Goal: Task Accomplishment & Management: Use online tool/utility

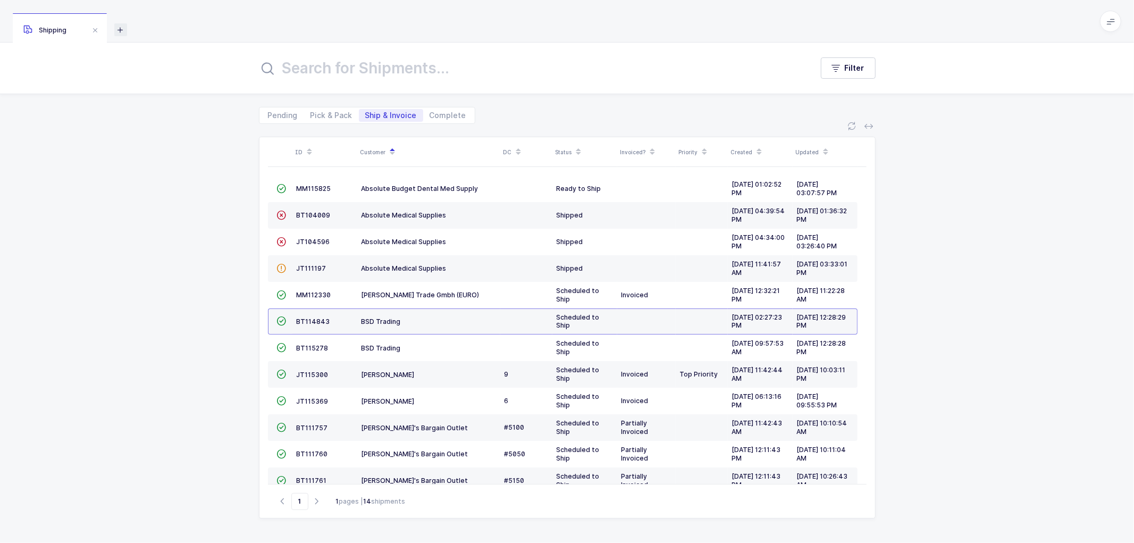
click at [125, 29] on icon at bounding box center [120, 29] width 13 height 13
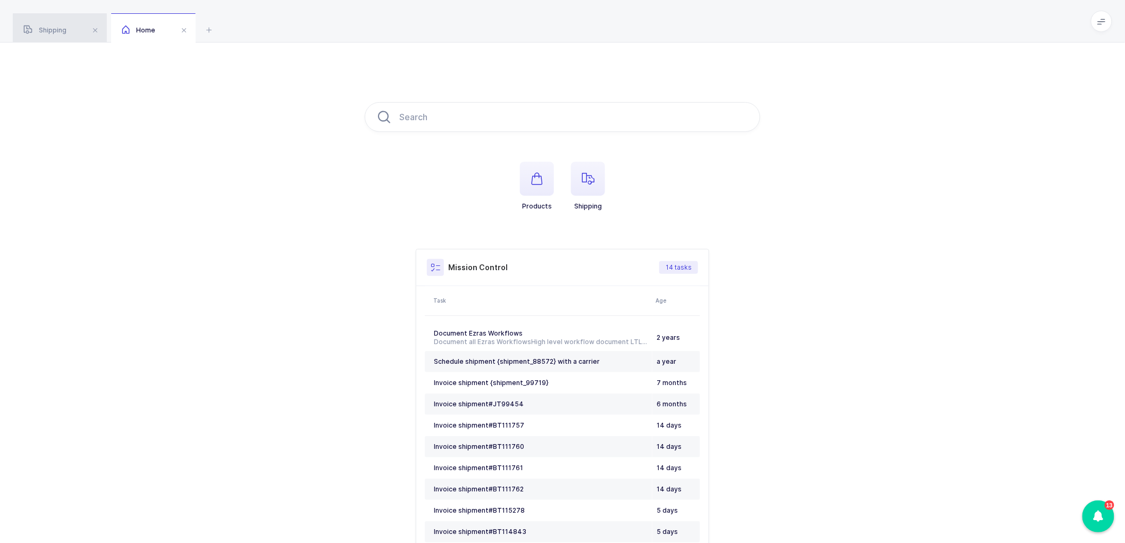
click at [48, 27] on span "Shipping" at bounding box center [44, 30] width 43 height 8
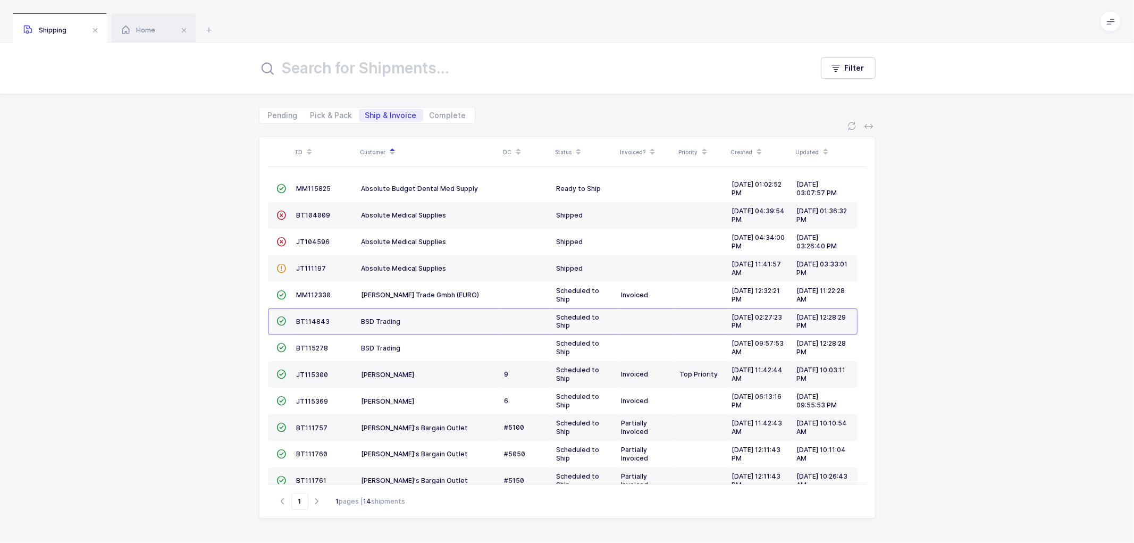
drag, startPoint x: 184, startPoint y: 25, endPoint x: 195, endPoint y: 36, distance: 15.4
click at [184, 26] on span at bounding box center [184, 30] width 13 height 13
drag, startPoint x: 304, startPoint y: 368, endPoint x: 314, endPoint y: 368, distance: 9.6
click at [308, 368] on td "JT115300" at bounding box center [324, 374] width 65 height 27
click at [310, 373] on span "JT115300" at bounding box center [313, 375] width 32 height 8
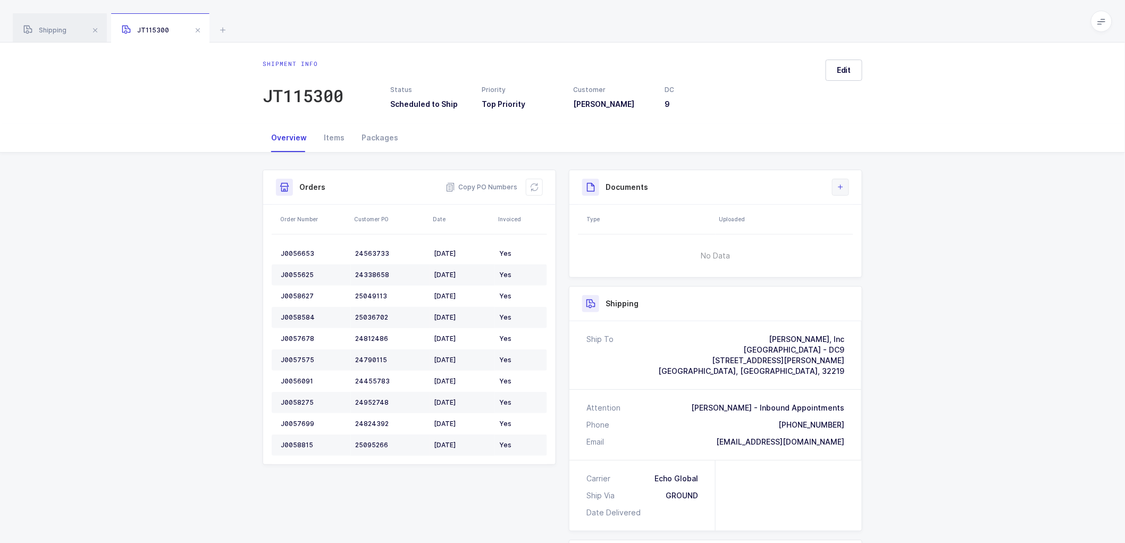
click at [844, 189] on icon at bounding box center [840, 187] width 9 height 9
click at [862, 216] on li "Create Document" at bounding box center [876, 217] width 79 height 17
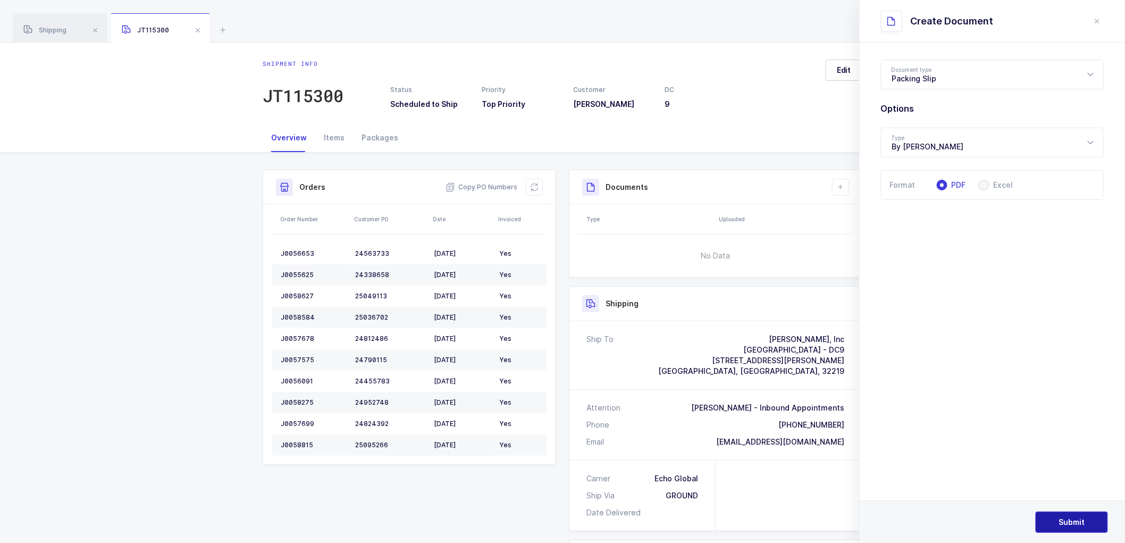
click at [1078, 525] on span "Submit" at bounding box center [1072, 522] width 26 height 11
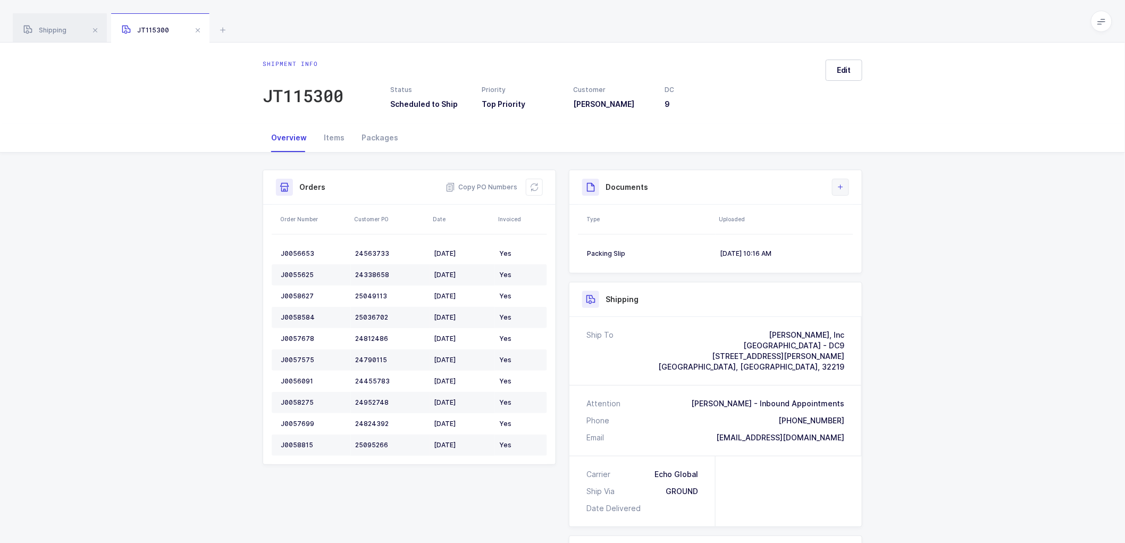
click at [842, 184] on icon at bounding box center [840, 187] width 9 height 9
click at [854, 214] on li "Create Document" at bounding box center [876, 217] width 79 height 17
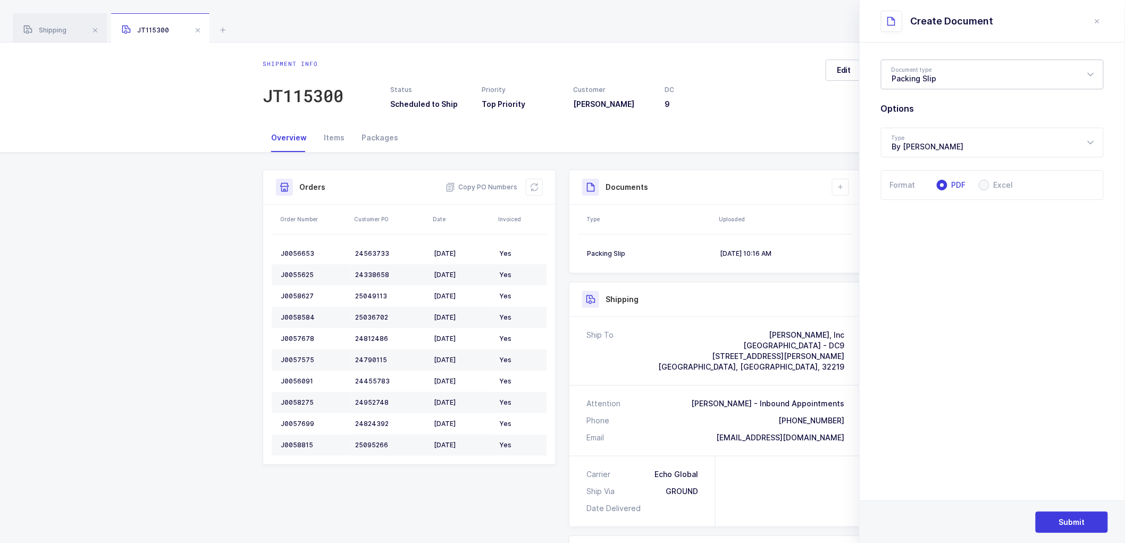
click at [914, 80] on div "Packing Slip" at bounding box center [992, 75] width 223 height 30
drag, startPoint x: 923, startPoint y: 128, endPoint x: 1021, endPoint y: 182, distance: 112.6
click at [924, 128] on span "Package Contents Label" at bounding box center [937, 126] width 90 height 9
type input "Package Contents Label"
click at [1063, 512] on button "Submit" at bounding box center [1072, 522] width 72 height 21
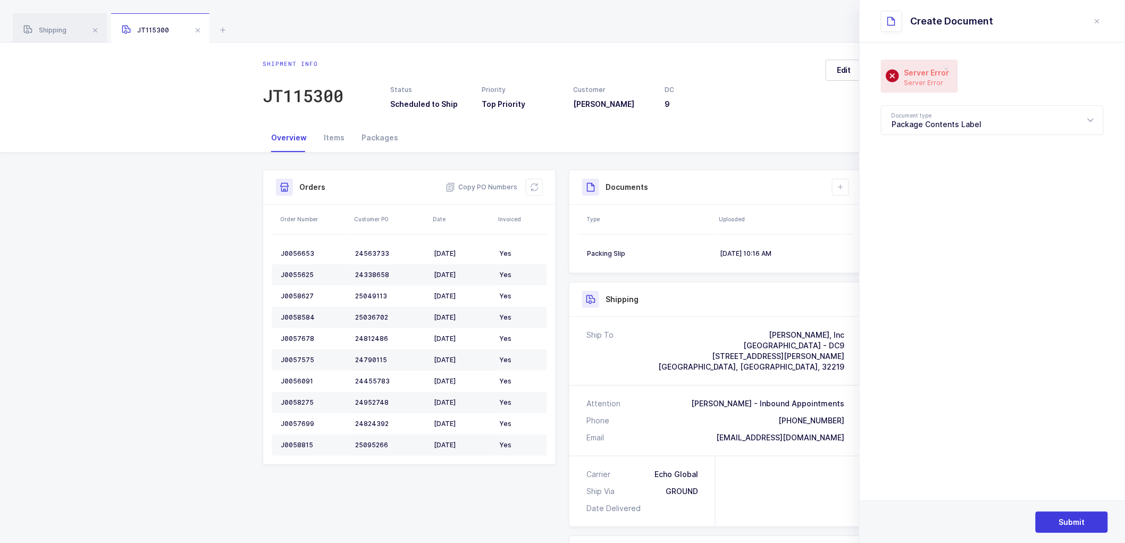
drag, startPoint x: 725, startPoint y: 122, endPoint x: 764, endPoint y: 60, distance: 73.6
click at [732, 113] on div "Shipment info JT115300 Status Scheduled to Ship Priority Top Priority Customer …" at bounding box center [562, 83] width 1125 height 81
click at [1096, 18] on icon "close drawer" at bounding box center [1097, 21] width 9 height 9
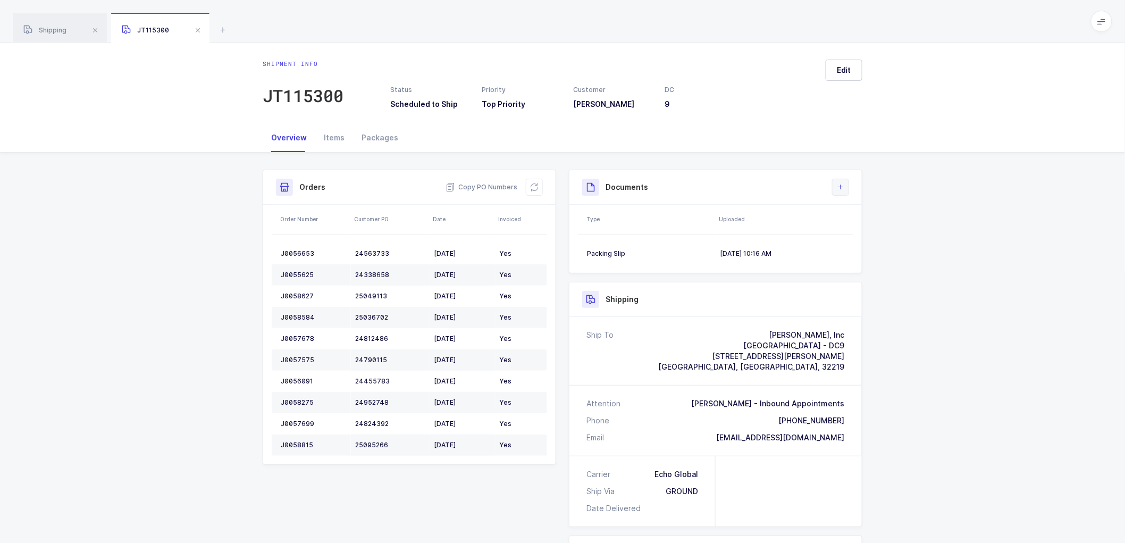
click at [843, 185] on icon at bounding box center [840, 187] width 9 height 9
click at [866, 214] on li "Create Document" at bounding box center [876, 217] width 79 height 17
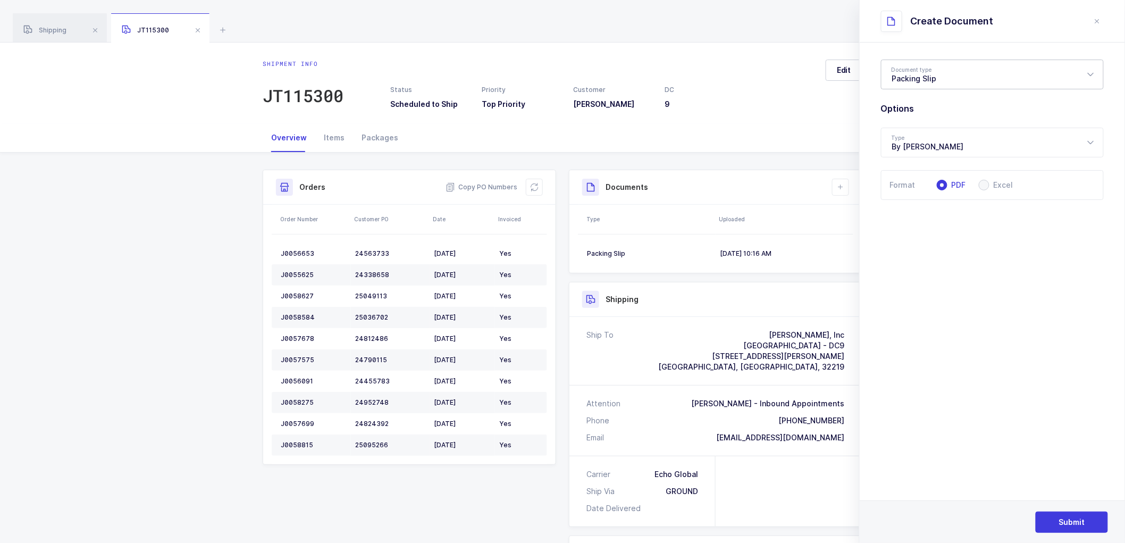
click at [911, 62] on div "Packing Slip" at bounding box center [992, 75] width 223 height 30
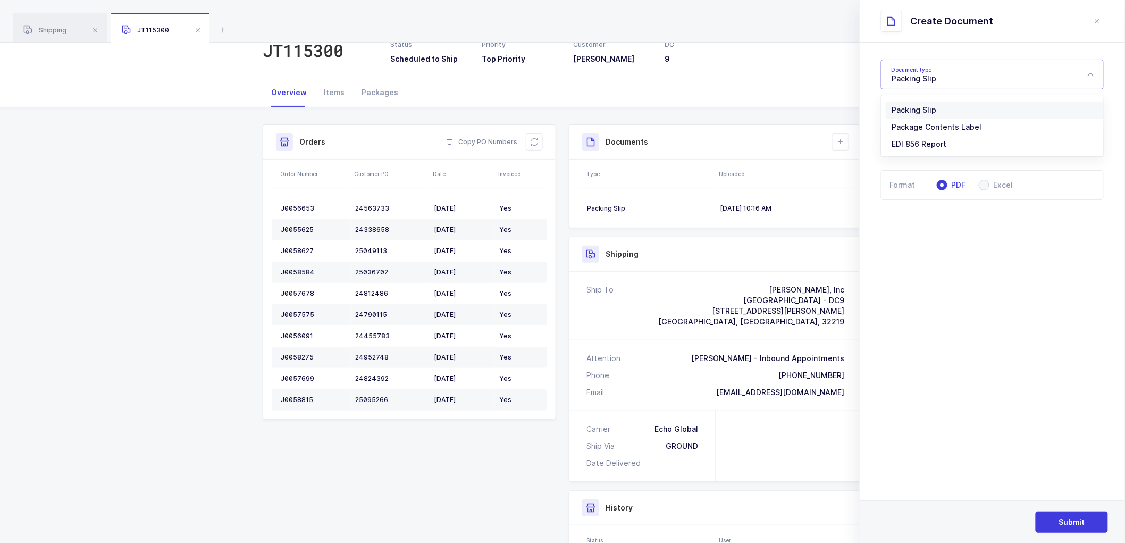
scroll to position [118, 0]
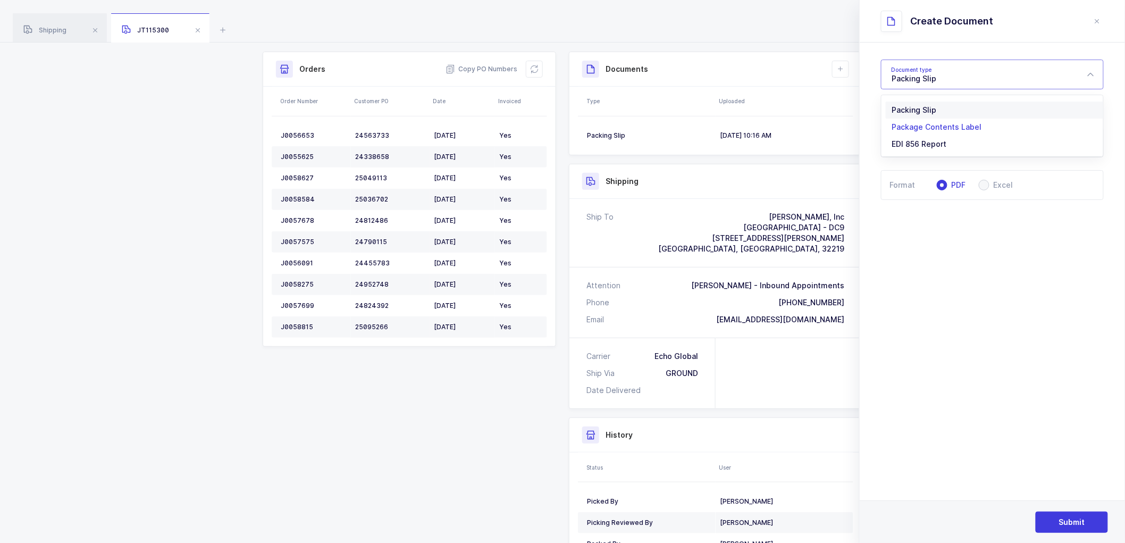
click at [917, 122] on span "Package Contents Label" at bounding box center [937, 126] width 90 height 9
click at [1067, 521] on span "Submit" at bounding box center [1072, 522] width 26 height 11
click at [964, 116] on div "Package Contents Label" at bounding box center [992, 120] width 223 height 30
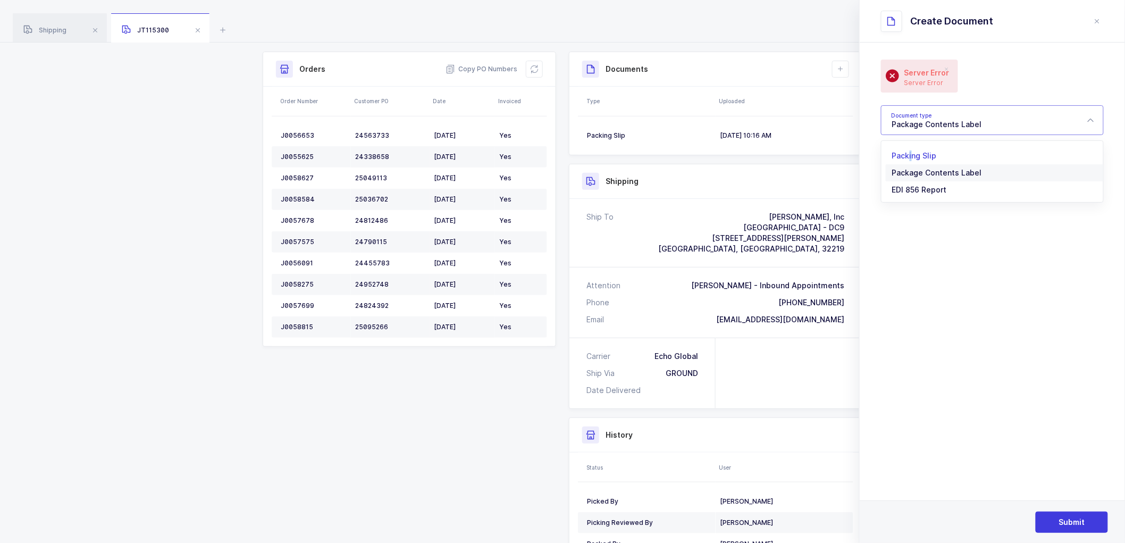
click at [910, 152] on span "Packing Slip" at bounding box center [914, 155] width 45 height 9
type input "Packing Slip"
click at [1076, 519] on span "Submit" at bounding box center [1072, 522] width 26 height 11
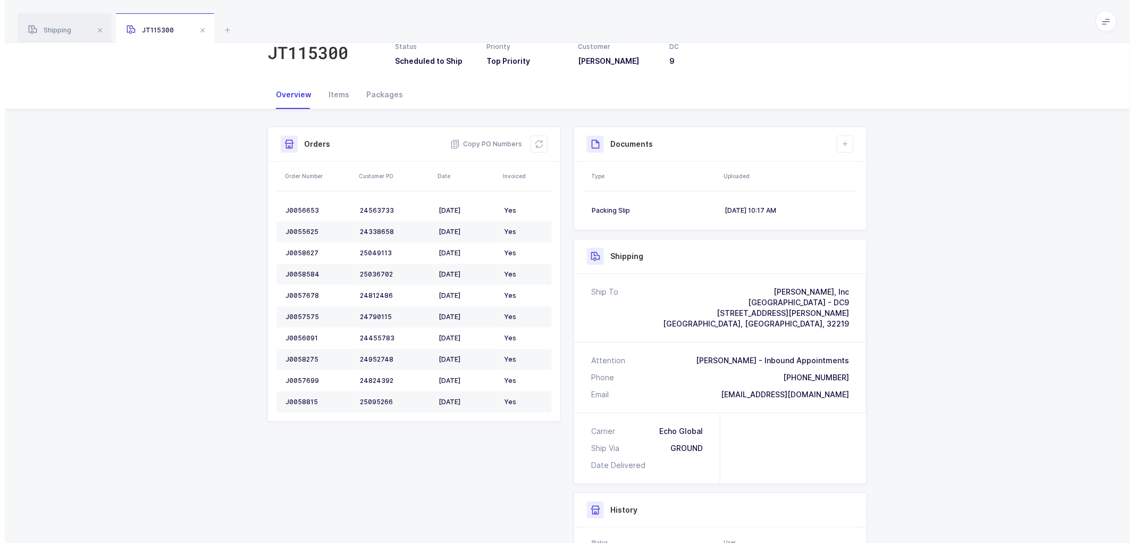
scroll to position [0, 0]
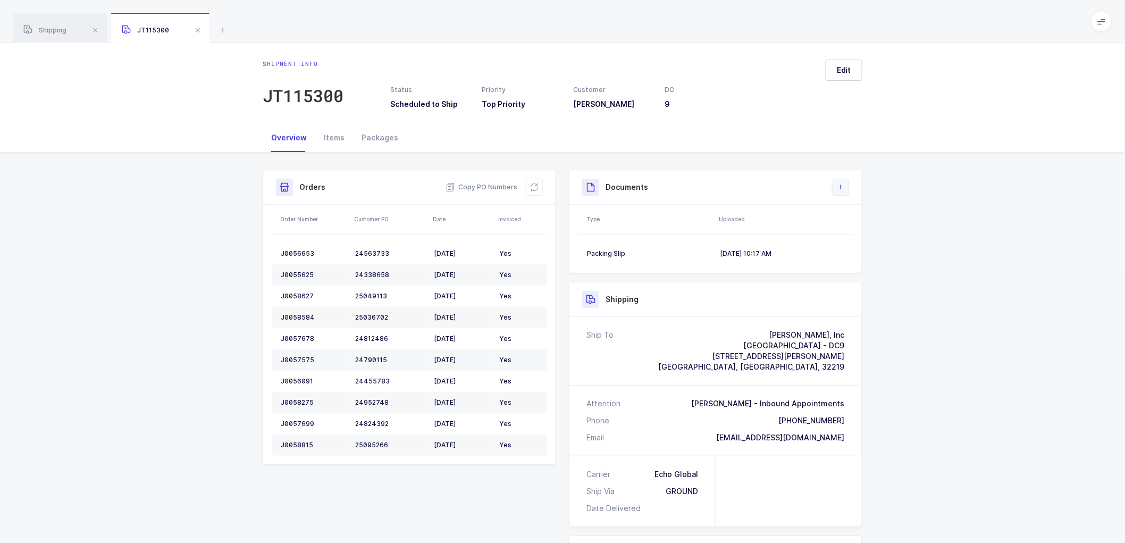
click at [849, 188] on button at bounding box center [840, 187] width 17 height 17
click at [859, 236] on li "Upload Document" at bounding box center [876, 234] width 79 height 17
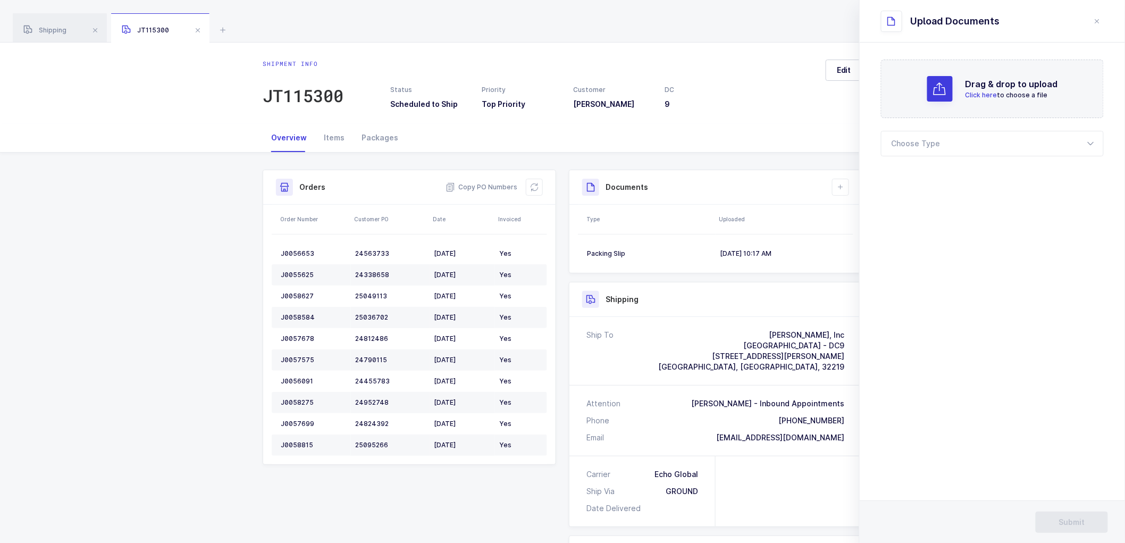
drag, startPoint x: 1103, startPoint y: 21, endPoint x: 1097, endPoint y: 24, distance: 6.4
click at [1101, 23] on button "close drawer" at bounding box center [1097, 21] width 13 height 13
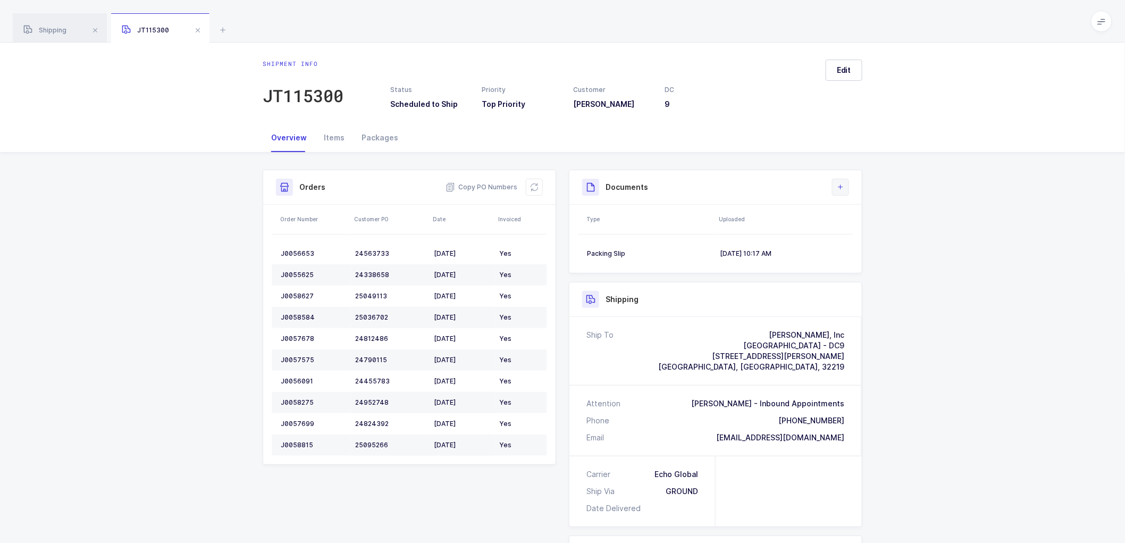
click at [836, 190] on icon at bounding box center [840, 187] width 9 height 9
click at [856, 219] on li "Create Document" at bounding box center [876, 217] width 79 height 17
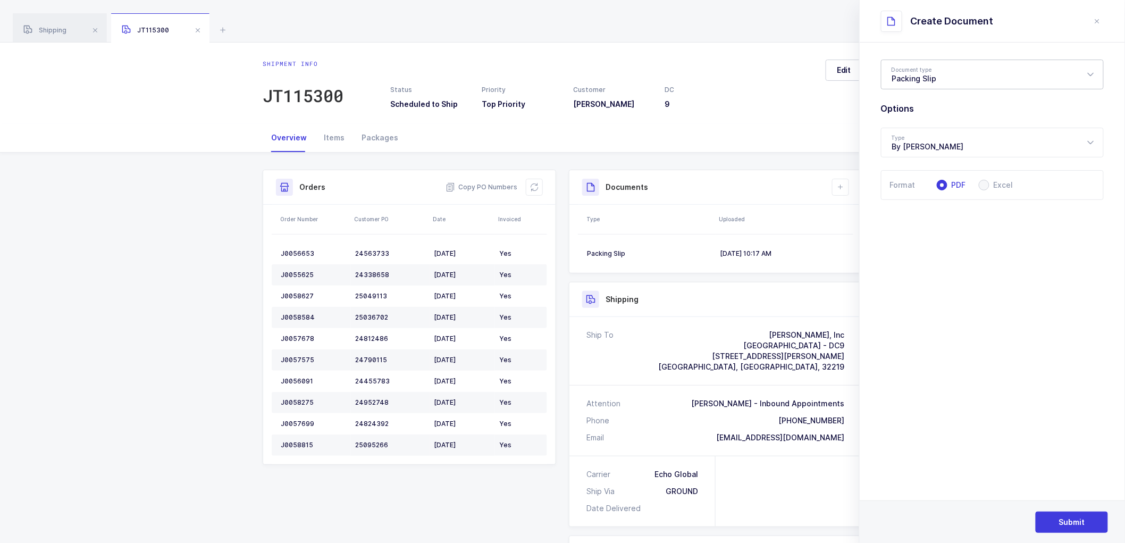
click at [906, 77] on div "Packing Slip" at bounding box center [992, 75] width 223 height 30
click at [917, 128] on span "Package Contents Label" at bounding box center [937, 126] width 90 height 9
type input "Package Contents Label"
click at [1066, 514] on button "Submit" at bounding box center [1072, 522] width 72 height 21
click at [301, 89] on div "JT115300" at bounding box center [303, 95] width 81 height 21
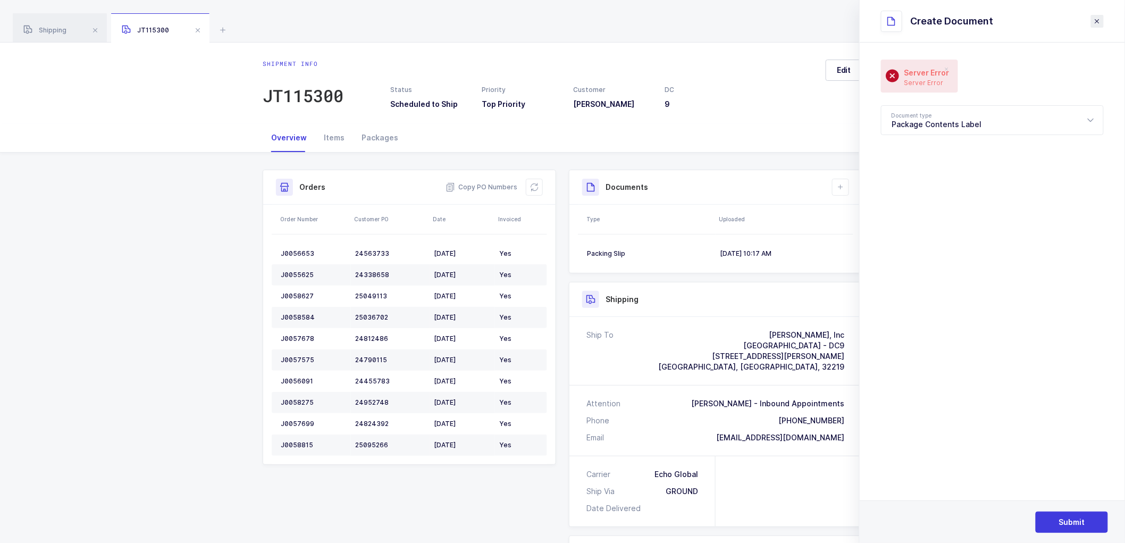
click at [1099, 19] on icon "close drawer" at bounding box center [1097, 21] width 9 height 9
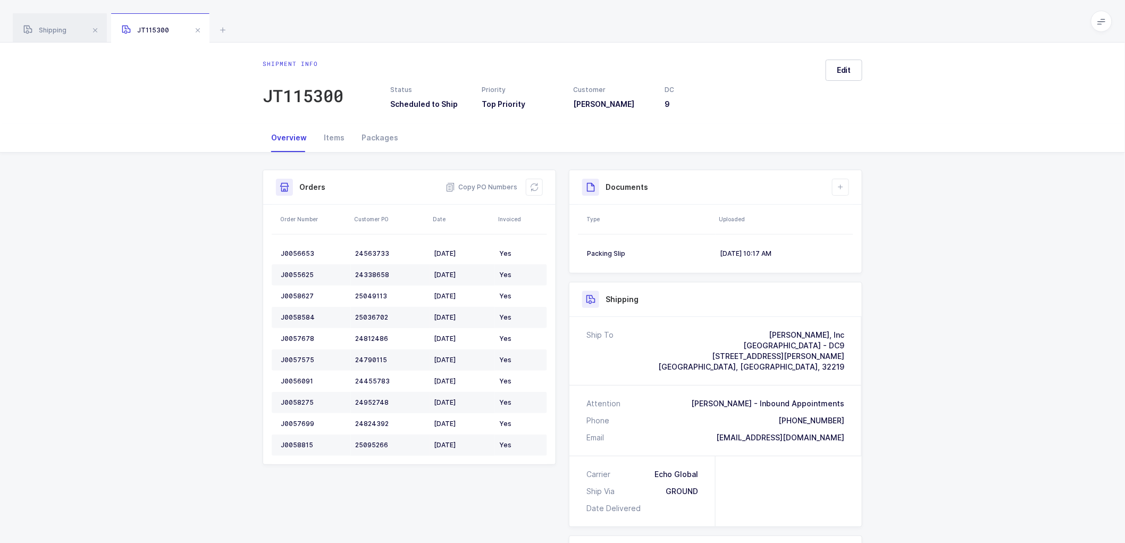
click at [185, 135] on div "Overview Items Packages" at bounding box center [562, 137] width 1125 height 29
click at [843, 185] on button at bounding box center [840, 187] width 17 height 17
click at [854, 214] on li "Create Document" at bounding box center [876, 217] width 79 height 17
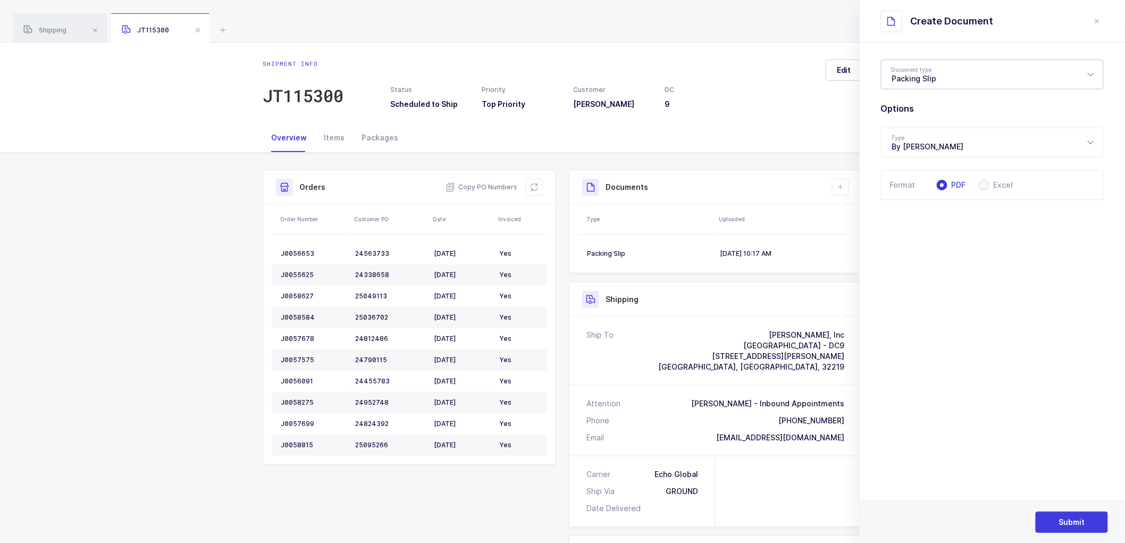
click at [918, 67] on div "Packing Slip" at bounding box center [992, 75] width 223 height 30
click at [918, 122] on span "Package Contents Label" at bounding box center [937, 126] width 90 height 9
type input "Package Contents Label"
click at [1065, 517] on span "Submit" at bounding box center [1072, 522] width 26 height 11
click at [1094, 19] on icon "close drawer" at bounding box center [1097, 21] width 9 height 9
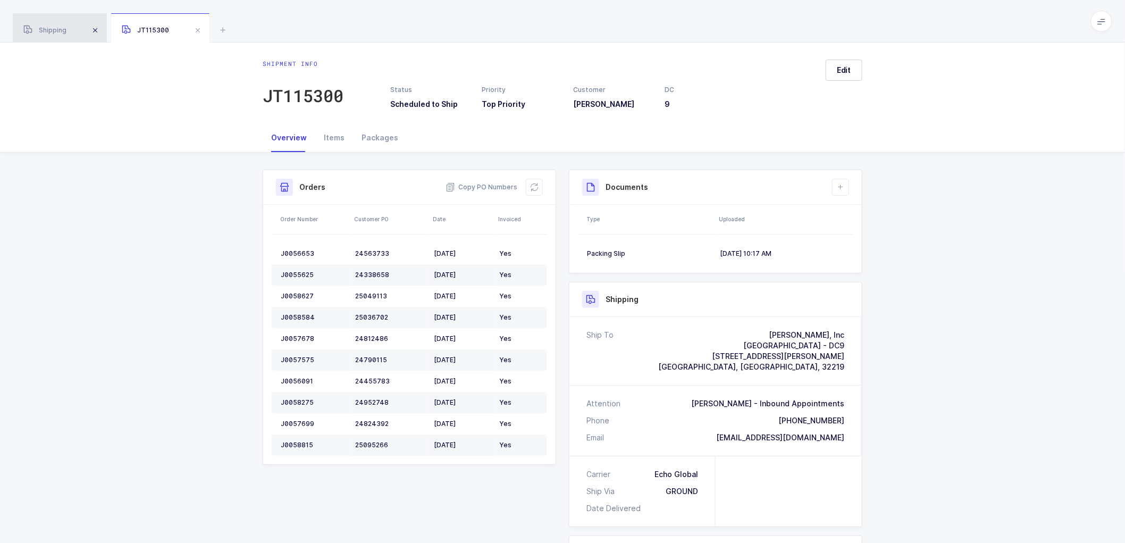
drag, startPoint x: 61, startPoint y: 32, endPoint x: 102, endPoint y: 35, distance: 41.0
click at [62, 32] on span "Shipping" at bounding box center [44, 30] width 43 height 8
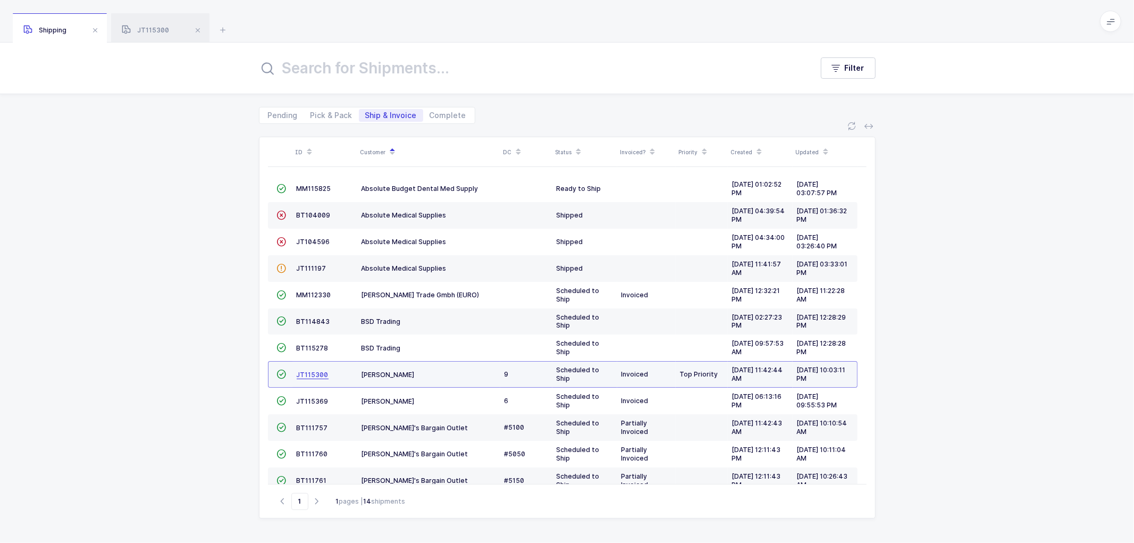
click at [304, 372] on span "JT115300" at bounding box center [313, 375] width 32 height 8
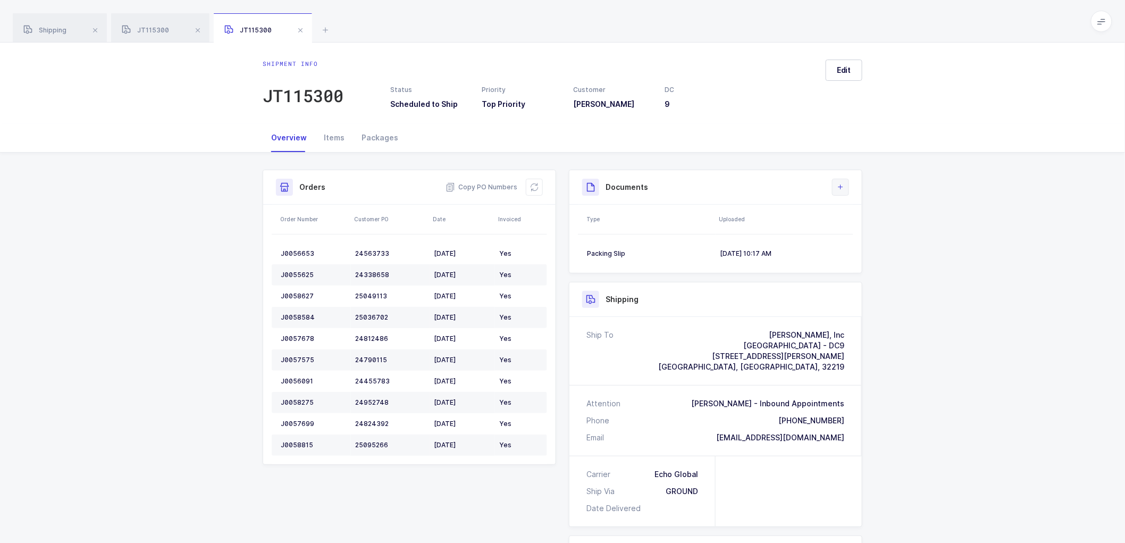
click at [838, 187] on icon at bounding box center [840, 187] width 9 height 9
click at [860, 211] on li "Create Document" at bounding box center [876, 217] width 79 height 17
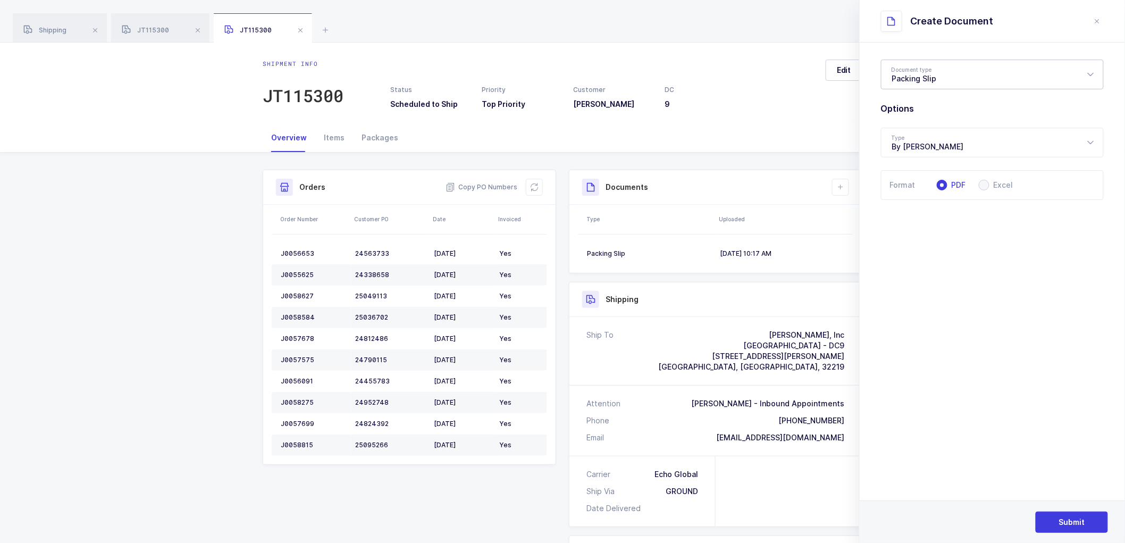
click at [924, 70] on div "Packing Slip" at bounding box center [992, 75] width 223 height 30
click at [929, 125] on span "Package Contents Label" at bounding box center [937, 126] width 90 height 9
type input "Package Contents Label"
click at [1065, 519] on span "Submit" at bounding box center [1072, 522] width 26 height 11
click at [1106, 20] on header "Create Document" at bounding box center [992, 21] width 265 height 43
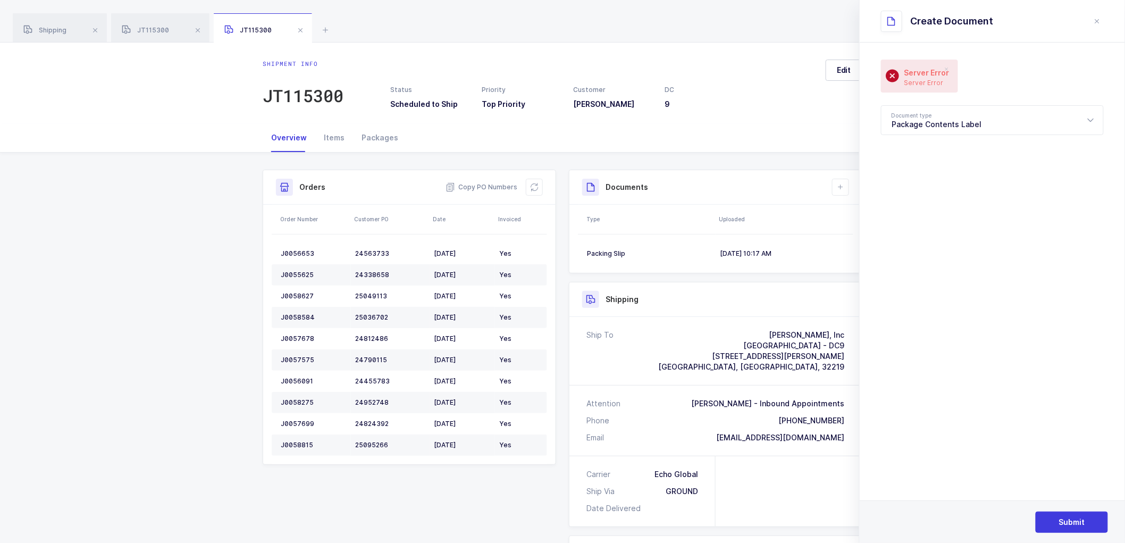
click at [1098, 20] on icon "close drawer" at bounding box center [1097, 21] width 9 height 9
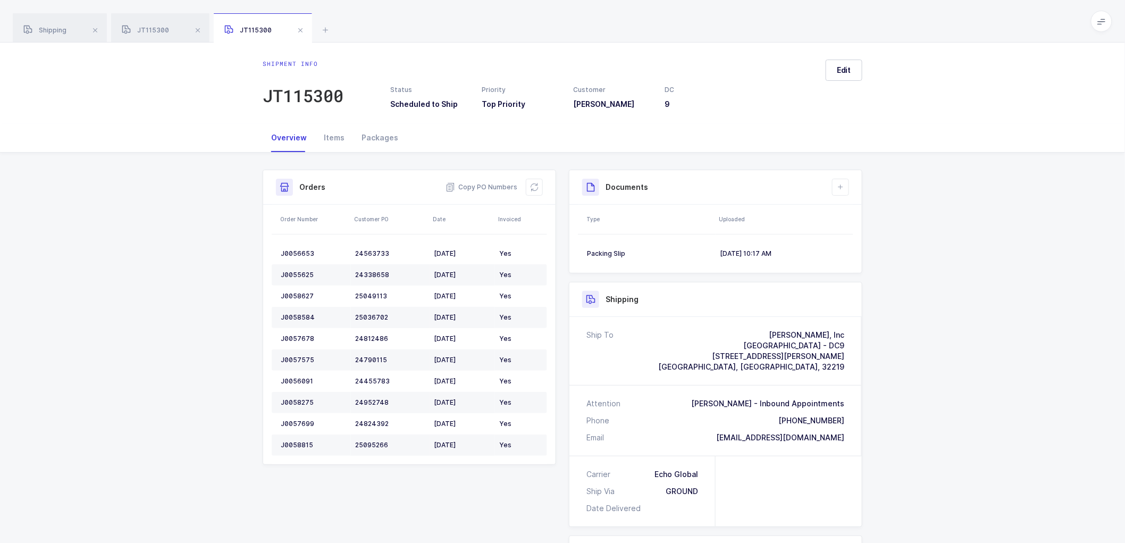
click at [172, 221] on div "Shipment Info Shipment Number JT115300 Status Scheduled to Ship Priority Top Pr…" at bounding box center [562, 434] width 1125 height 563
click at [50, 26] on div "Shipping" at bounding box center [60, 28] width 94 height 30
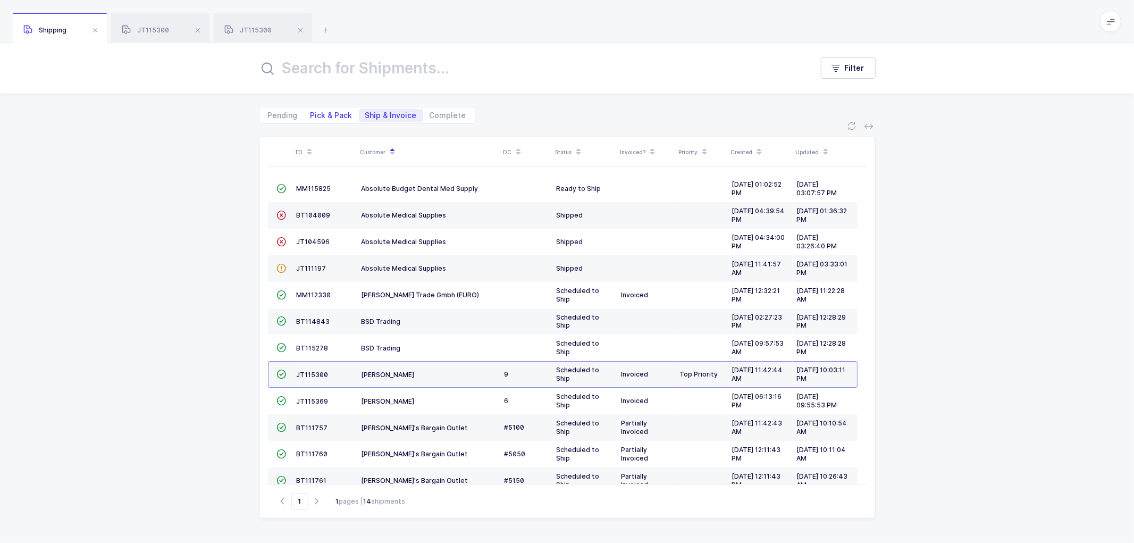
click at [325, 116] on span "Pick & Pack" at bounding box center [332, 115] width 42 height 7
click at [311, 116] on input "Pick & Pack" at bounding box center [307, 112] width 7 height 7
radio input "true"
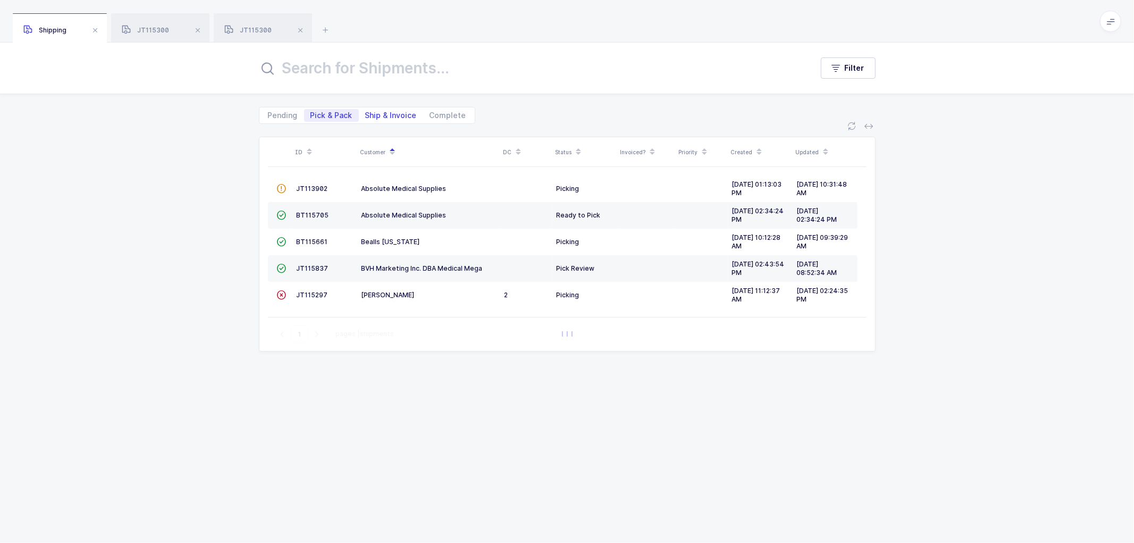
click at [385, 112] on span "Ship & Invoice" at bounding box center [391, 115] width 52 height 7
click at [366, 112] on input "Ship & Invoice" at bounding box center [362, 112] width 7 height 7
radio input "true"
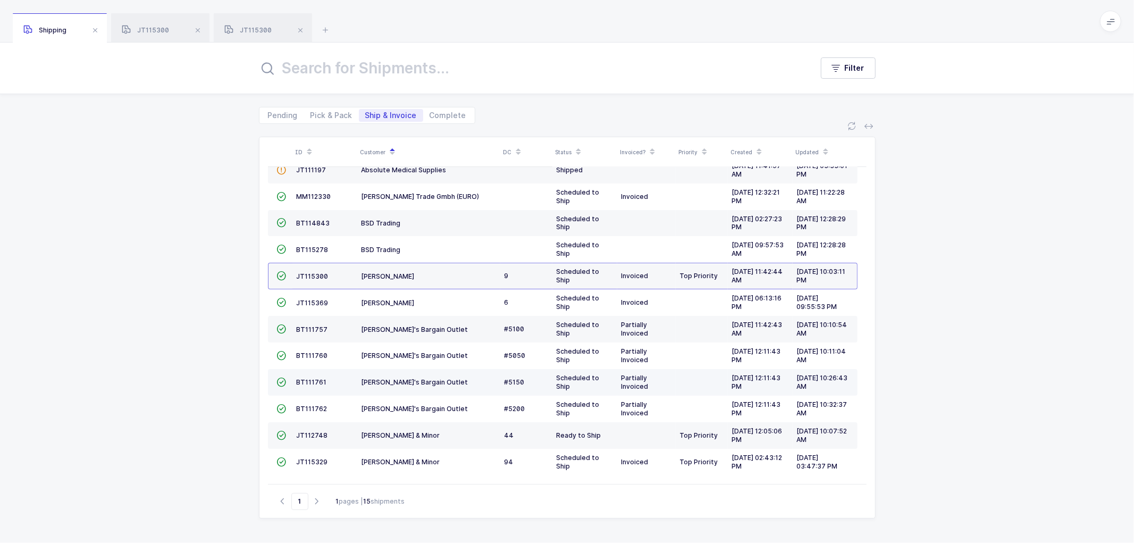
scroll to position [99, 0]
click at [307, 434] on span "JT112748" at bounding box center [312, 435] width 31 height 8
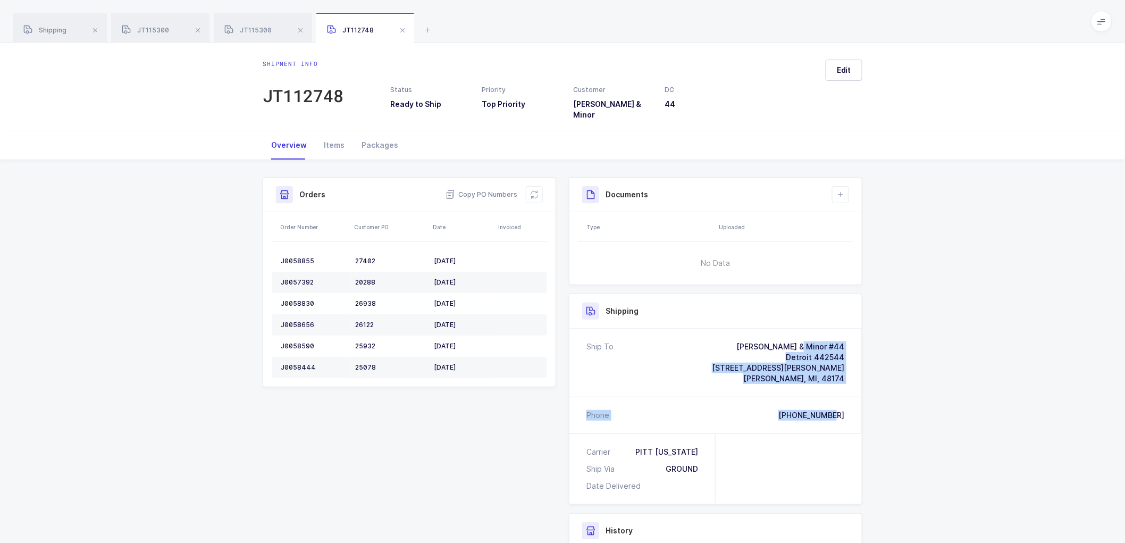
drag, startPoint x: 849, startPoint y: 405, endPoint x: 727, endPoint y: 323, distance: 146.7
click at [727, 329] on div "Ship To Owens & Minor #44 Detroit 442544 36663 Van Born, Ste. 390 Romulus, MI, …" at bounding box center [715, 381] width 292 height 105
copy div "Owens & Minor #44 Detroit 442544 36663 Van Born, Ste. 390 Romulus, MI, 48174 Ph…"
click at [475, 189] on span "Copy PO Numbers" at bounding box center [482, 194] width 72 height 11
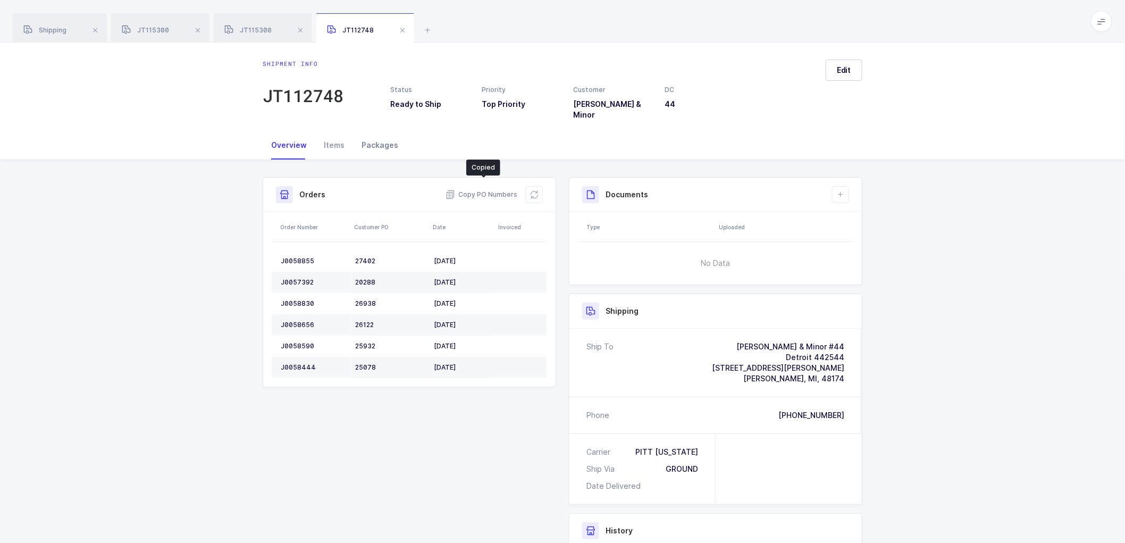
click at [369, 132] on div "Packages" at bounding box center [380, 145] width 54 height 29
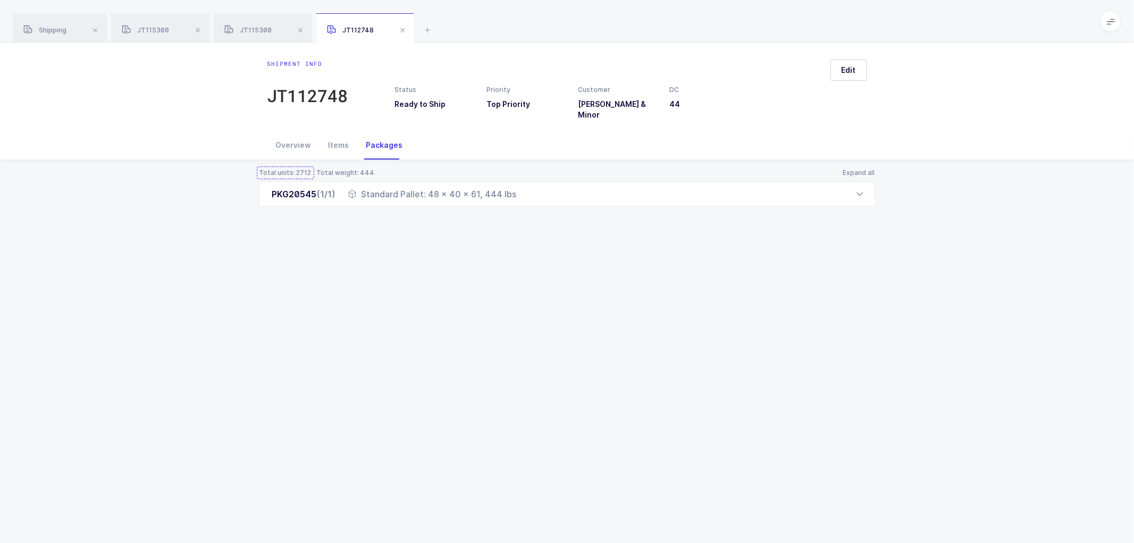
click at [290, 169] on div "Total units: 2712" at bounding box center [285, 173] width 53 height 9
click at [363, 135] on div "Packages" at bounding box center [385, 145] width 54 height 29
click at [383, 138] on div "Packages" at bounding box center [385, 145] width 54 height 29
click at [850, 169] on button "Expand all" at bounding box center [859, 173] width 33 height 9
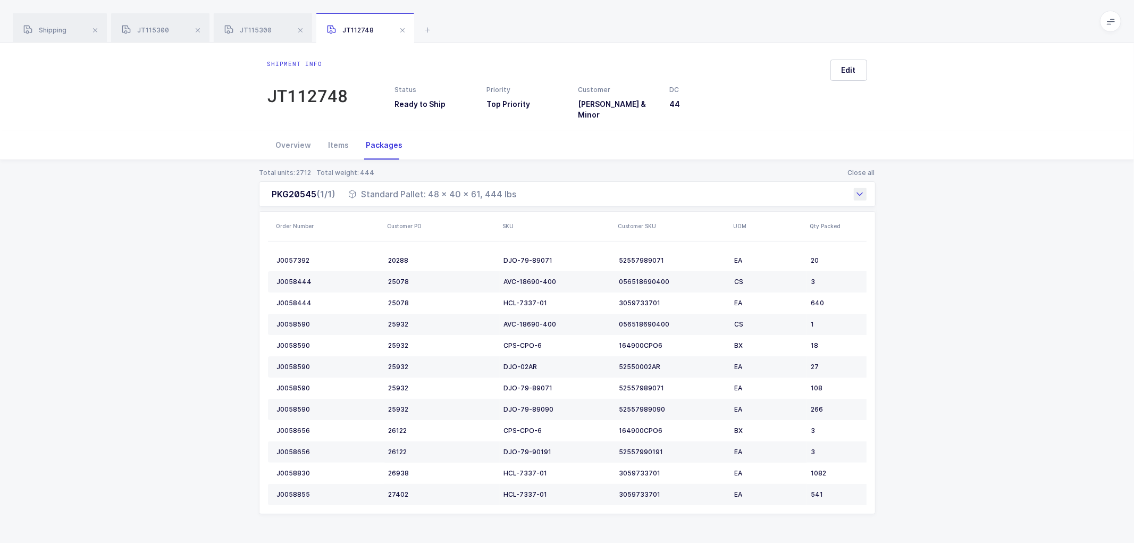
drag, startPoint x: 267, startPoint y: 187, endPoint x: 554, endPoint y: 194, distance: 286.2
click at [554, 194] on div "PKG20545 (1/1) Standard Pallet: 48 x 40 x 61, 444 lbs" at bounding box center [567, 194] width 617 height 26
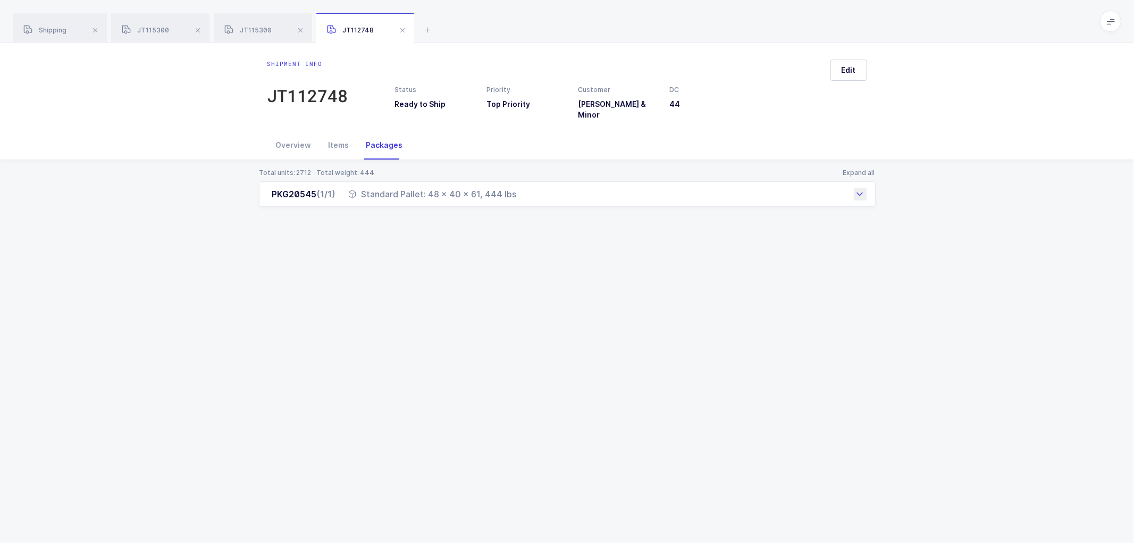
copy div "PKG20545 (1/1) Standard Pallet: 48 x 40 x 61, 444 lbs"
click at [439, 230] on div "Total units: 2712 Total weight: 444 Expand all PKG20545 (1/1) Standard Pallet: …" at bounding box center [567, 200] width 1117 height 81
click at [160, 27] on span "JT115300" at bounding box center [145, 30] width 47 height 8
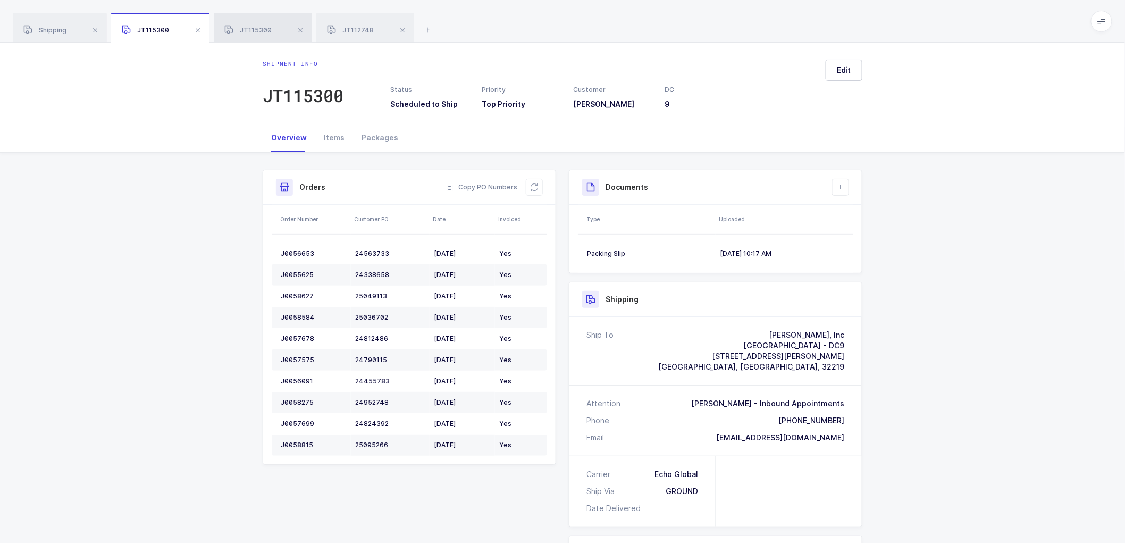
click at [258, 28] on span "JT115300" at bounding box center [247, 30] width 47 height 8
click at [198, 29] on span at bounding box center [197, 30] width 13 height 13
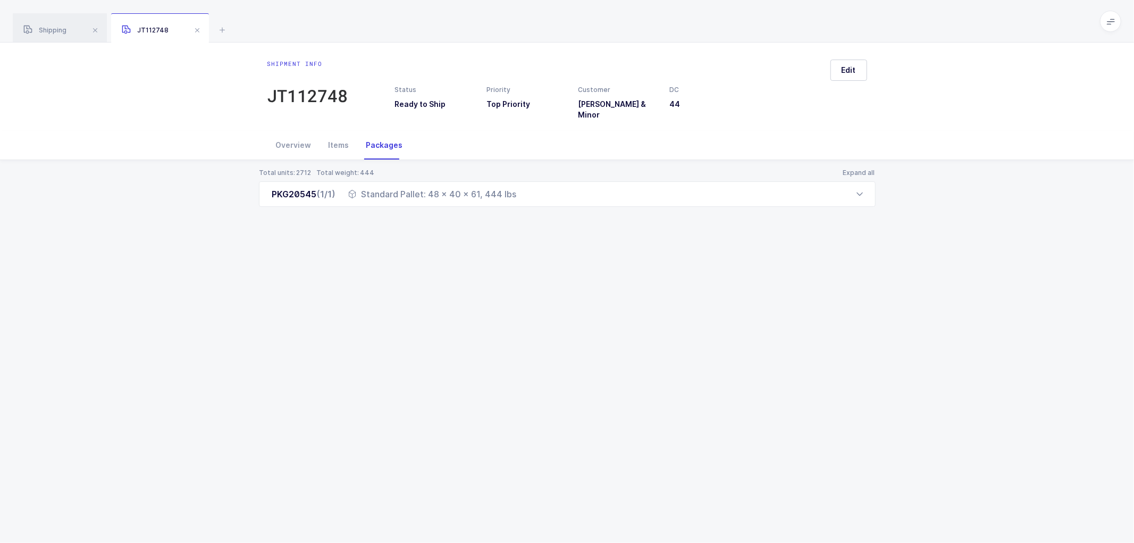
click at [198, 29] on span at bounding box center [197, 30] width 13 height 13
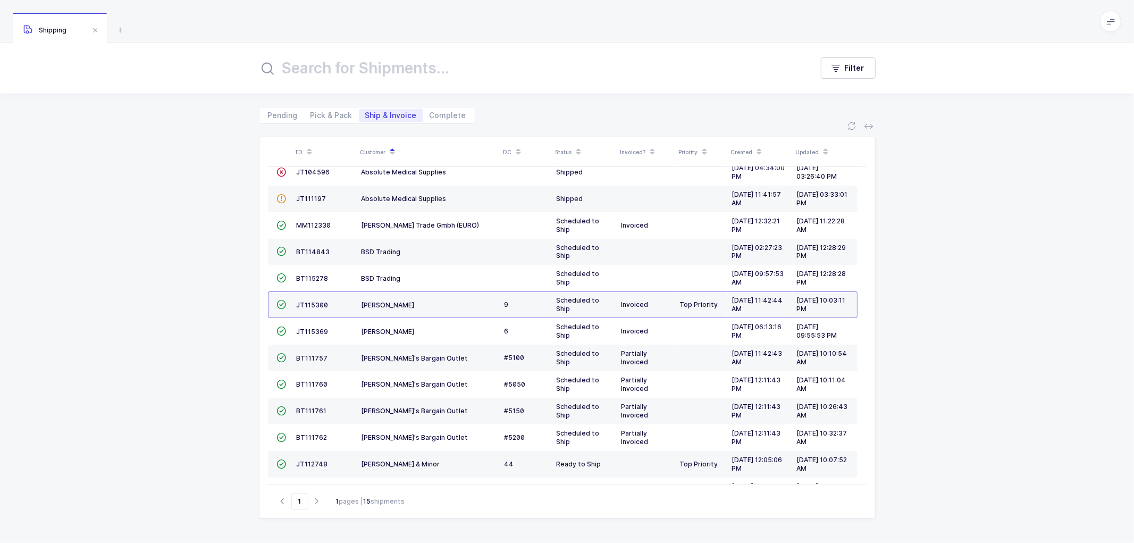
drag, startPoint x: 175, startPoint y: 161, endPoint x: 198, endPoint y: 183, distance: 32.0
click at [175, 161] on div "ID Customer DC Status Invoiced? Priority Created Updated  MM115825 Absolute Bu…" at bounding box center [567, 333] width 1134 height 419
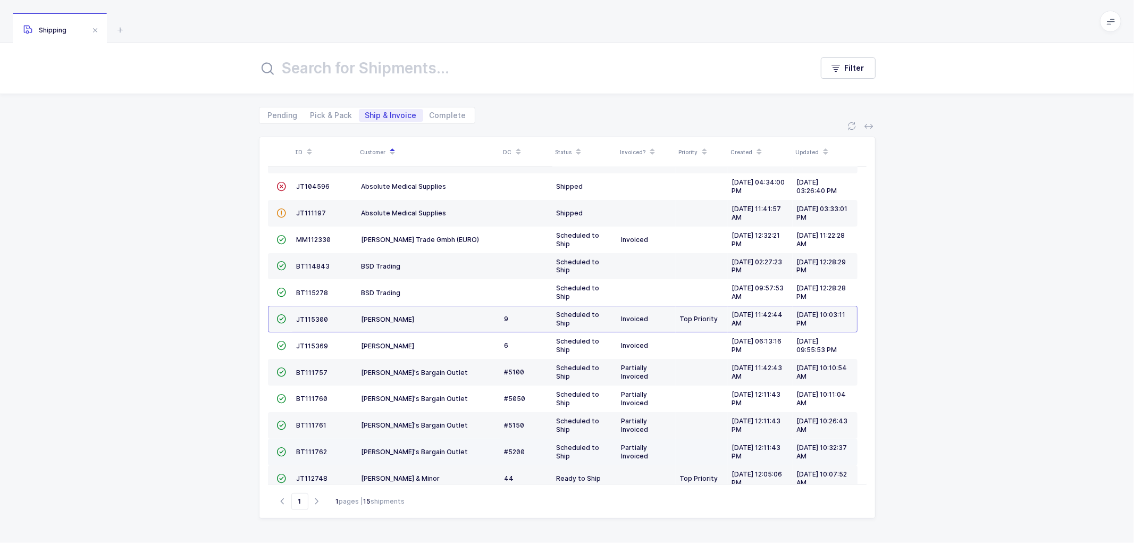
scroll to position [99, 0]
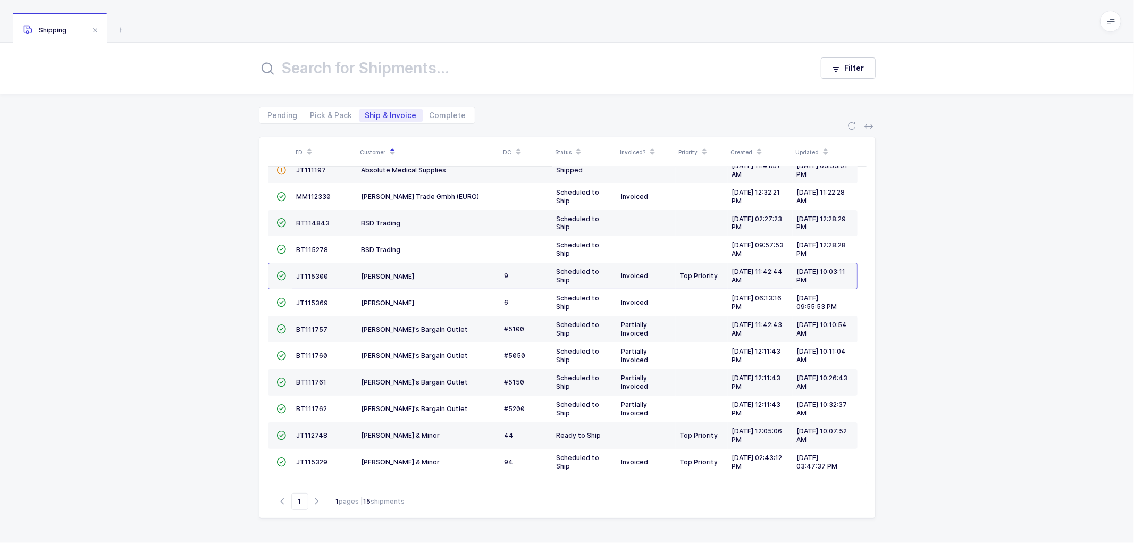
click at [319, 101] on div "Pending Pick & Pack Ship & Invoice Complete" at bounding box center [567, 109] width 617 height 30
click at [321, 110] on span "Pick & Pack" at bounding box center [331, 115] width 55 height 13
click at [311, 110] on input "Pick & Pack" at bounding box center [307, 112] width 7 height 7
radio input "true"
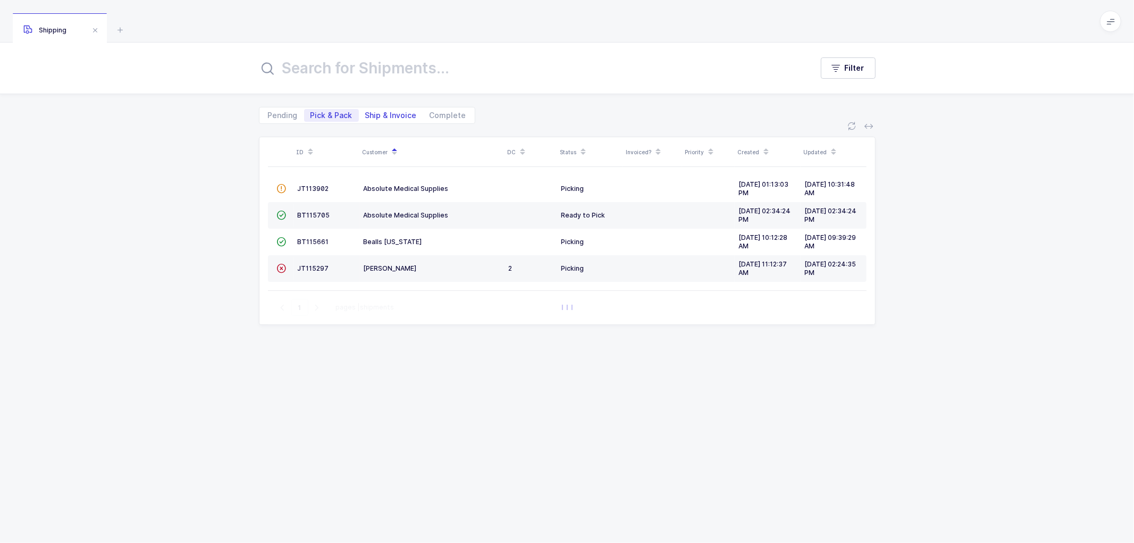
scroll to position [0, 0]
click at [395, 113] on span "Ship & Invoice" at bounding box center [391, 115] width 52 height 7
click at [366, 113] on input "Ship & Invoice" at bounding box center [362, 112] width 7 height 7
radio input "true"
radio input "false"
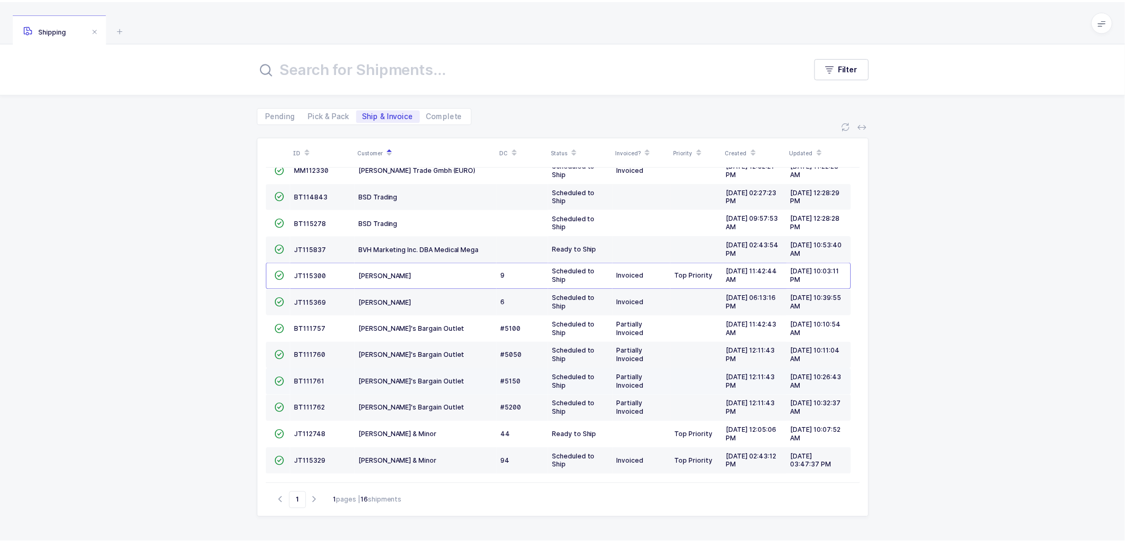
scroll to position [126, 0]
click at [304, 246] on span "JT115837" at bounding box center [313, 250] width 32 height 8
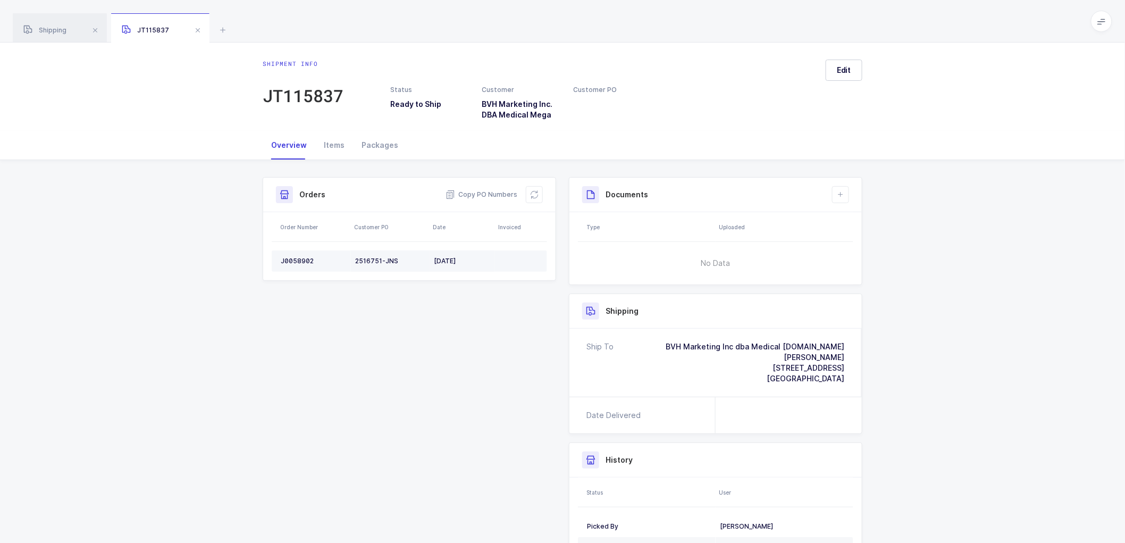
click at [302, 261] on div "J0058902" at bounding box center [314, 261] width 66 height 9
click at [300, 258] on div "J0058902" at bounding box center [314, 261] width 66 height 9
click at [299, 258] on div "J0058902" at bounding box center [314, 261] width 66 height 9
click at [299, 257] on div "J0058902" at bounding box center [314, 261] width 66 height 9
copy div "J0058902"
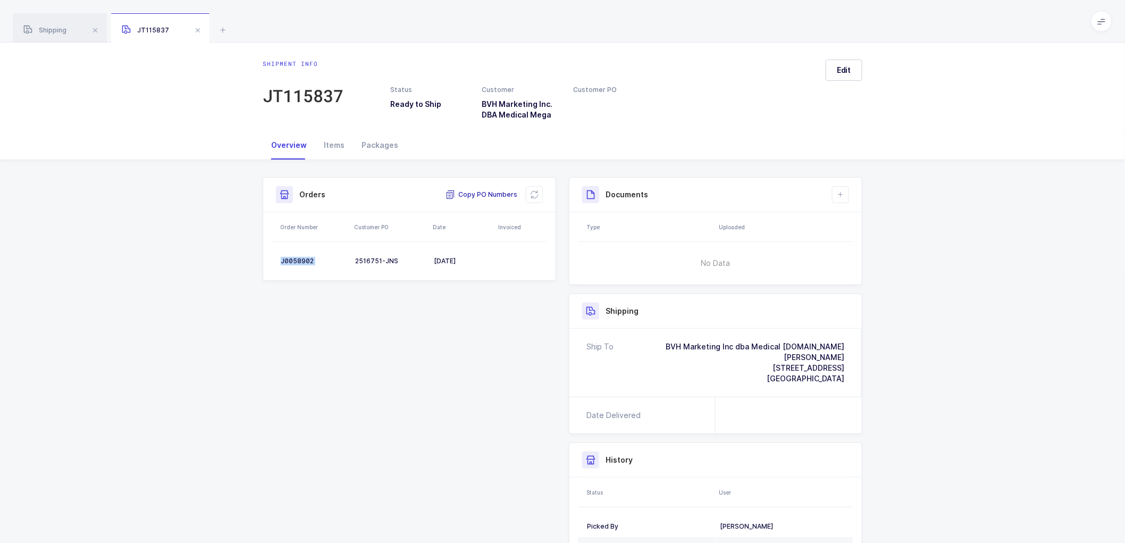
click at [489, 192] on span "Copy PO Numbers" at bounding box center [482, 194] width 72 height 11
click at [374, 146] on div "Packages" at bounding box center [380, 145] width 54 height 29
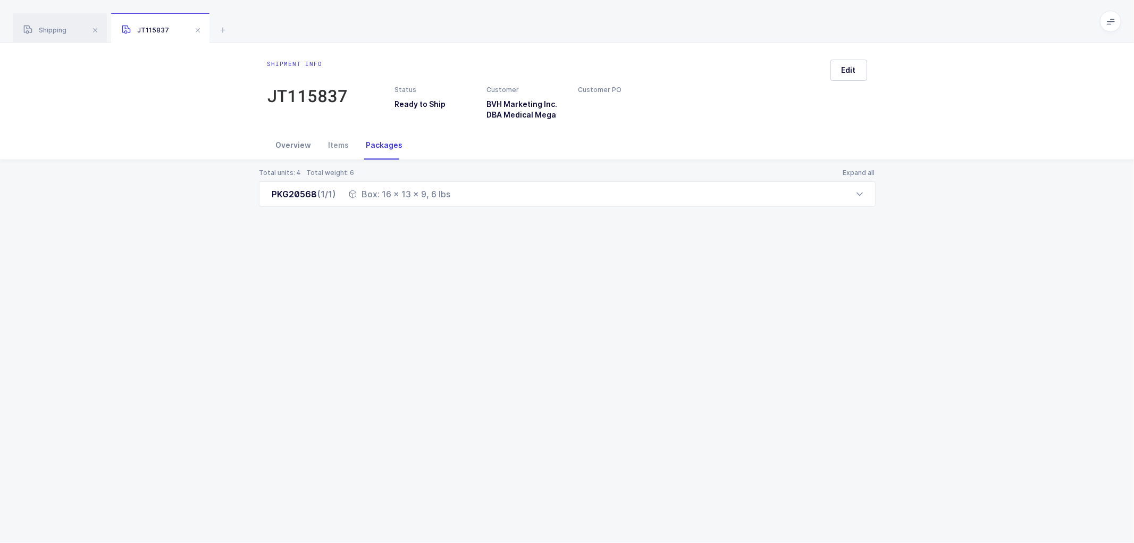
click at [294, 145] on div "Overview" at bounding box center [293, 145] width 53 height 29
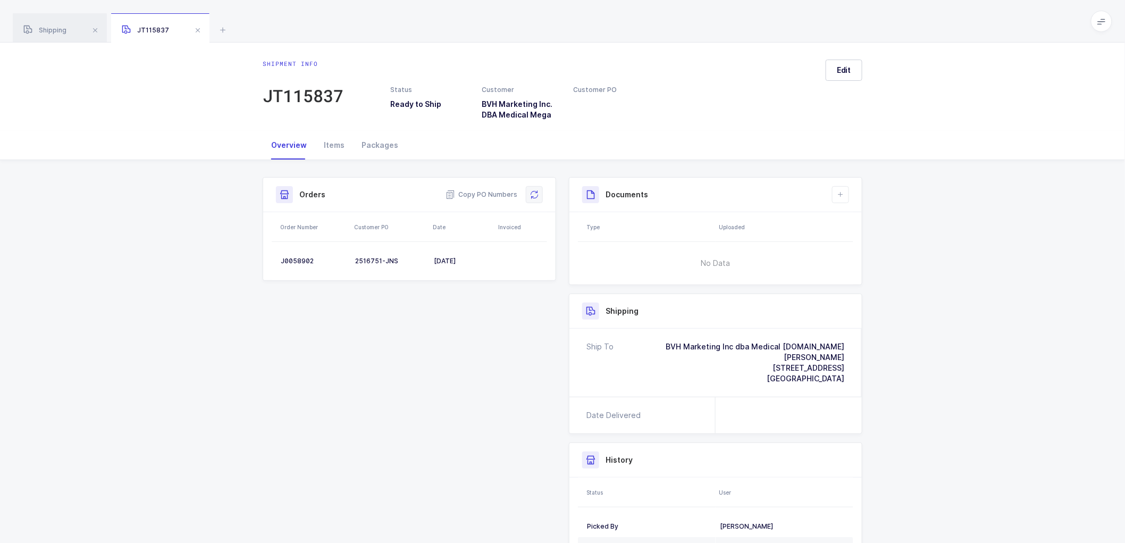
click at [539, 192] on button at bounding box center [534, 194] width 17 height 17
drag, startPoint x: 842, startPoint y: 64, endPoint x: 860, endPoint y: 91, distance: 32.3
click at [842, 65] on span "Edit" at bounding box center [844, 70] width 14 height 11
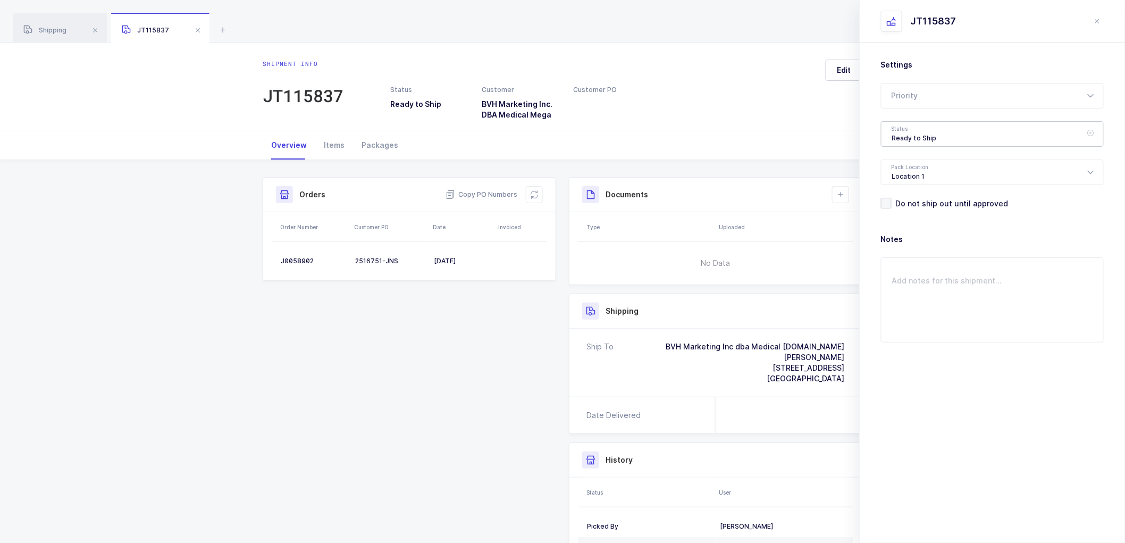
click at [899, 123] on div "Ready to Ship" at bounding box center [992, 134] width 223 height 26
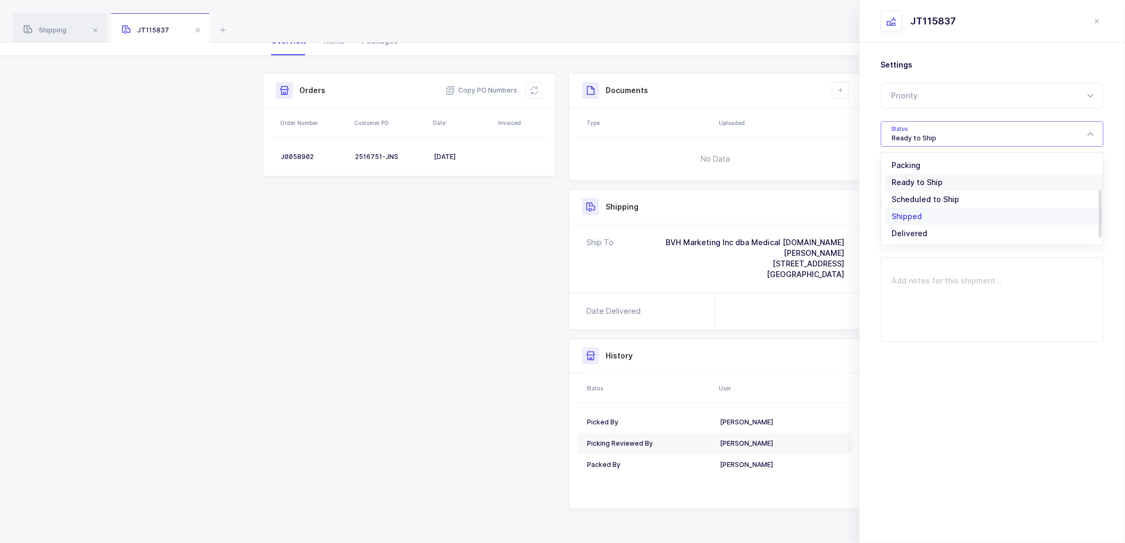
scroll to position [88, 0]
click at [908, 211] on span "Shipped" at bounding box center [907, 215] width 30 height 9
type input "Shipped"
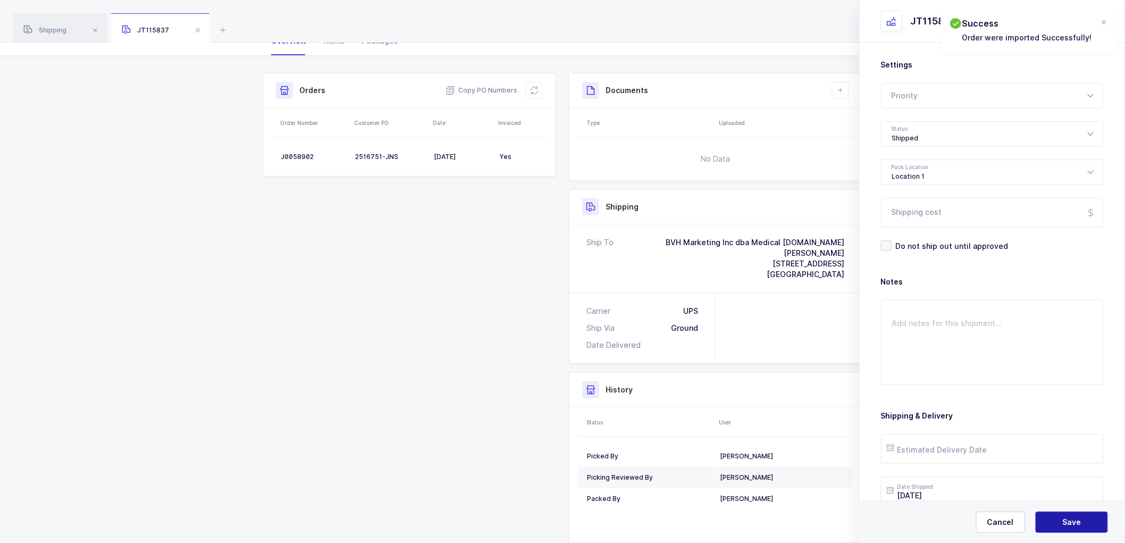
click at [1060, 518] on button "Save" at bounding box center [1072, 522] width 72 height 21
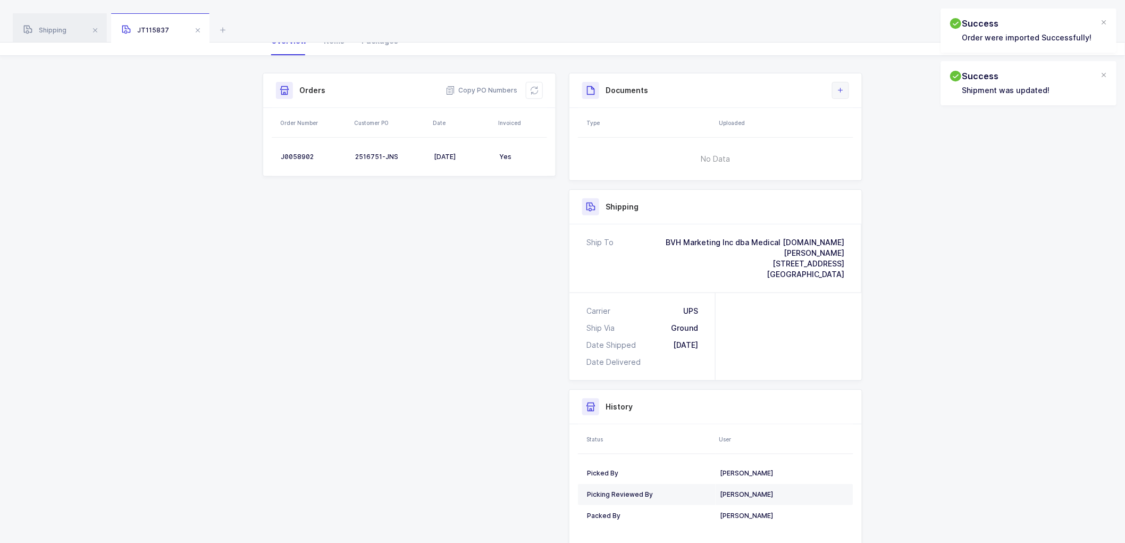
click at [834, 81] on div "Documents Create Document Upload Document" at bounding box center [715, 90] width 292 height 35
click at [843, 90] on icon at bounding box center [840, 90] width 9 height 9
click at [875, 124] on li "Create Document" at bounding box center [876, 120] width 79 height 17
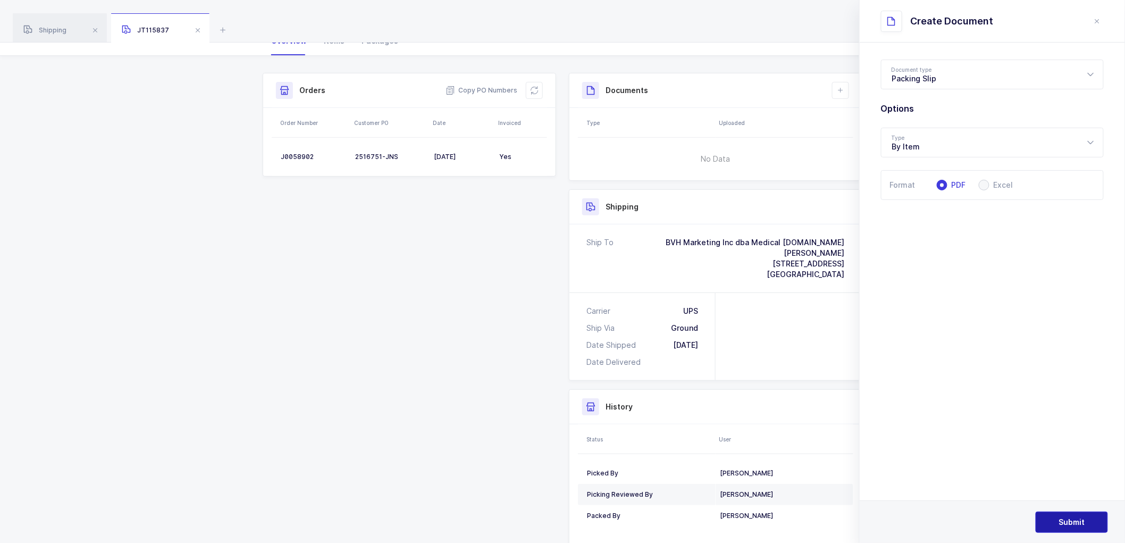
click at [1070, 518] on span "Submit" at bounding box center [1072, 522] width 26 height 11
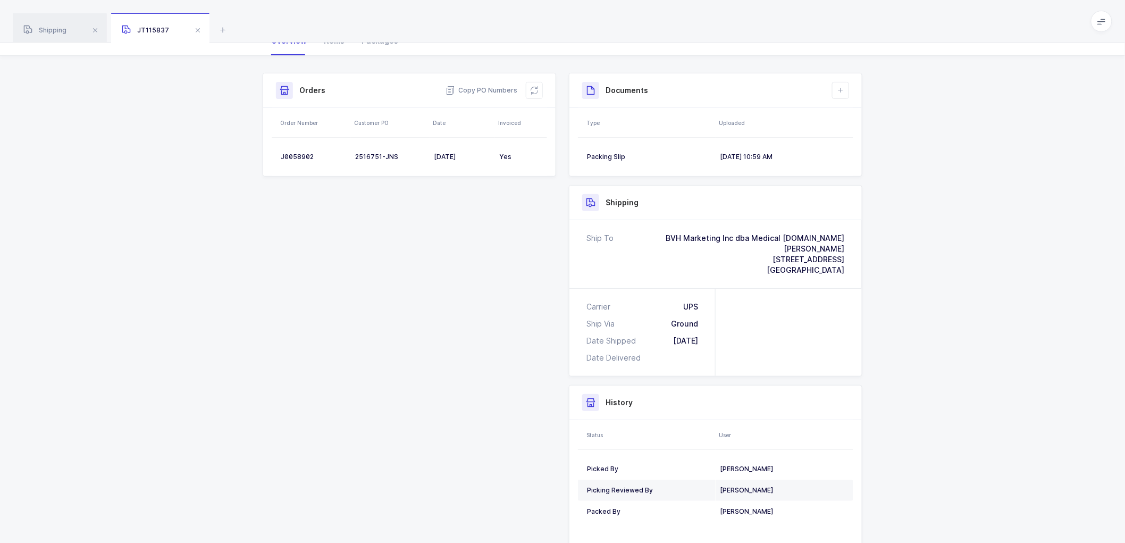
drag, startPoint x: 43, startPoint y: 27, endPoint x: 153, endPoint y: 32, distance: 109.6
click at [45, 27] on span "Shipping" at bounding box center [44, 30] width 43 height 8
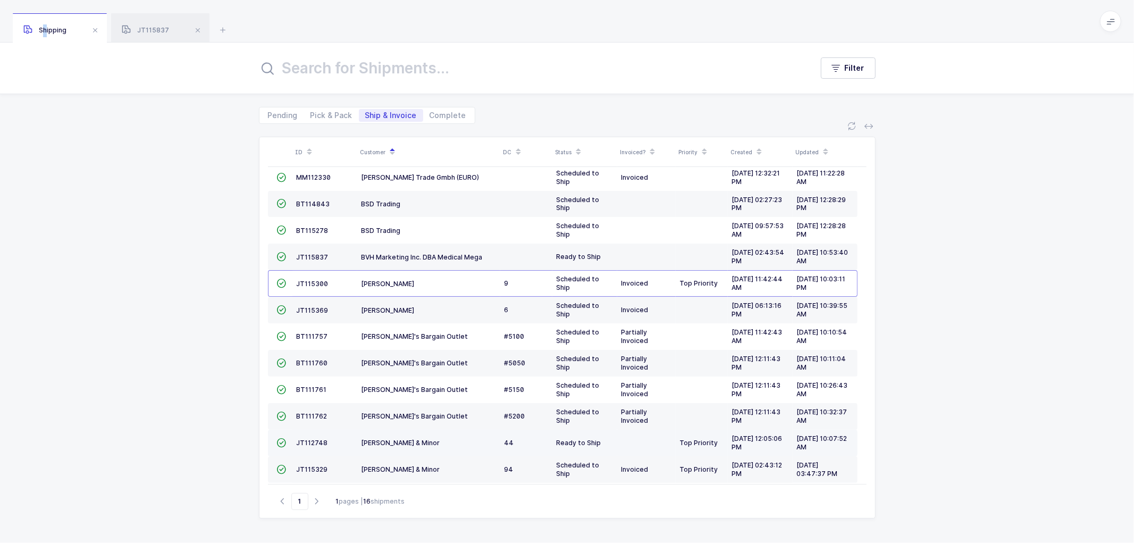
scroll to position [126, 0]
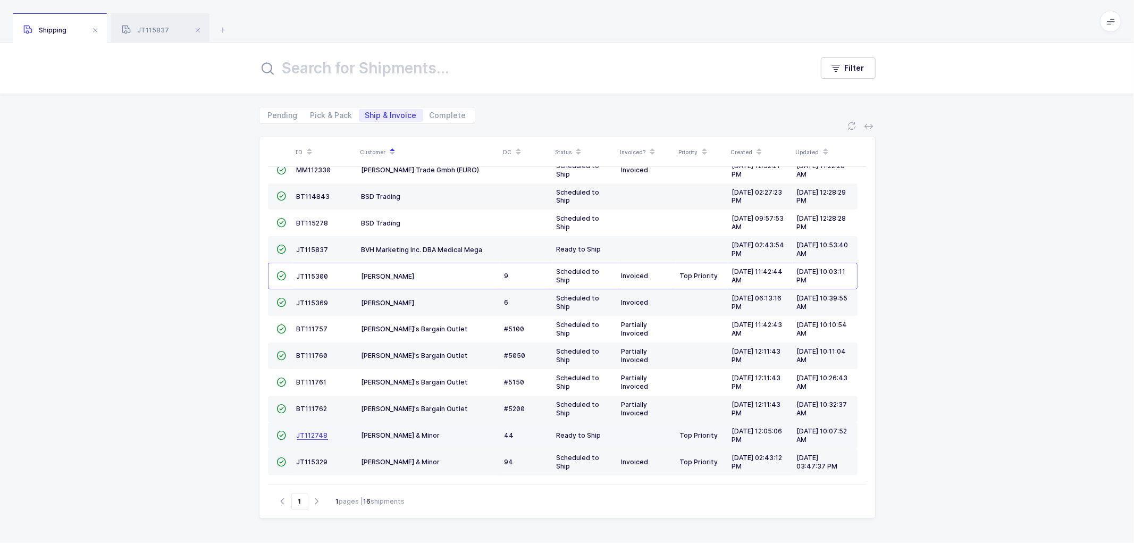
click at [306, 433] on span "JT112748" at bounding box center [312, 435] width 31 height 8
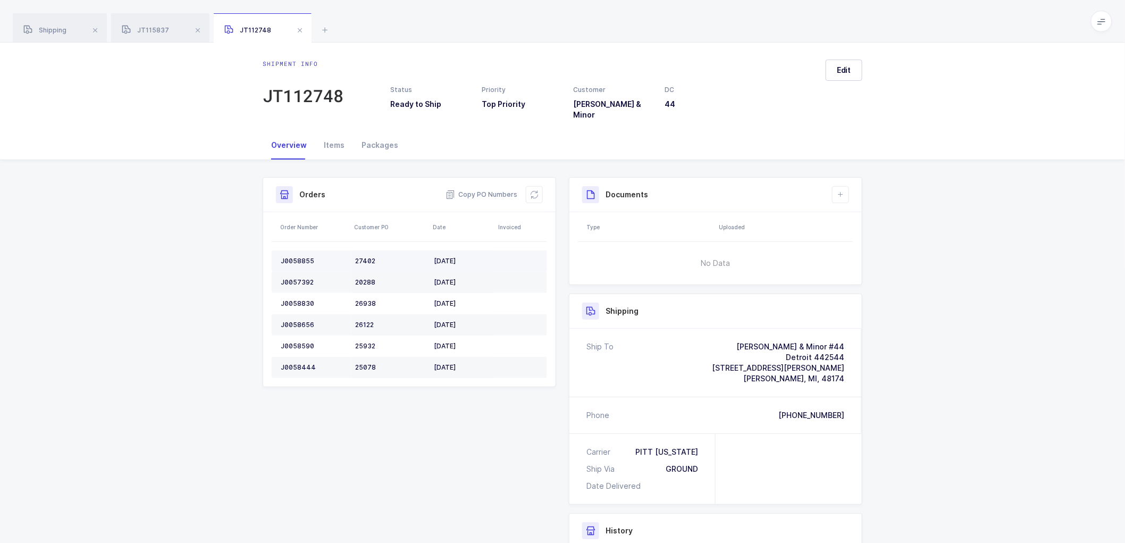
click at [290, 257] on div "J0058855" at bounding box center [314, 261] width 66 height 9
copy div "J0058855"
click at [297, 278] on div "J0057392" at bounding box center [314, 282] width 66 height 9
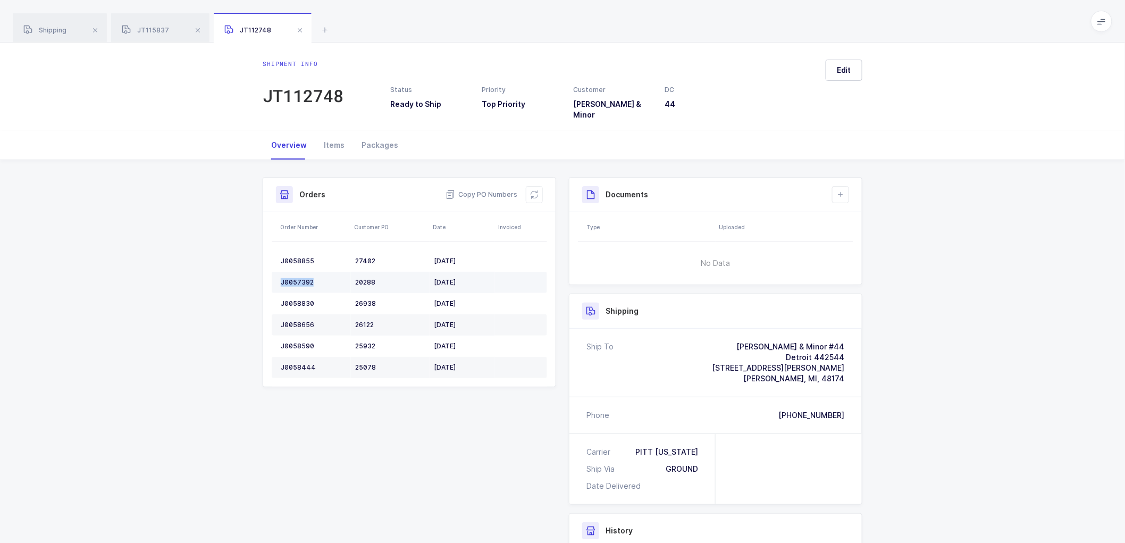
copy div "J0057392"
click at [295, 293] on td "J0058830" at bounding box center [311, 303] width 79 height 21
copy div "J0058830"
click at [301, 321] on div "J0058656" at bounding box center [314, 325] width 66 height 9
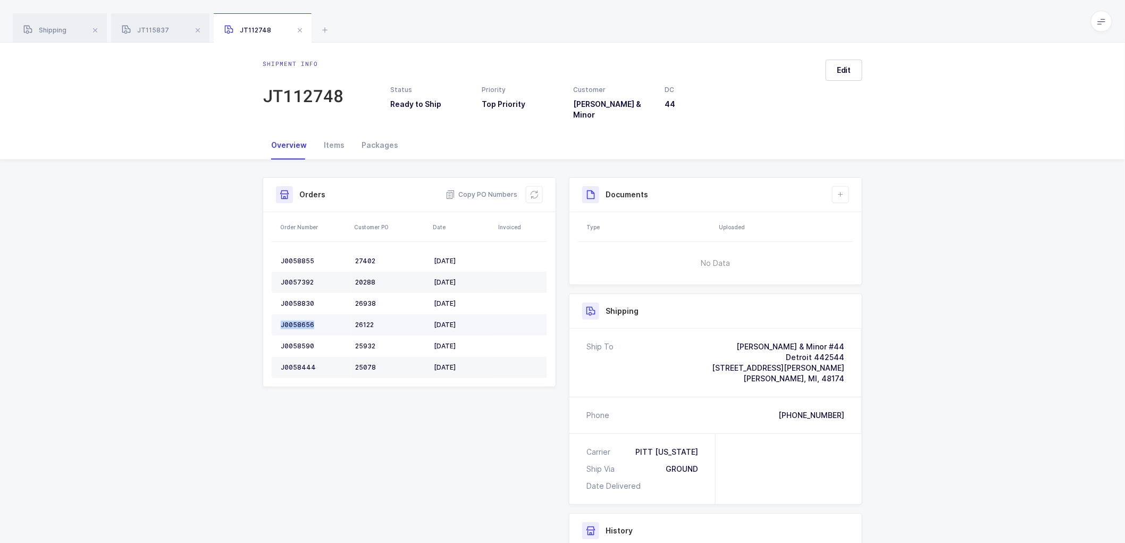
click at [301, 321] on div "J0058656" at bounding box center [314, 325] width 66 height 9
copy div "J0058656"
click at [292, 342] on div "J0058590" at bounding box center [314, 346] width 66 height 9
copy div "J0058590"
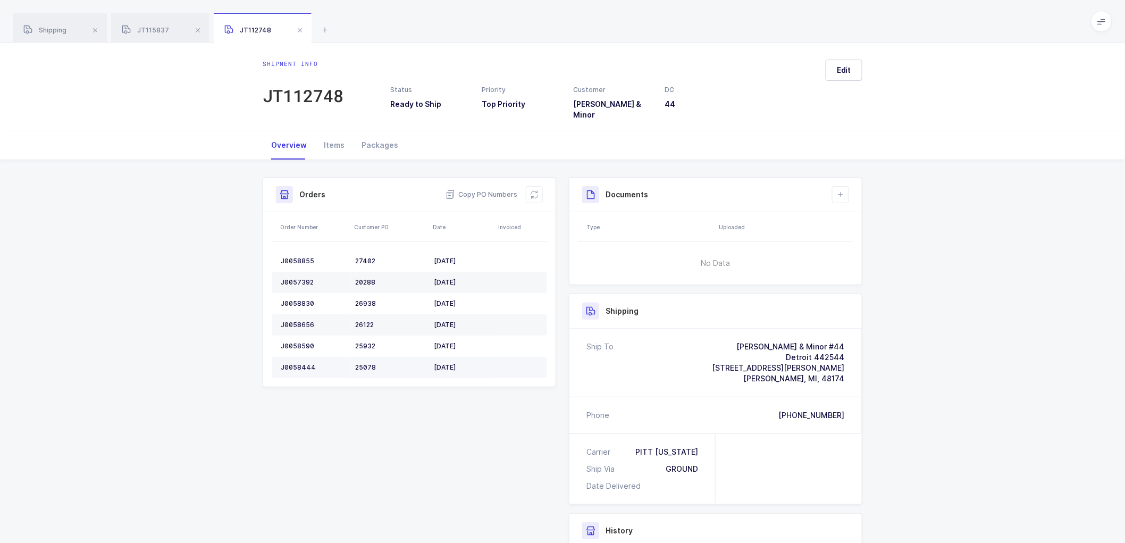
click at [301, 363] on div "J0058444" at bounding box center [314, 367] width 66 height 9
copy div "J0058444"
click at [537, 190] on icon at bounding box center [534, 194] width 9 height 9
click at [839, 190] on icon at bounding box center [840, 194] width 9 height 9
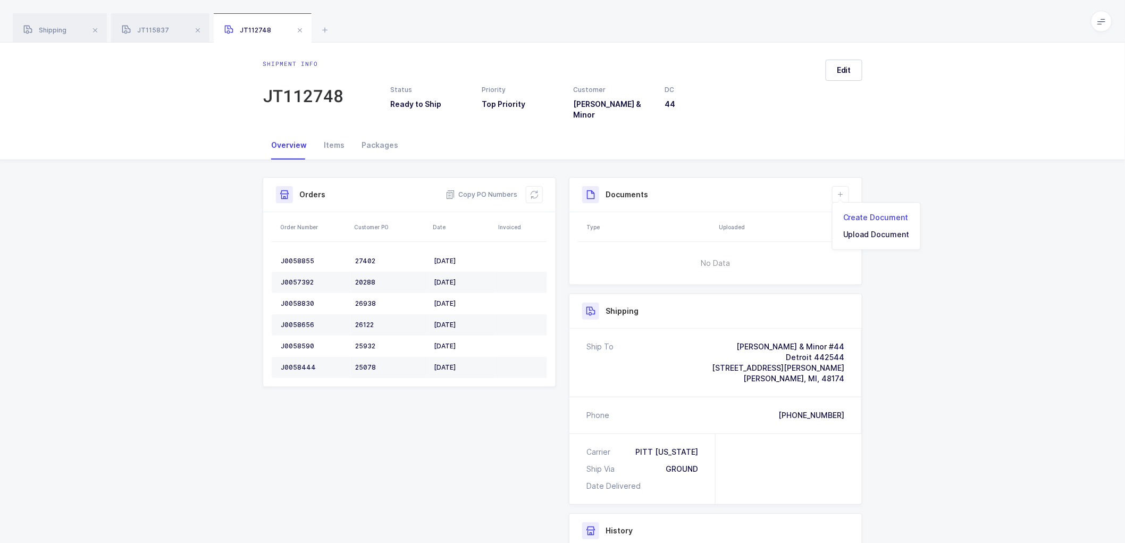
click at [857, 218] on li "Create Document" at bounding box center [876, 217] width 79 height 17
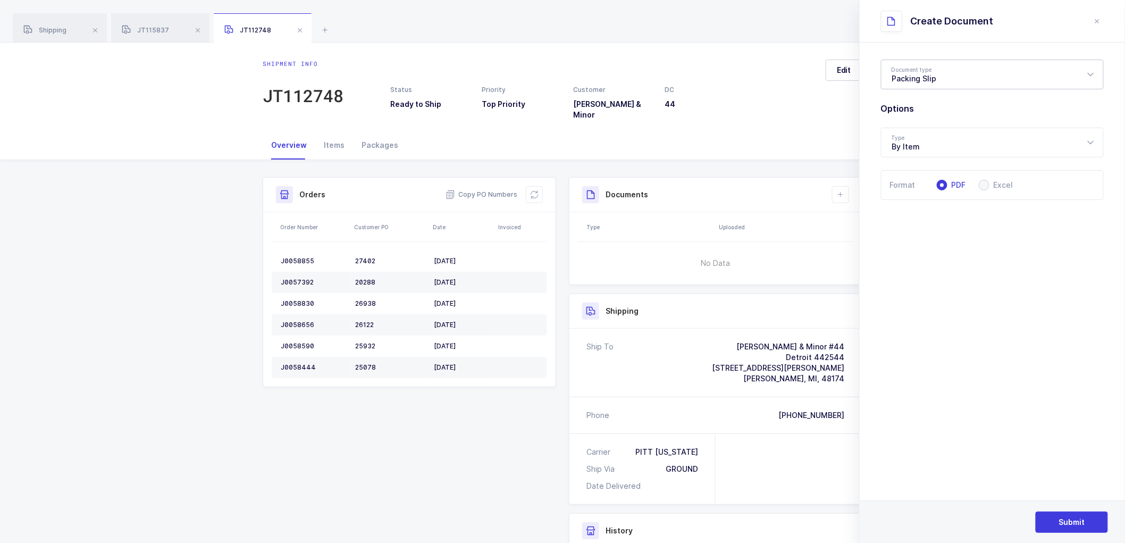
drag, startPoint x: 917, startPoint y: 68, endPoint x: 916, endPoint y: 76, distance: 7.5
click at [916, 75] on div "Packing Slip" at bounding box center [992, 75] width 223 height 30
click at [917, 127] on span "Package Contents Label" at bounding box center [937, 126] width 90 height 9
type input "Package Contents Label"
click at [1070, 515] on button "Submit" at bounding box center [1072, 522] width 72 height 21
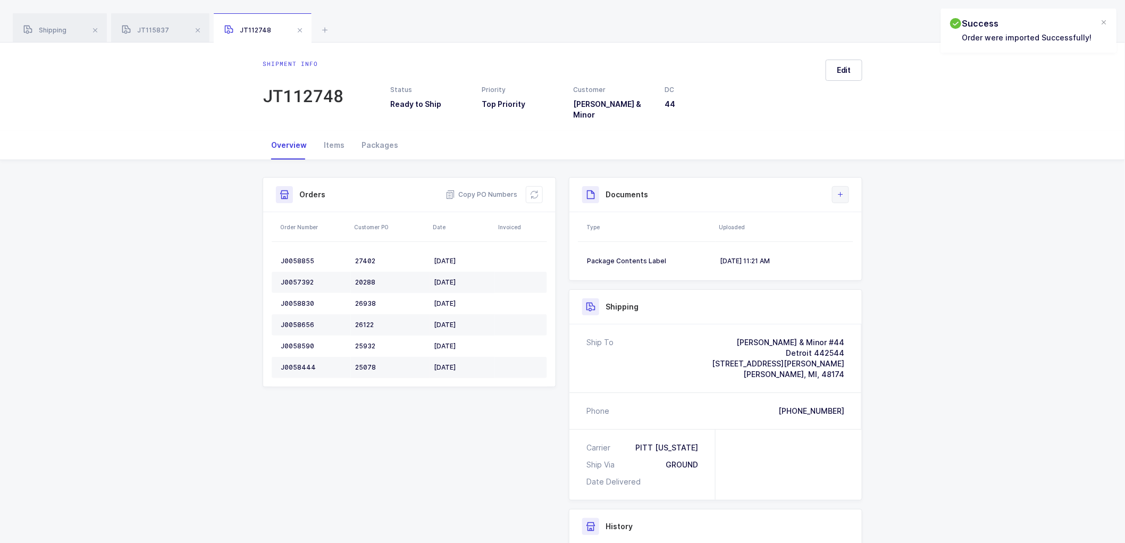
click at [841, 186] on button at bounding box center [840, 194] width 17 height 17
click at [863, 211] on li "Create Document" at bounding box center [876, 217] width 79 height 17
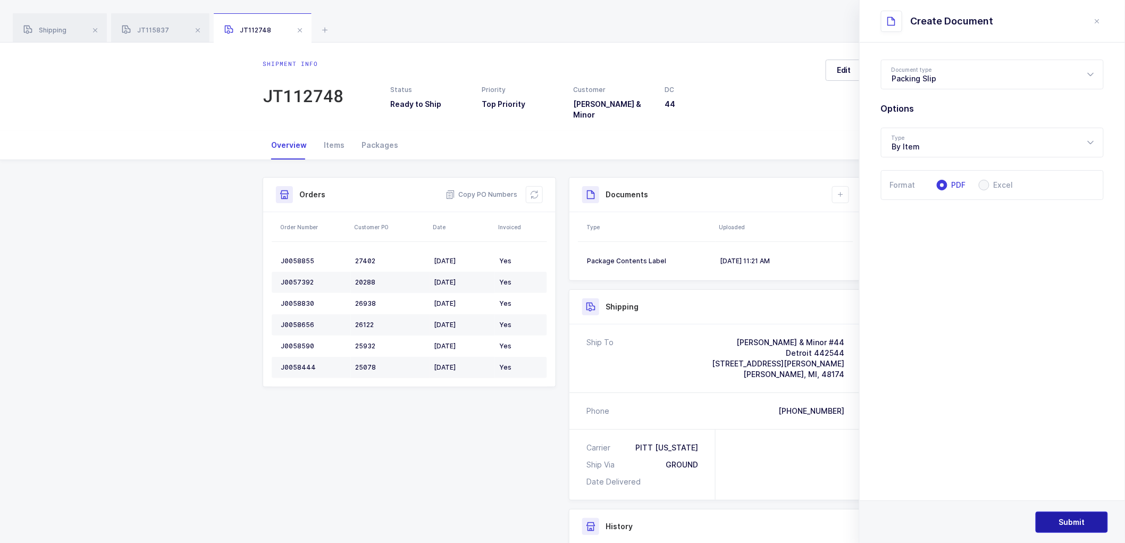
drag, startPoint x: 1078, startPoint y: 515, endPoint x: 1041, endPoint y: 371, distance: 148.8
click at [1078, 514] on button "Submit" at bounding box center [1072, 522] width 72 height 21
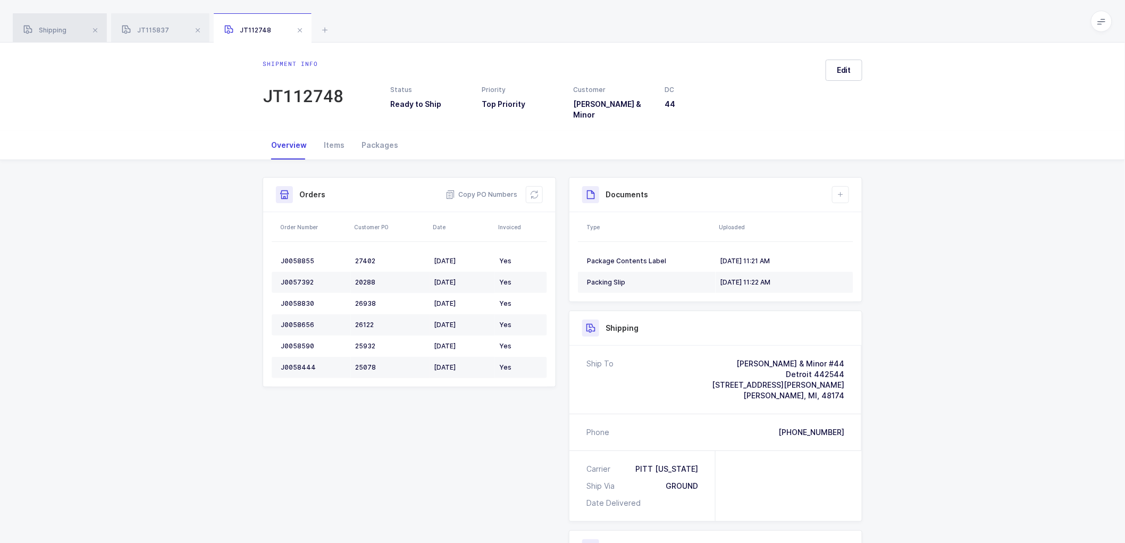
click at [52, 35] on div "Shipping" at bounding box center [60, 28] width 94 height 30
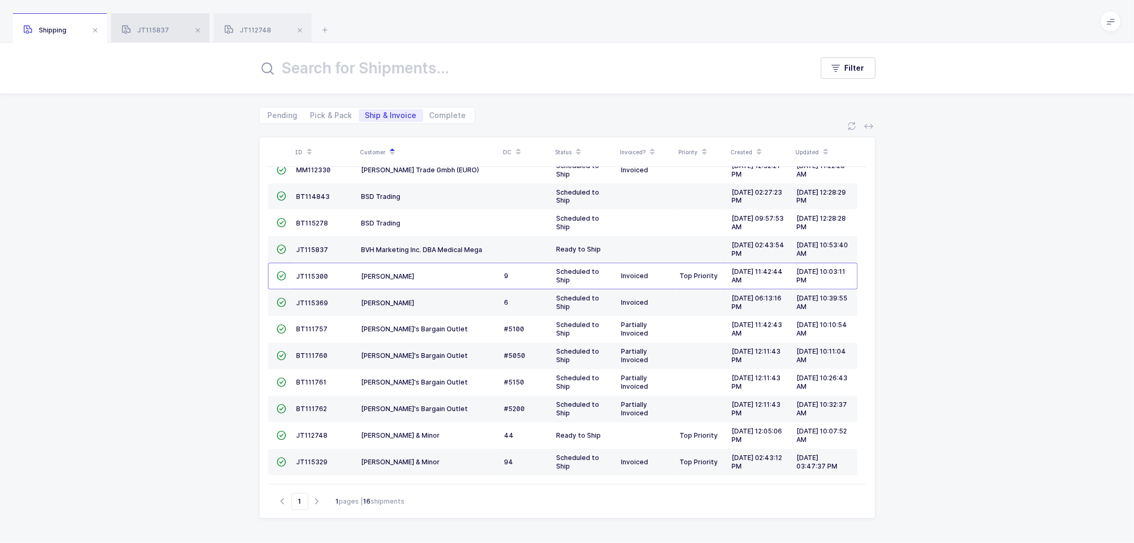
scroll to position [96, 0]
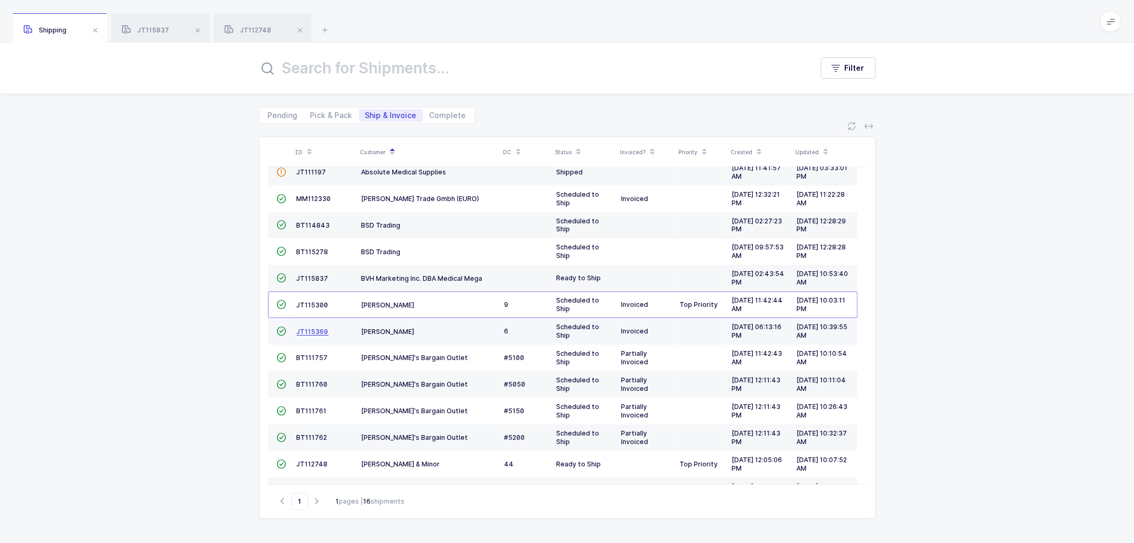
click at [305, 333] on span "JT115369" at bounding box center [313, 332] width 32 height 8
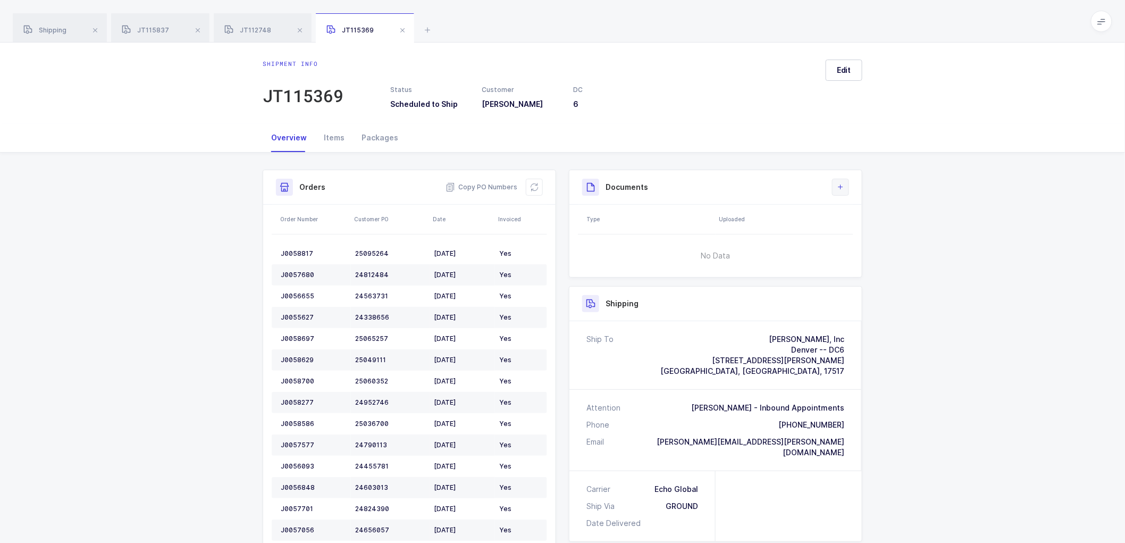
click at [846, 188] on button at bounding box center [840, 187] width 17 height 17
click at [858, 212] on li "Create Document" at bounding box center [876, 217] width 79 height 17
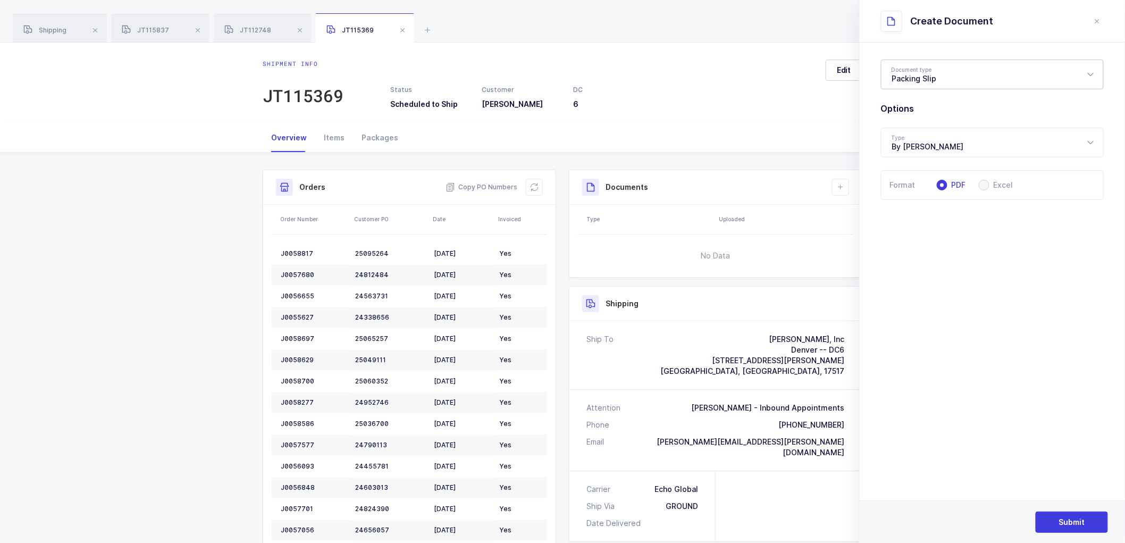
click at [924, 71] on div "Packing Slip" at bounding box center [992, 75] width 223 height 30
click at [920, 127] on span "Package Contents Label" at bounding box center [937, 126] width 90 height 9
type input "Package Contents Label"
click at [1071, 524] on span "Submit" at bounding box center [1072, 522] width 26 height 11
click at [43, 28] on span "Shipping" at bounding box center [44, 30] width 43 height 8
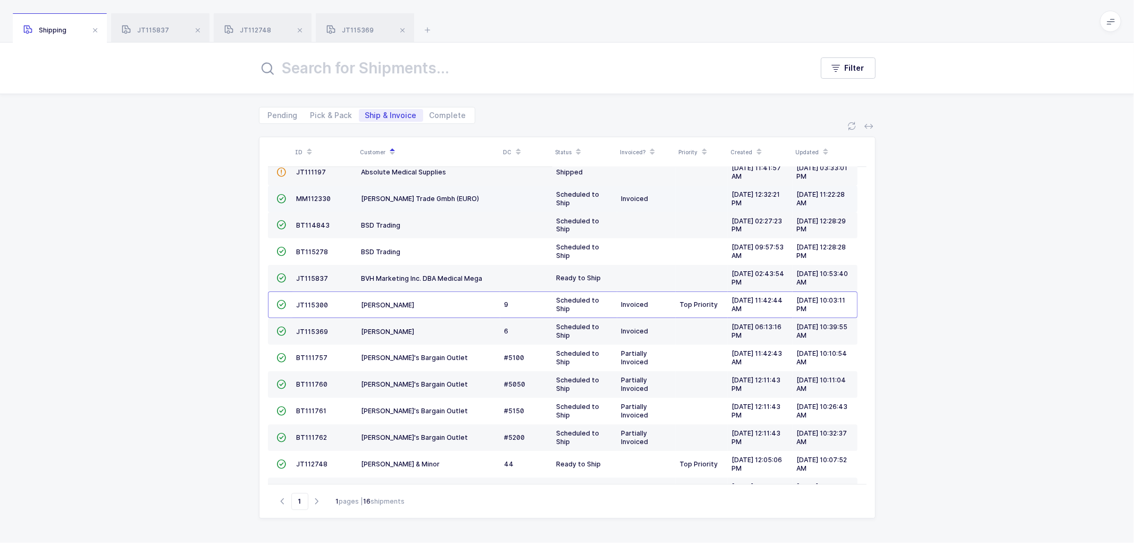
drag, startPoint x: 375, startPoint y: 223, endPoint x: 495, endPoint y: 199, distance: 122.0
click at [379, 222] on span "BSD Trading" at bounding box center [381, 225] width 39 height 8
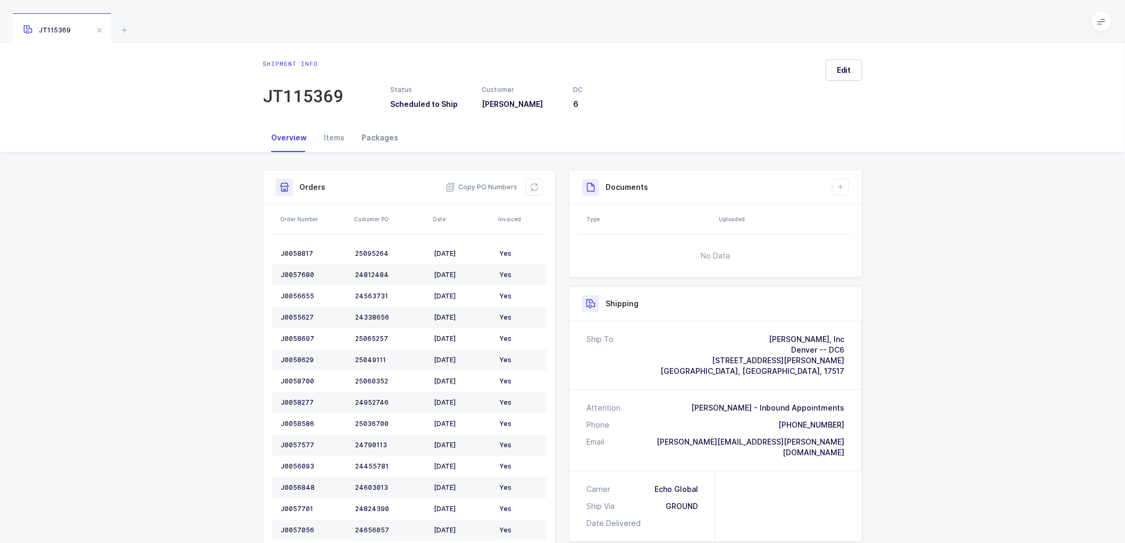
click at [374, 135] on div "Packages" at bounding box center [380, 137] width 54 height 29
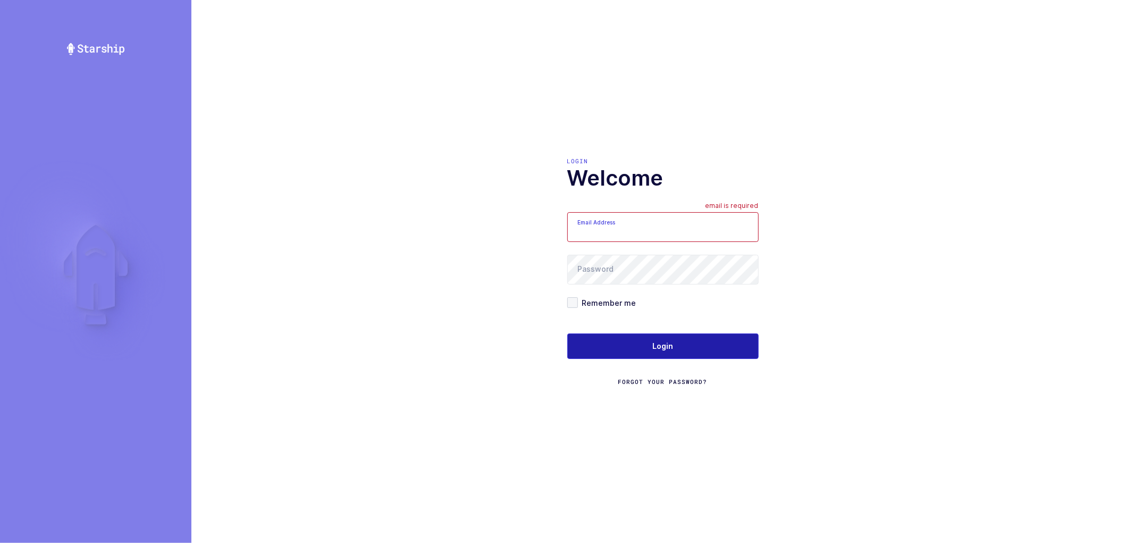
type input "nathan@janustrade.com"
click at [646, 343] on button "Login" at bounding box center [662, 346] width 191 height 26
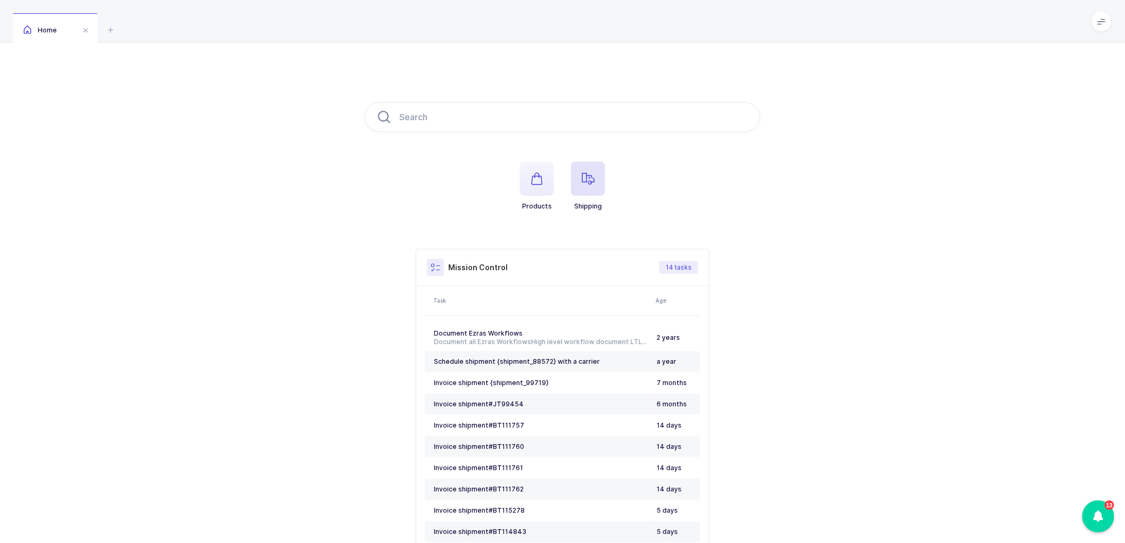
click at [594, 176] on span "button" at bounding box center [588, 179] width 34 height 34
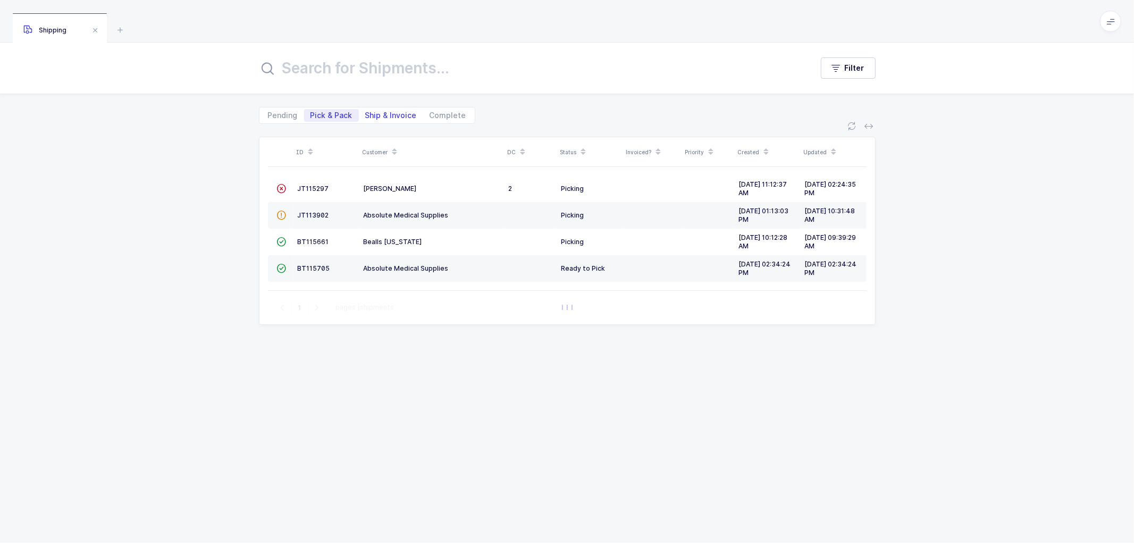
click at [380, 112] on span "Ship & Invoice" at bounding box center [391, 115] width 52 height 7
click at [366, 112] on input "Ship & Invoice" at bounding box center [362, 112] width 7 height 7
radio input "true"
radio input "false"
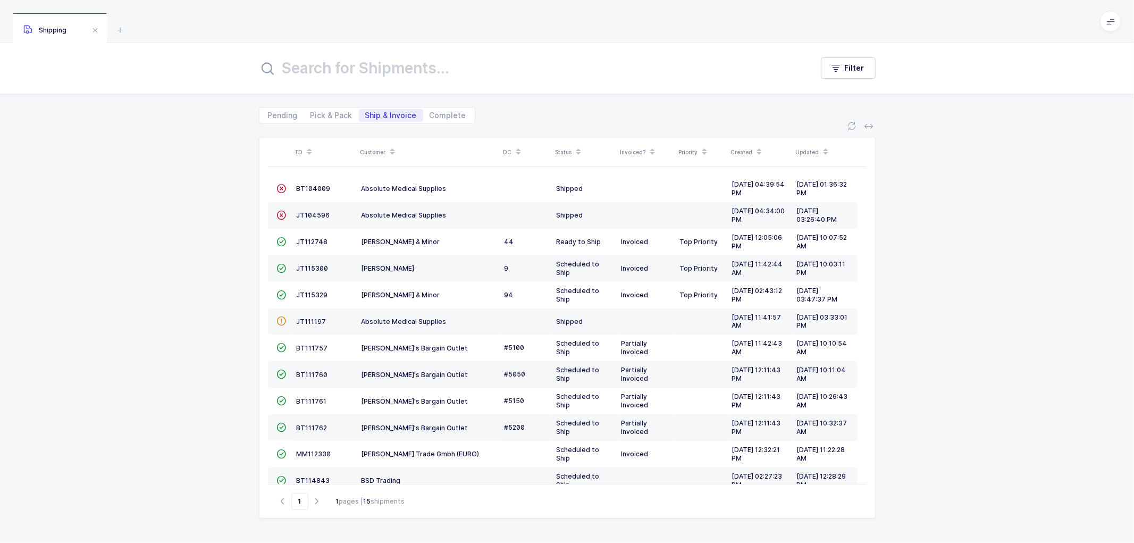
click at [391, 147] on icon at bounding box center [392, 148] width 5 height 5
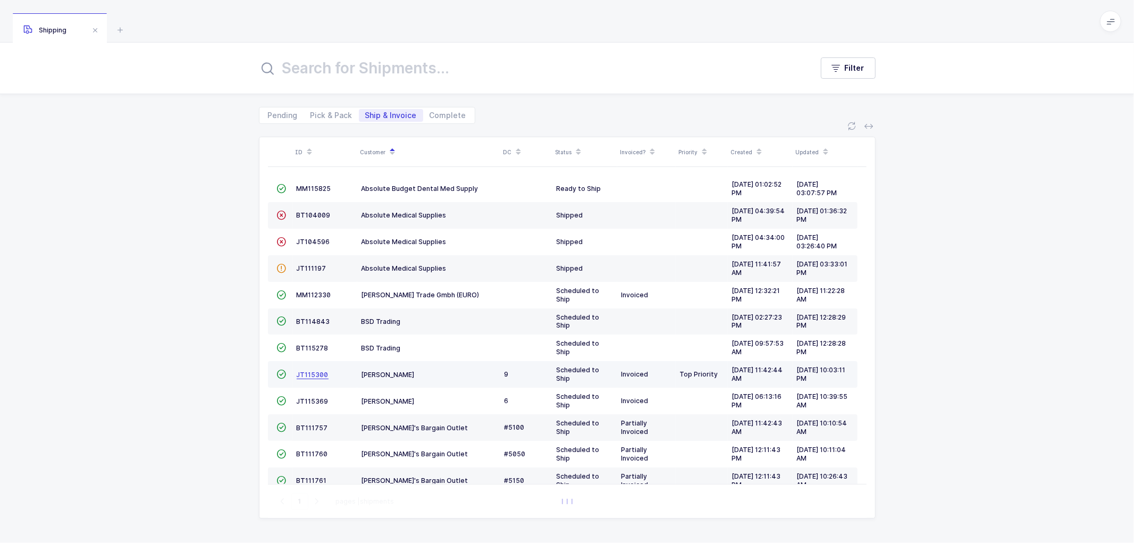
click at [311, 374] on span "JT115300" at bounding box center [313, 375] width 32 height 8
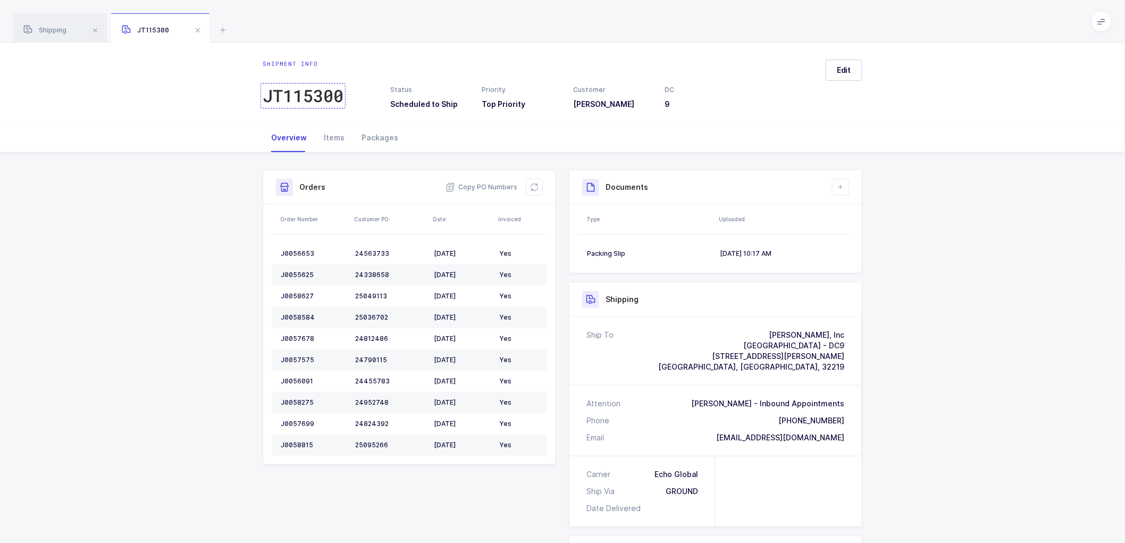
click at [308, 99] on div "JT115300" at bounding box center [303, 95] width 81 height 21
click at [61, 33] on span "Shipping" at bounding box center [44, 30] width 43 height 8
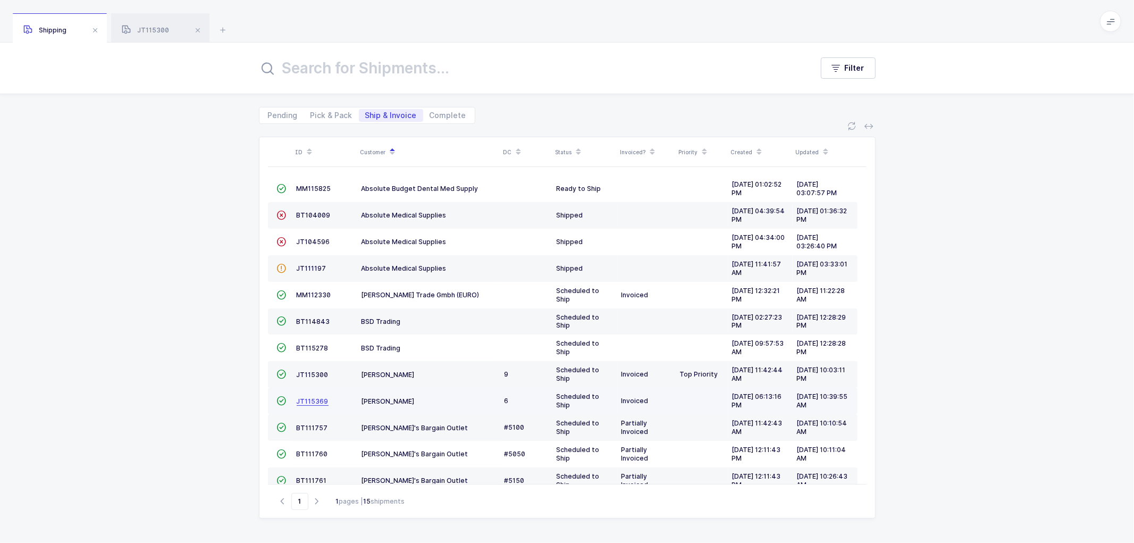
click at [314, 403] on span "JT115369" at bounding box center [313, 401] width 32 height 8
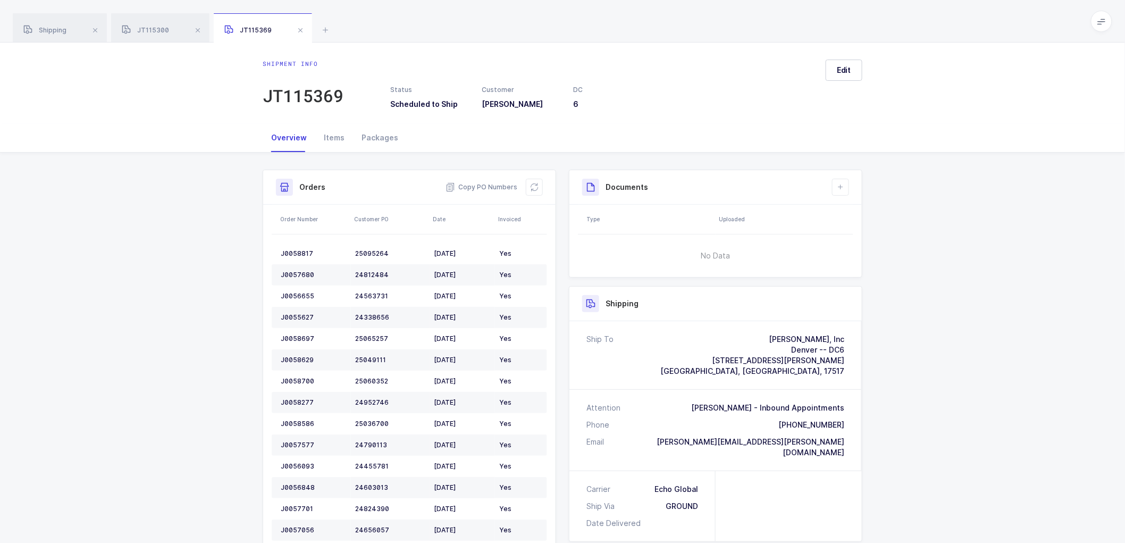
click at [293, 134] on div "Overview" at bounding box center [289, 137] width 53 height 29
click at [155, 27] on div "JT115300" at bounding box center [160, 28] width 98 height 30
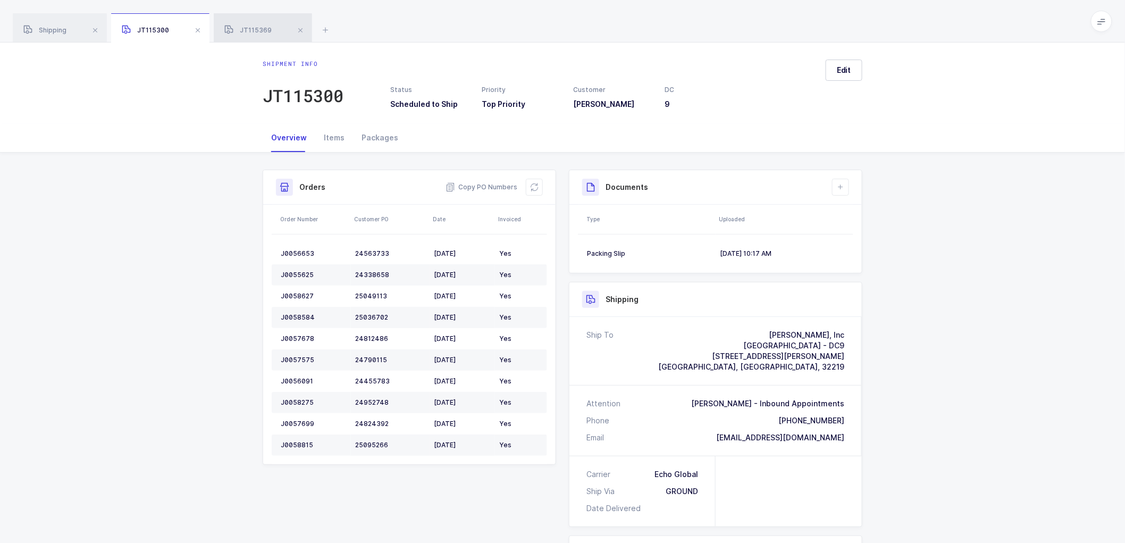
click at [247, 28] on span "JT115369" at bounding box center [247, 30] width 47 height 8
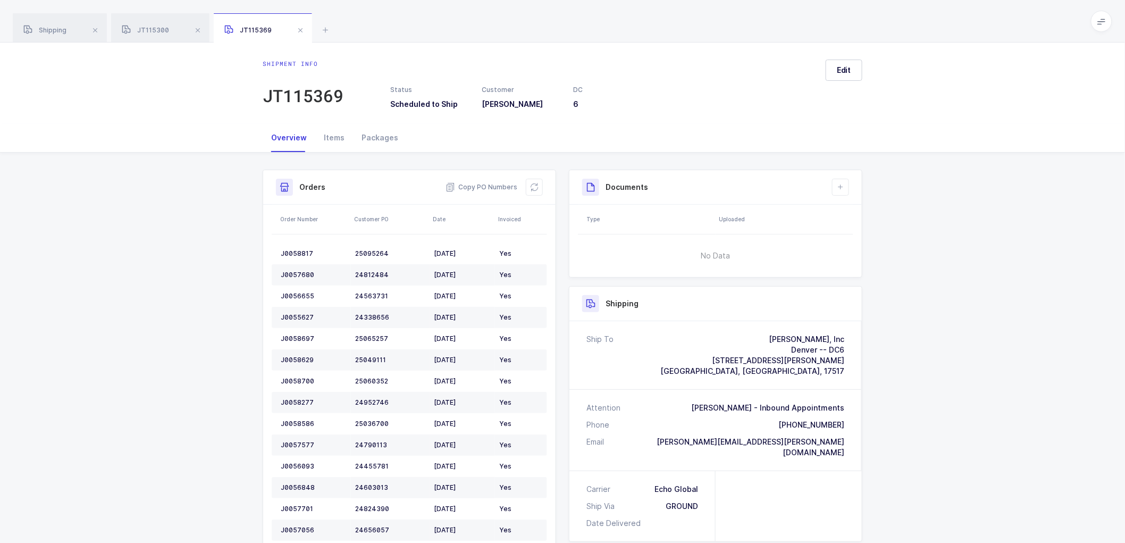
click at [294, 139] on div "Overview" at bounding box center [289, 137] width 53 height 29
click at [313, 93] on div "JT115369" at bounding box center [303, 95] width 81 height 21
click at [156, 27] on span "JT115300" at bounding box center [145, 30] width 47 height 8
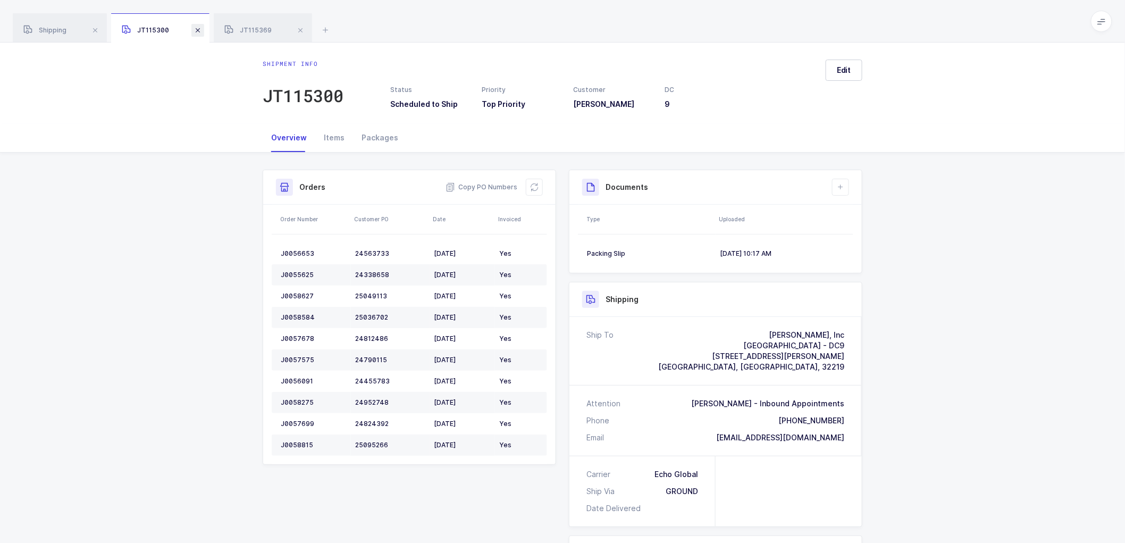
click at [197, 29] on span at bounding box center [197, 30] width 13 height 13
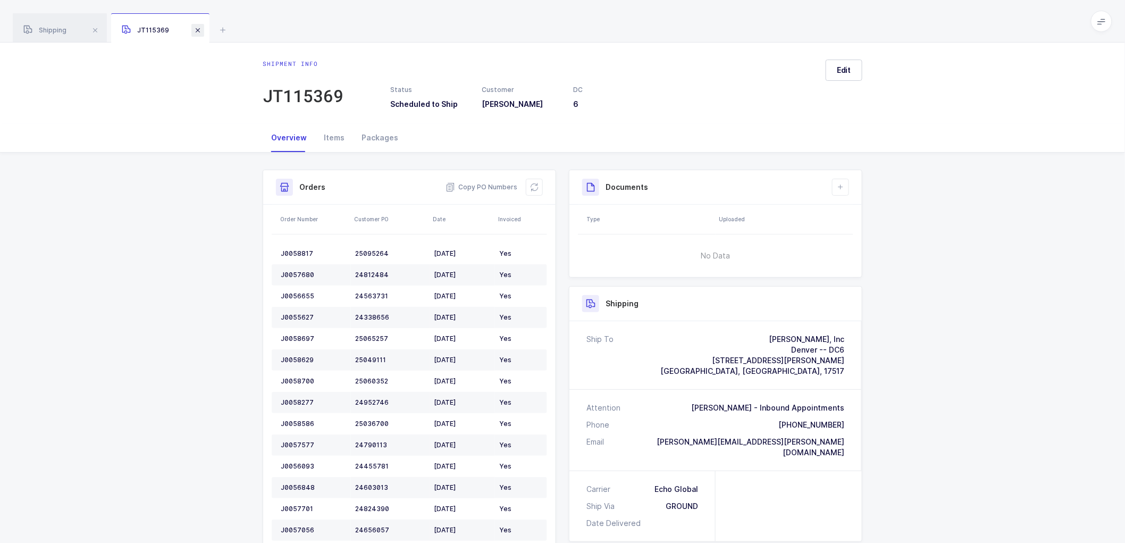
click at [200, 31] on span at bounding box center [197, 30] width 13 height 13
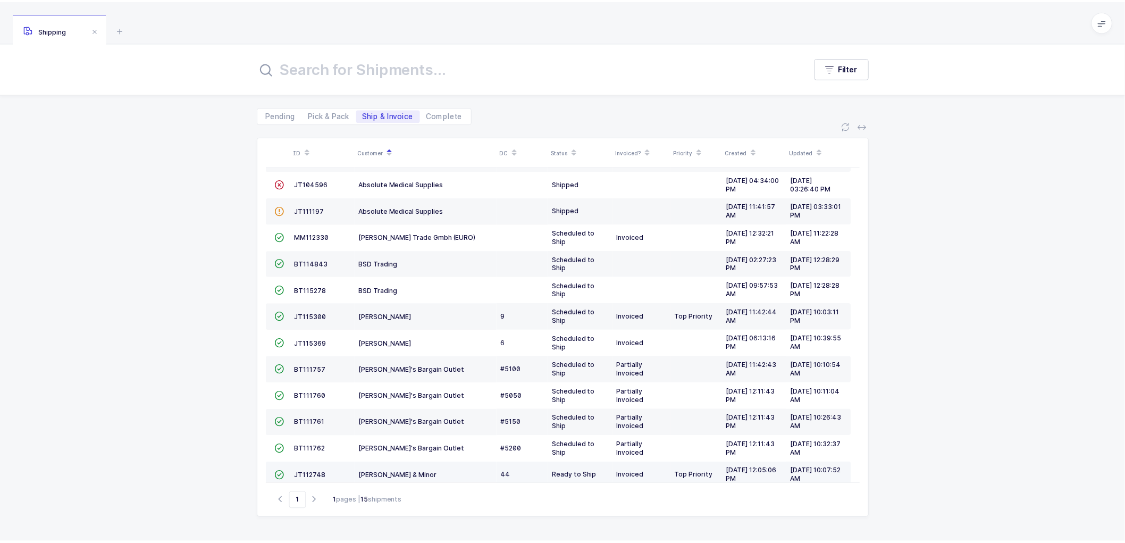
scroll to position [99, 0]
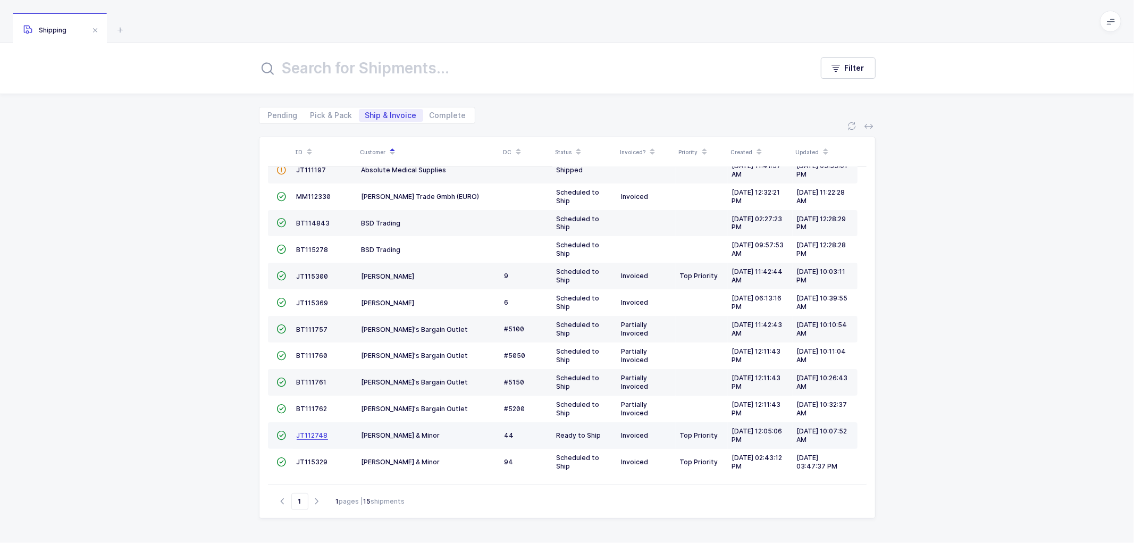
click at [316, 431] on span "JT112748" at bounding box center [312, 435] width 31 height 8
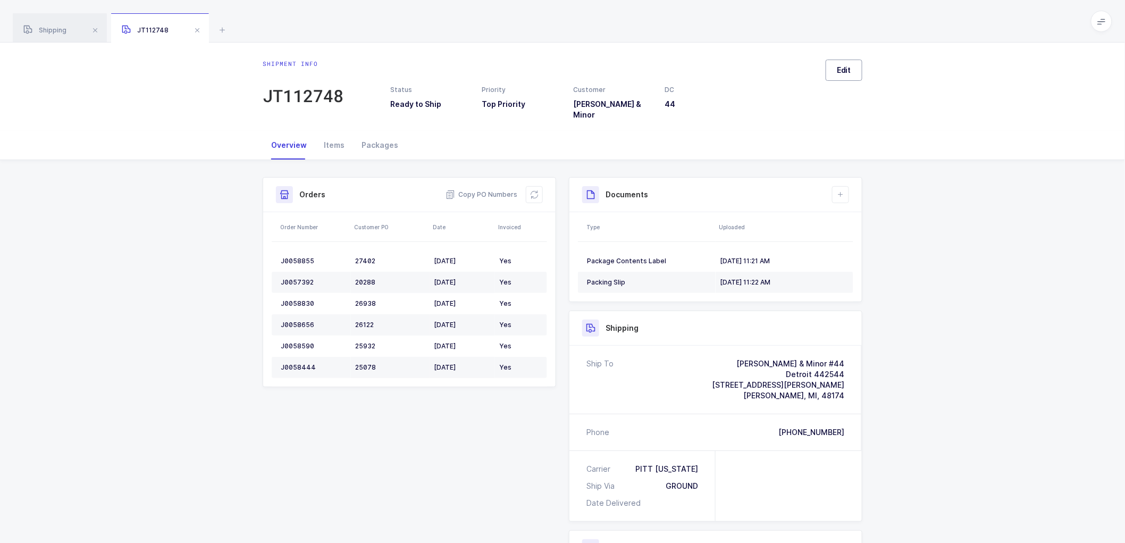
drag, startPoint x: 847, startPoint y: 70, endPoint x: 864, endPoint y: 86, distance: 23.7
click at [847, 70] on span "Edit" at bounding box center [844, 70] width 14 height 11
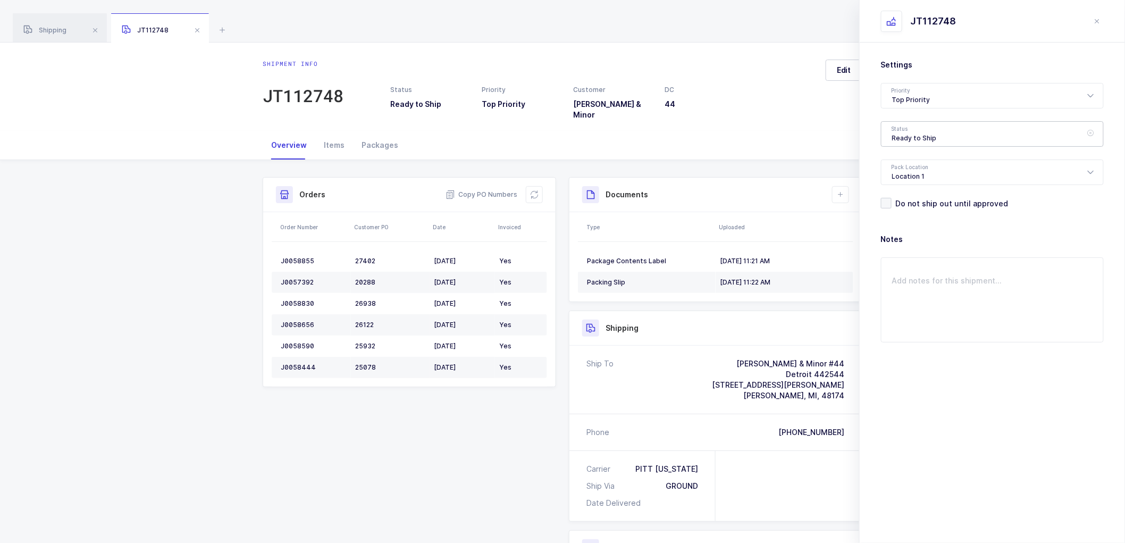
click at [902, 128] on div "Ready to Ship" at bounding box center [992, 134] width 223 height 26
click at [917, 201] on span "Scheduled to Ship" at bounding box center [926, 198] width 68 height 9
type input "Scheduled to Ship"
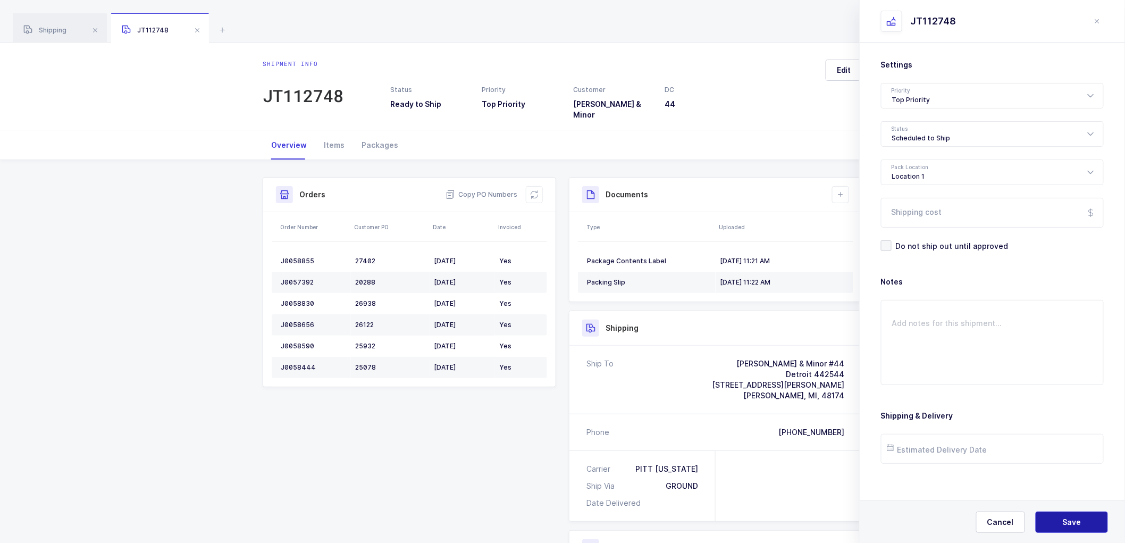
drag, startPoint x: 1060, startPoint y: 534, endPoint x: 1061, endPoint y: 529, distance: 5.3
click at [1060, 534] on div "Cancel Save" at bounding box center [992, 521] width 265 height 43
click at [1061, 523] on button "Save" at bounding box center [1072, 522] width 72 height 21
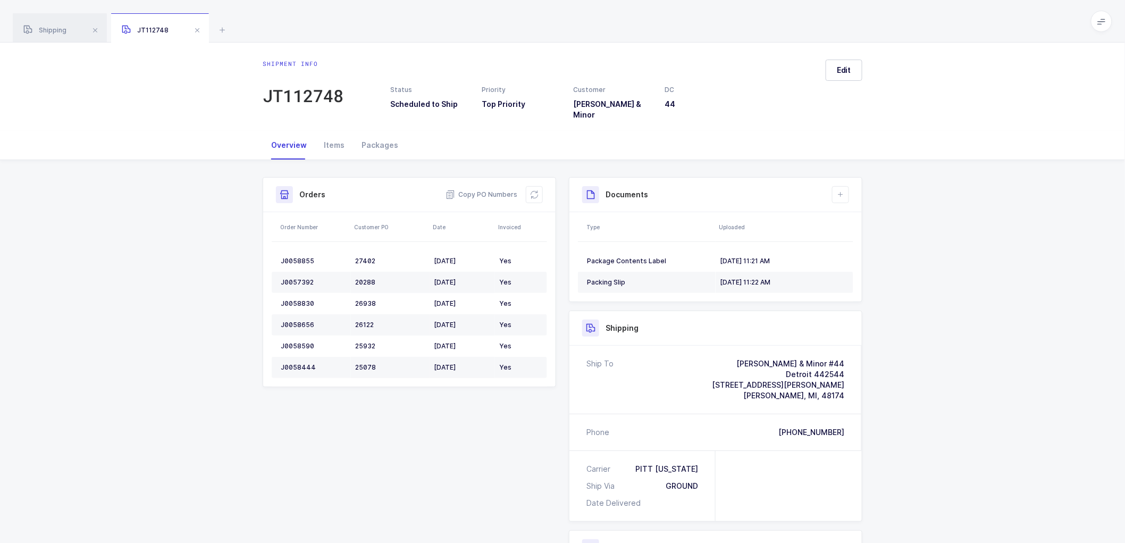
click at [411, 397] on div "Shipment Info Shipment Number JT112748 Status Scheduled to Ship Priority Top Pr…" at bounding box center [562, 431] width 613 height 508
click at [61, 30] on span "Shipping" at bounding box center [44, 30] width 43 height 8
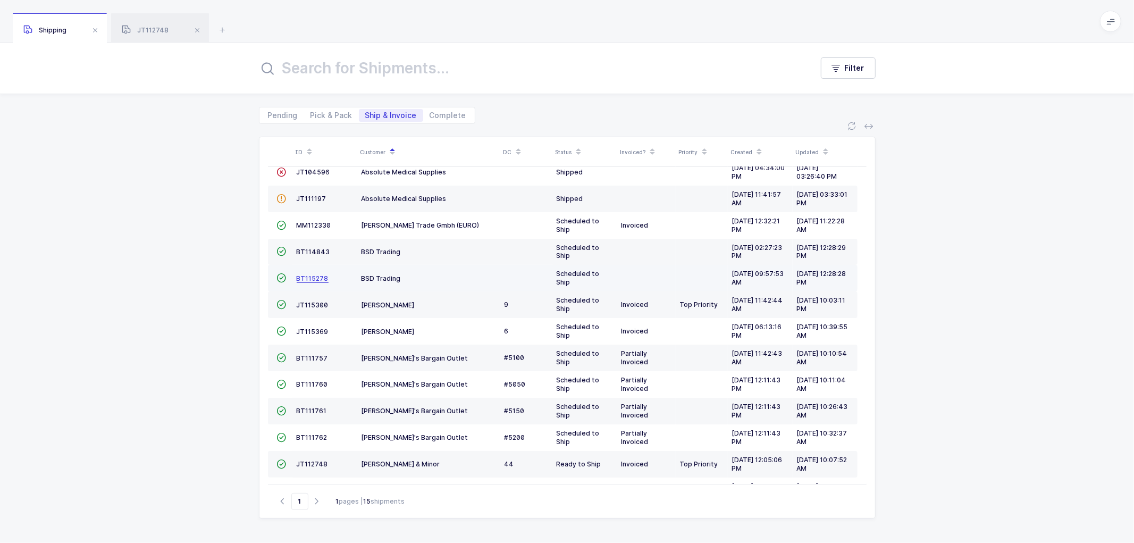
click at [305, 276] on span "BT115278" at bounding box center [313, 278] width 32 height 8
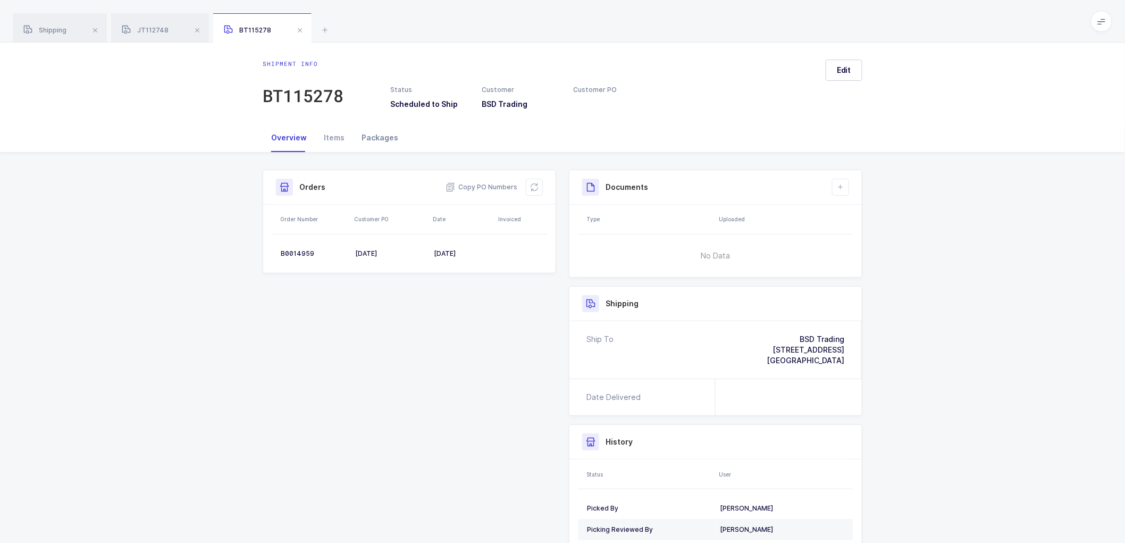
drag, startPoint x: 372, startPoint y: 128, endPoint x: 375, endPoint y: 135, distance: 7.9
click at [372, 131] on div "Packages" at bounding box center [380, 137] width 54 height 29
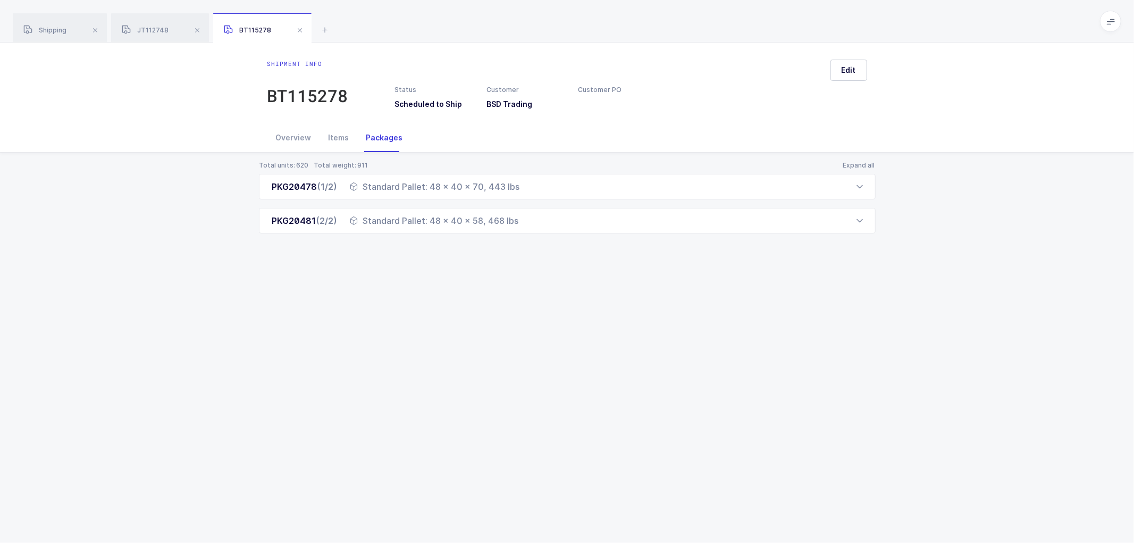
click at [375, 135] on div "Packages" at bounding box center [385, 137] width 54 height 29
drag, startPoint x: 852, startPoint y: 72, endPoint x: 861, endPoint y: 62, distance: 14.3
click at [852, 71] on span "Edit" at bounding box center [849, 70] width 14 height 11
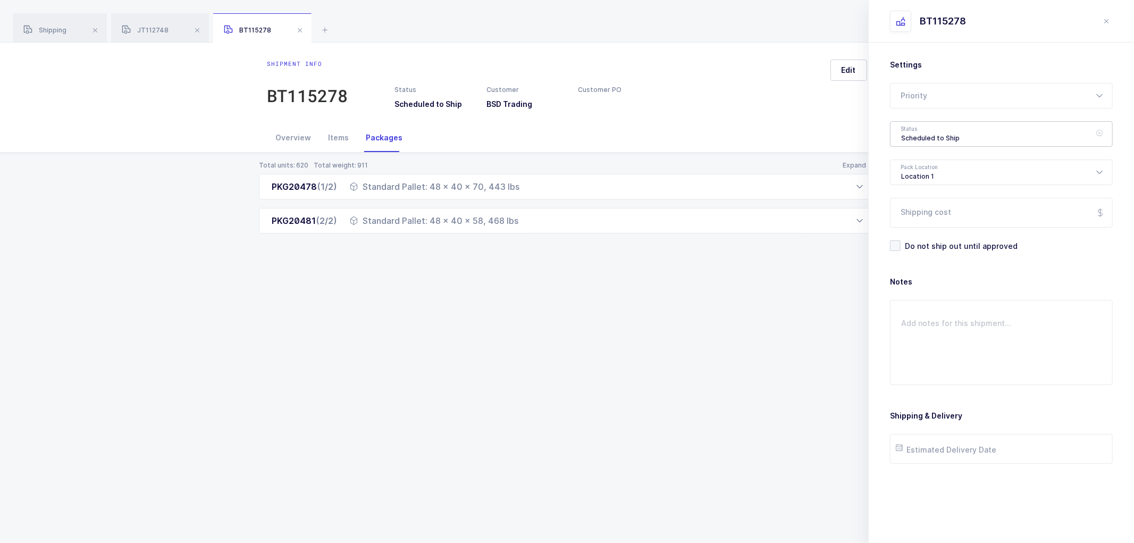
click at [903, 137] on div "Scheduled to Ship" at bounding box center [1001, 134] width 223 height 26
click at [912, 162] on span "Packing" at bounding box center [915, 164] width 29 height 9
type input "Packing"
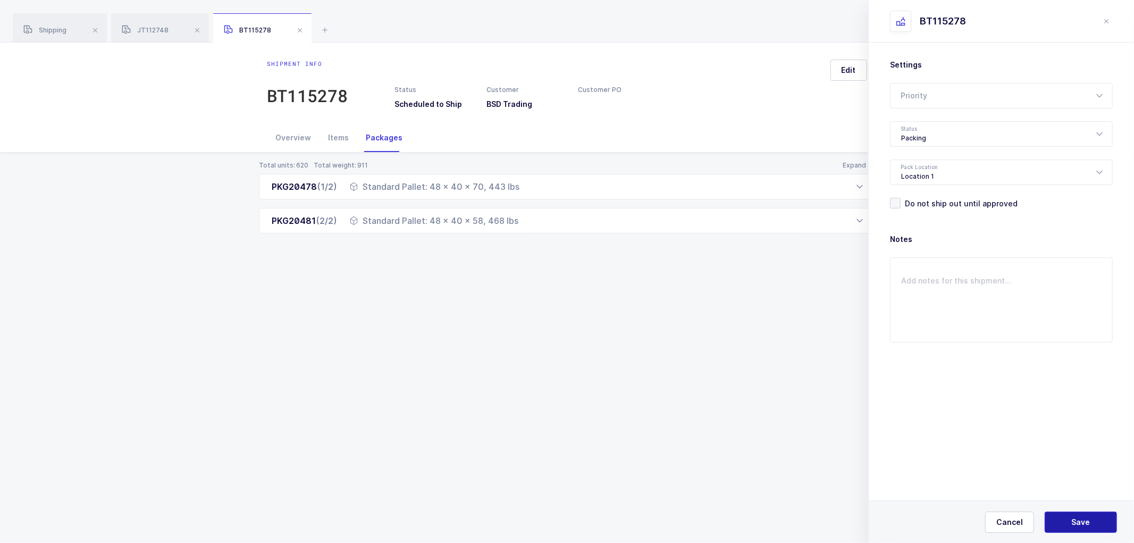
click at [1074, 521] on span "Save" at bounding box center [1081, 522] width 19 height 11
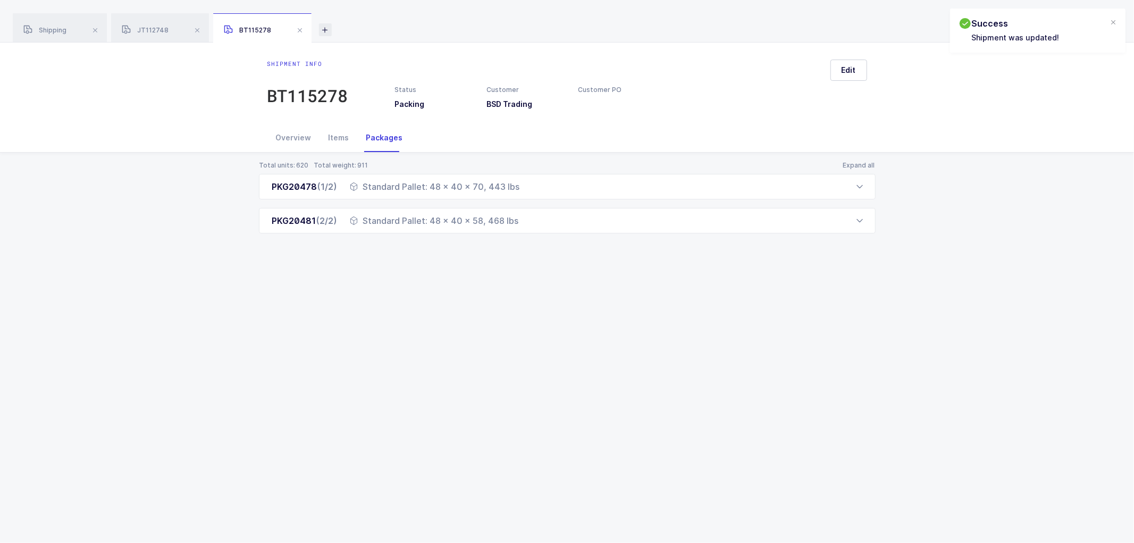
click at [323, 28] on icon at bounding box center [325, 29] width 13 height 13
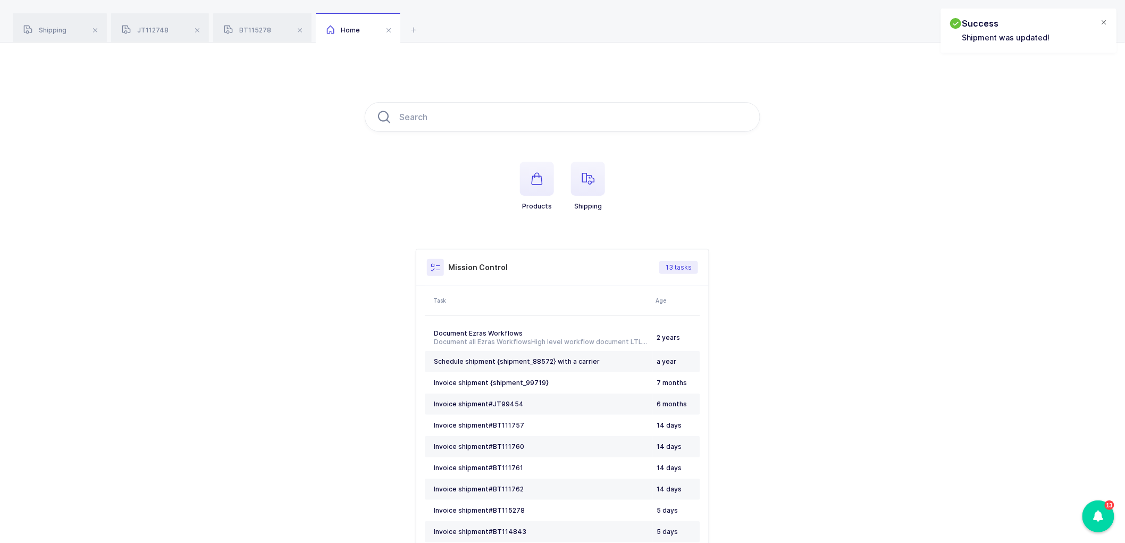
click at [1104, 24] on div at bounding box center [1104, 23] width 9 height 10
click at [1101, 22] on icon at bounding box center [1101, 21] width 9 height 9
click at [1061, 91] on li "Warehouse" at bounding box center [1062, 92] width 79 height 9
click at [603, 172] on span "button" at bounding box center [588, 179] width 34 height 34
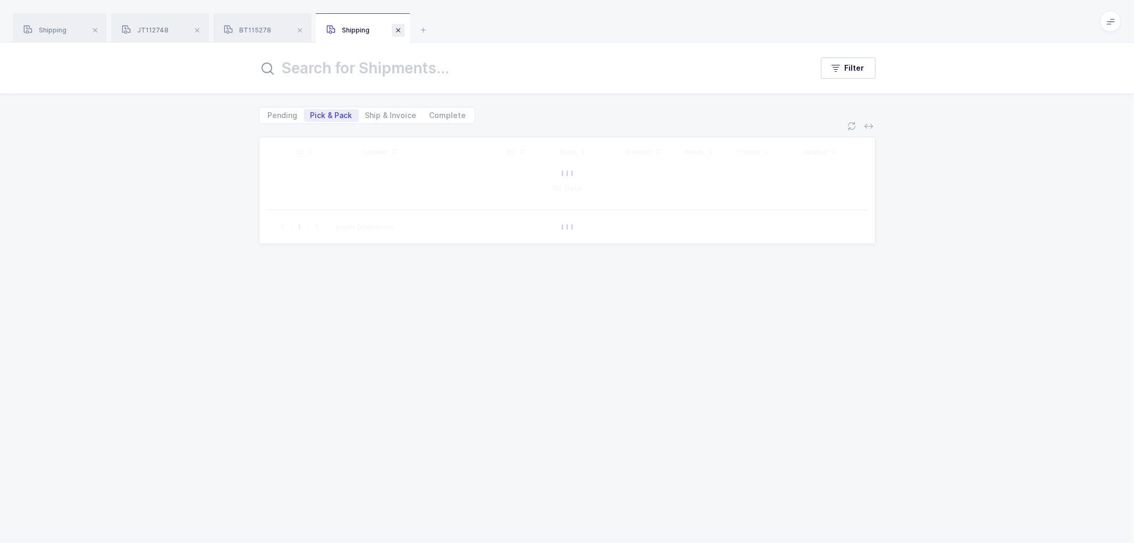
click at [401, 30] on span at bounding box center [398, 30] width 13 height 13
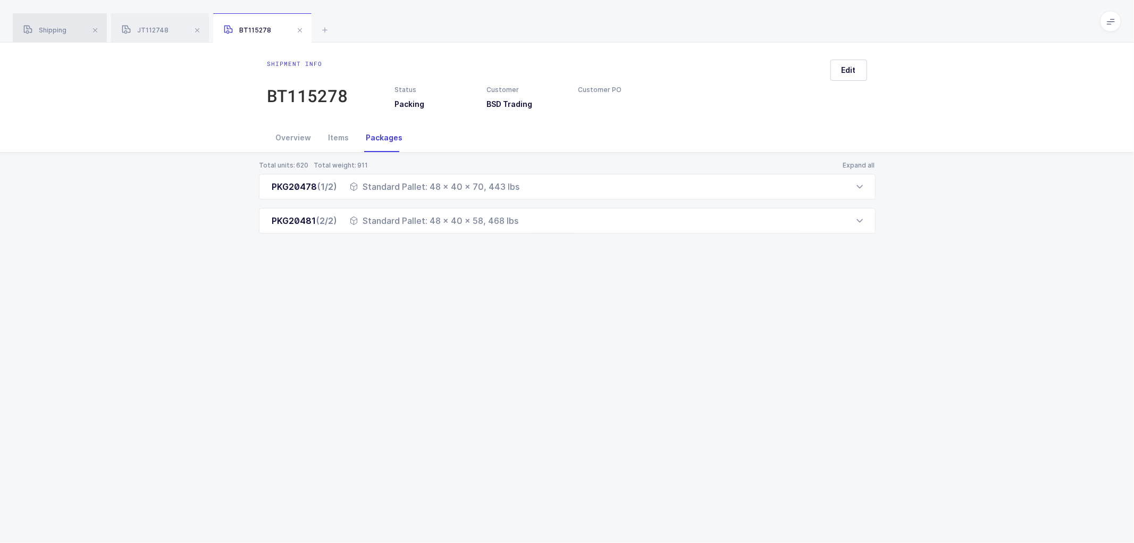
click at [57, 25] on div "Shipping" at bounding box center [60, 28] width 94 height 30
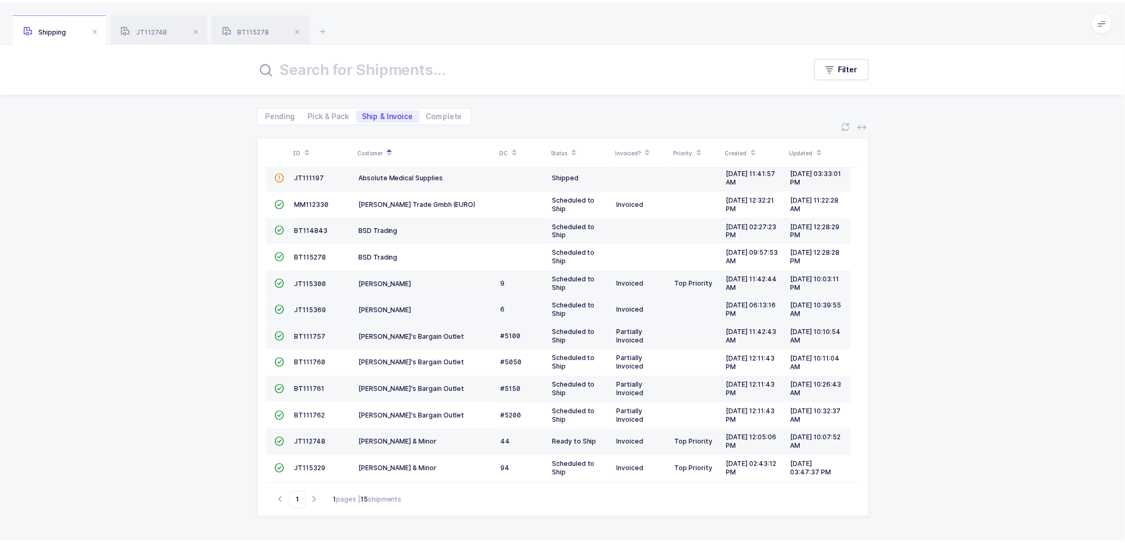
scroll to position [99, 0]
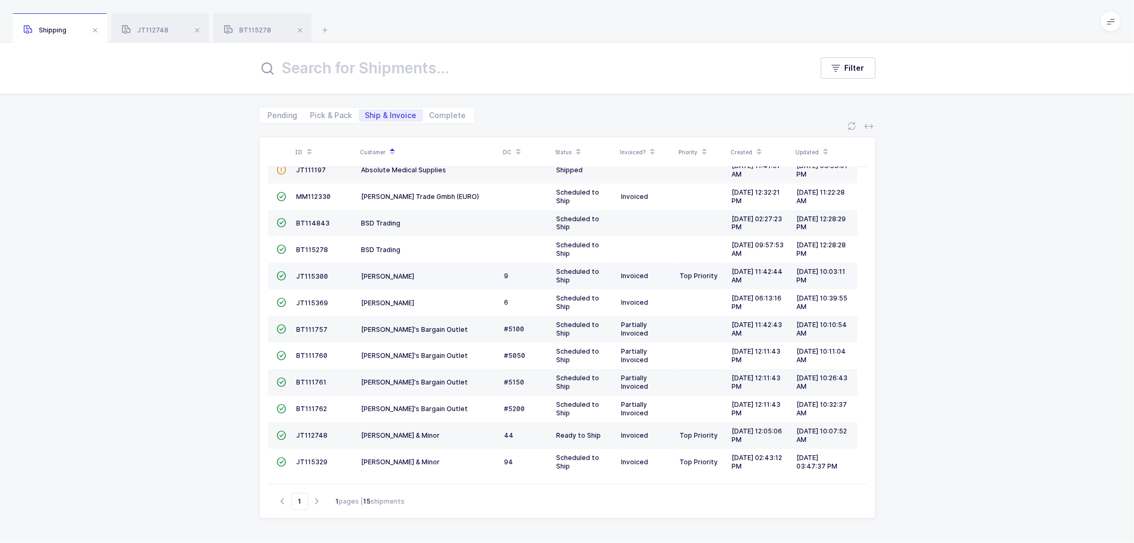
click at [307, 270] on td "JT115300" at bounding box center [324, 276] width 65 height 27
click at [304, 272] on span "JT115300" at bounding box center [313, 276] width 32 height 8
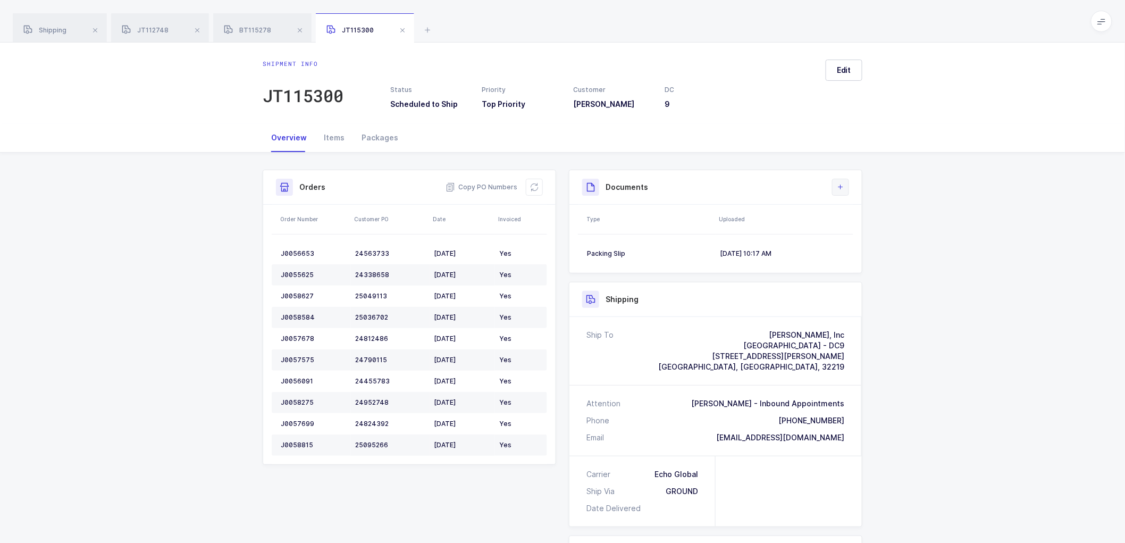
click at [846, 185] on button at bounding box center [840, 187] width 17 height 17
click at [852, 213] on li "Create Document" at bounding box center [876, 217] width 79 height 17
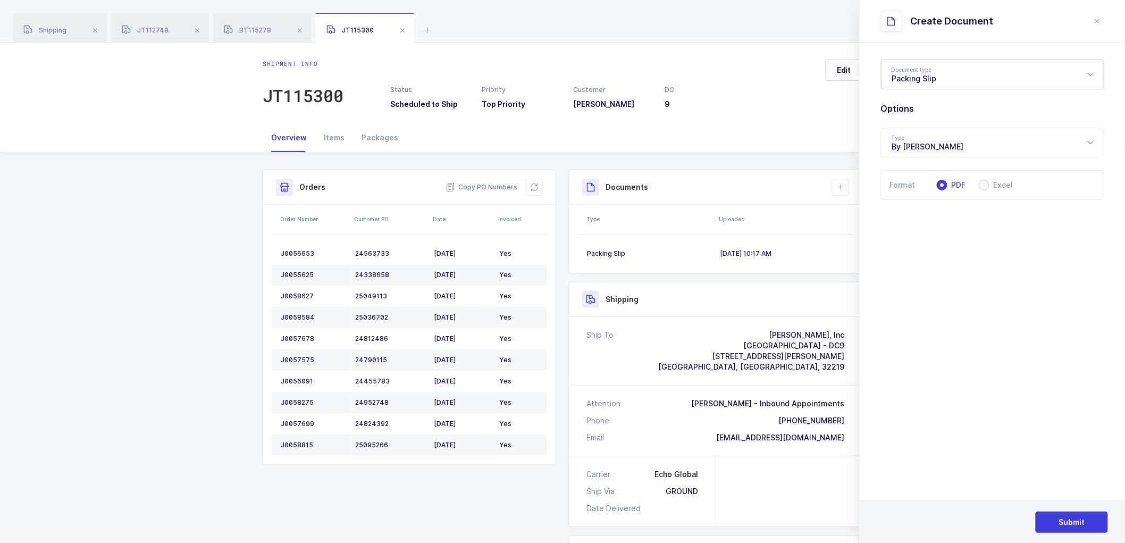
drag, startPoint x: 918, startPoint y: 69, endPoint x: 942, endPoint y: 116, distance: 52.3
click at [918, 70] on div "Packing Slip" at bounding box center [992, 75] width 223 height 30
click at [931, 122] on span "Package Contents Label" at bounding box center [937, 126] width 90 height 9
type input "Package Contents Label"
click at [1063, 515] on button "Submit" at bounding box center [1072, 522] width 72 height 21
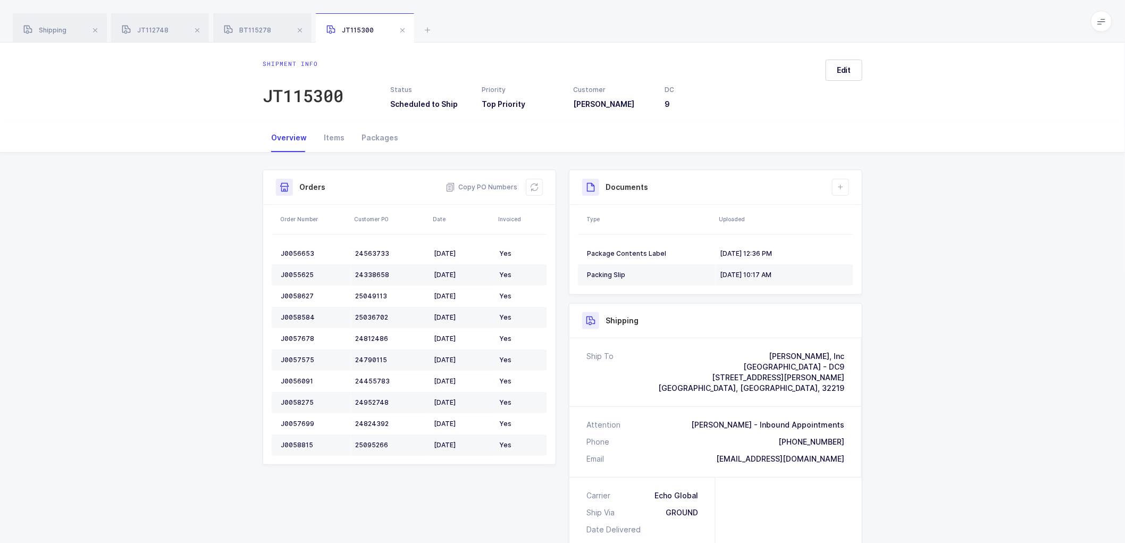
drag, startPoint x: 379, startPoint y: 137, endPoint x: 426, endPoint y: 134, distance: 47.4
click at [379, 137] on div "Packages" at bounding box center [380, 137] width 54 height 29
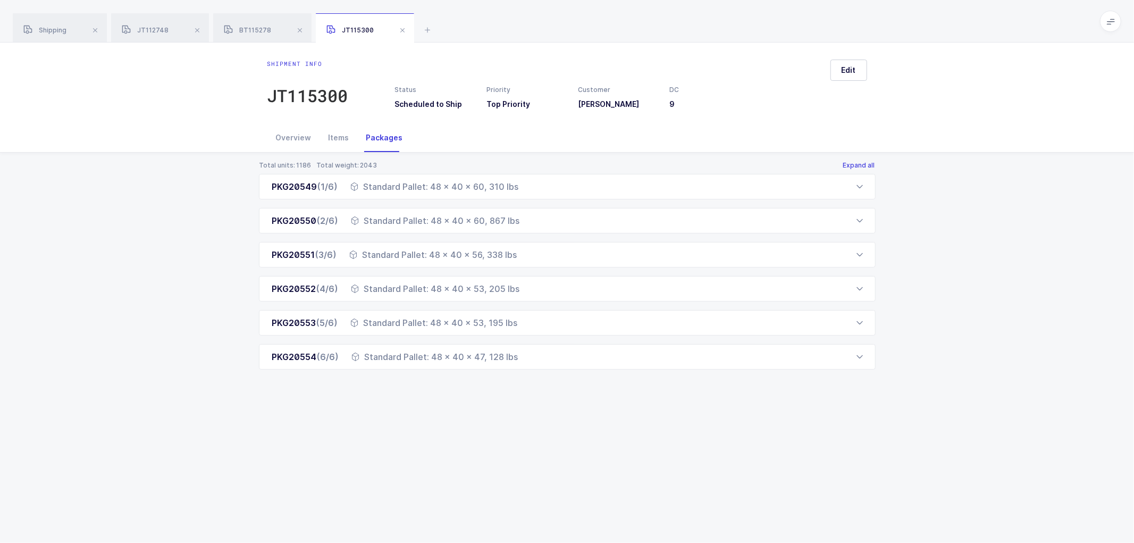
click at [858, 161] on button "Expand all" at bounding box center [859, 165] width 33 height 9
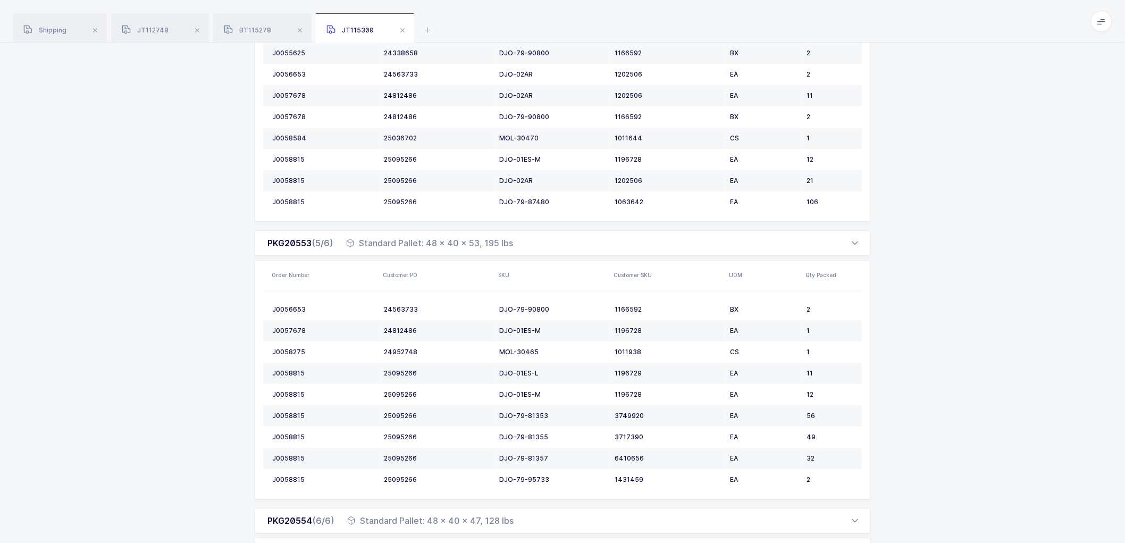
scroll to position [1322, 0]
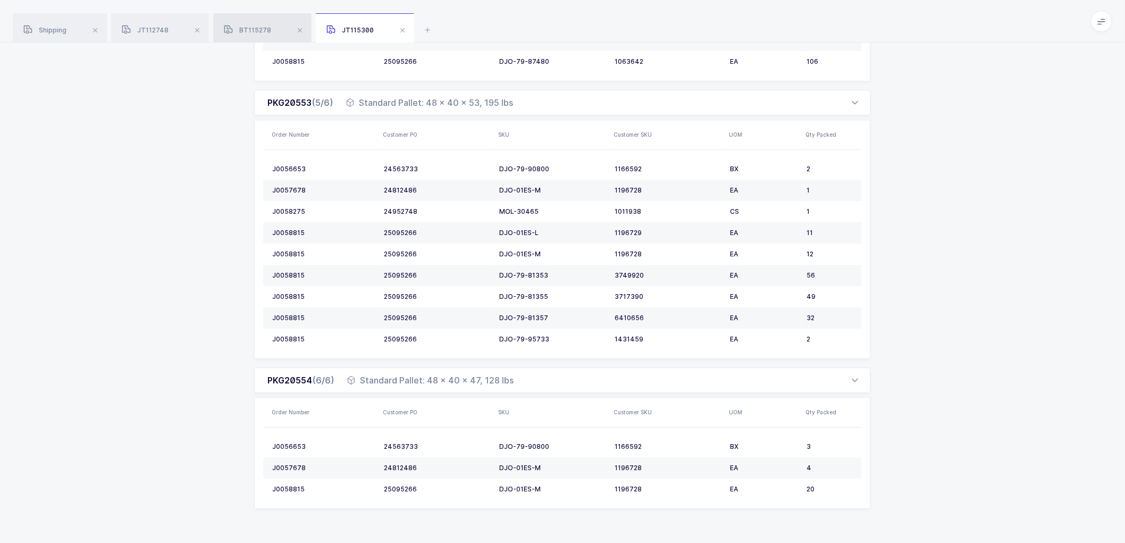
drag, startPoint x: 145, startPoint y: 25, endPoint x: 259, endPoint y: 27, distance: 114.3
click at [147, 25] on div "JT112748" at bounding box center [160, 28] width 98 height 30
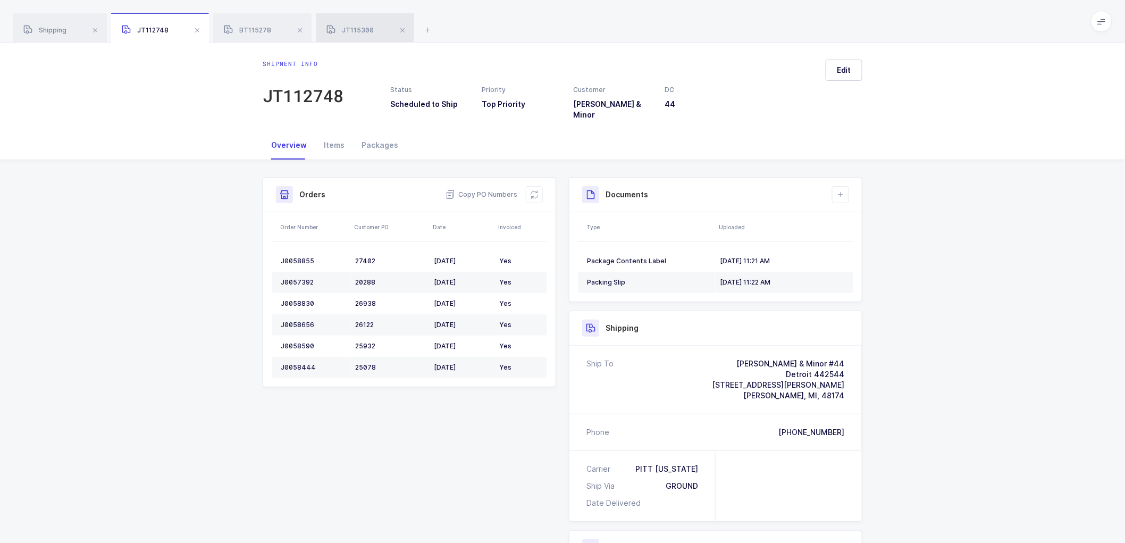
drag, startPoint x: 255, startPoint y: 23, endPoint x: 339, endPoint y: 41, distance: 85.4
click at [256, 23] on div "BT115278" at bounding box center [262, 28] width 98 height 30
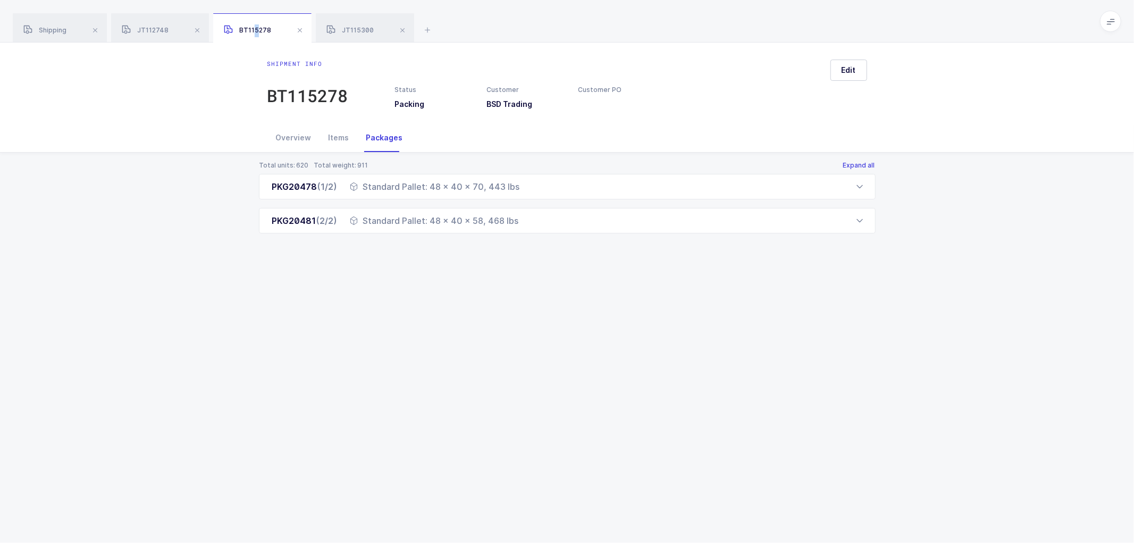
click at [855, 163] on button "Expand all" at bounding box center [859, 165] width 33 height 9
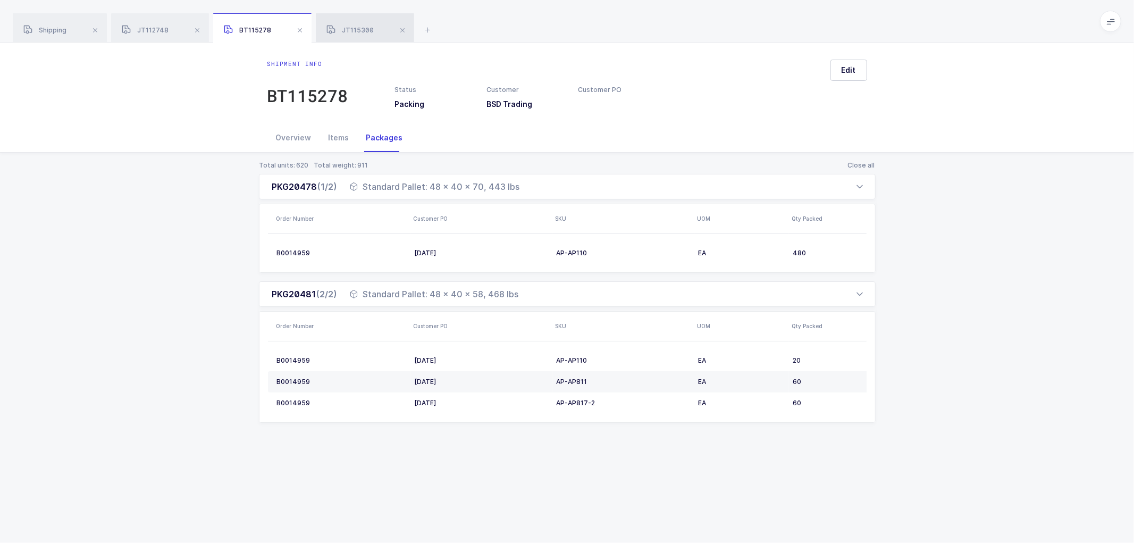
click at [355, 27] on span "JT115300" at bounding box center [349, 30] width 47 height 8
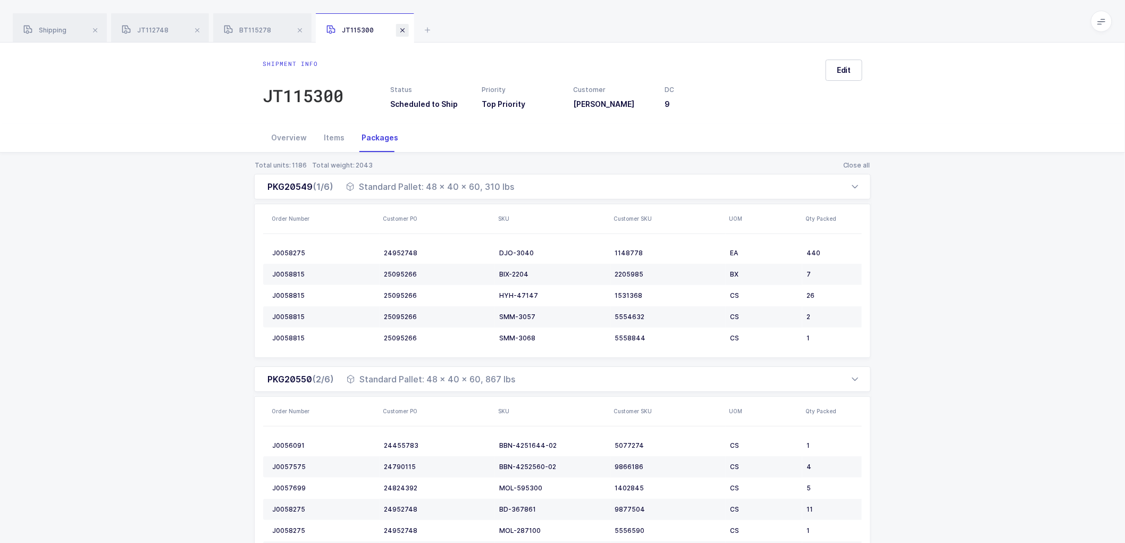
click at [403, 31] on span at bounding box center [402, 30] width 13 height 13
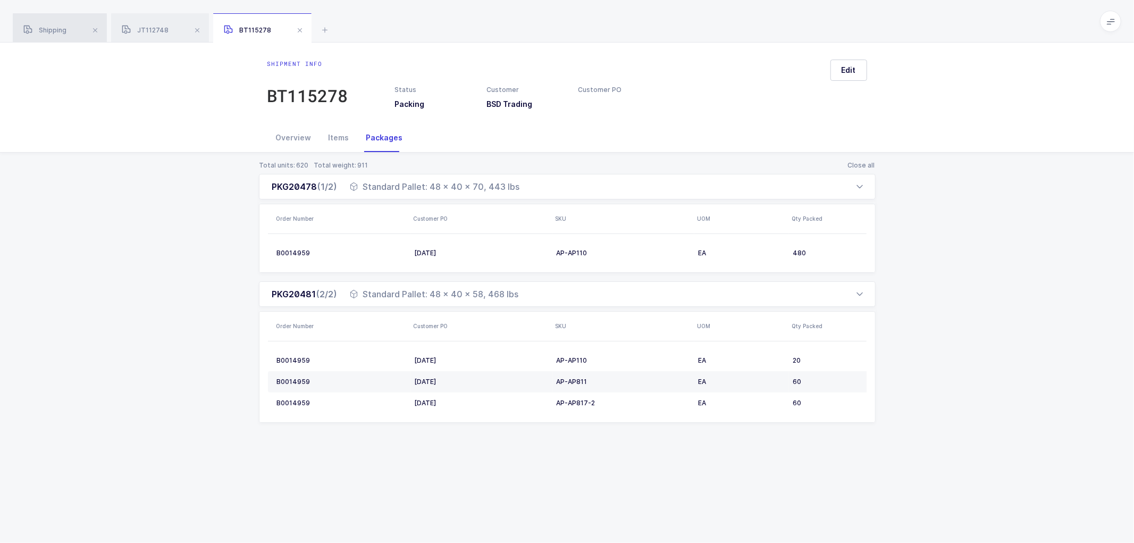
click at [55, 28] on span "Shipping" at bounding box center [44, 30] width 43 height 8
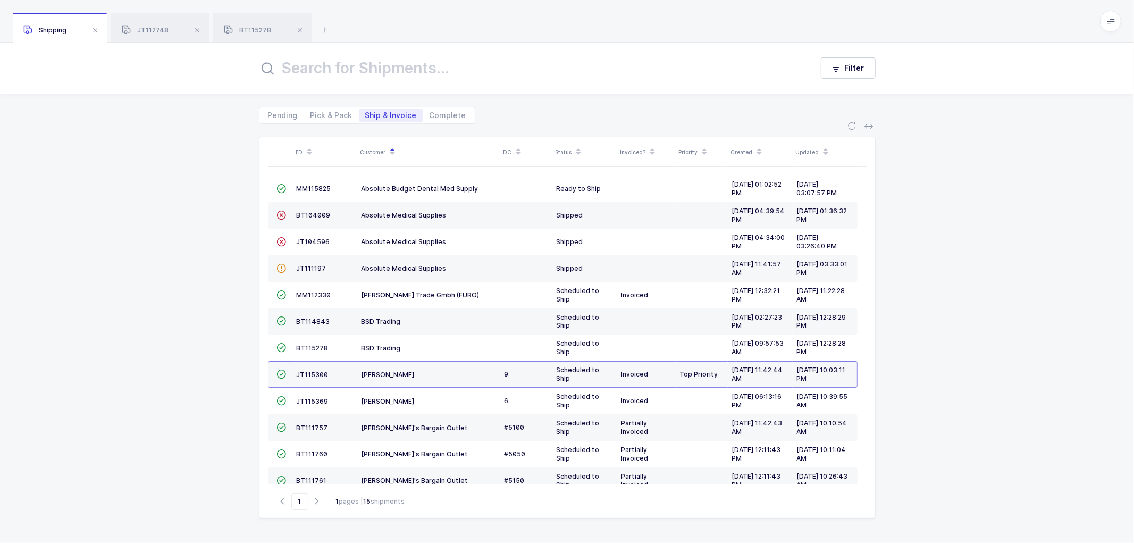
click at [208, 251] on div "ID Customer DC Status Invoiced? Priority Created Updated  MM115825 Absolute Bu…" at bounding box center [567, 333] width 1134 height 419
click at [306, 345] on span "BT115278" at bounding box center [313, 348] width 32 height 8
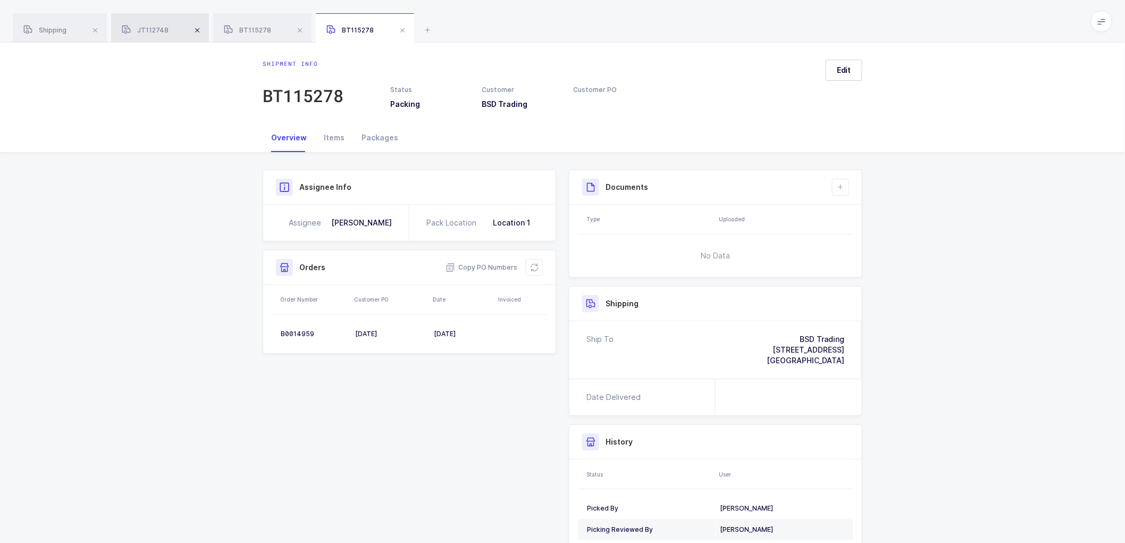
click at [199, 32] on span at bounding box center [197, 30] width 13 height 13
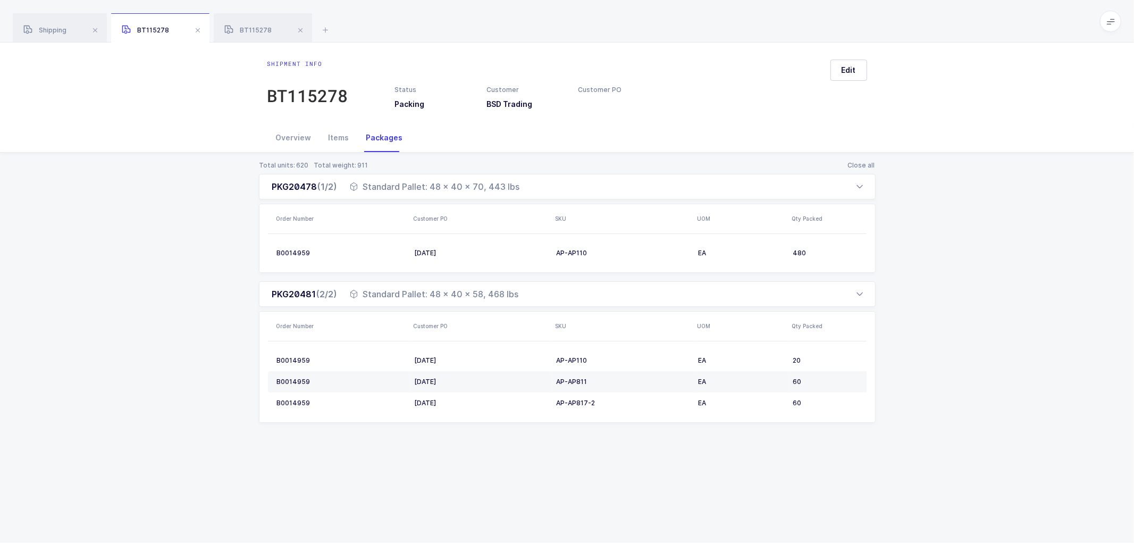
click at [199, 32] on span at bounding box center [197, 30] width 13 height 13
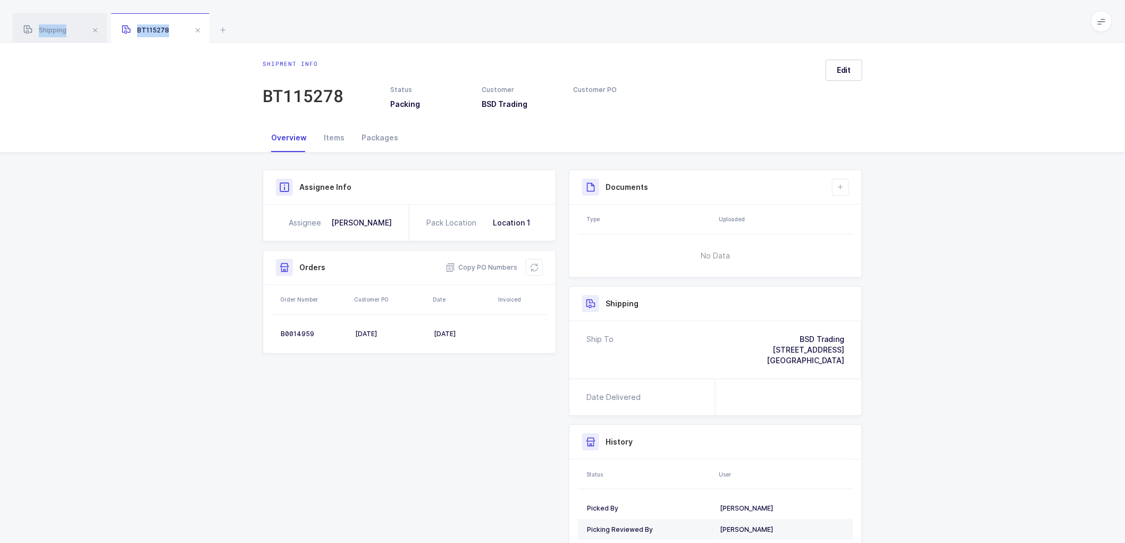
click at [199, 32] on span at bounding box center [197, 30] width 13 height 13
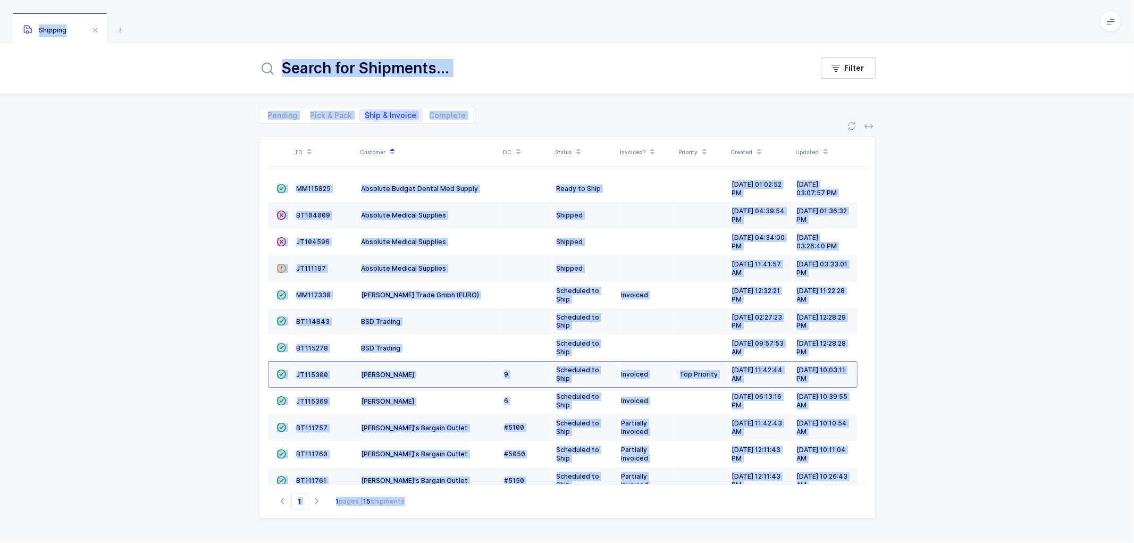
click at [169, 99] on div "Pending Pick & Pack Ship & Invoice Complete" at bounding box center [567, 109] width 1134 height 30
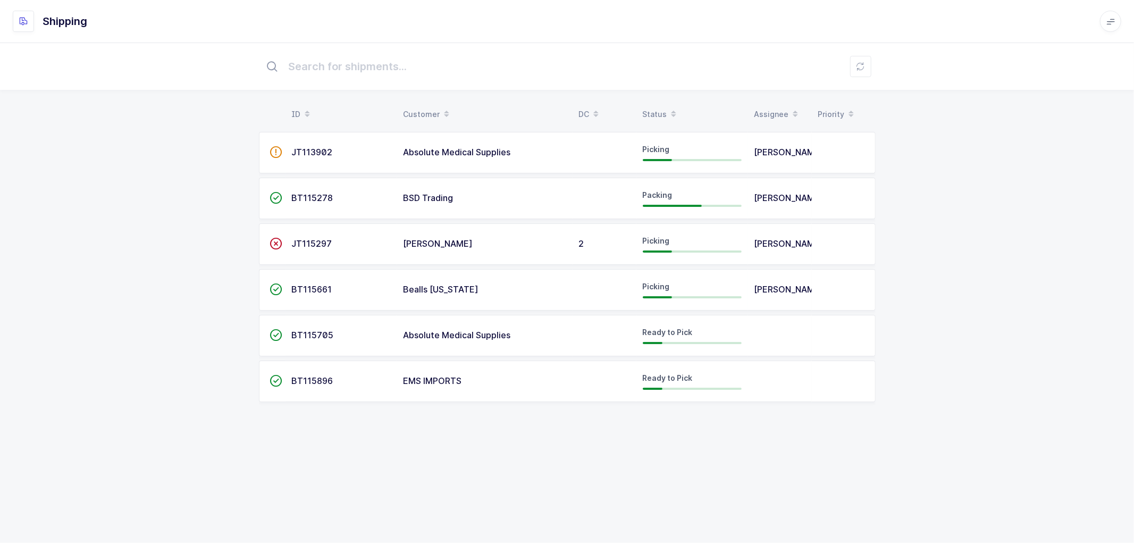
click at [308, 199] on span "BT115278" at bounding box center [312, 197] width 41 height 11
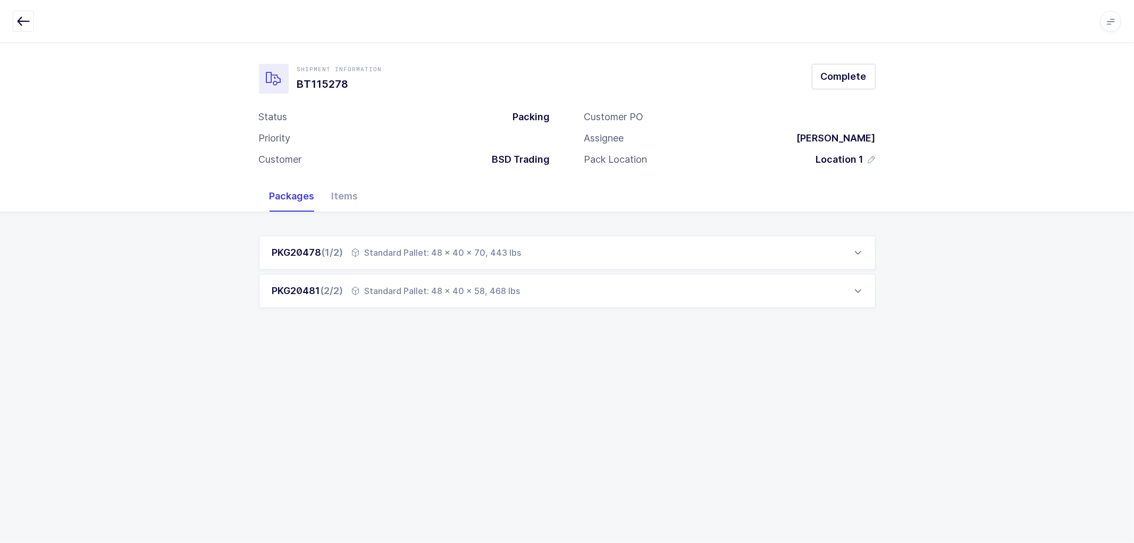
click at [858, 289] on icon at bounding box center [858, 291] width 9 height 9
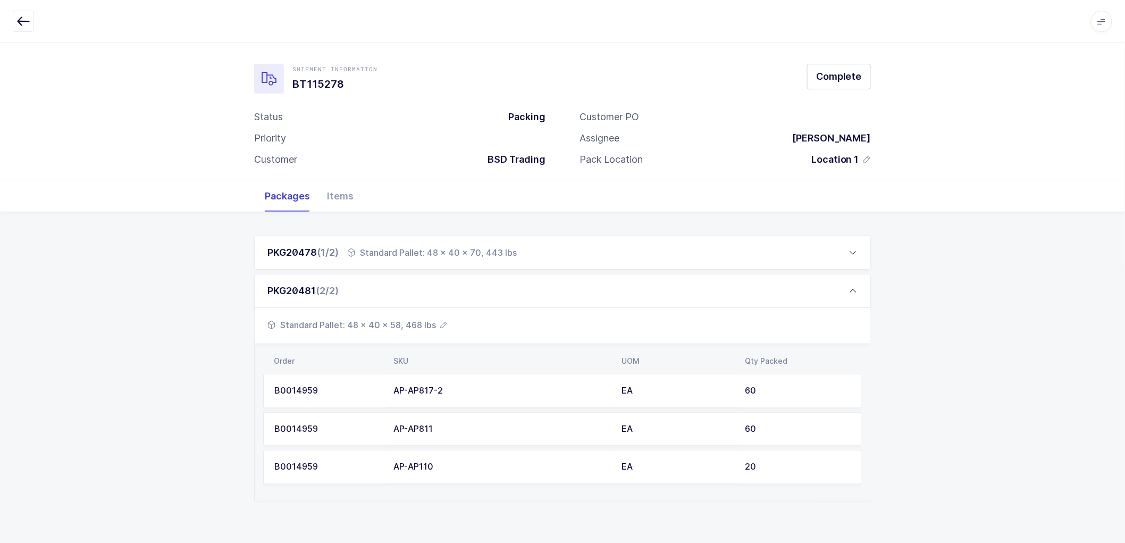
click at [423, 387] on div "AP-AP817-2" at bounding box center [500, 391] width 215 height 10
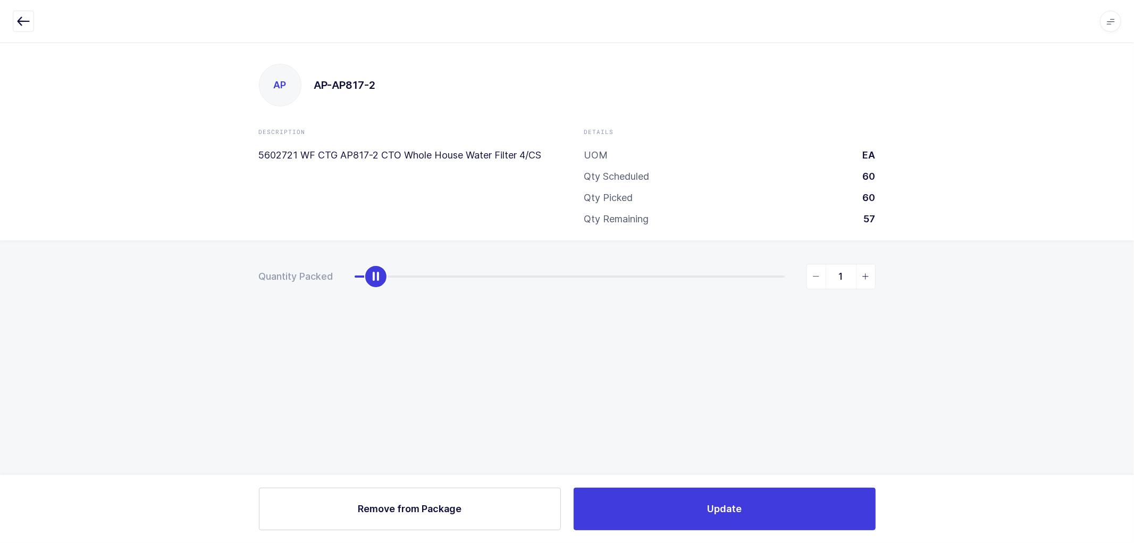
type input "0"
drag, startPoint x: 784, startPoint y: 280, endPoint x: 321, endPoint y: 278, distance: 463.1
click at [321, 278] on div "Quantity Packed 0" at bounding box center [567, 277] width 617 height 26
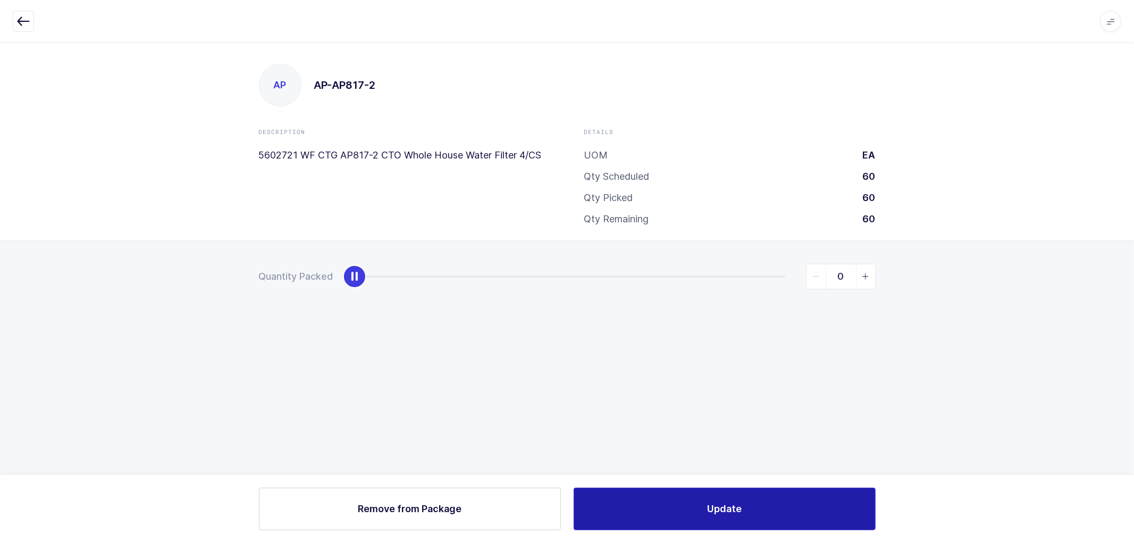
click at [735, 506] on span "Update" at bounding box center [724, 508] width 35 height 13
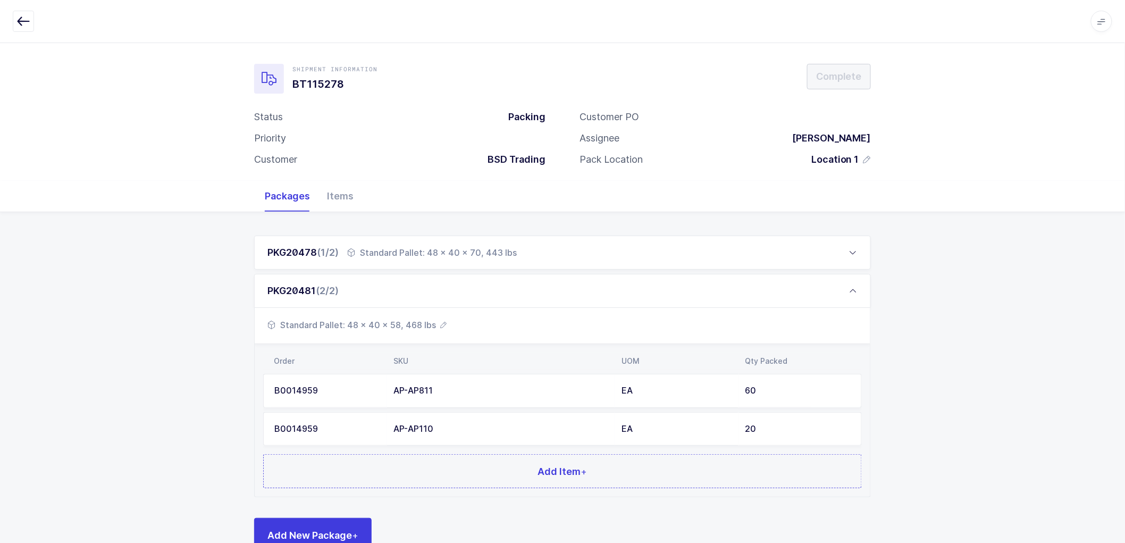
click at [455, 386] on div "AP-AP811" at bounding box center [500, 391] width 215 height 10
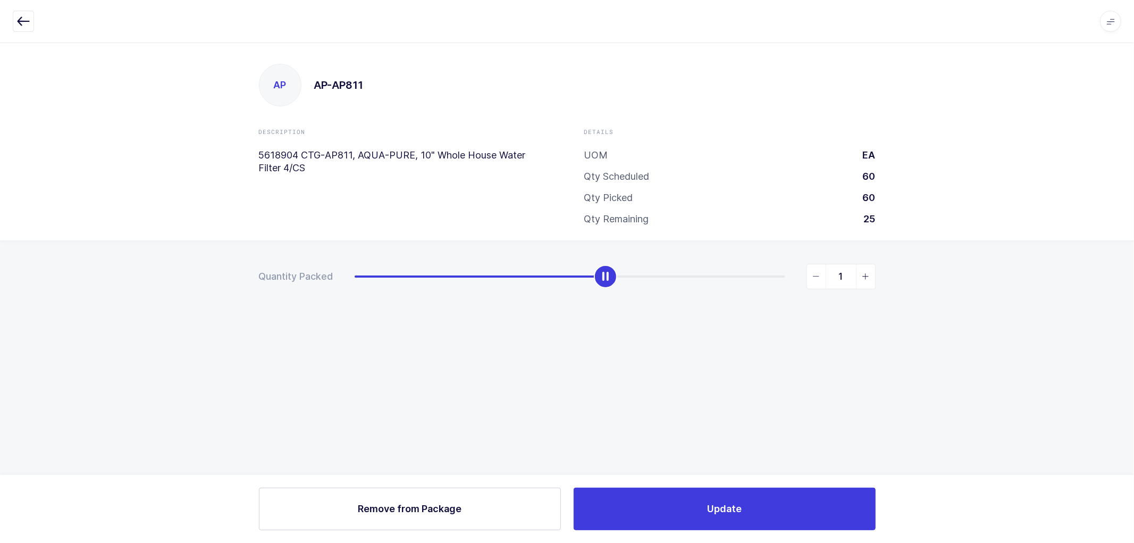
type input "0"
drag, startPoint x: 784, startPoint y: 274, endPoint x: 326, endPoint y: 283, distance: 457.4
click at [326, 282] on div "Quantity Packed 0" at bounding box center [567, 277] width 617 height 26
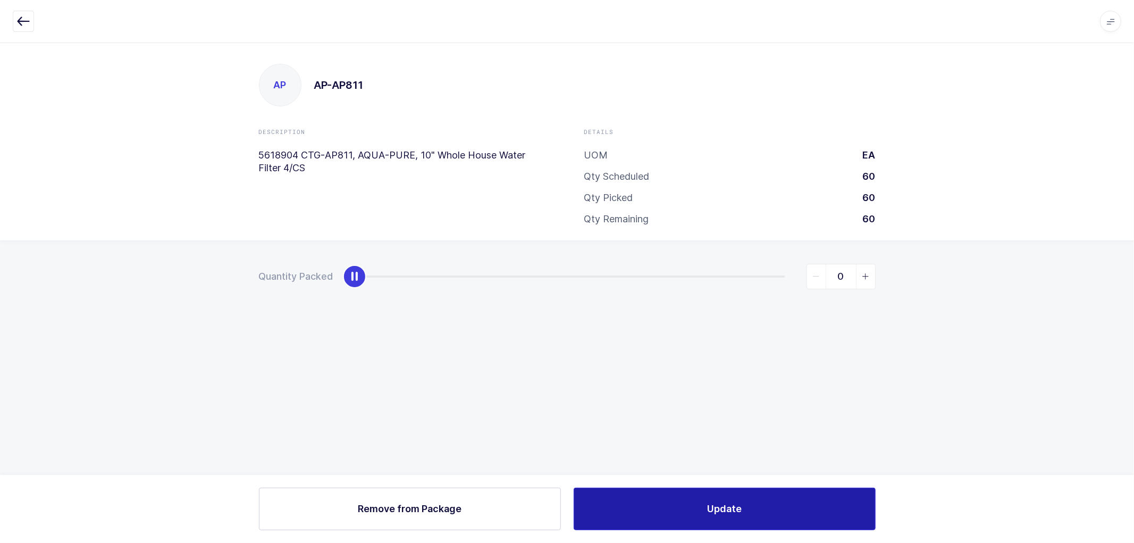
click at [709, 493] on button "Update" at bounding box center [725, 509] width 302 height 43
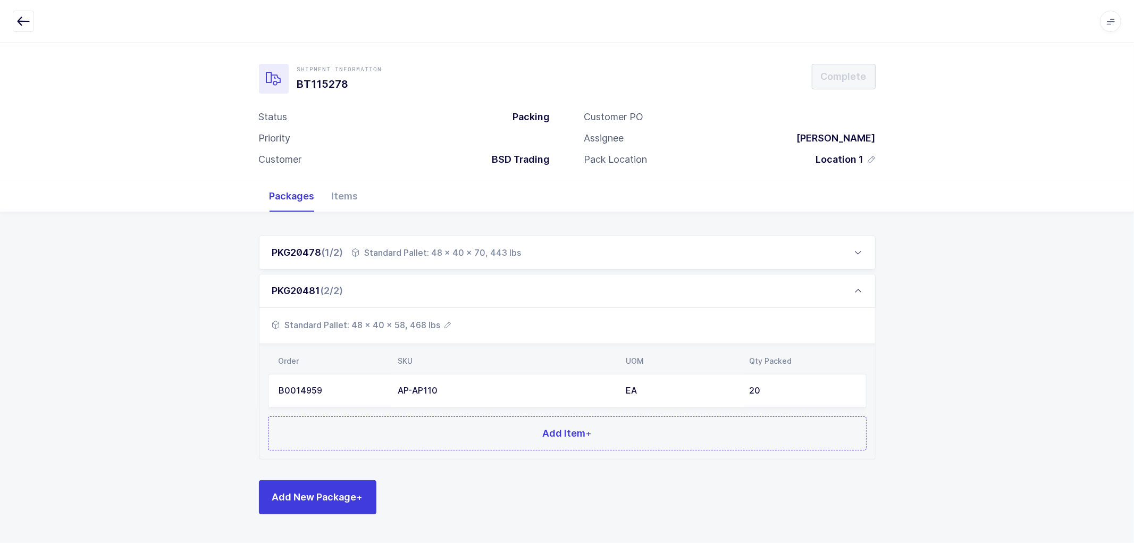
click at [668, 391] on div "EA" at bounding box center [681, 391] width 111 height 10
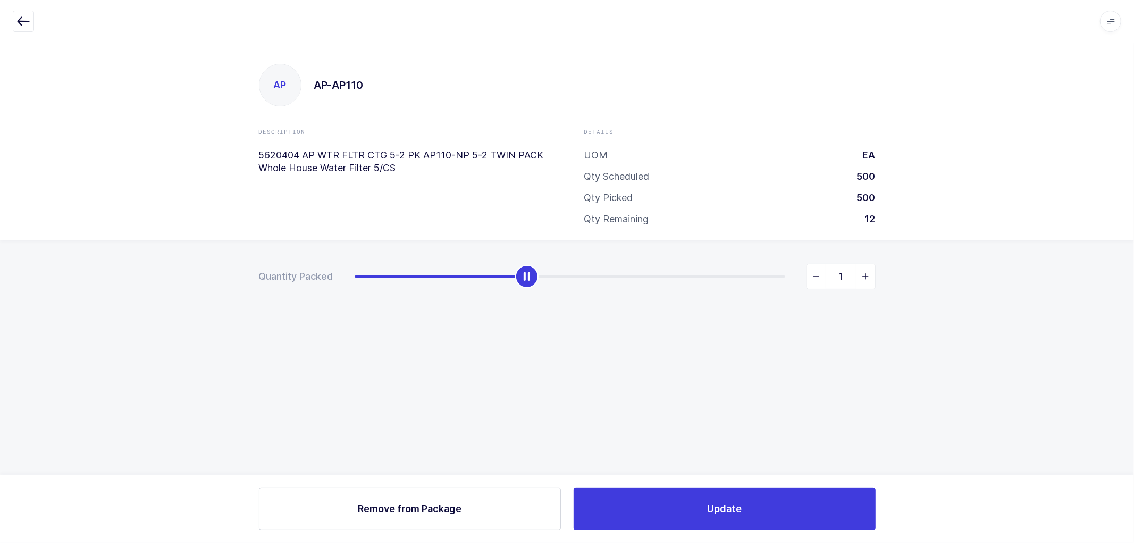
type input "0"
drag, startPoint x: 783, startPoint y: 270, endPoint x: 342, endPoint y: 282, distance: 441.0
click at [340, 279] on div "Quantity Packed 0" at bounding box center [567, 277] width 617 height 26
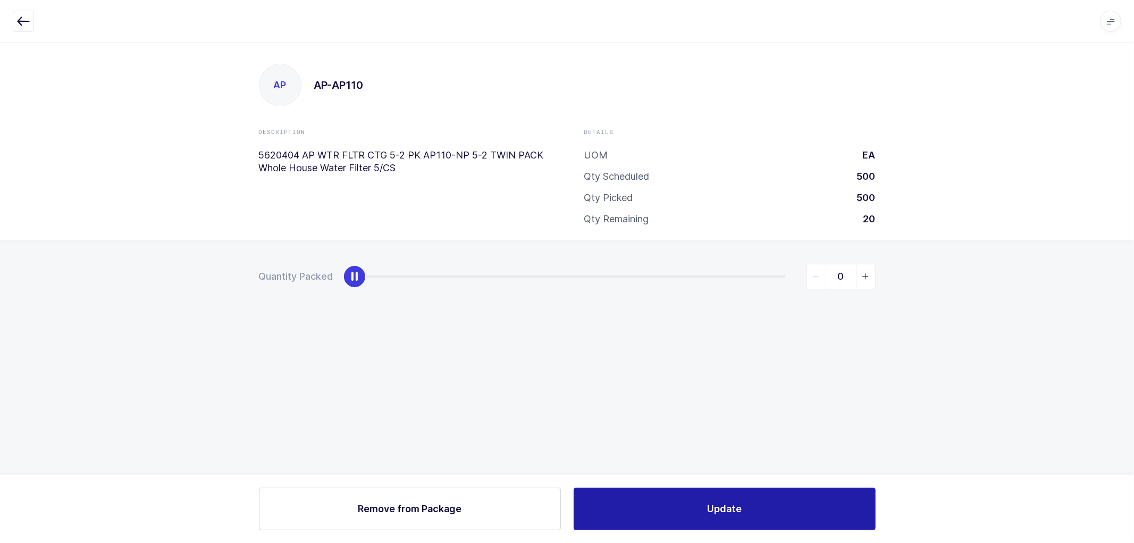
click at [709, 496] on button "Update" at bounding box center [725, 509] width 302 height 43
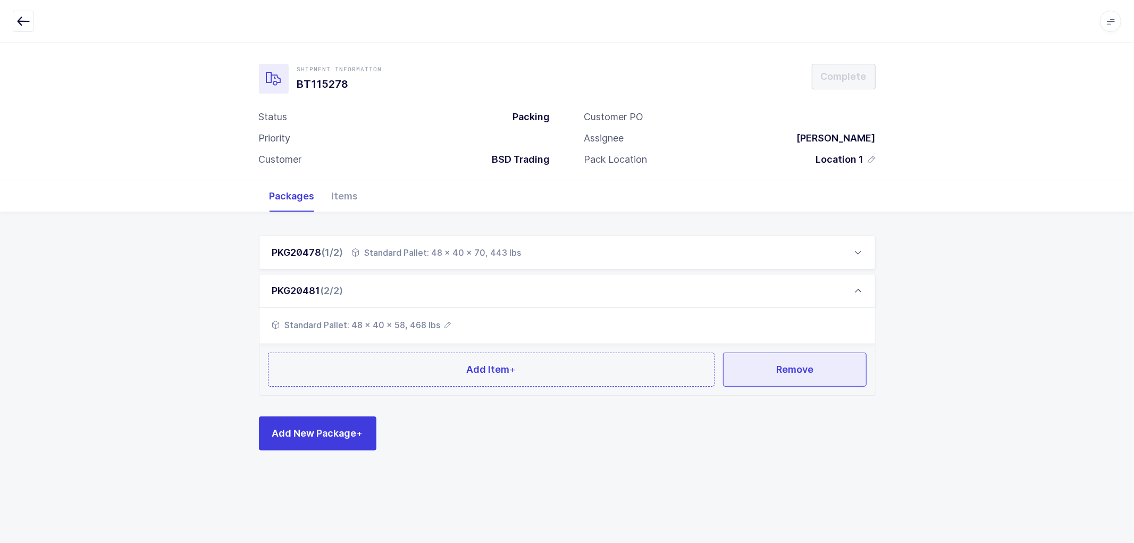
click at [790, 370] on span "Remove" at bounding box center [794, 369] width 37 height 13
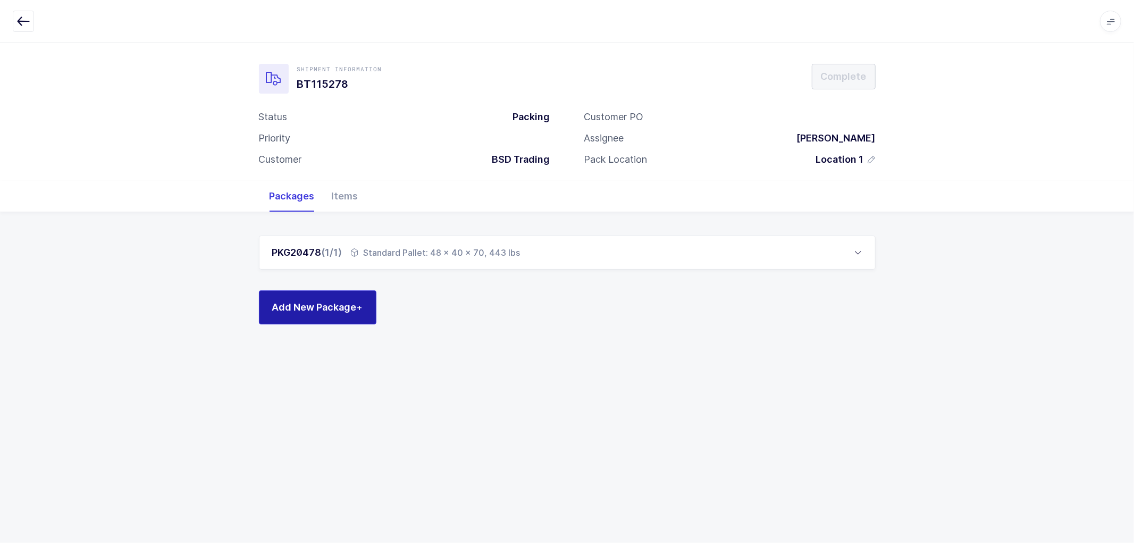
click at [320, 301] on span "Add New Package +" at bounding box center [317, 306] width 91 height 13
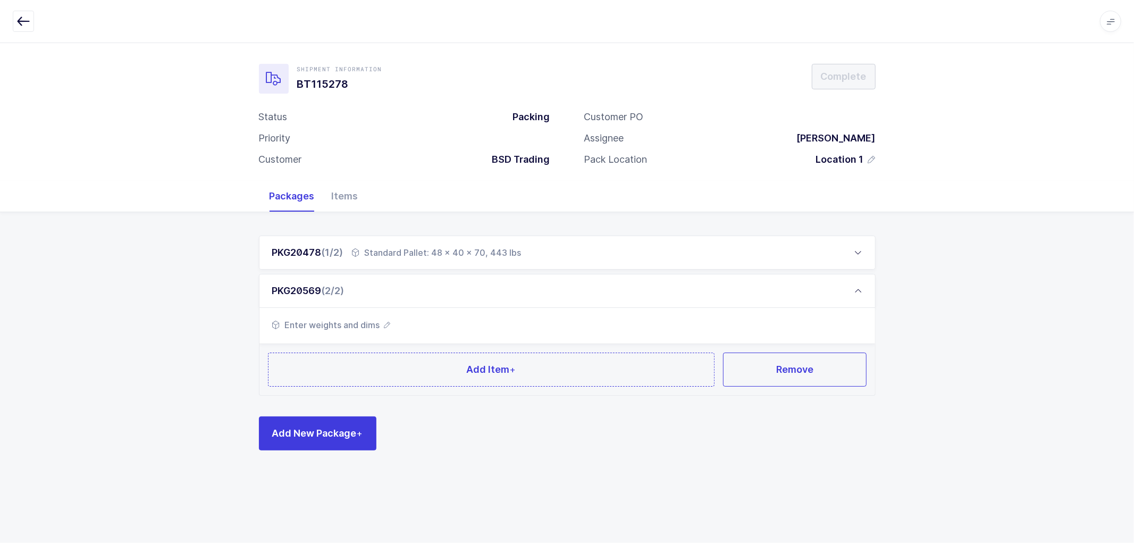
click at [387, 322] on icon "button" at bounding box center [387, 325] width 6 height 6
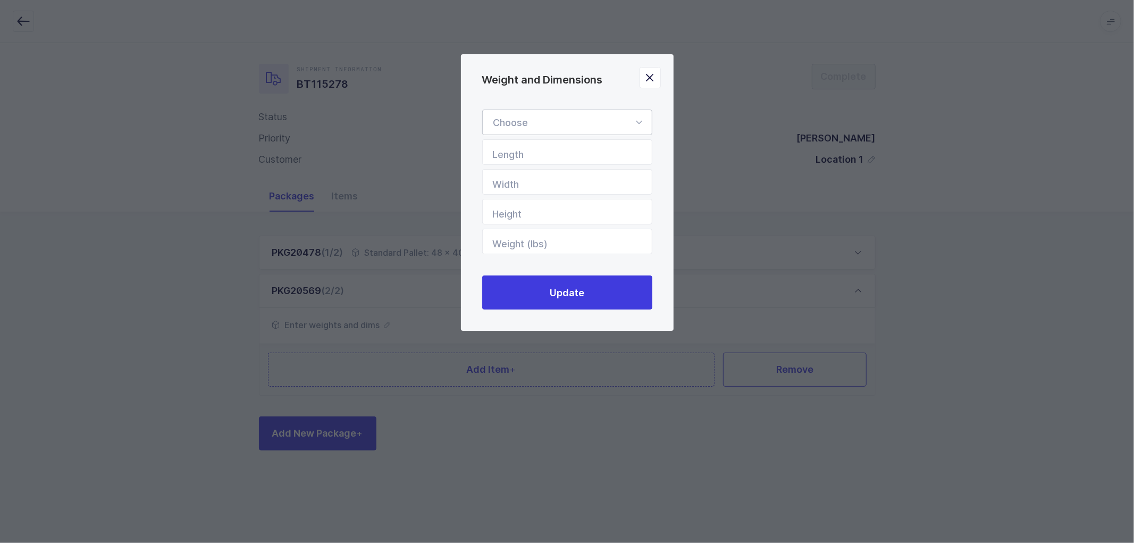
click at [585, 118] on div "Weight and Dimensions" at bounding box center [567, 123] width 170 height 26
click at [514, 188] on li "Box" at bounding box center [572, 193] width 170 height 20
type input "Box"
click at [519, 153] on input "Length" at bounding box center [567, 152] width 170 height 26
type input "24"
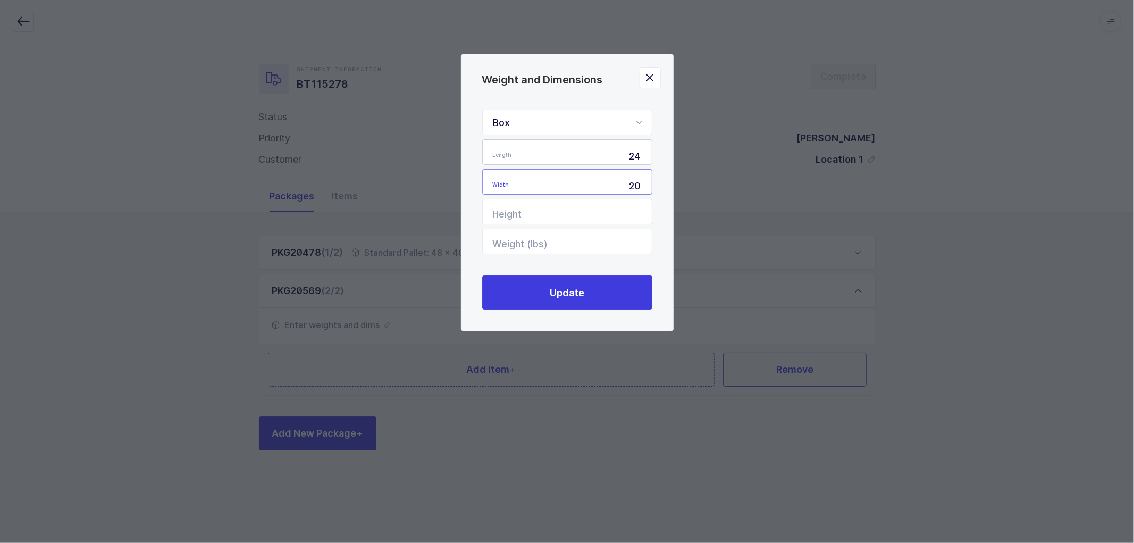
type input "20"
click at [526, 243] on input "Weight (lbs)" at bounding box center [567, 242] width 170 height 26
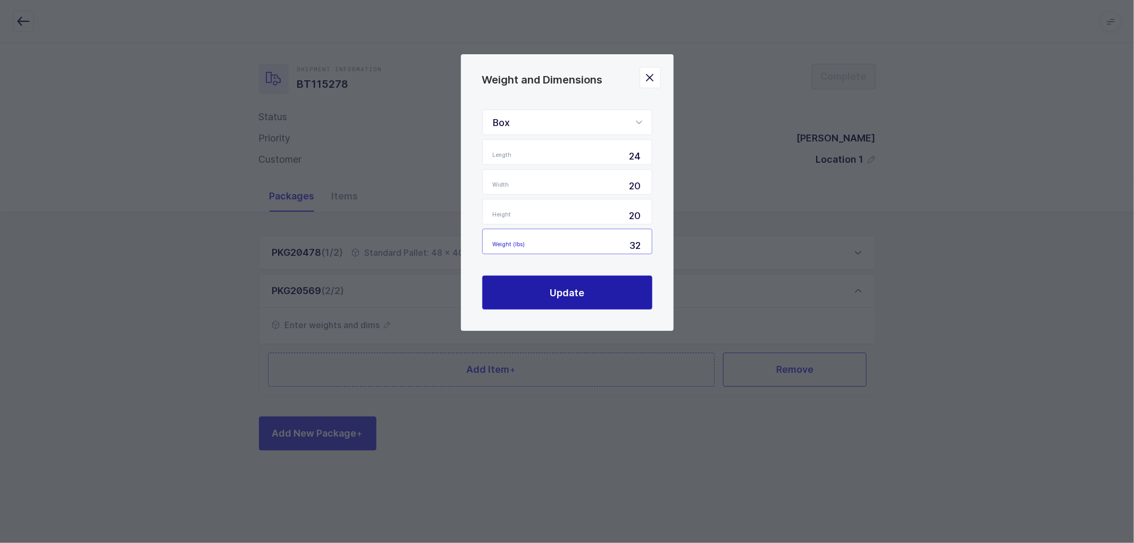
type input "32"
click at [554, 292] on span "Update" at bounding box center [567, 292] width 35 height 13
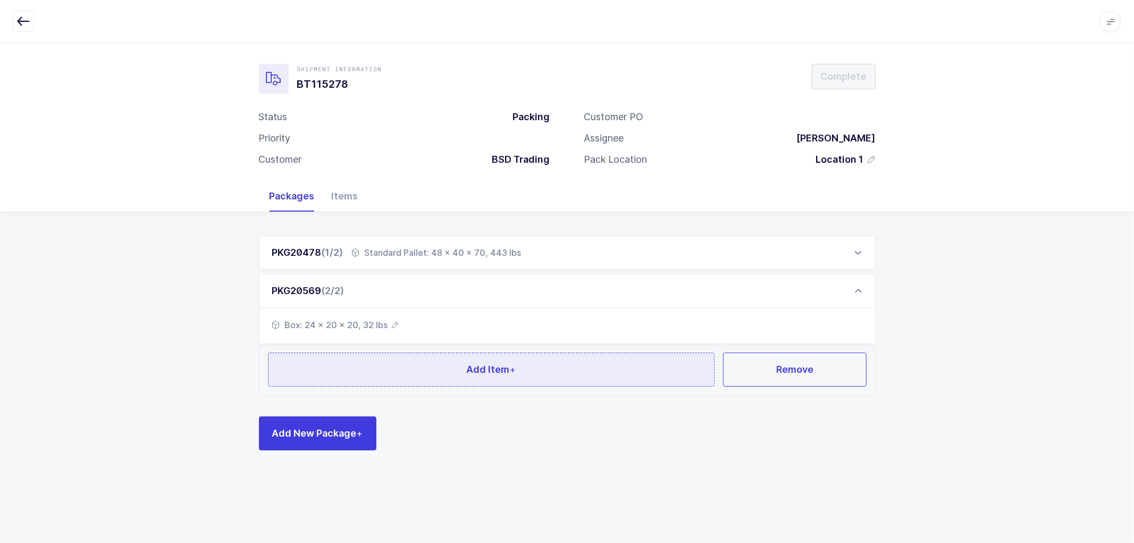
click at [490, 370] on span "Add Item +" at bounding box center [490, 369] width 49 height 13
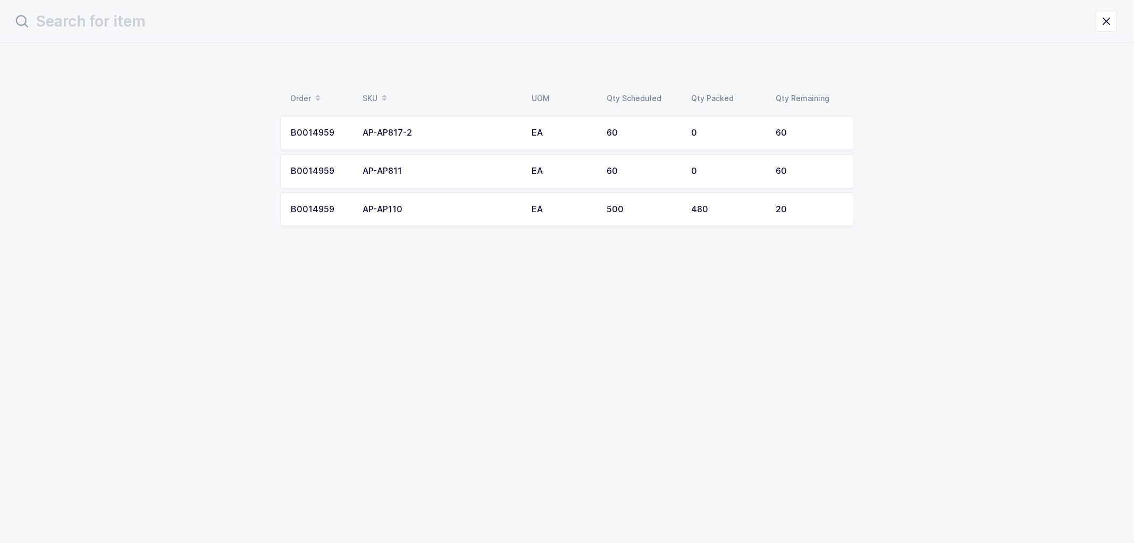
click at [409, 173] on div "AP-AP811" at bounding box center [441, 171] width 156 height 10
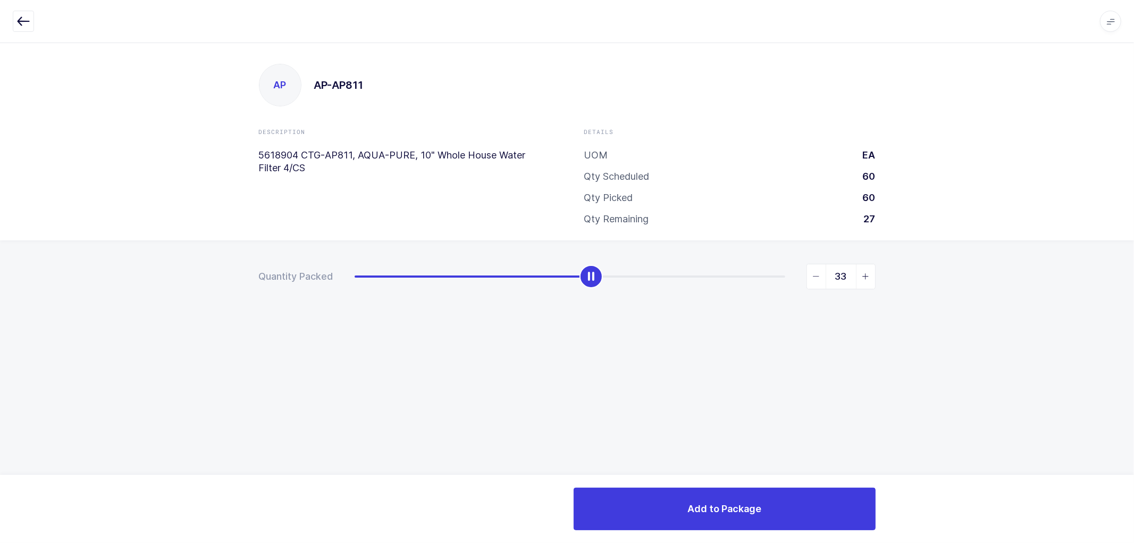
type input "32"
drag, startPoint x: 352, startPoint y: 282, endPoint x: 580, endPoint y: 289, distance: 227.7
click at [580, 289] on div "32" at bounding box center [615, 277] width 521 height 26
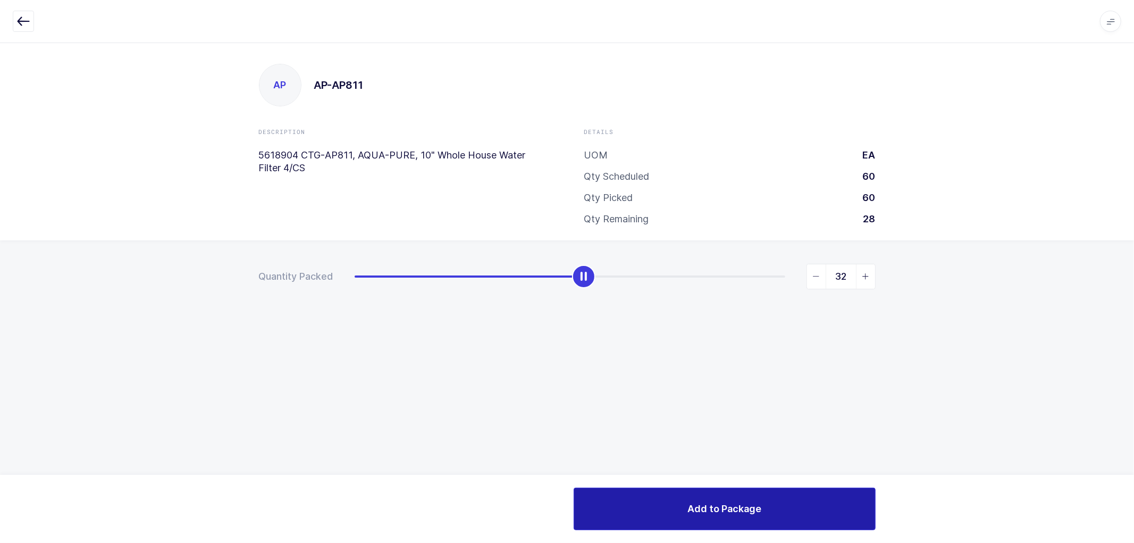
click at [719, 503] on span "Add to Package" at bounding box center [725, 508] width 74 height 13
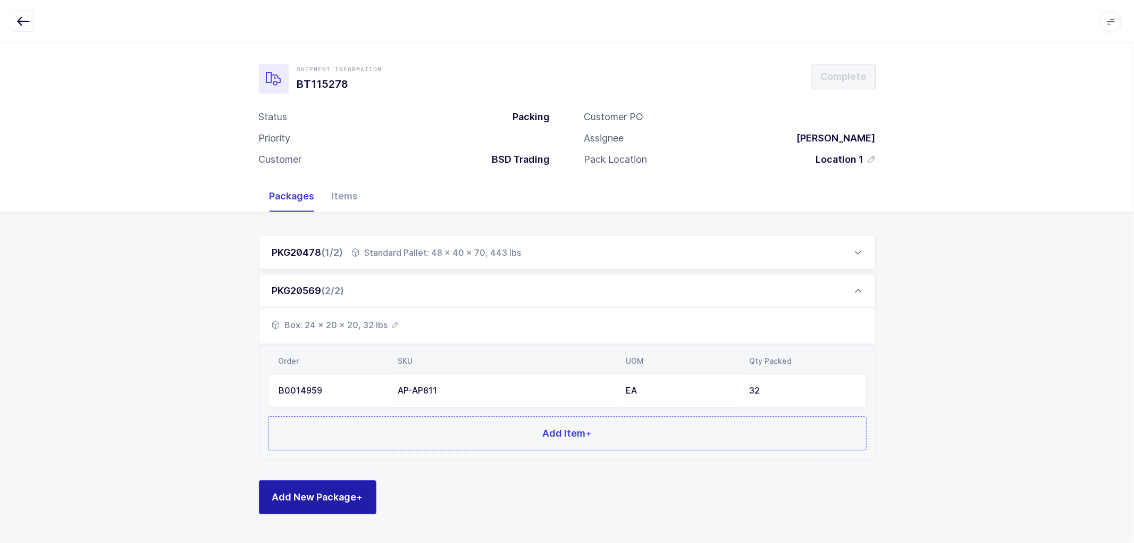
drag, startPoint x: 325, startPoint y: 498, endPoint x: 346, endPoint y: 407, distance: 93.8
click at [325, 498] on span "Add New Package +" at bounding box center [317, 496] width 91 height 13
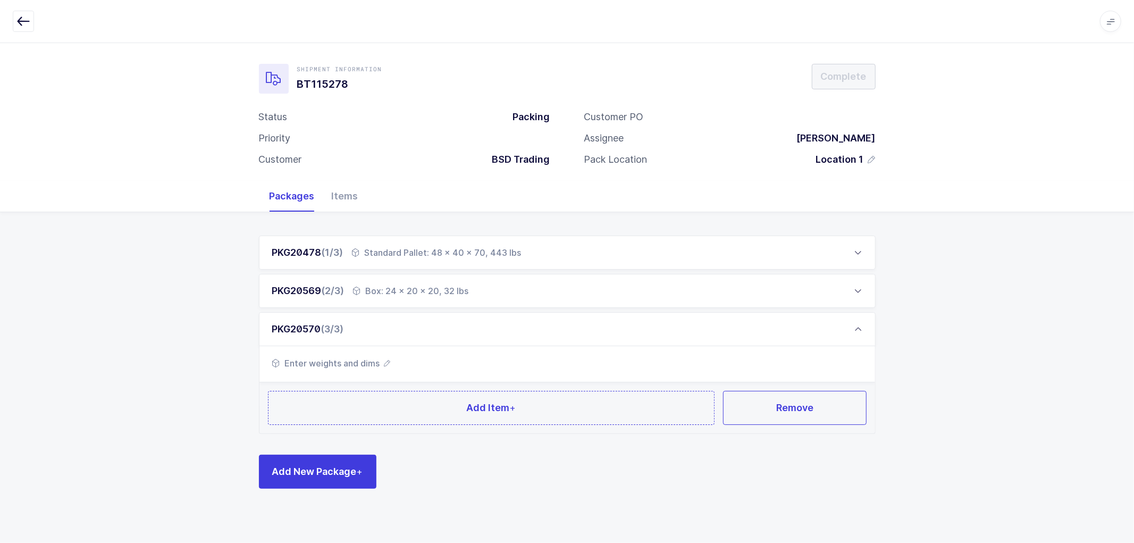
click at [386, 363] on icon "button" at bounding box center [387, 363] width 6 height 6
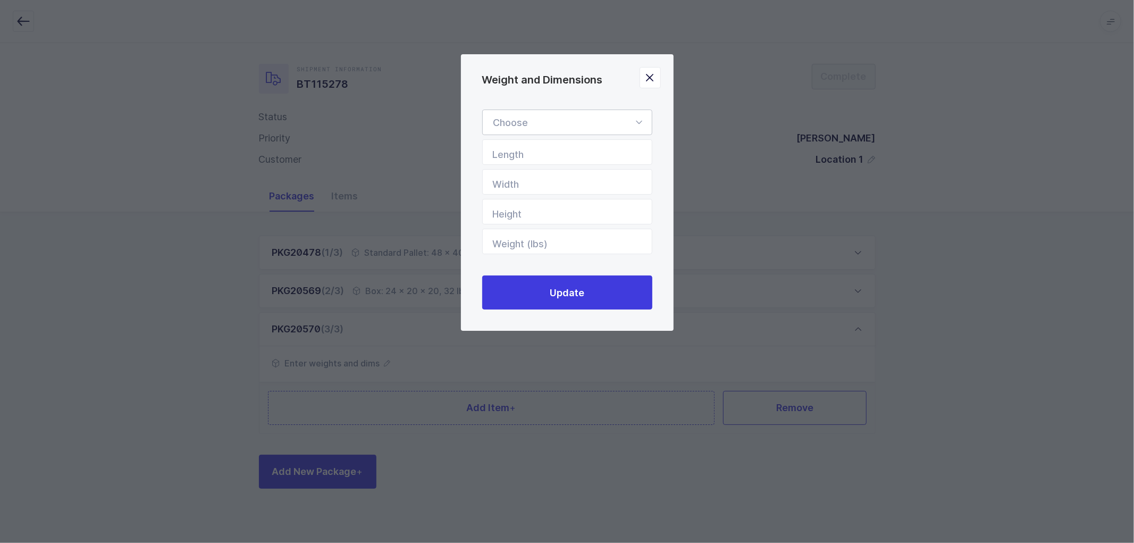
click at [522, 125] on div "Weight and Dimensions" at bounding box center [567, 123] width 170 height 26
drag, startPoint x: 501, startPoint y: 190, endPoint x: 512, endPoint y: 142, distance: 49.7
click at [501, 190] on span "Box" at bounding box center [501, 193] width 17 height 11
type input "Box"
click at [506, 148] on input "Length" at bounding box center [567, 152] width 170 height 26
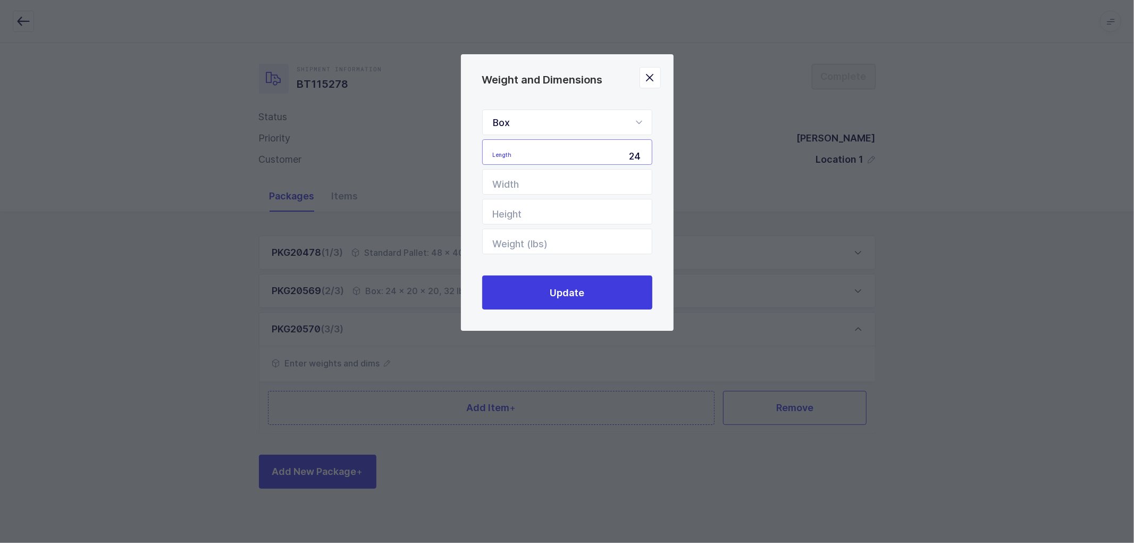
type input "24"
type input "20"
click at [567, 245] on input "Weight (lbs)" at bounding box center [567, 242] width 170 height 26
type input "2"
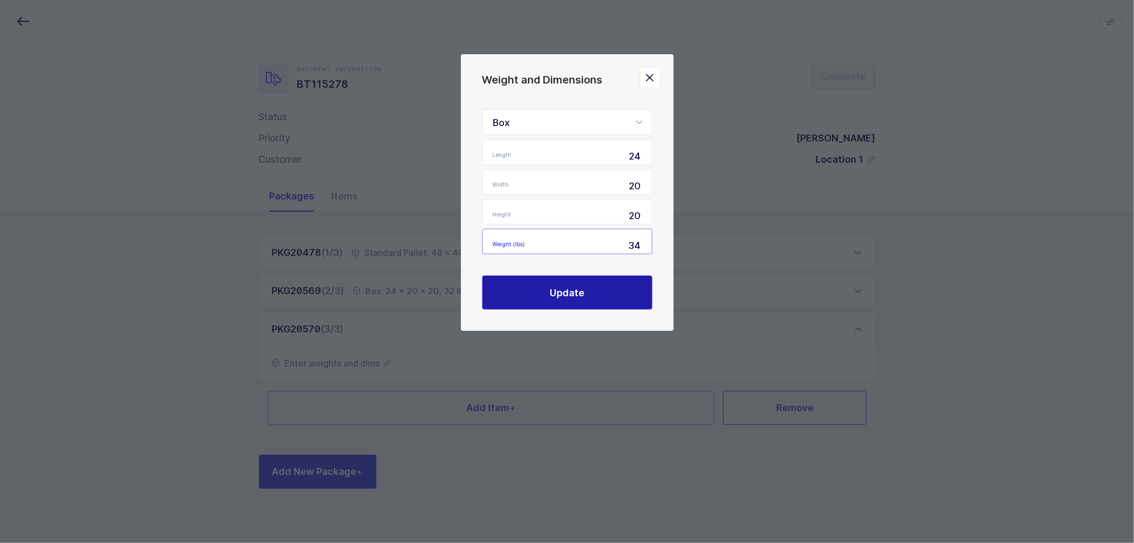
type input "34"
click at [565, 287] on span "Update" at bounding box center [567, 292] width 35 height 13
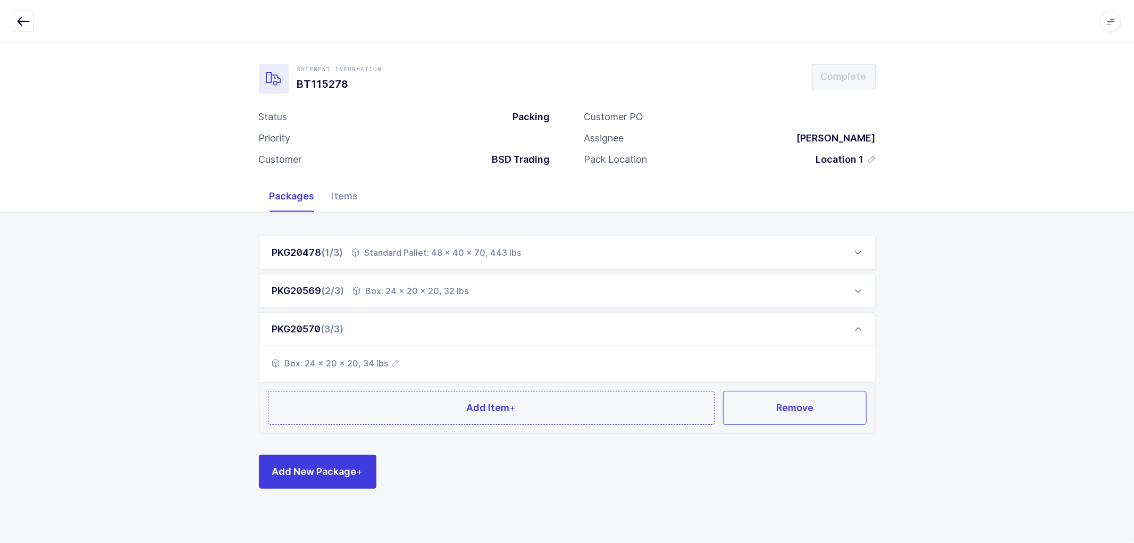
click at [854, 287] on icon at bounding box center [858, 291] width 9 height 9
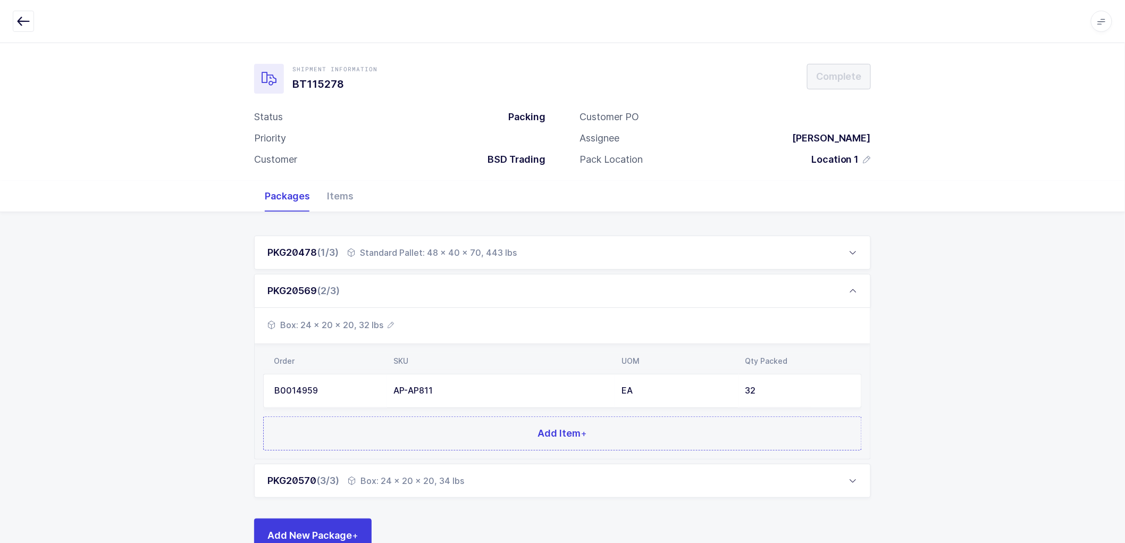
click at [384, 324] on span "Box: 24 x 20 x 20, 32 lbs" at bounding box center [330, 325] width 127 height 13
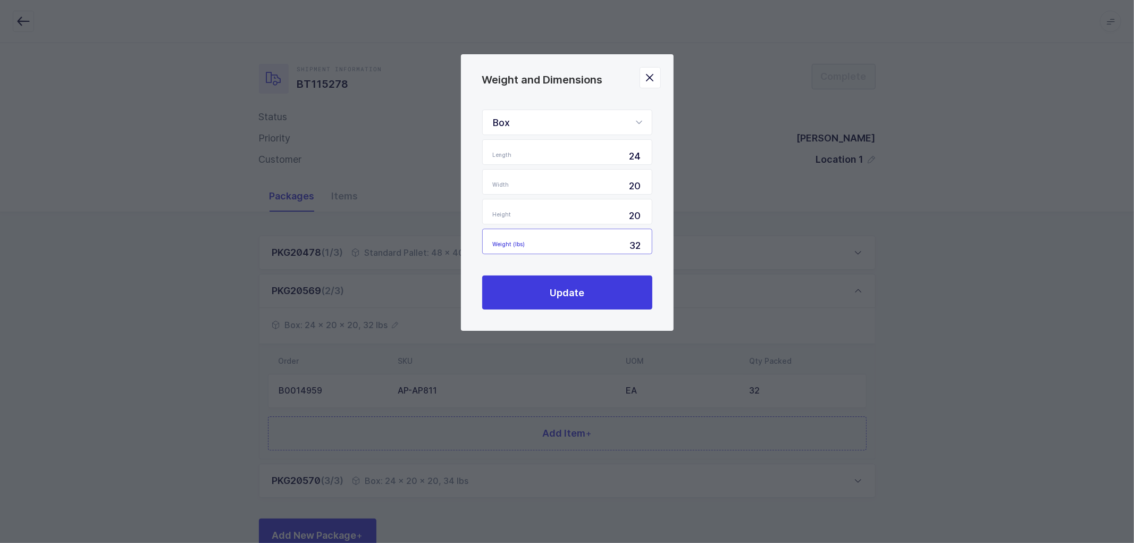
drag, startPoint x: 622, startPoint y: 244, endPoint x: 672, endPoint y: 249, distance: 50.3
click at [672, 249] on div "Box Standard Pallet Euro Pallet Box Length 24 Width 20 Height 20 Weight (lbs) 3…" at bounding box center [567, 209] width 213 height 242
click at [617, 280] on div "Box Standard Pallet Euro Pallet Box Length 24 Width 20 Height 20 Weight (lbs) 3…" at bounding box center [567, 210] width 170 height 200
type input "38"
click at [559, 288] on span "Update" at bounding box center [567, 292] width 35 height 13
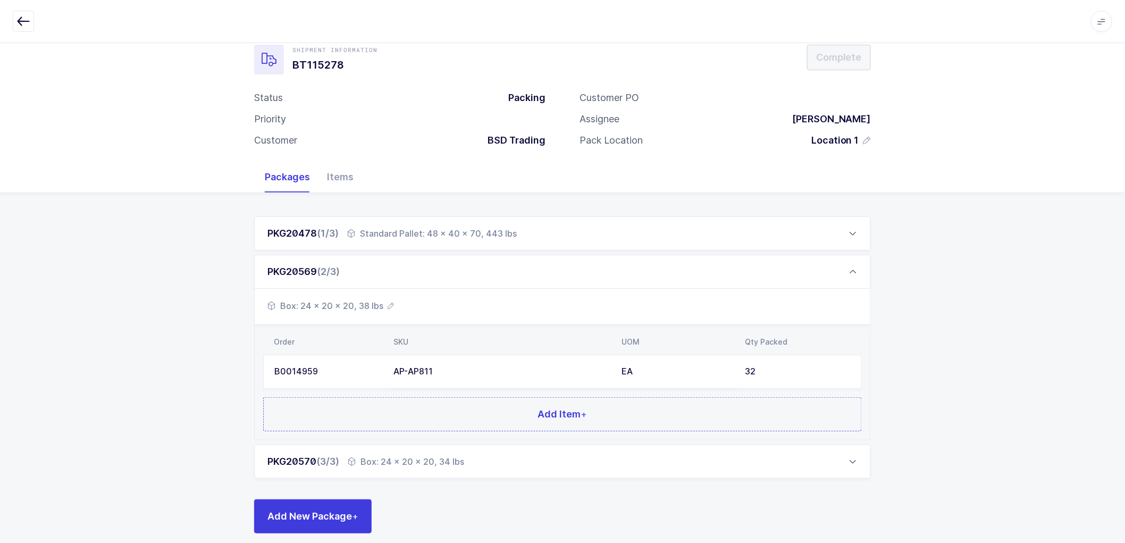
scroll to position [30, 0]
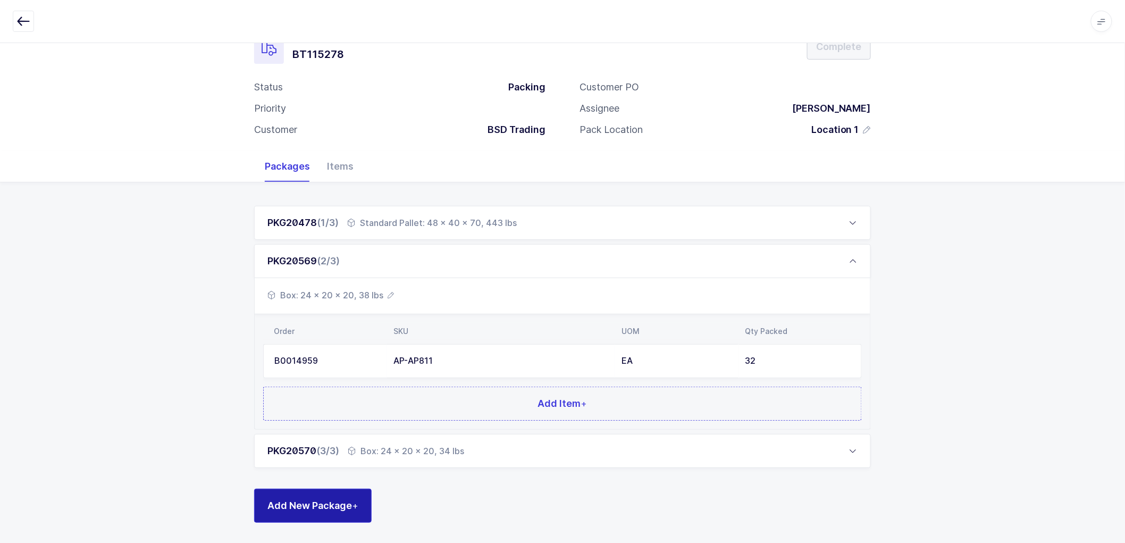
click at [313, 497] on button "Add New Package +" at bounding box center [313, 506] width 118 height 34
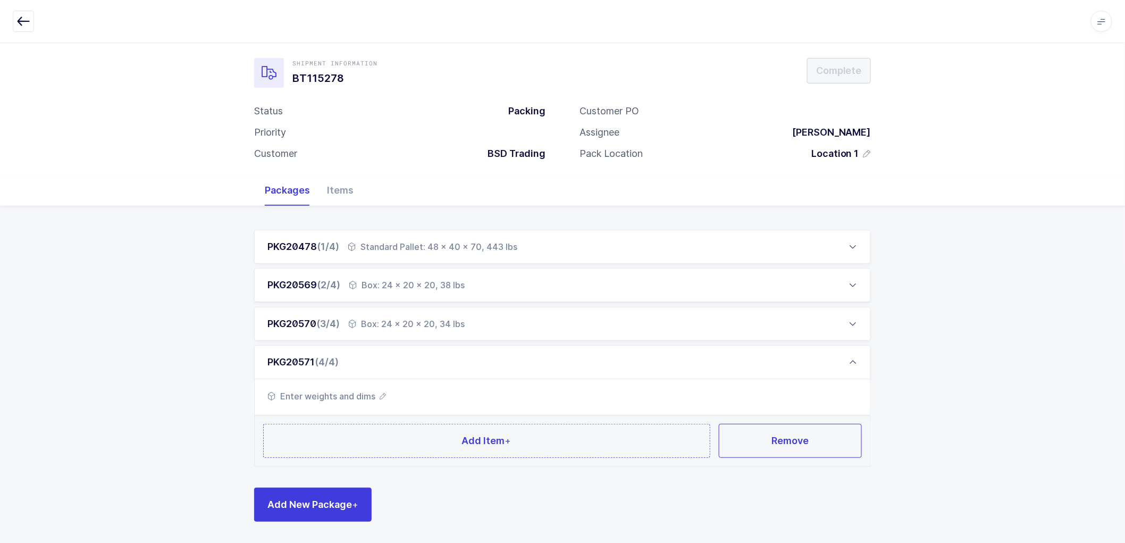
scroll to position [5, 0]
drag, startPoint x: 781, startPoint y: 434, endPoint x: 766, endPoint y: 429, distance: 16.0
click at [782, 434] on span "Remove" at bounding box center [790, 440] width 37 height 13
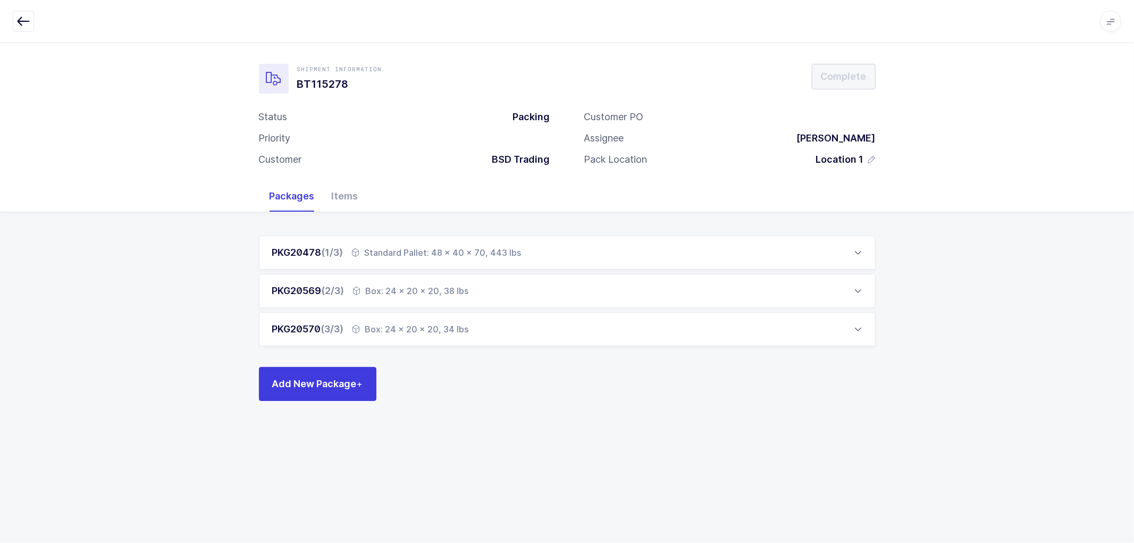
click at [418, 314] on div "PKG20570 (3/3) Box: 24 x 20 x 20, 34 lbs" at bounding box center [567, 329] width 617 height 34
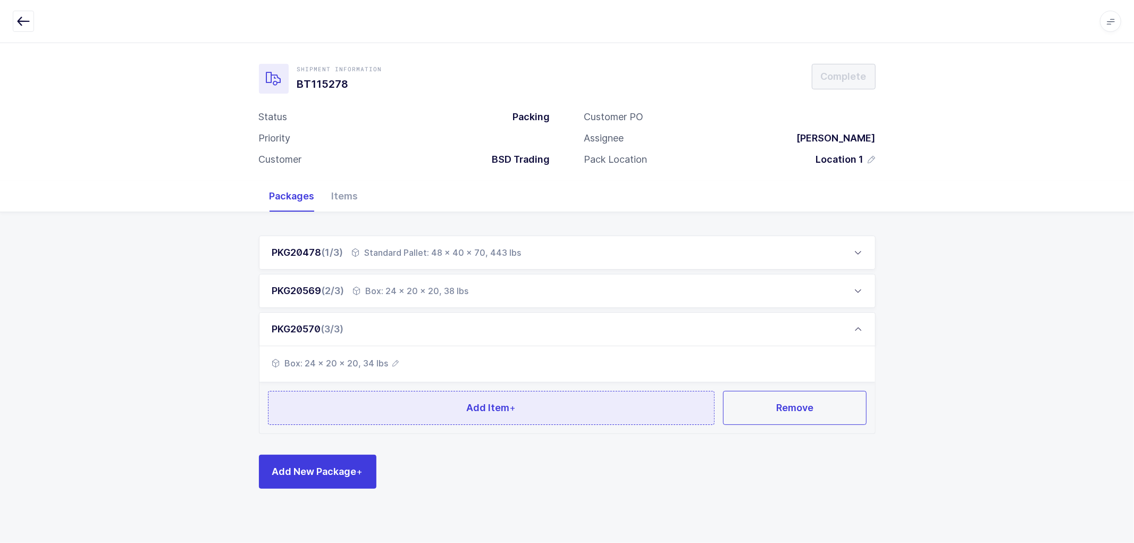
click at [480, 412] on span "Add Item +" at bounding box center [490, 407] width 49 height 13
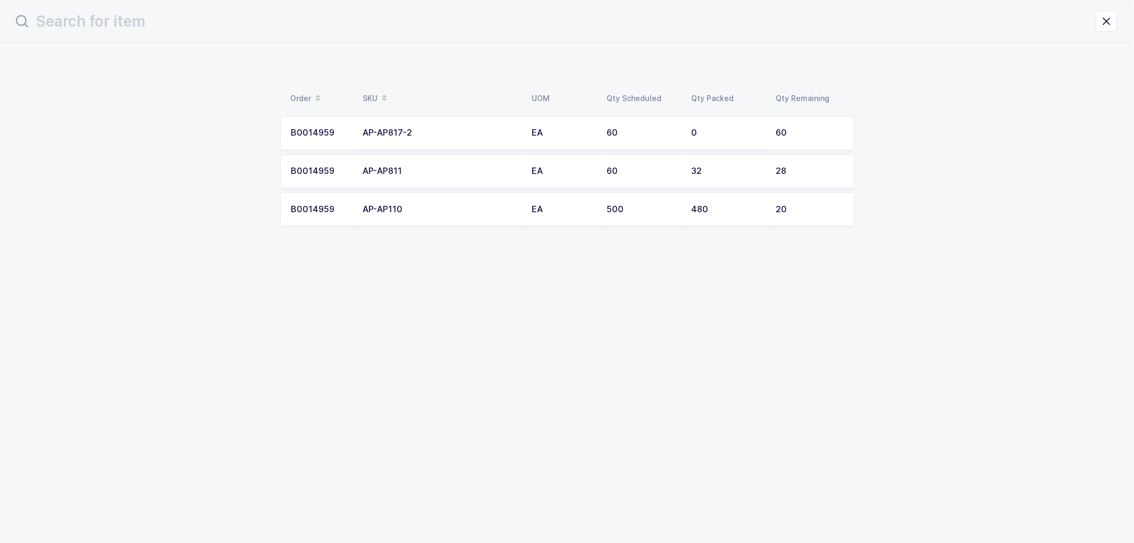
click at [401, 174] on div "AP-AP811" at bounding box center [441, 171] width 156 height 10
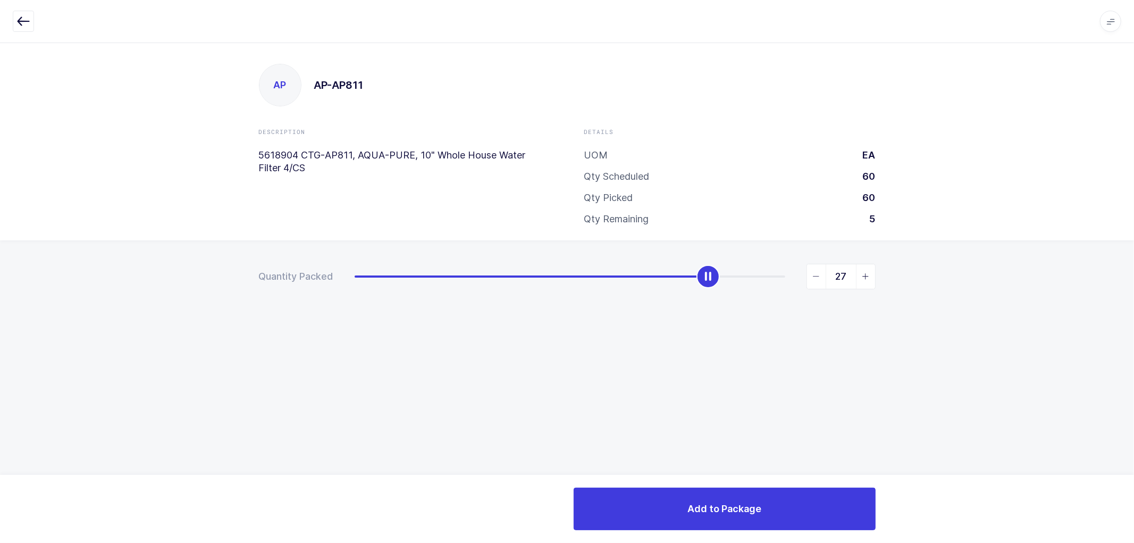
type input "28"
drag, startPoint x: 355, startPoint y: 279, endPoint x: 799, endPoint y: 291, distance: 443.6
click at [799, 291] on div "Quantity Packed 28" at bounding box center [567, 313] width 1134 height 147
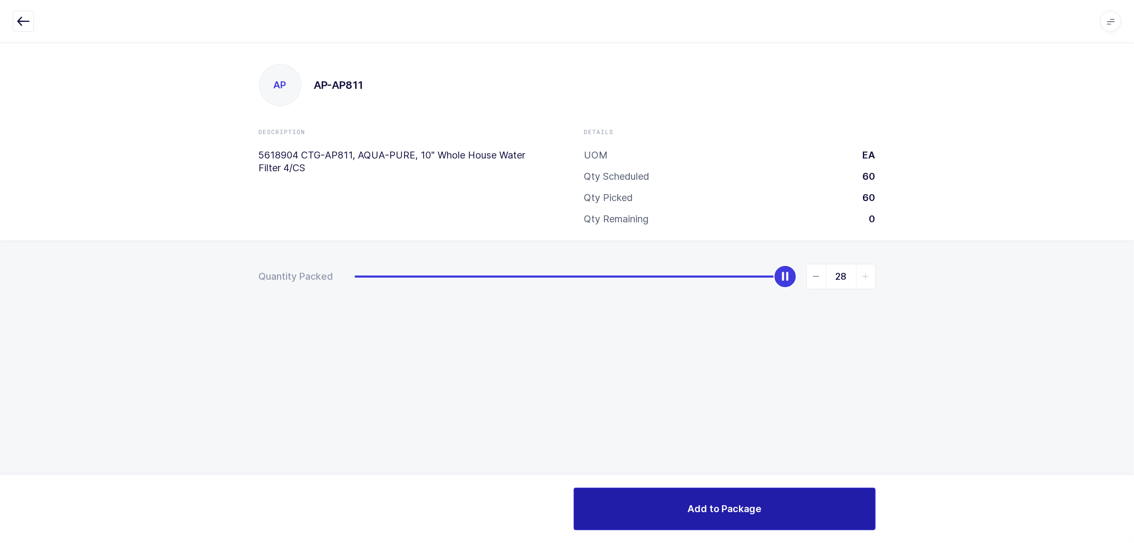
click at [740, 510] on span "Add to Package" at bounding box center [725, 508] width 74 height 13
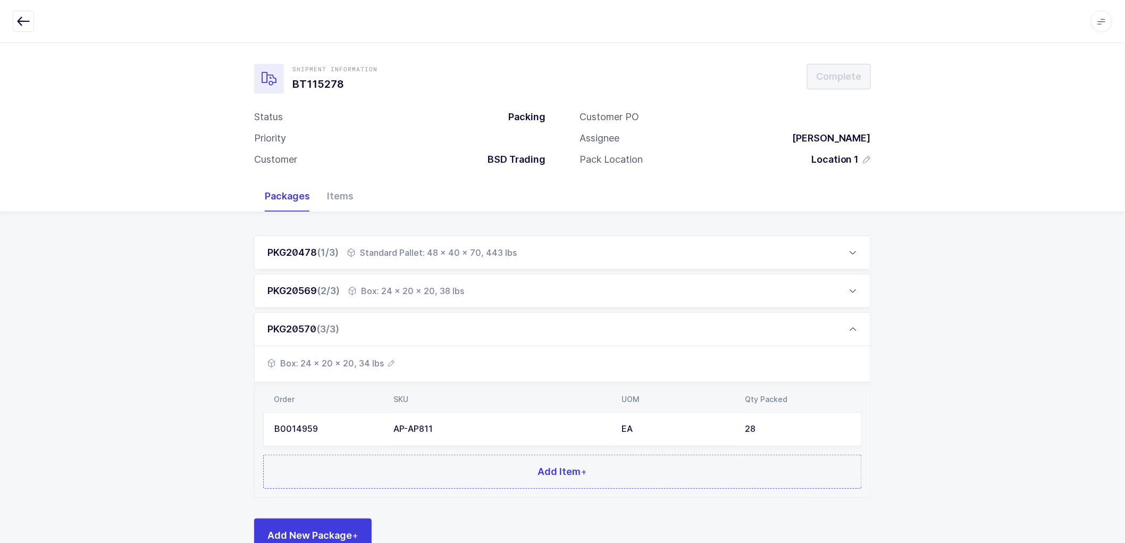
click at [855, 248] on icon at bounding box center [853, 252] width 9 height 9
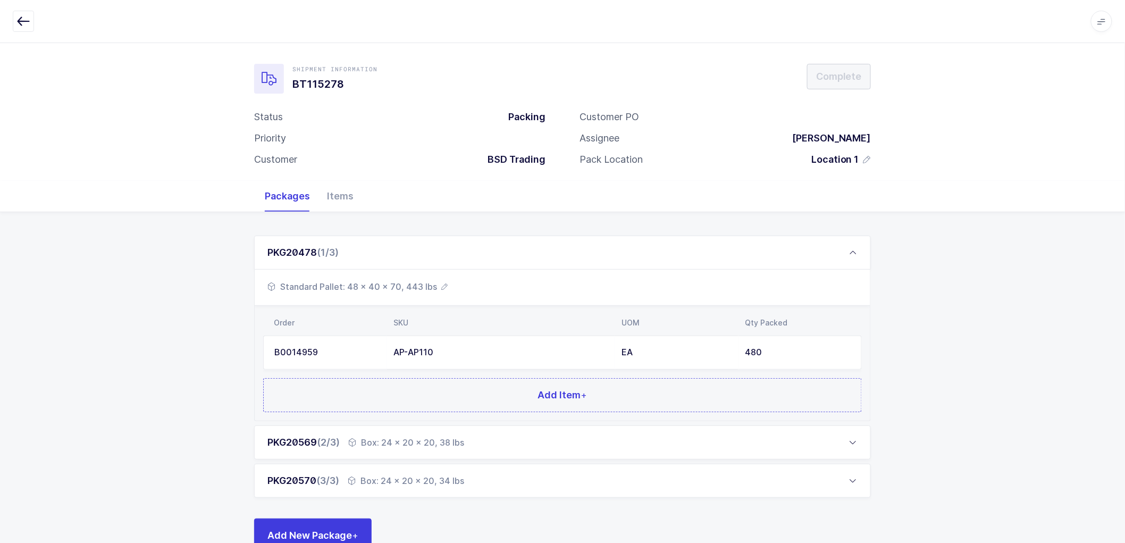
click at [205, 286] on div "PKG20478 (1/3) Standard Pallet: 48 x 40 x 70, 443 lbs Order SKU UOM Qty Packed …" at bounding box center [562, 393] width 1125 height 362
click at [22, 20] on icon "button" at bounding box center [23, 21] width 13 height 13
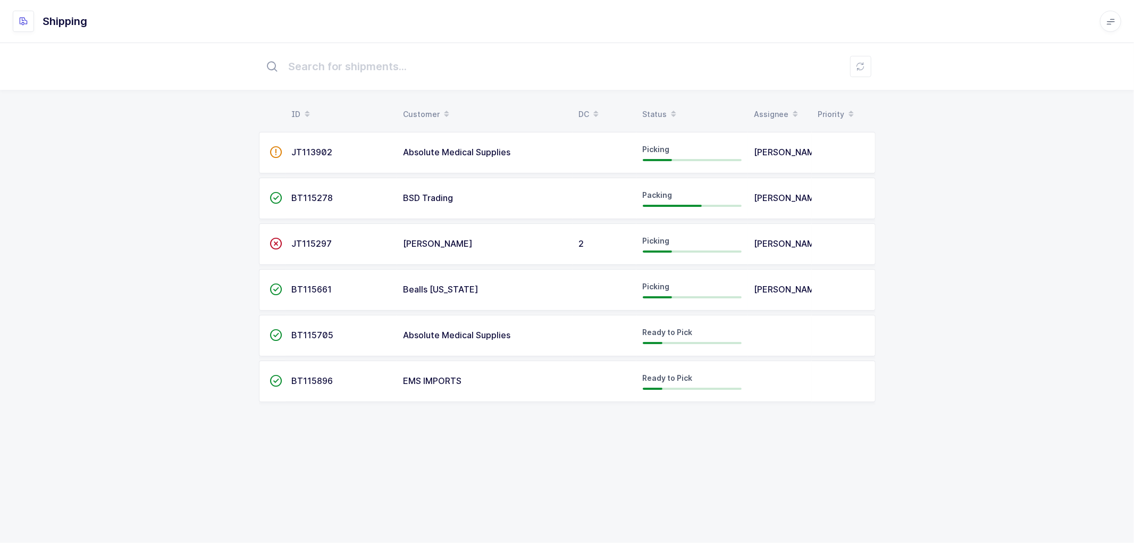
click at [298, 196] on span "BT115278" at bounding box center [312, 197] width 41 height 11
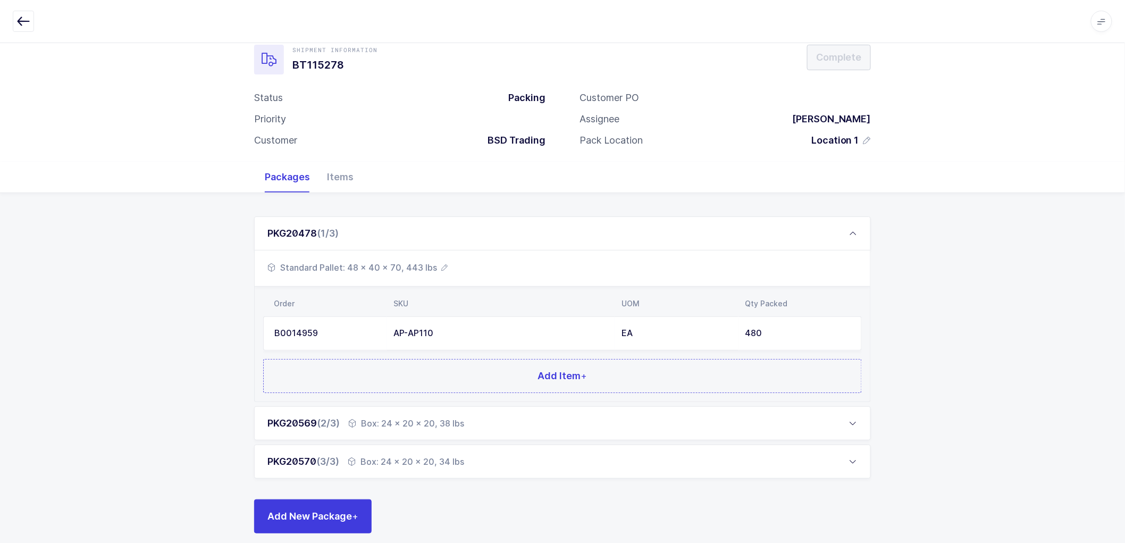
scroll to position [30, 0]
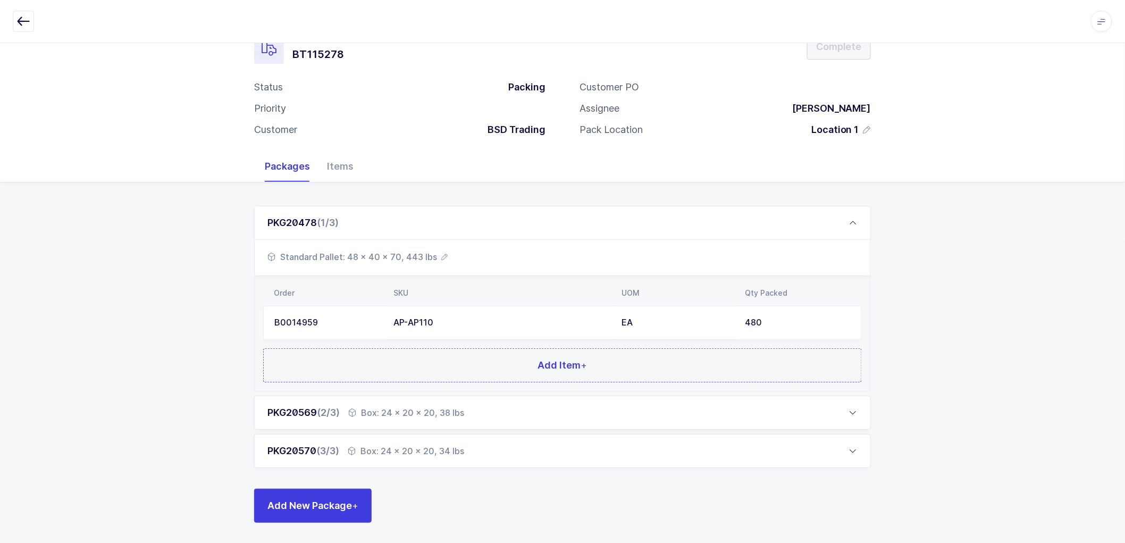
click at [599, 315] on td "AP-AP110" at bounding box center [501, 323] width 228 height 34
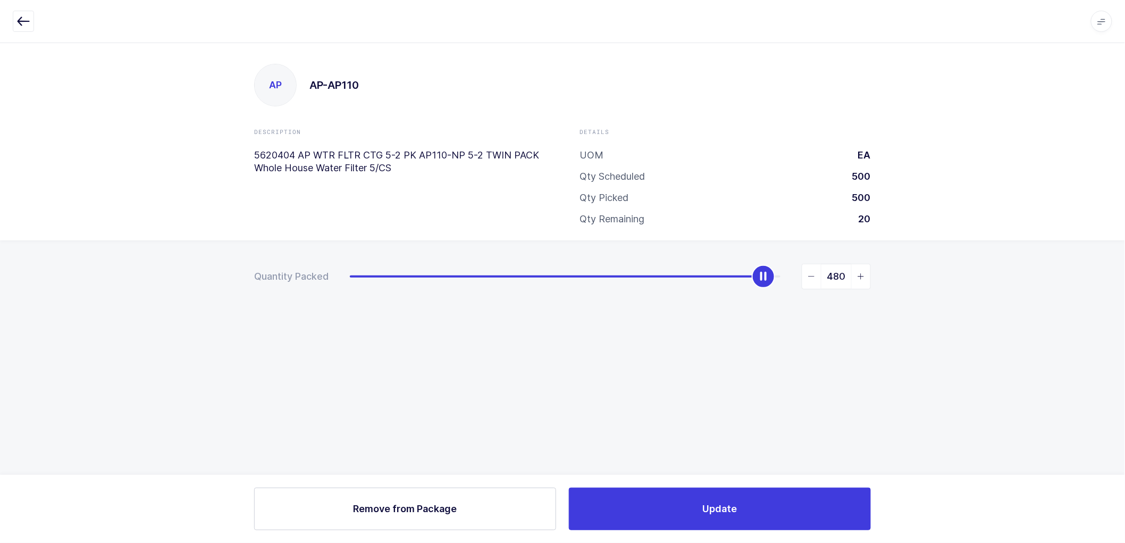
scroll to position [0, 0]
type input "0"
drag, startPoint x: 769, startPoint y: 270, endPoint x: 309, endPoint y: 280, distance: 459.5
click at [309, 280] on div "Quantity Packed 0" at bounding box center [567, 277] width 617 height 26
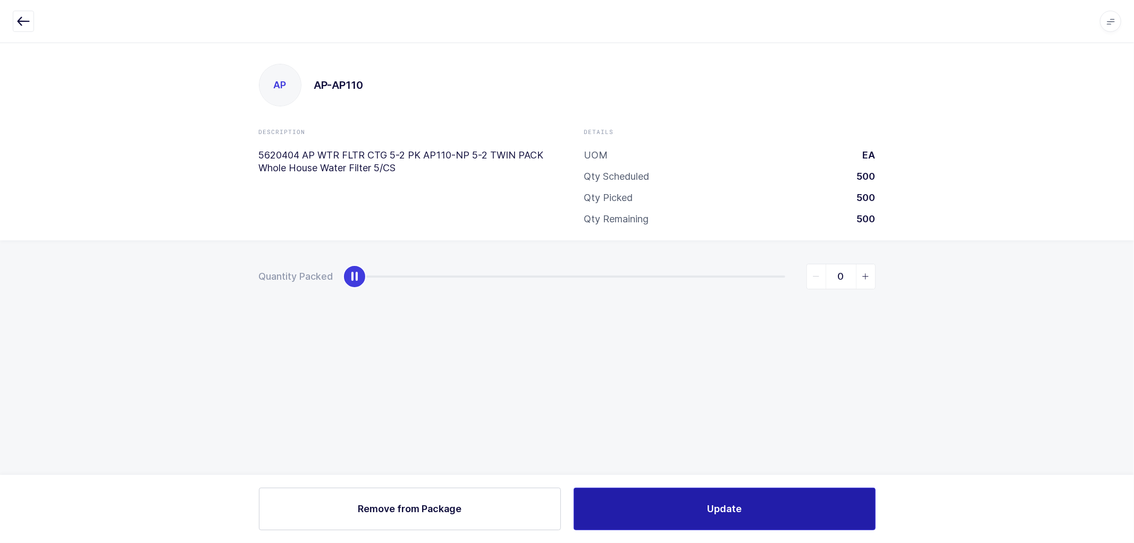
click at [705, 505] on button "Update" at bounding box center [725, 509] width 302 height 43
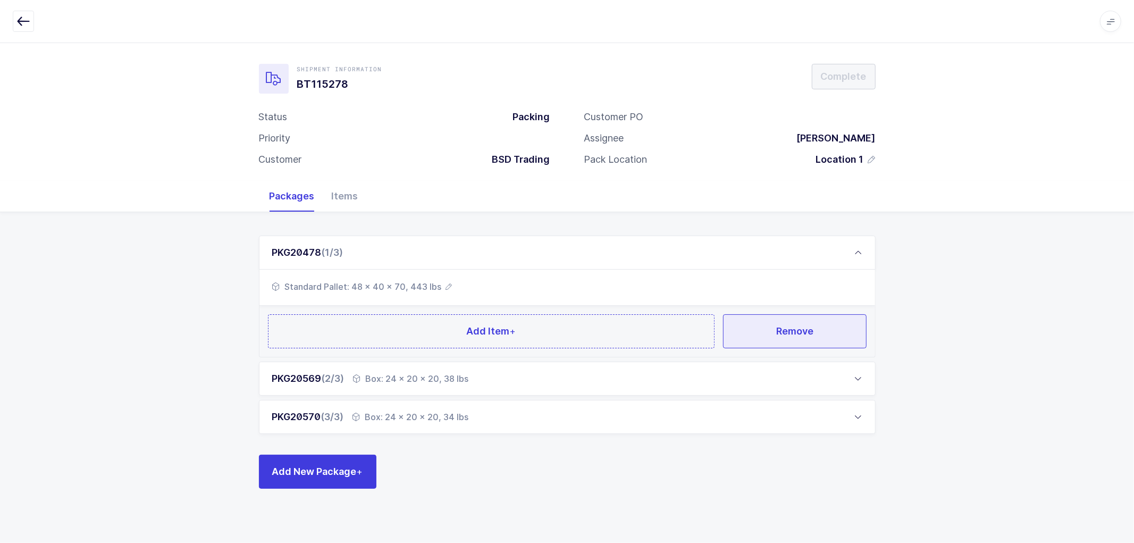
click at [784, 326] on span "Remove" at bounding box center [794, 330] width 37 height 13
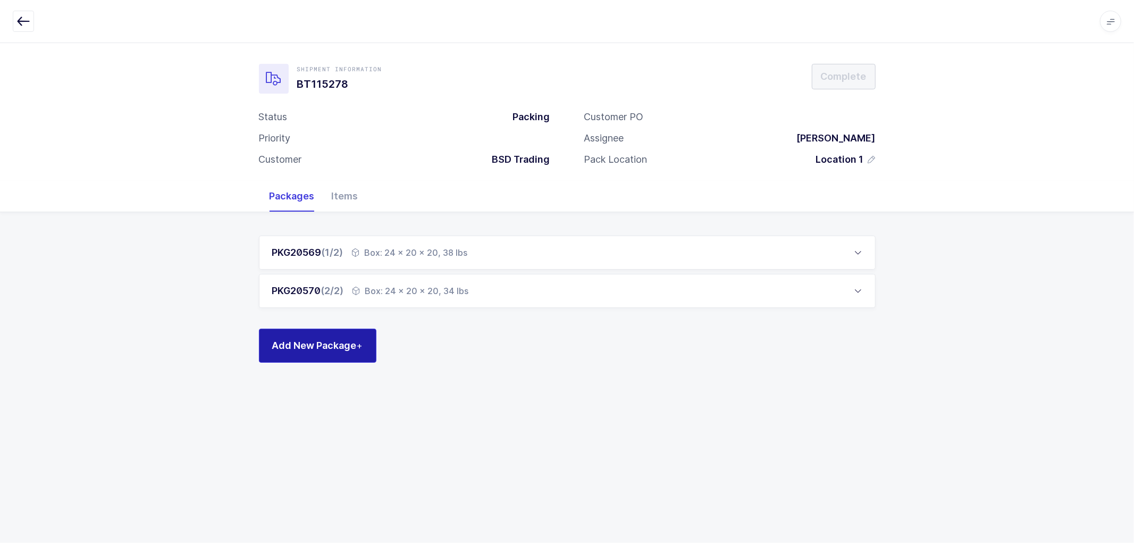
click at [311, 341] on span "Add New Package +" at bounding box center [317, 345] width 91 height 13
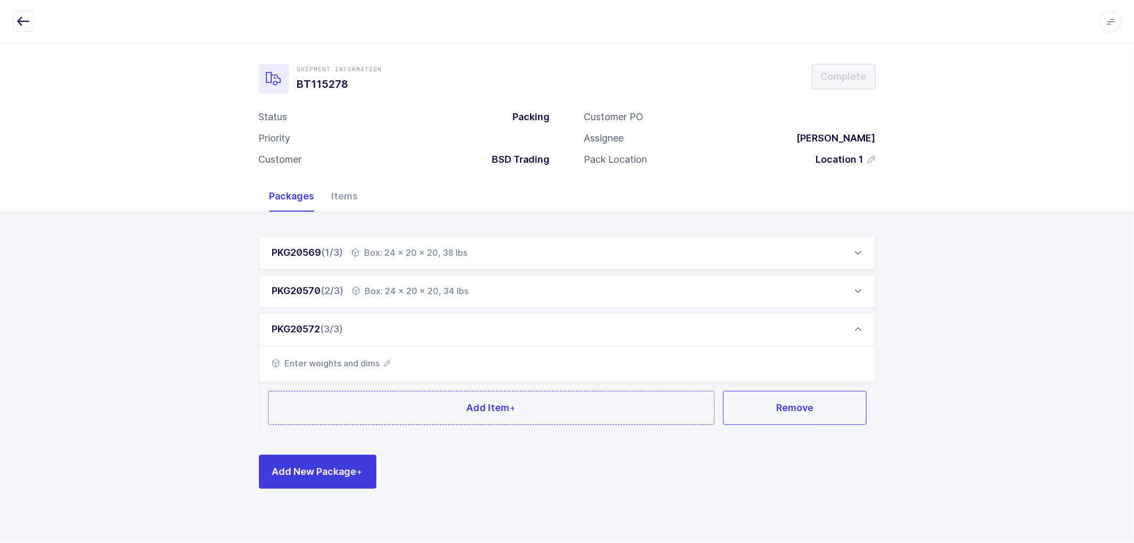
click at [388, 360] on icon "button" at bounding box center [387, 363] width 6 height 6
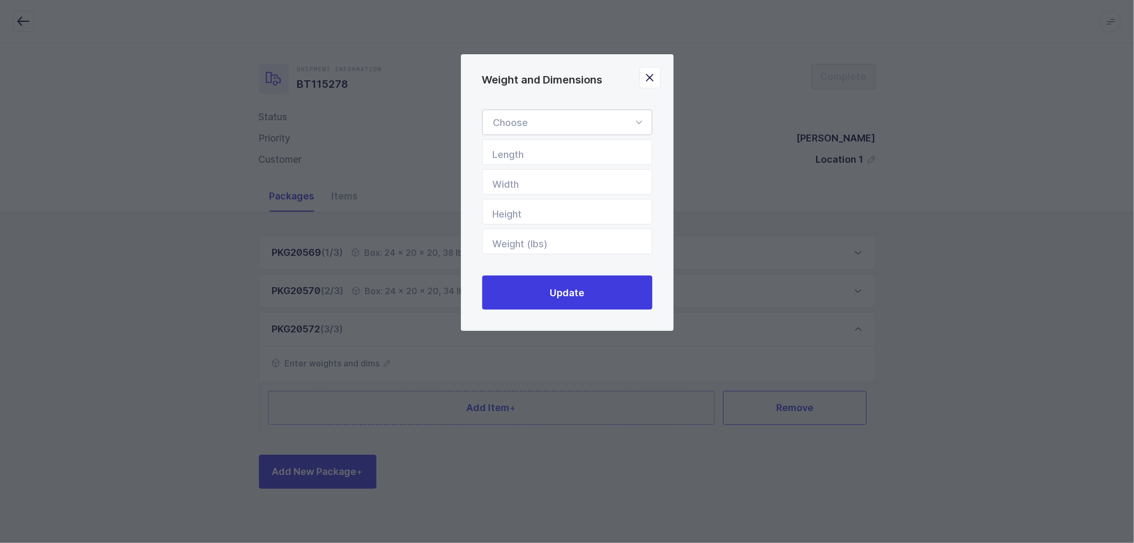
click at [599, 120] on div "Weight and Dimensions" at bounding box center [567, 123] width 170 height 26
click at [543, 193] on li "Box" at bounding box center [572, 193] width 170 height 20
type input "Box"
click at [553, 150] on input "Length" at bounding box center [567, 152] width 170 height 26
click at [546, 178] on input "Width" at bounding box center [567, 182] width 170 height 26
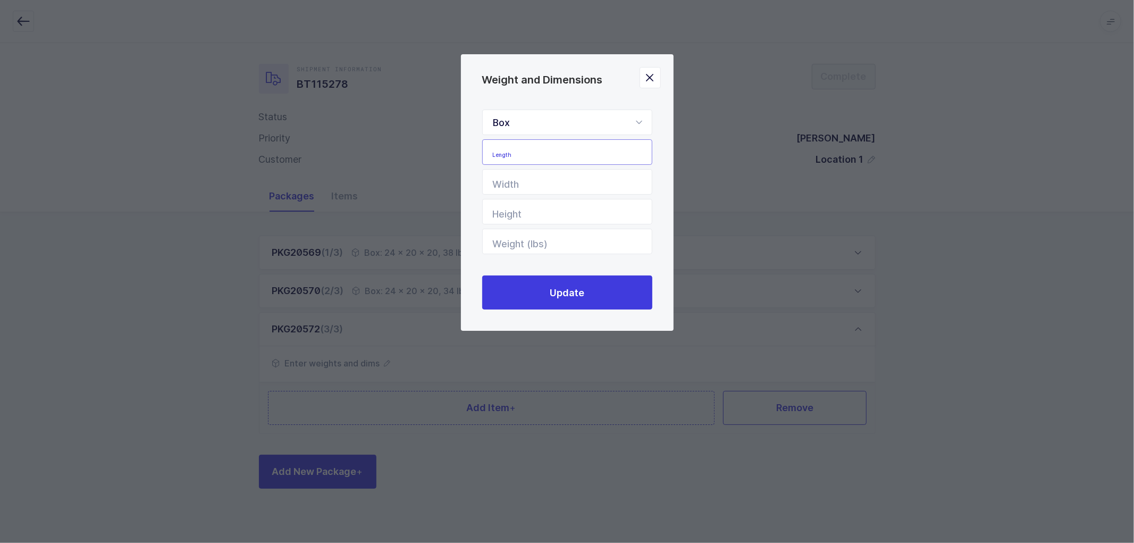
click at [554, 156] on input "Length" at bounding box center [567, 152] width 170 height 26
type input "14"
type input "21"
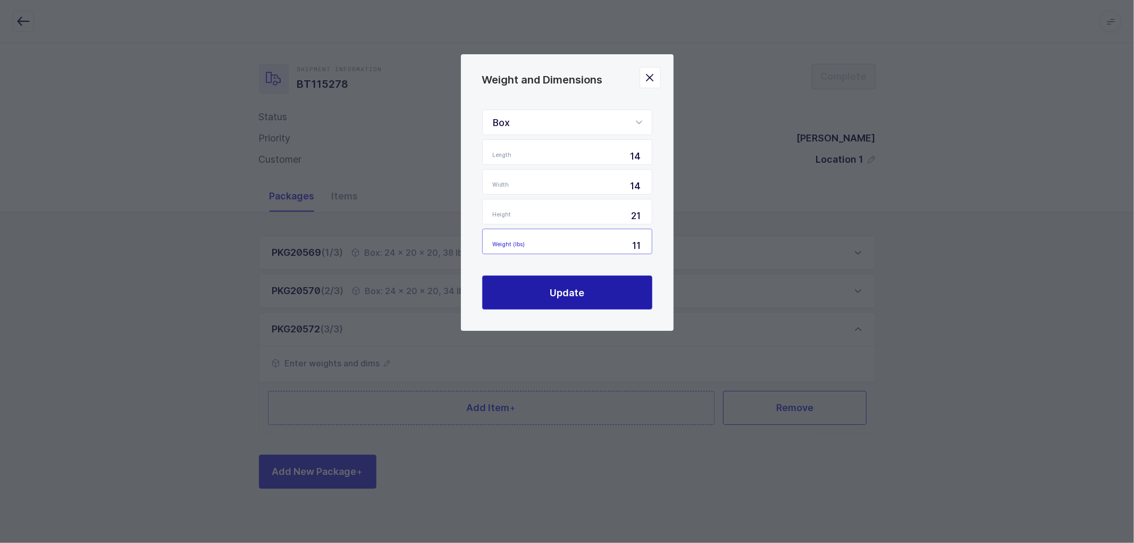
type input "11"
click at [560, 280] on div "Box Standard Pallet Euro Pallet Box Length 14 Width 14 Height 21 Weight (lbs) 1…" at bounding box center [567, 210] width 170 height 200
click at [561, 282] on button "Update" at bounding box center [567, 292] width 170 height 34
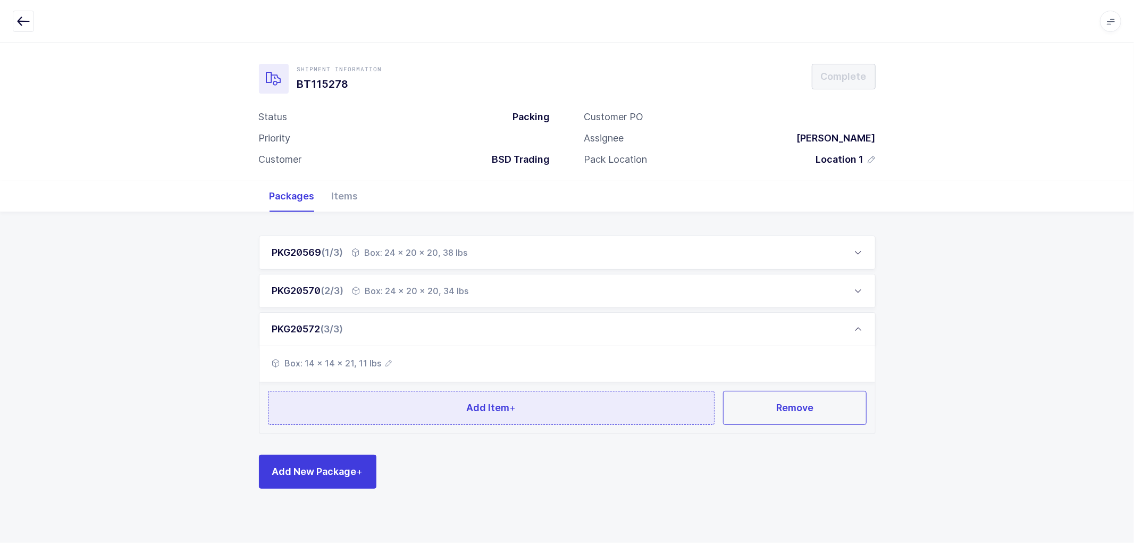
click at [477, 404] on span "Add Item +" at bounding box center [490, 407] width 49 height 13
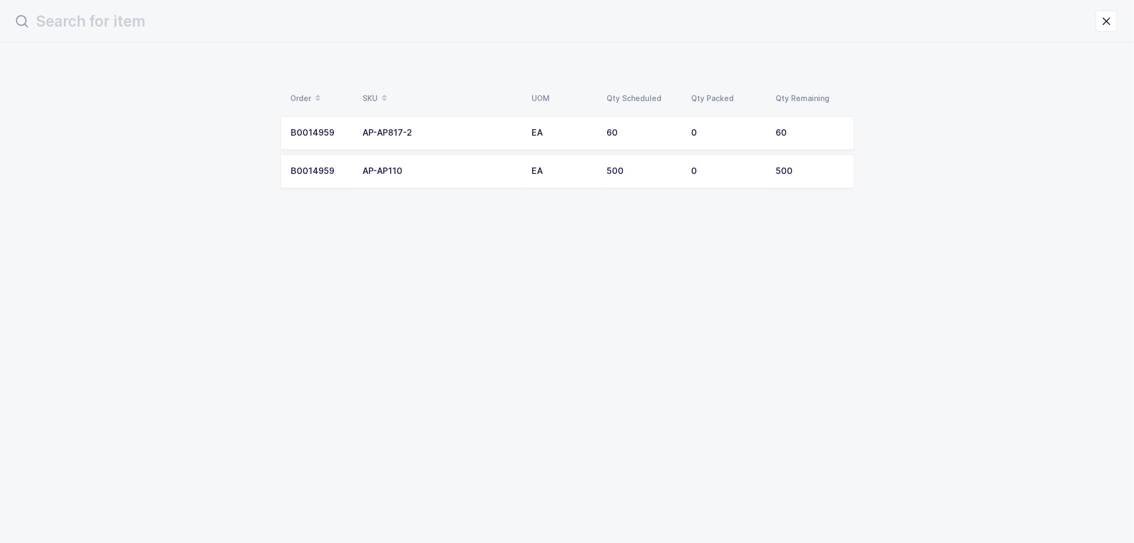
click at [392, 128] on div "AP-AP817-2" at bounding box center [441, 133] width 156 height 10
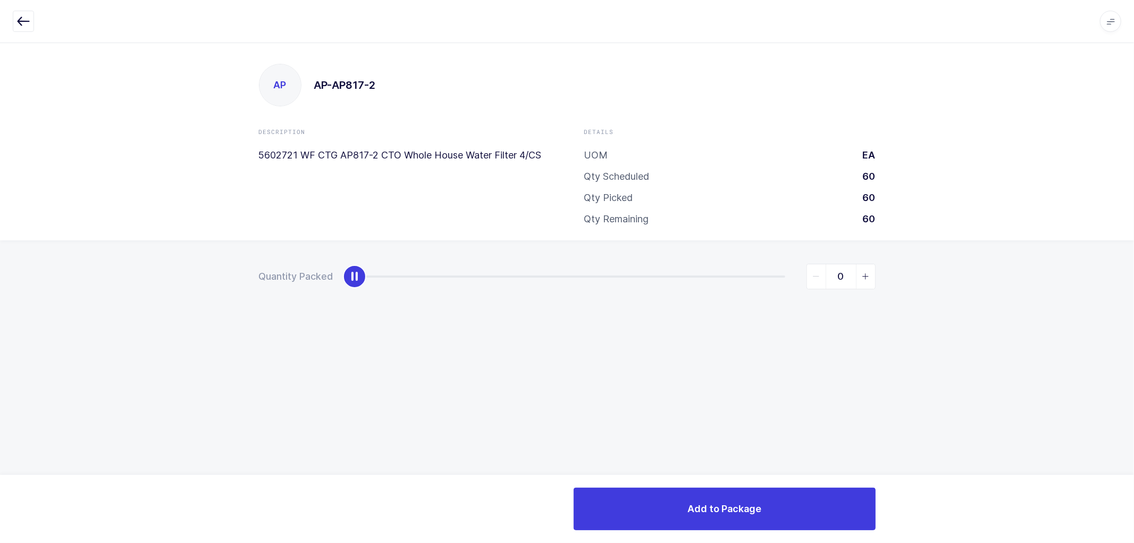
drag, startPoint x: 357, startPoint y: 280, endPoint x: 367, endPoint y: 284, distance: 10.3
click at [358, 280] on div "slider between 0 and 60" at bounding box center [354, 276] width 23 height 23
click at [862, 273] on icon "slider between 0 and 60" at bounding box center [865, 276] width 7 height 7
click at [863, 273] on icon "slider between 0 and 60" at bounding box center [865, 276] width 7 height 7
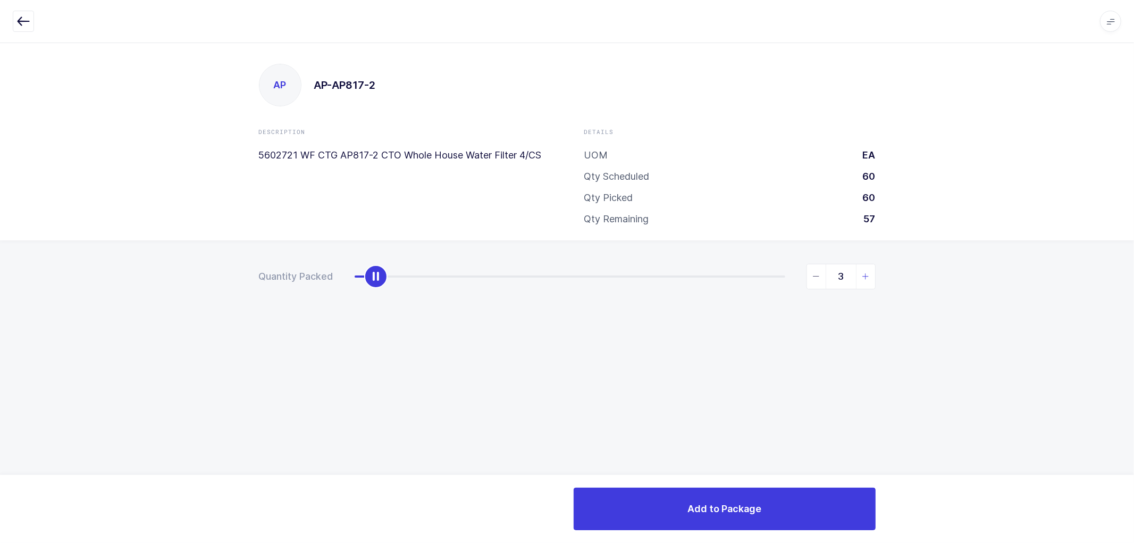
type input "4"
click at [863, 273] on icon "slider between 0 and 60" at bounding box center [865, 276] width 7 height 7
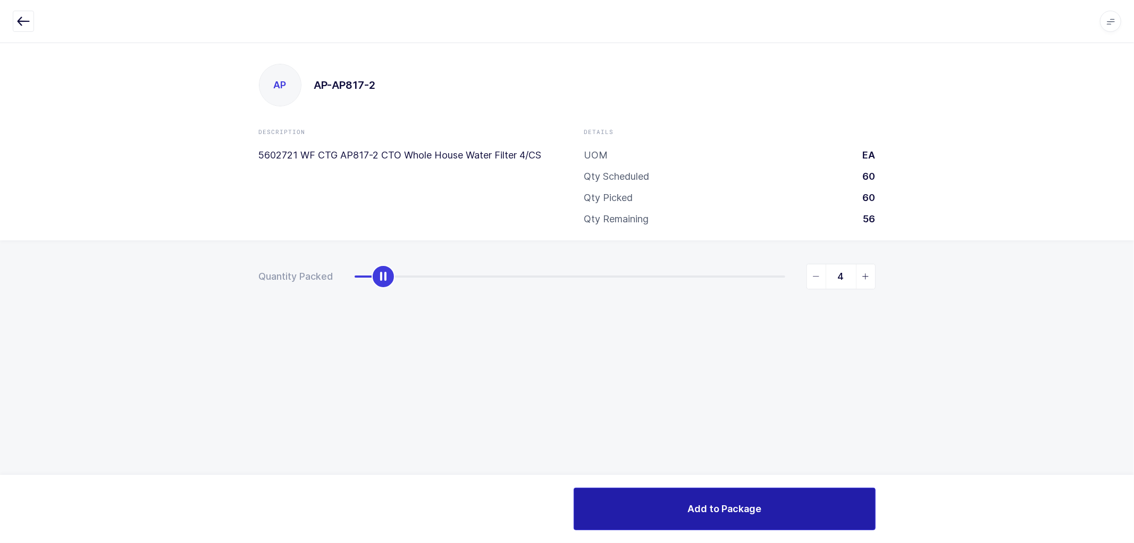
click at [764, 497] on button "Add to Package" at bounding box center [725, 509] width 302 height 43
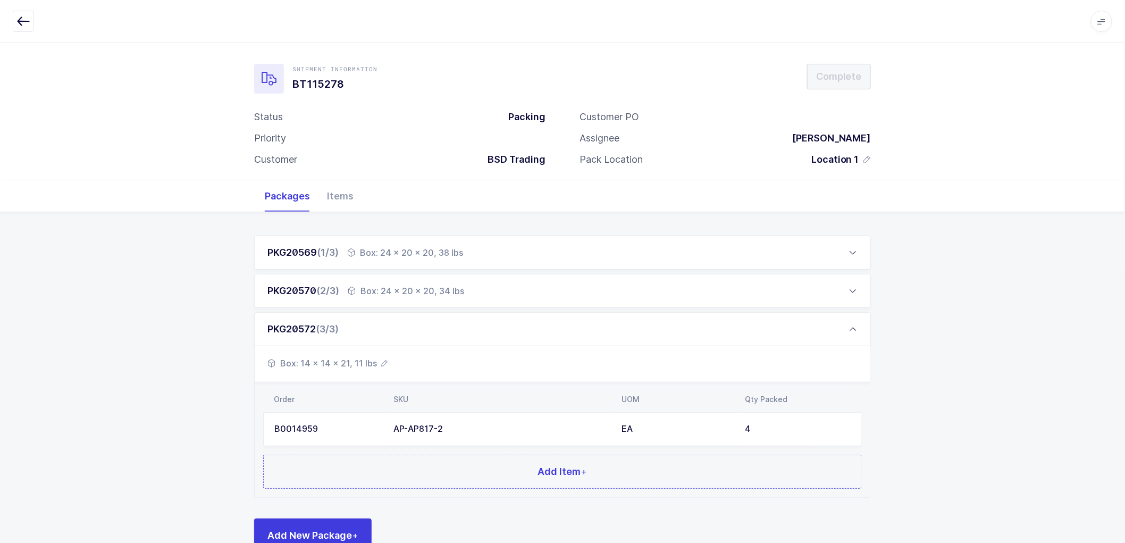
drag, startPoint x: 442, startPoint y: 330, endPoint x: 929, endPoint y: 396, distance: 490.9
click at [931, 396] on div "PKG20569 (1/3) Box: 24 x 20 x 20, 38 lbs Box: 24 x 20 x 20, 38 lbs Order SKU UO…" at bounding box center [562, 393] width 1125 height 362
click at [851, 325] on icon at bounding box center [853, 329] width 9 height 9
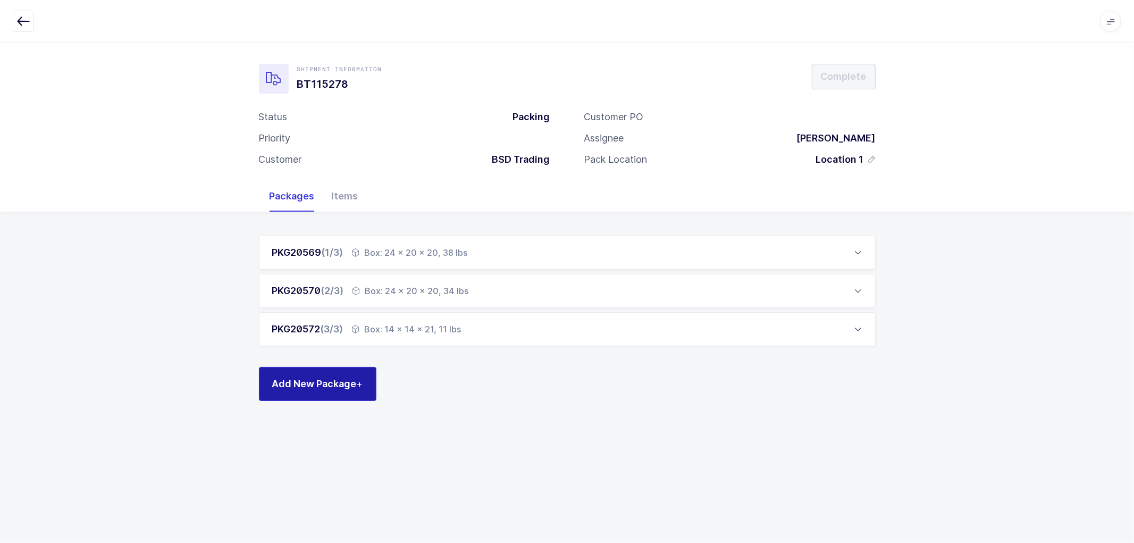
click at [320, 381] on span "Add New Package +" at bounding box center [317, 383] width 91 height 13
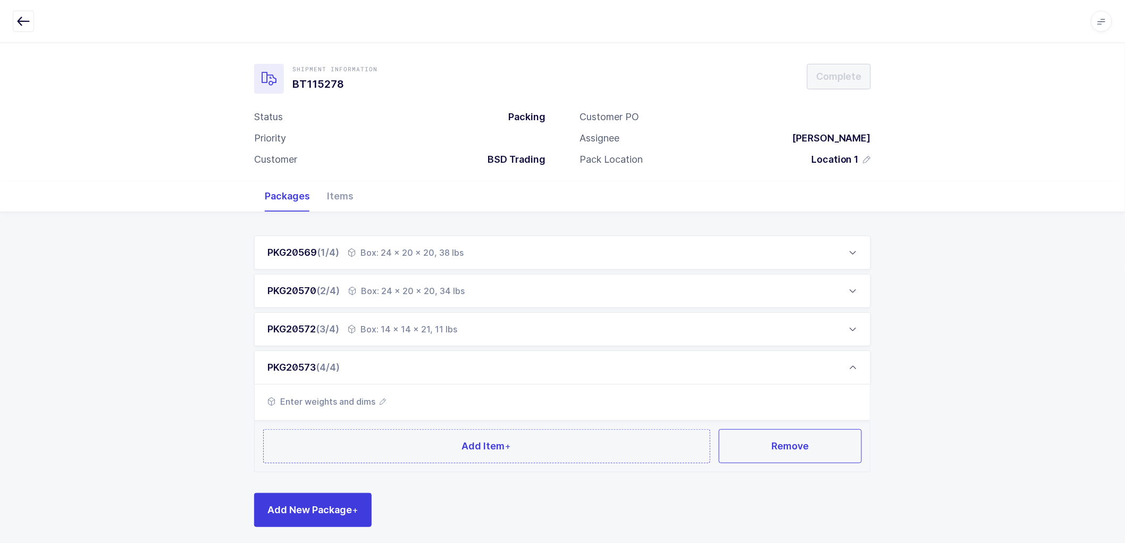
click at [380, 400] on icon "button" at bounding box center [383, 401] width 6 height 6
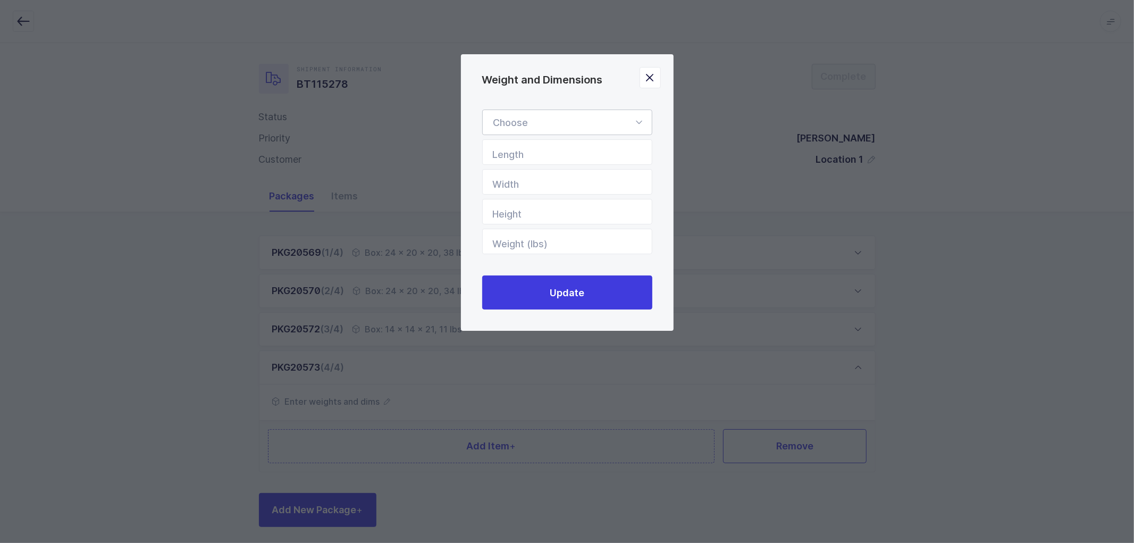
click at [563, 120] on div "Weight and Dimensions" at bounding box center [567, 123] width 170 height 26
drag, startPoint x: 513, startPoint y: 198, endPoint x: 531, endPoint y: 170, distance: 33.2
click at [514, 197] on li "Box" at bounding box center [572, 193] width 170 height 20
type input "Box"
click at [532, 152] on input "Length" at bounding box center [567, 152] width 170 height 26
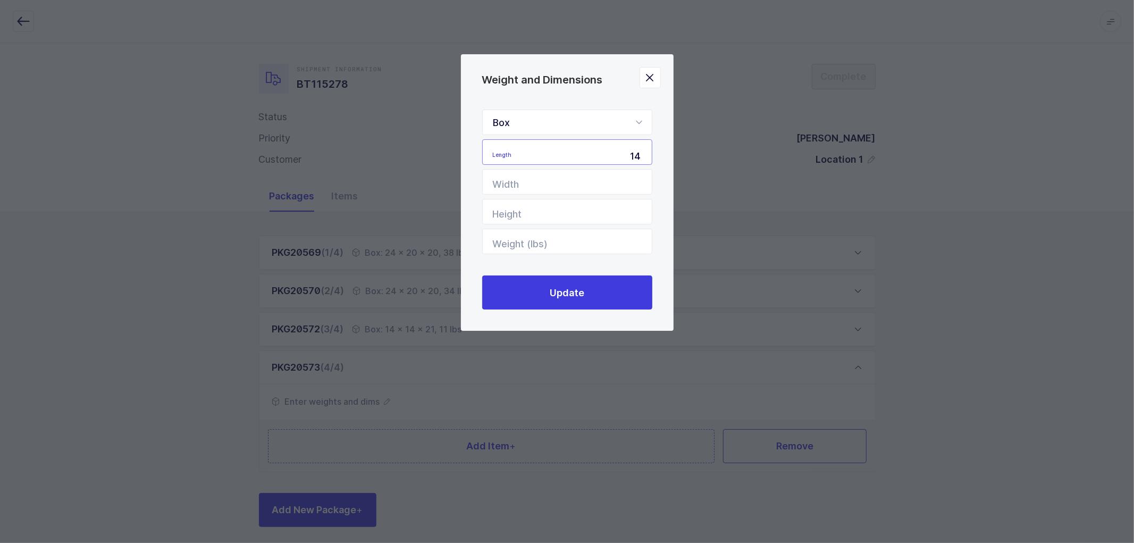
type input "14"
type input "21"
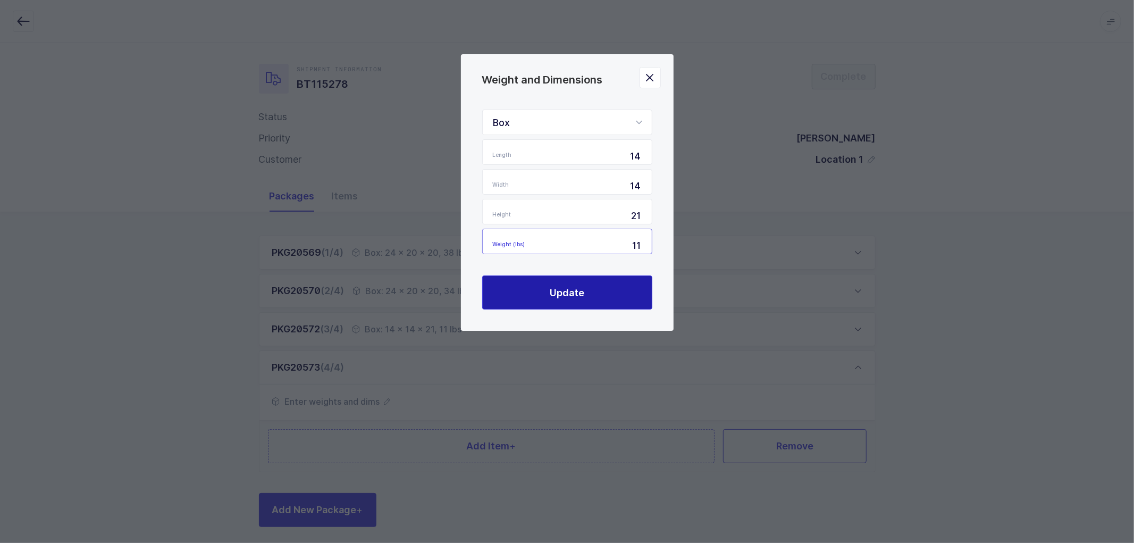
type input "11"
click at [560, 289] on span "Update" at bounding box center [567, 292] width 35 height 13
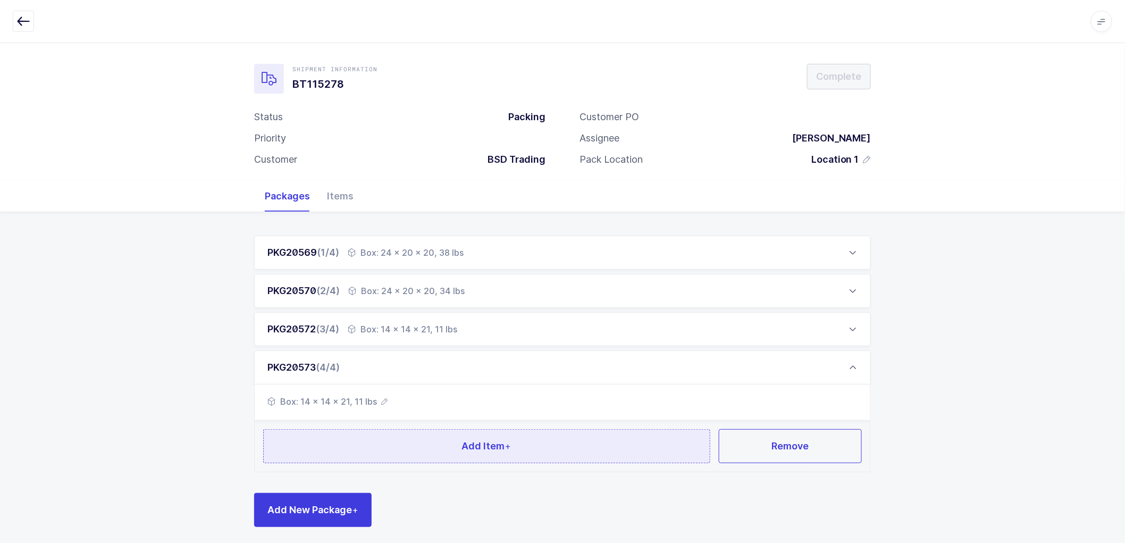
click at [479, 440] on span "Add Item +" at bounding box center [486, 445] width 49 height 13
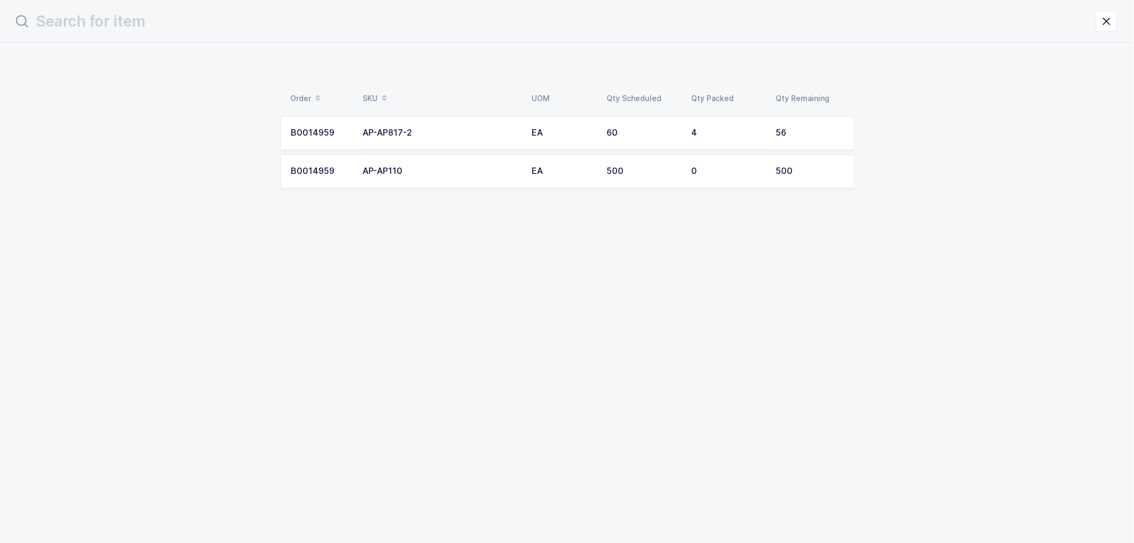
click at [391, 129] on div "AP-AP817-2" at bounding box center [441, 133] width 156 height 10
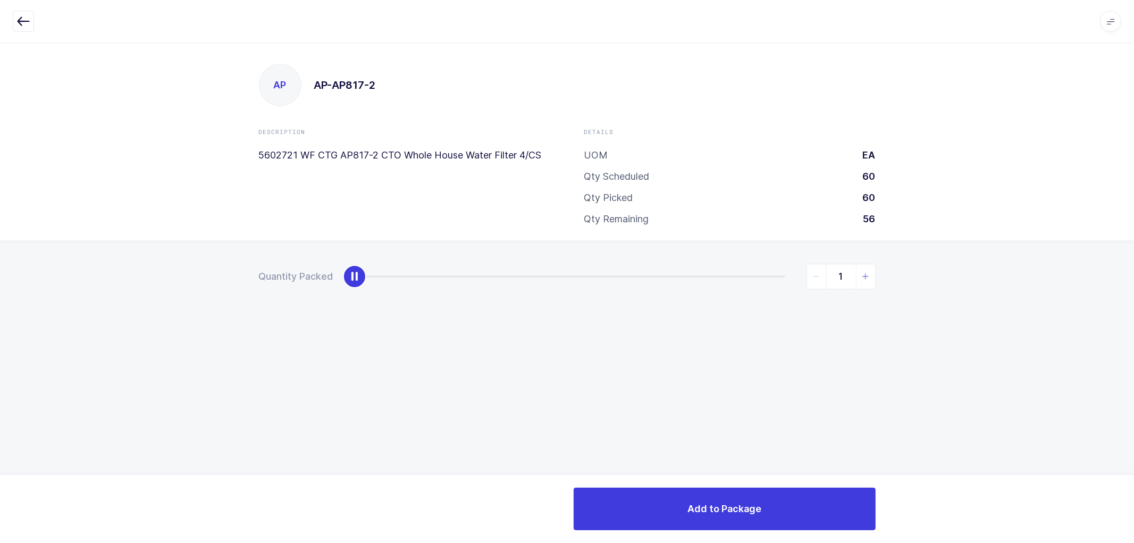
click at [865, 274] on icon "slider between 0 and 56" at bounding box center [865, 276] width 7 height 7
click at [865, 275] on icon "slider between 0 and 56" at bounding box center [865, 276] width 7 height 7
type input "4"
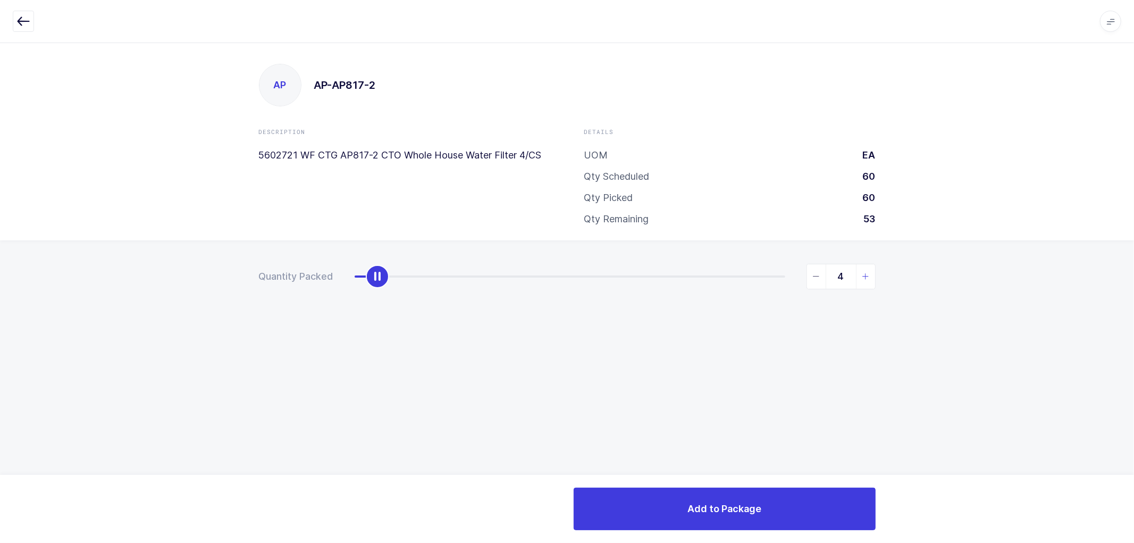
click at [865, 275] on icon "slider between 0 and 56" at bounding box center [865, 276] width 7 height 7
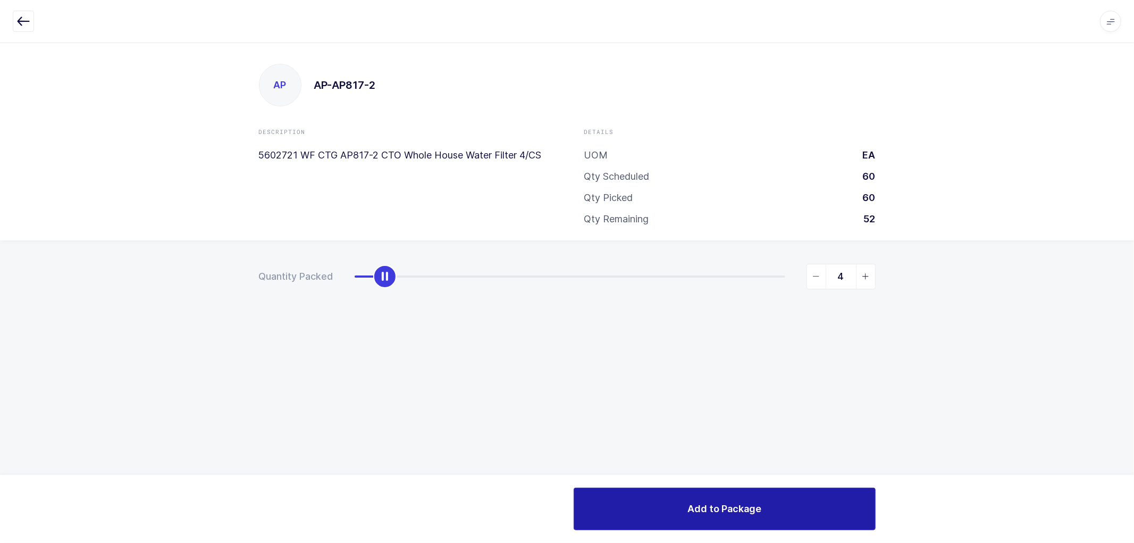
click at [744, 513] on span "Add to Package" at bounding box center [725, 508] width 74 height 13
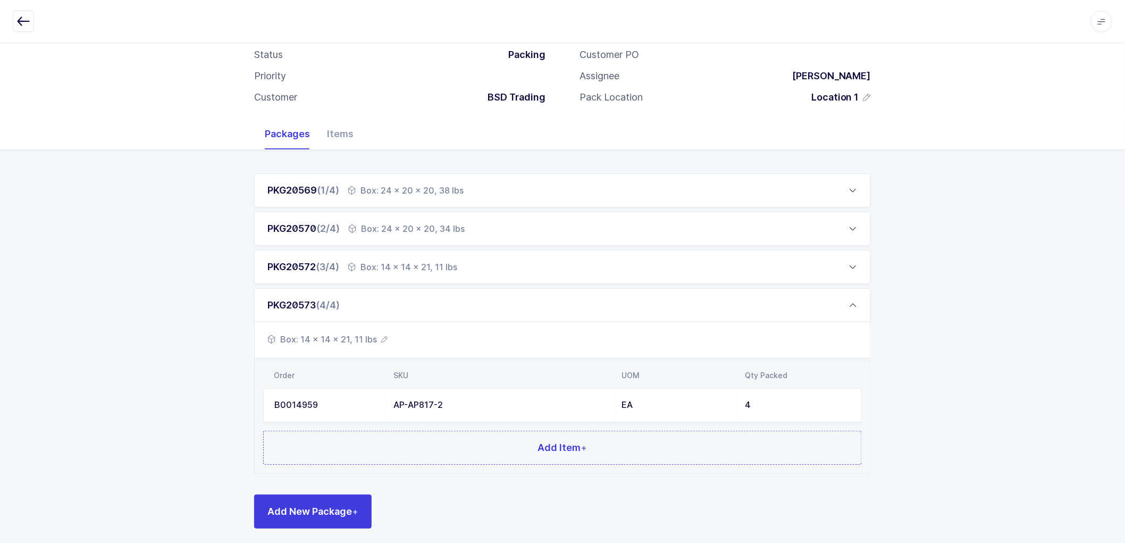
scroll to position [68, 0]
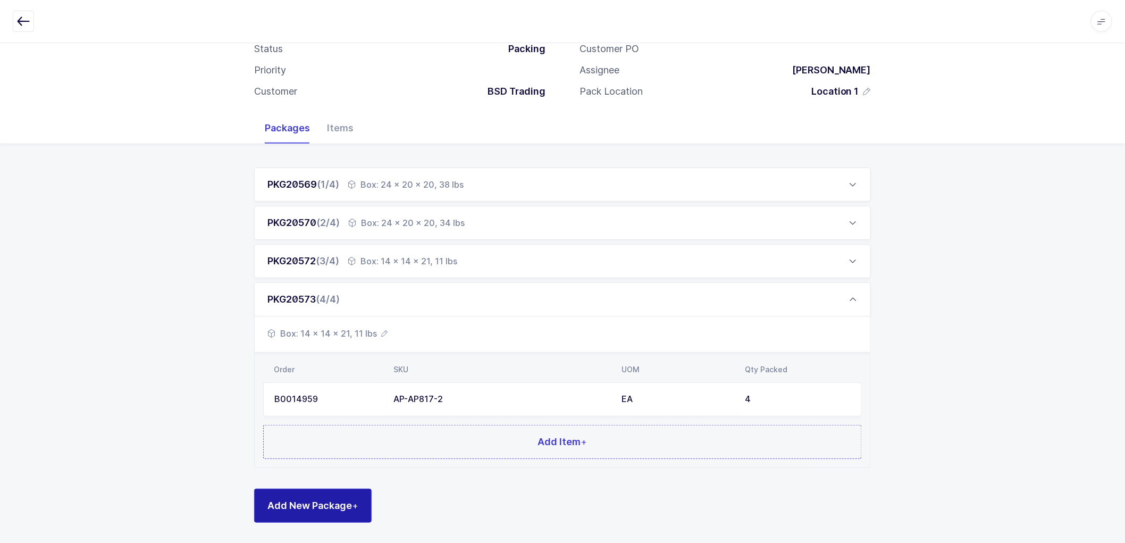
click at [312, 500] on span "Add New Package +" at bounding box center [312, 505] width 91 height 13
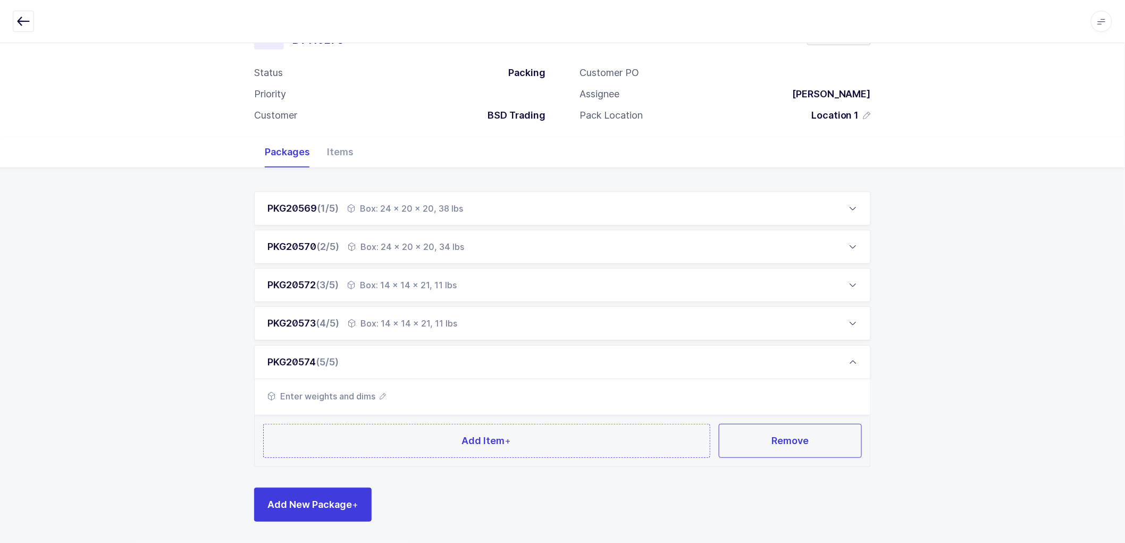
scroll to position [44, 0]
click at [380, 395] on icon "button" at bounding box center [383, 396] width 6 height 6
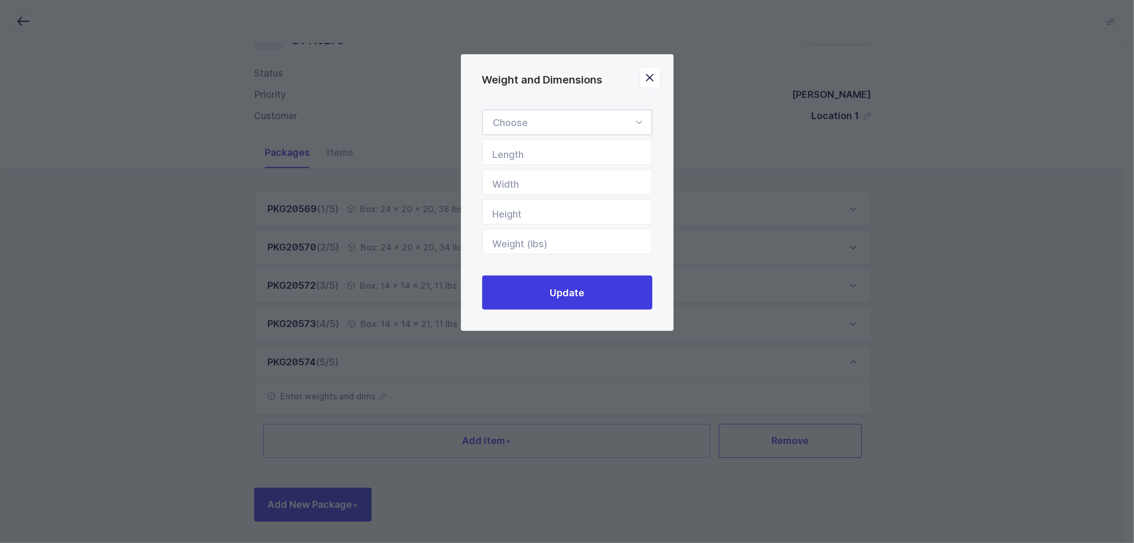
click at [555, 113] on div "Weight and Dimensions" at bounding box center [567, 123] width 170 height 26
drag, startPoint x: 511, startPoint y: 190, endPoint x: 549, endPoint y: 169, distance: 43.8
click at [512, 190] on li "Box" at bounding box center [572, 193] width 170 height 20
type input "Box"
click at [540, 144] on input "Length" at bounding box center [567, 152] width 170 height 26
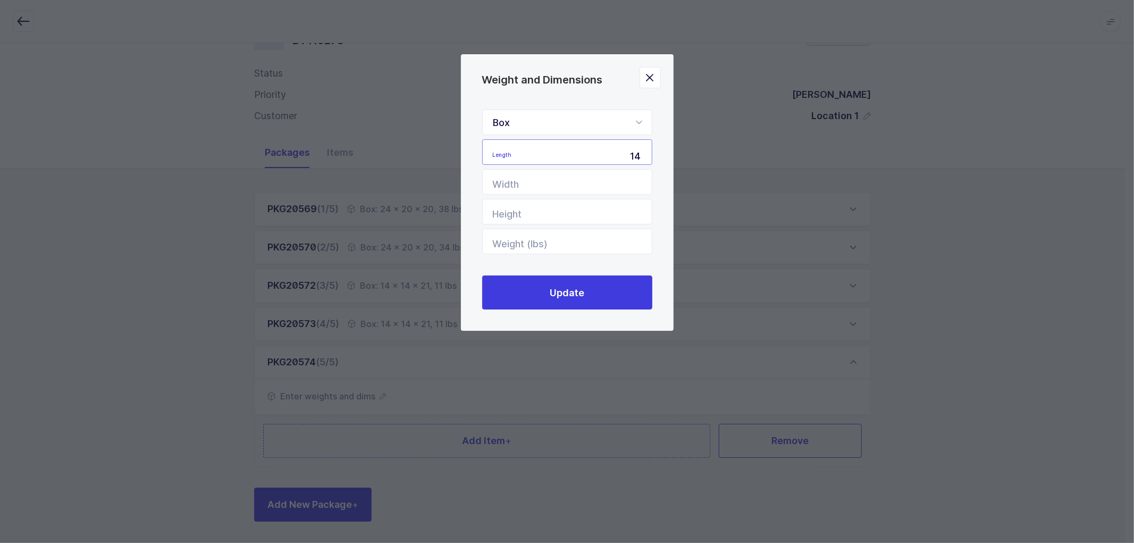
type input "14"
type input "21"
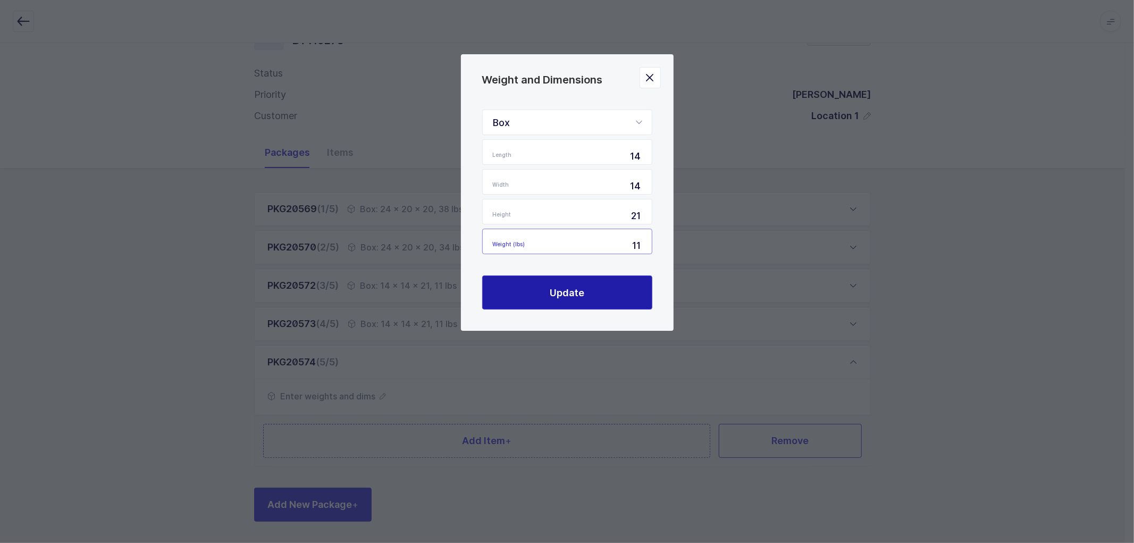
type input "11"
click at [569, 293] on span "Update" at bounding box center [567, 292] width 35 height 13
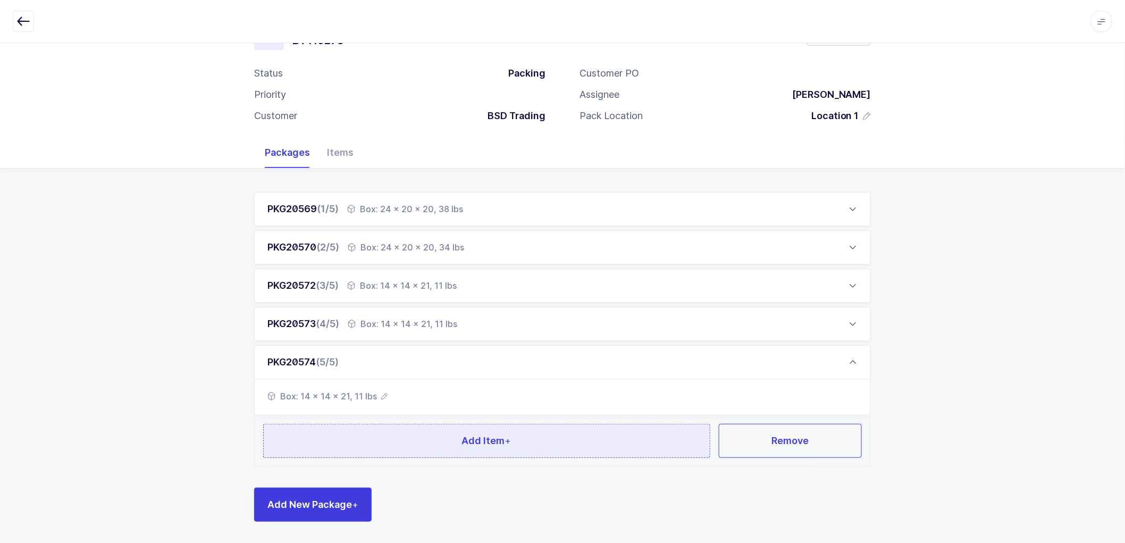
click at [495, 435] on span "Add Item +" at bounding box center [486, 440] width 49 height 13
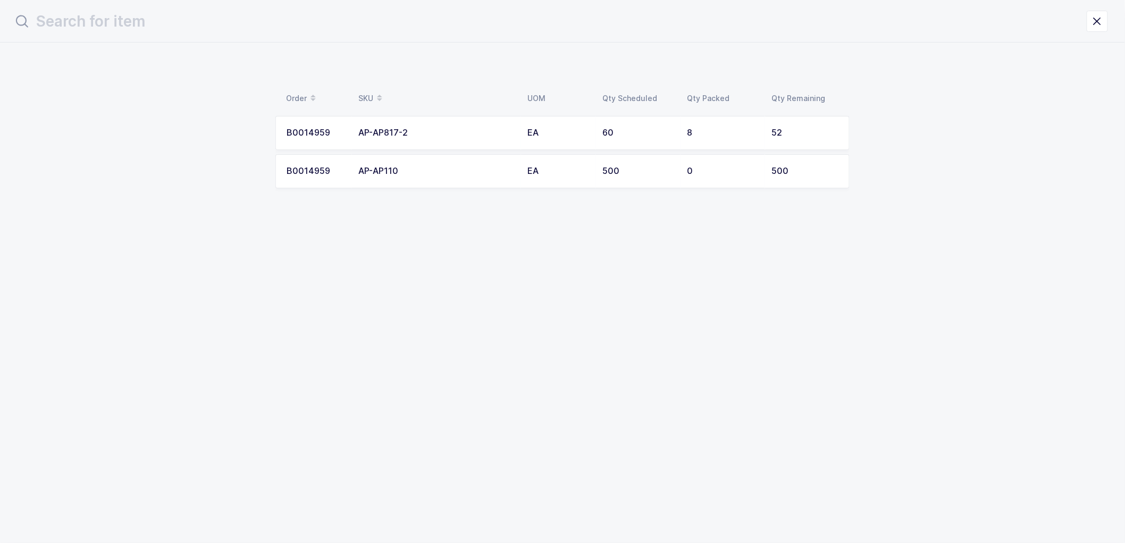
scroll to position [0, 0]
click at [636, 136] on div "60" at bounding box center [643, 133] width 72 height 10
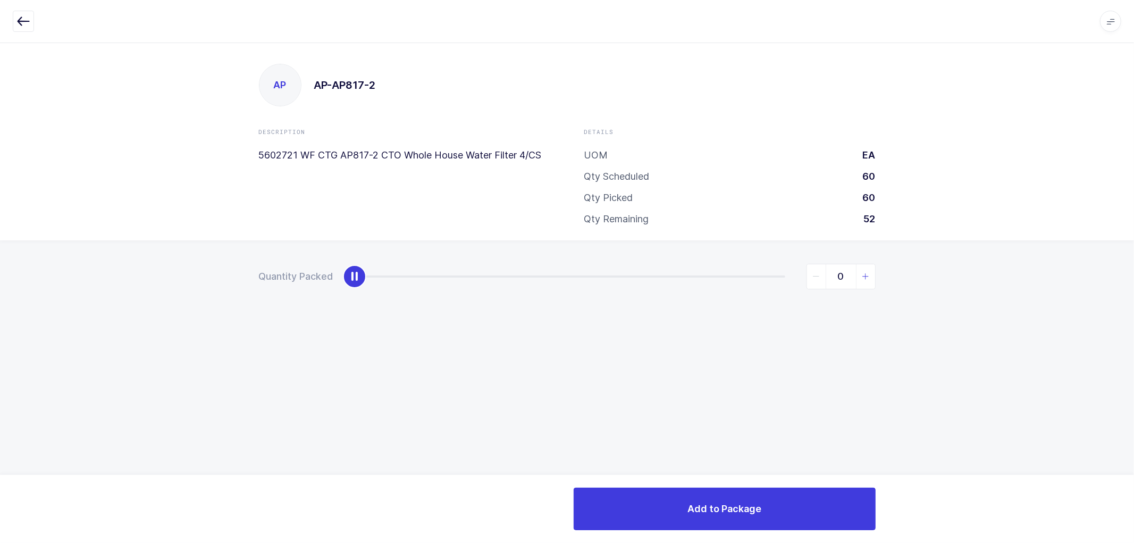
click at [869, 279] on span "slider between 0 and 52" at bounding box center [865, 276] width 19 height 24
click at [868, 273] on icon "slider between 0 and 52" at bounding box center [865, 276] width 7 height 7
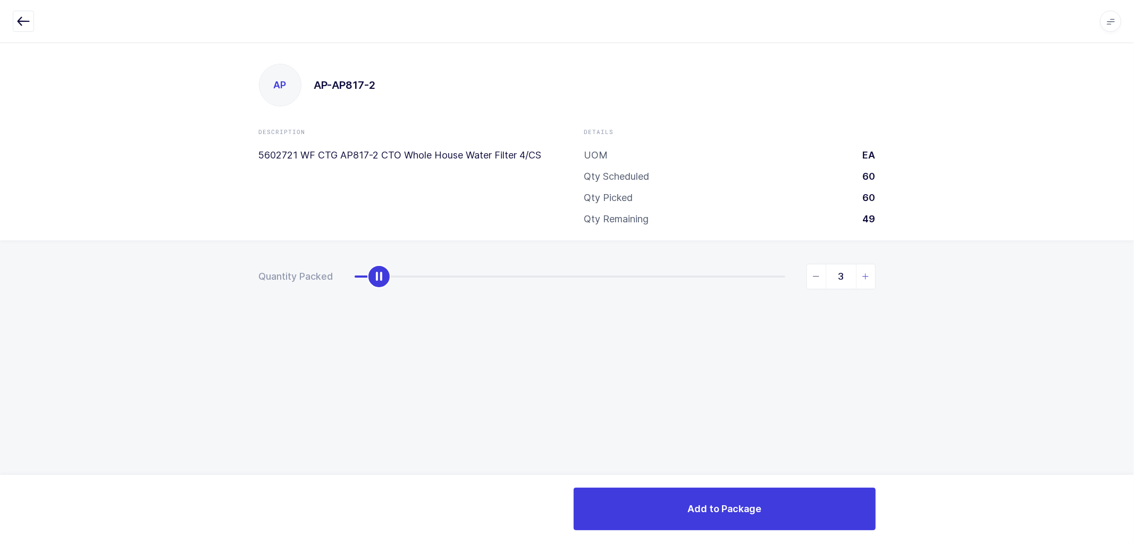
type input "4"
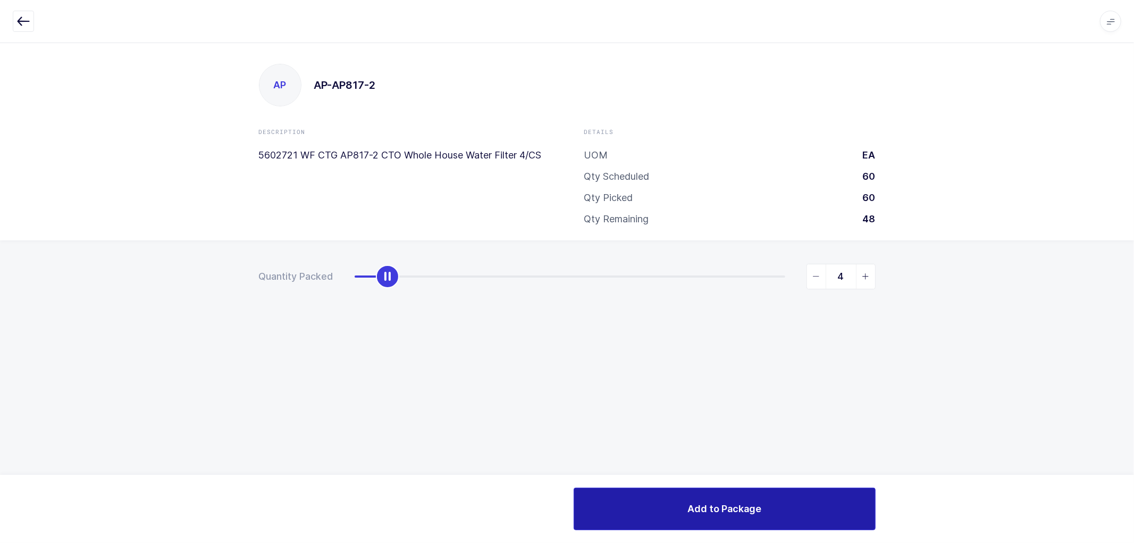
click at [741, 502] on span "Add to Package" at bounding box center [725, 508] width 74 height 13
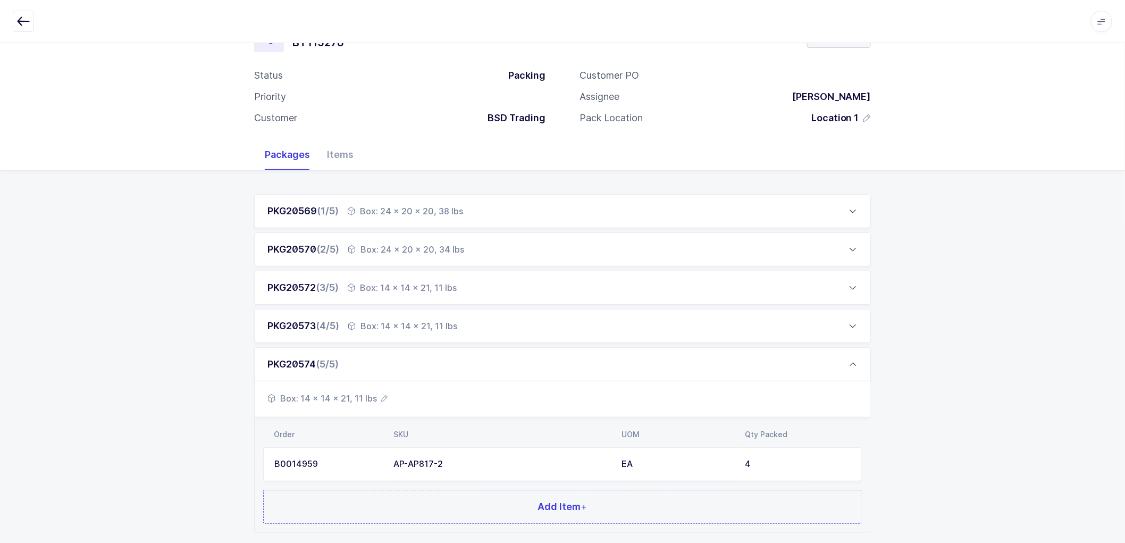
scroll to position [107, 0]
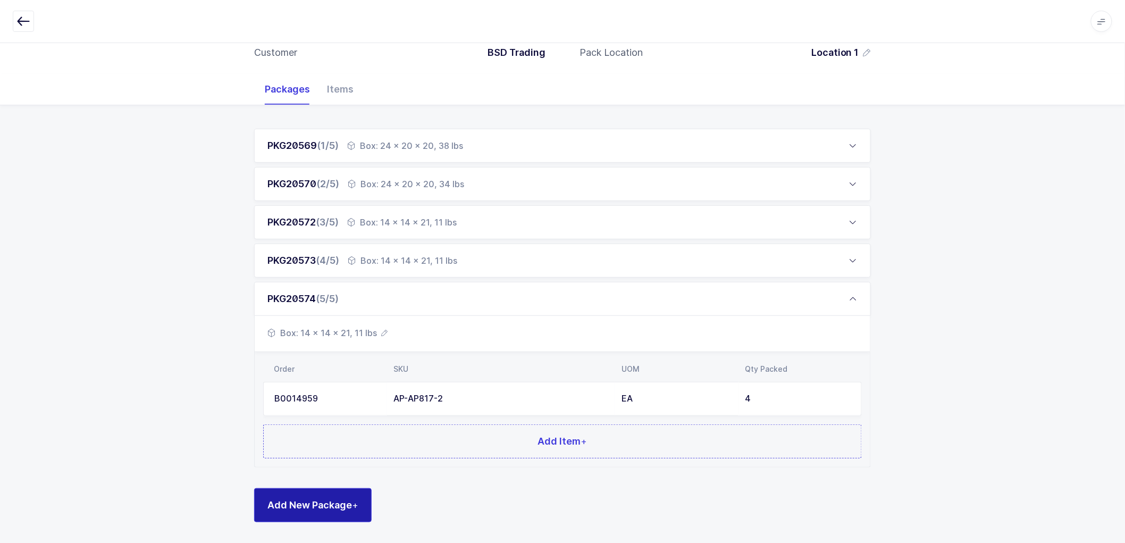
click at [327, 496] on button "Add New Package +" at bounding box center [313, 505] width 118 height 34
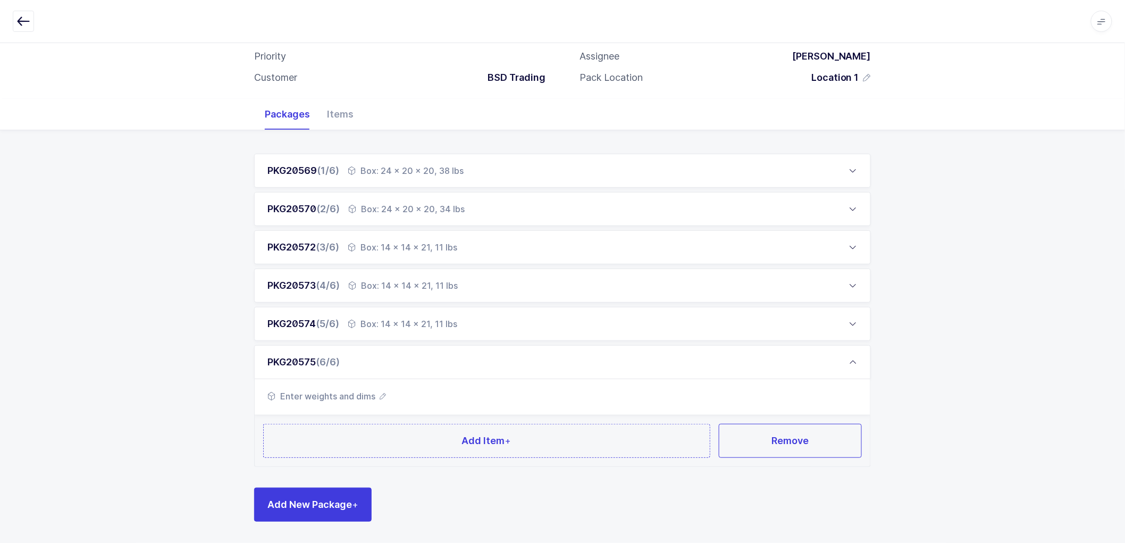
scroll to position [81, 0]
click at [380, 394] on span "Enter weights and dims" at bounding box center [326, 396] width 119 height 13
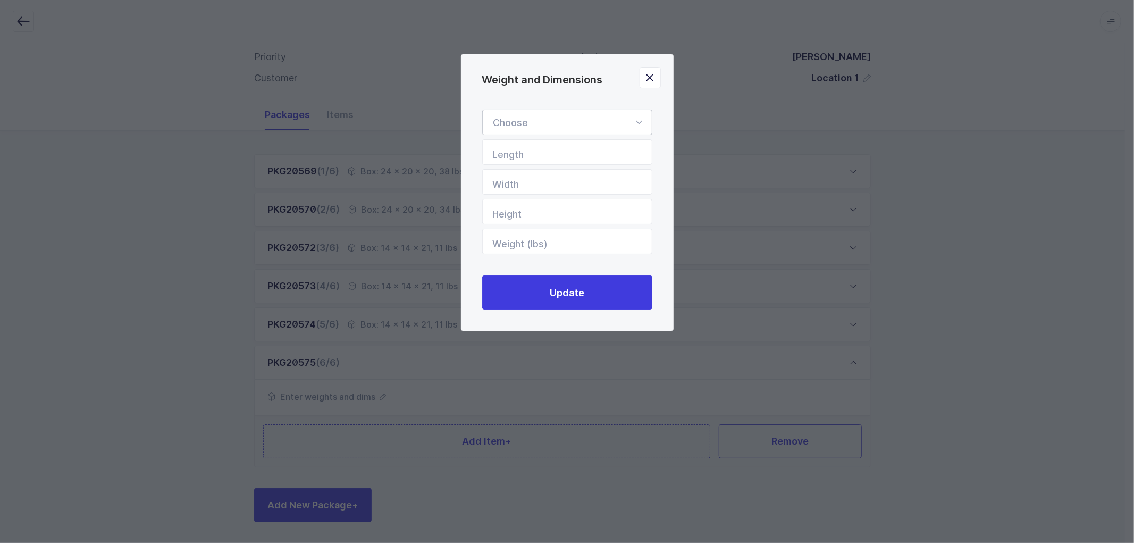
drag, startPoint x: 532, startPoint y: 120, endPoint x: 531, endPoint y: 125, distance: 5.6
click at [532, 121] on div "Weight and Dimensions" at bounding box center [567, 123] width 170 height 26
click at [514, 188] on li "Box" at bounding box center [572, 193] width 170 height 20
type input "Box"
click at [522, 162] on input "Length" at bounding box center [567, 152] width 170 height 26
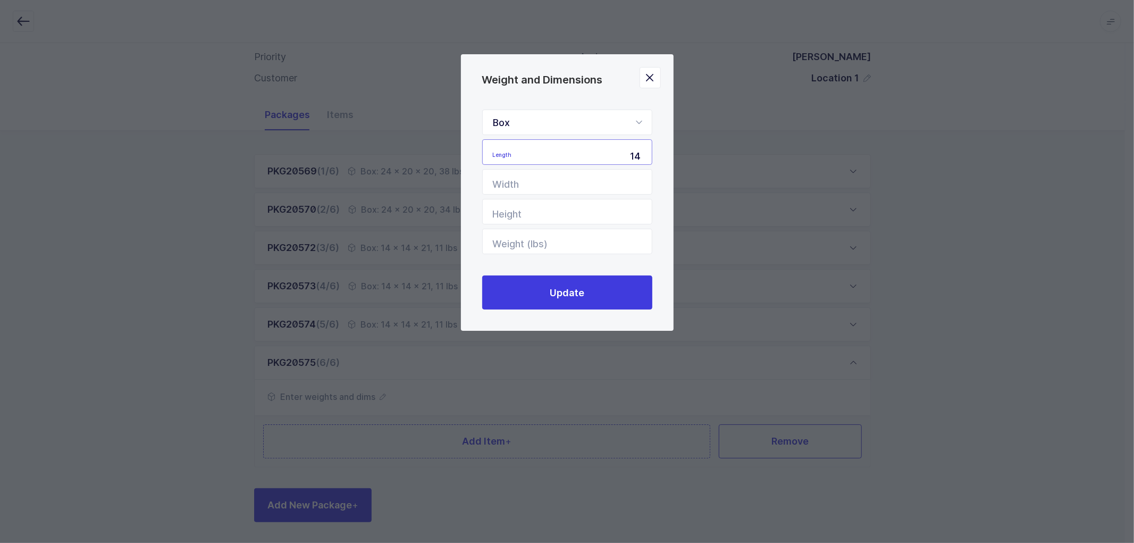
type input "14"
type input "21"
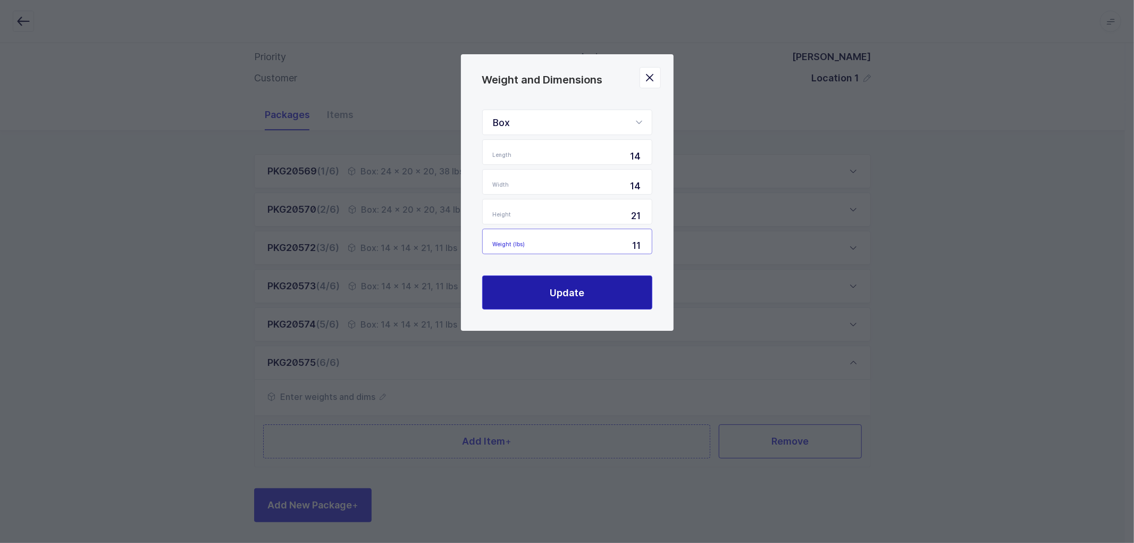
type input "11"
click at [549, 290] on button "Update" at bounding box center [567, 292] width 170 height 34
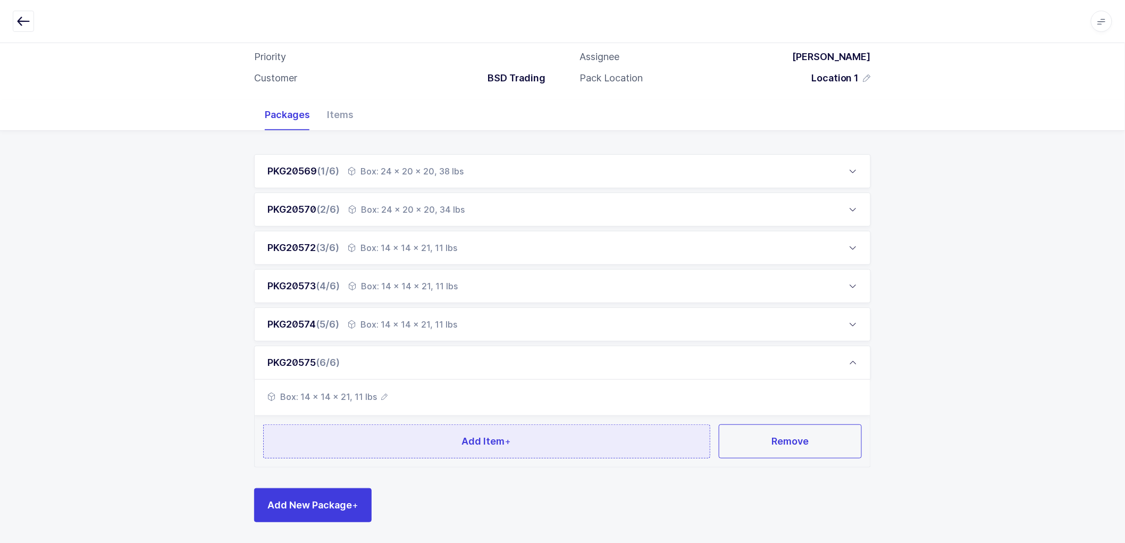
click at [469, 434] on span "Add Item +" at bounding box center [486, 440] width 49 height 13
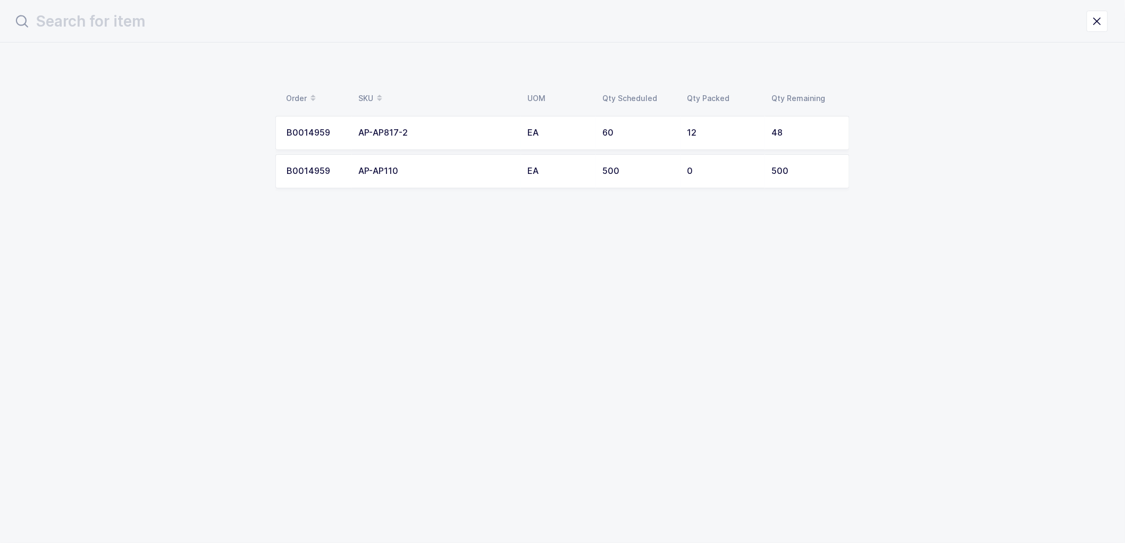
scroll to position [0, 0]
click at [429, 129] on div "AP-AP817-2" at bounding box center [441, 133] width 156 height 10
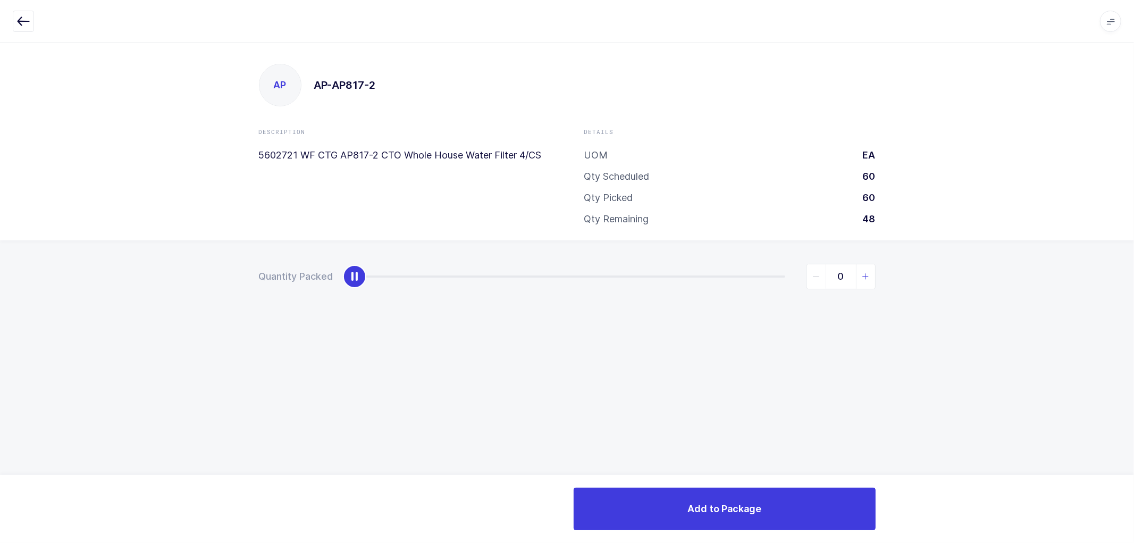
click at [865, 278] on icon "slider between 0 and 48" at bounding box center [865, 276] width 7 height 7
click at [863, 276] on icon "slider between 0 and 48" at bounding box center [865, 276] width 7 height 7
click at [863, 275] on icon "slider between 0 and 48" at bounding box center [865, 276] width 7 height 7
type input "4"
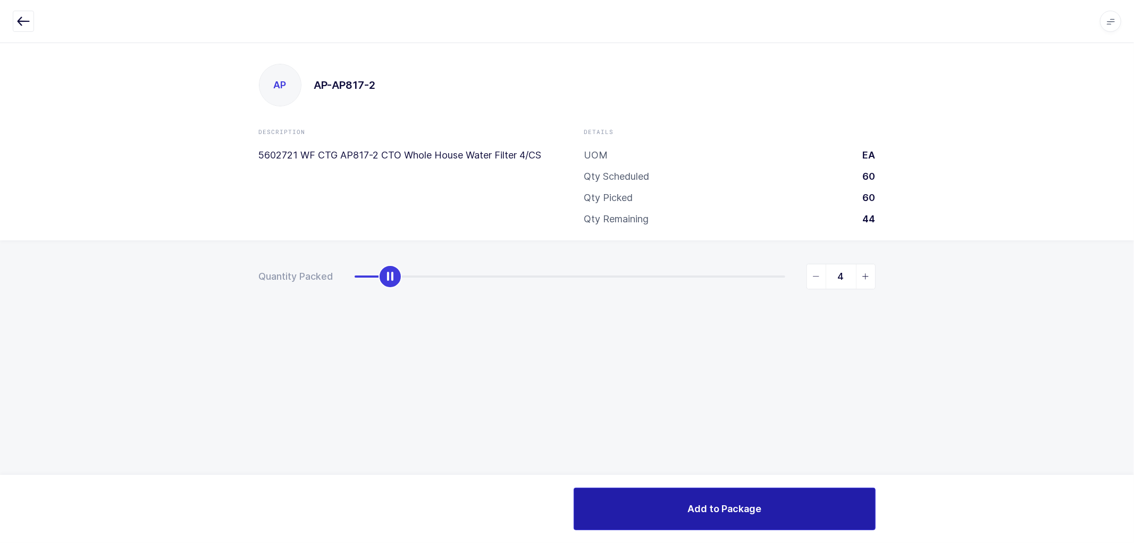
drag, startPoint x: 751, startPoint y: 507, endPoint x: 746, endPoint y: 498, distance: 10.2
click at [750, 507] on span "Add to Package" at bounding box center [725, 508] width 74 height 13
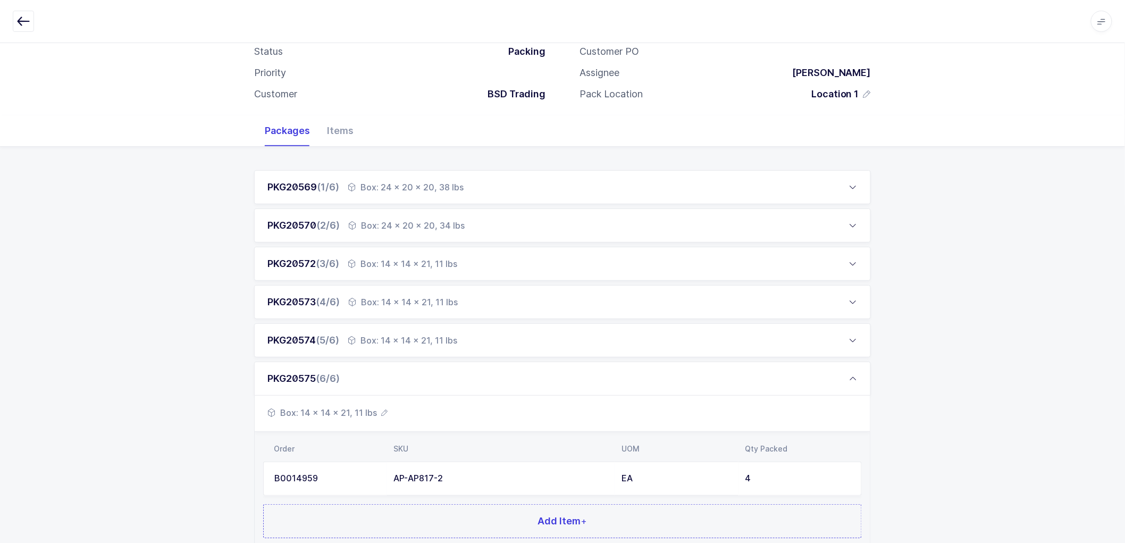
scroll to position [145, 0]
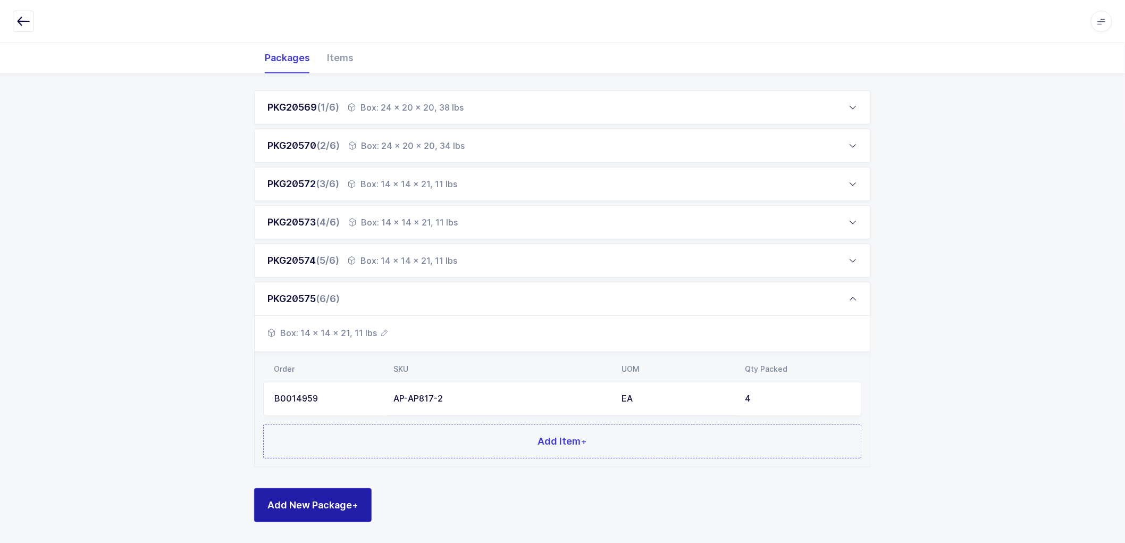
click at [307, 509] on span "Add New Package +" at bounding box center [312, 504] width 91 height 13
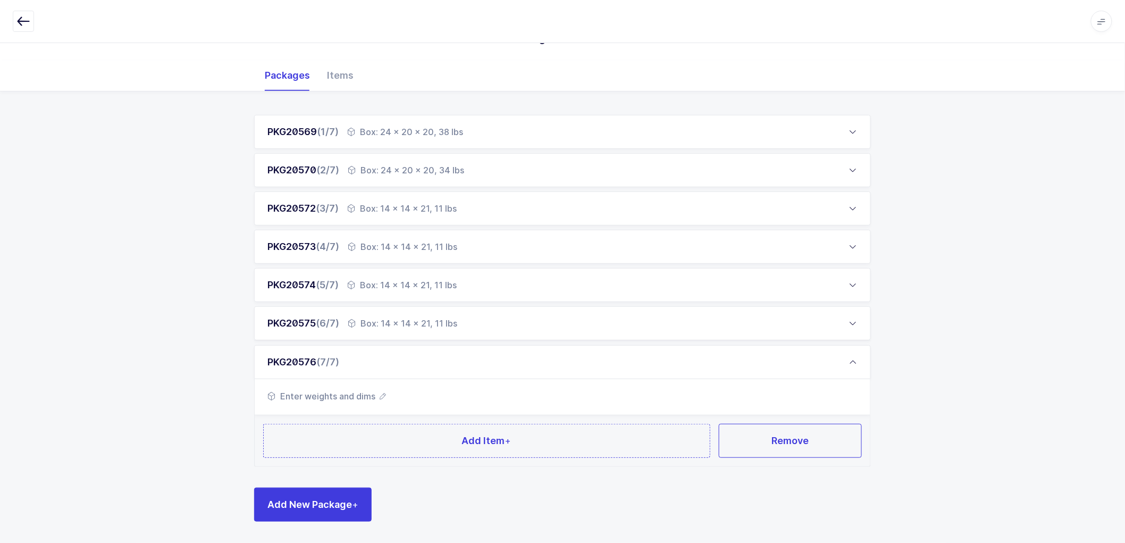
scroll to position [120, 0]
click at [378, 396] on span "Enter weights and dims" at bounding box center [326, 396] width 119 height 13
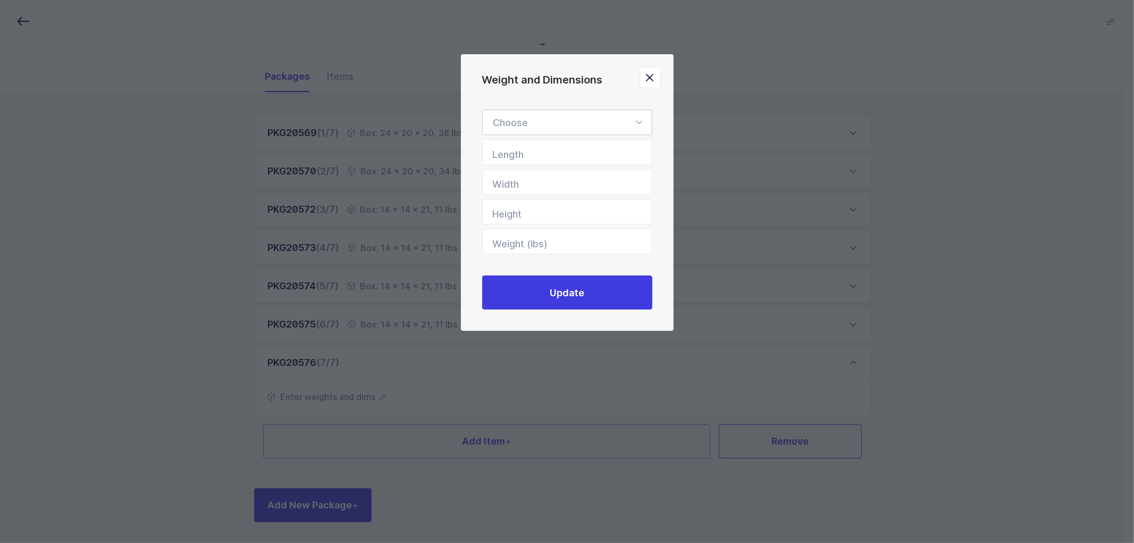
click at [534, 122] on div "Weight and Dimensions" at bounding box center [567, 123] width 170 height 26
drag, startPoint x: 517, startPoint y: 190, endPoint x: 526, endPoint y: 187, distance: 9.9
click at [518, 189] on li "Box" at bounding box center [572, 193] width 170 height 20
type input "Box"
click at [533, 156] on input "Length" at bounding box center [567, 152] width 170 height 26
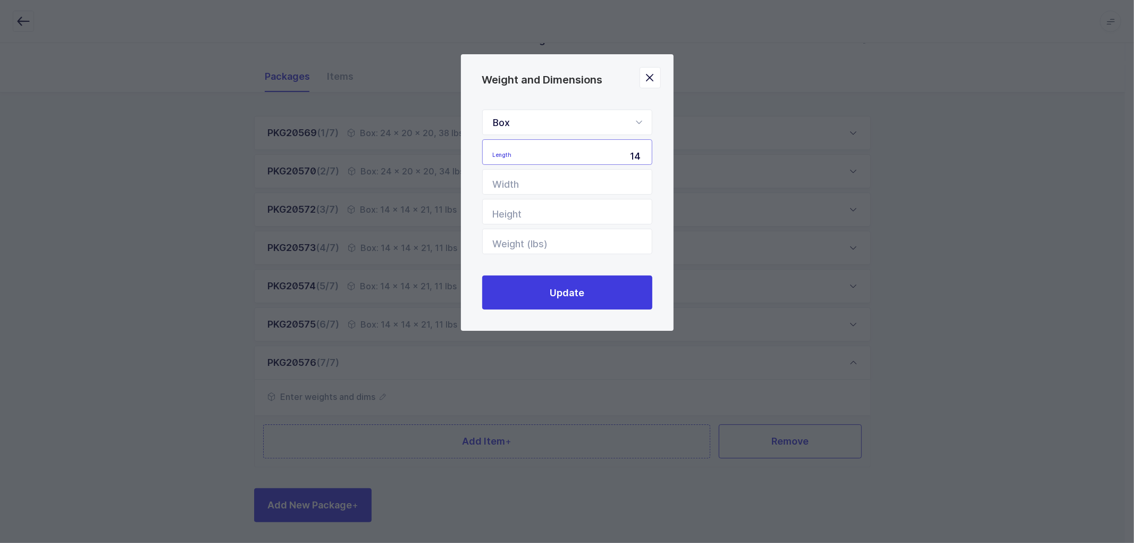
type input "14"
type input "1"
type input "21"
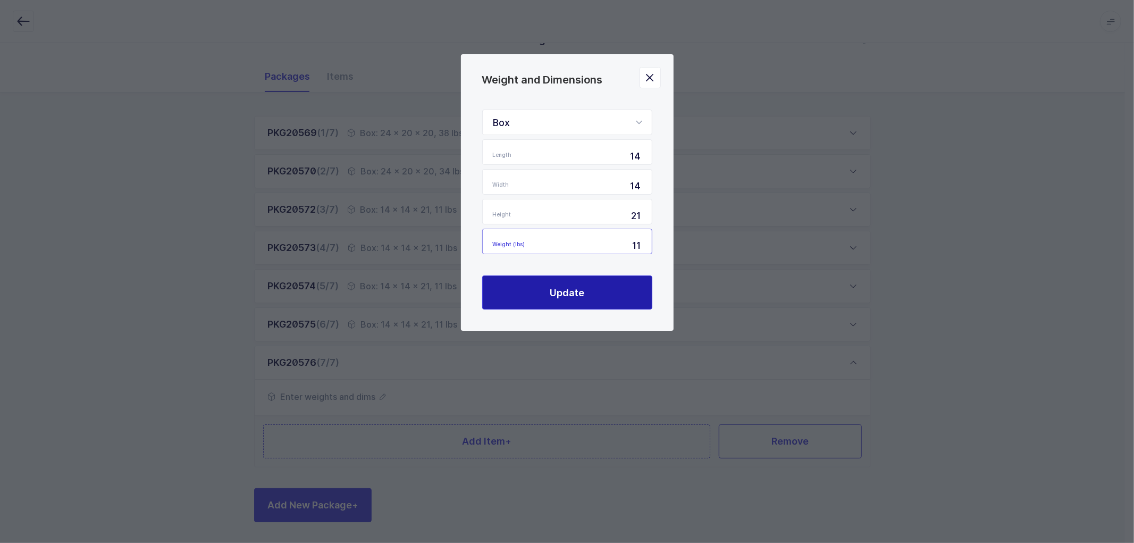
type input "11"
click at [583, 290] on span "Update" at bounding box center [567, 292] width 35 height 13
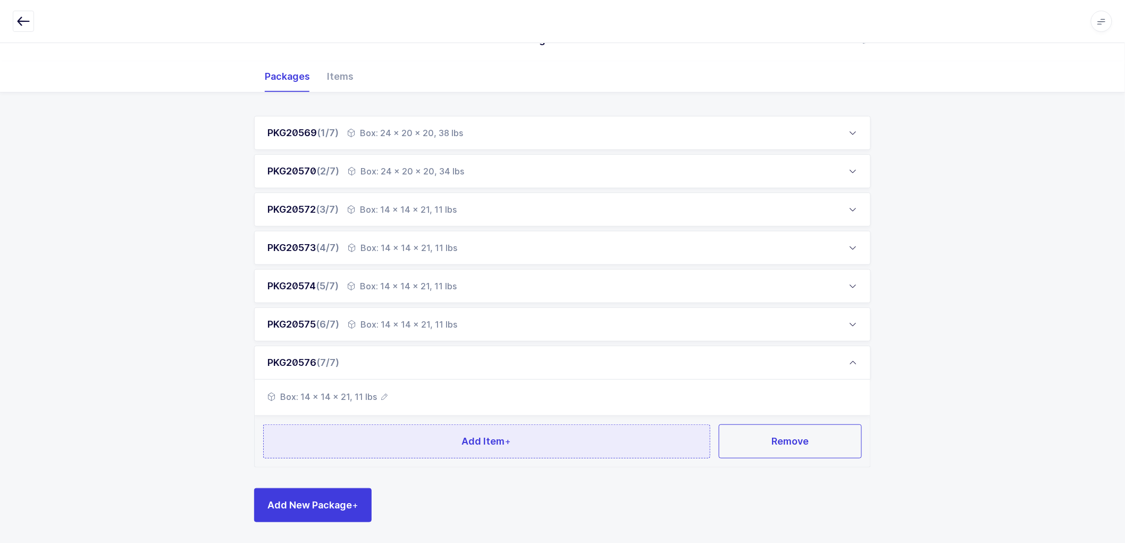
click at [489, 434] on span "Add Item +" at bounding box center [486, 440] width 49 height 13
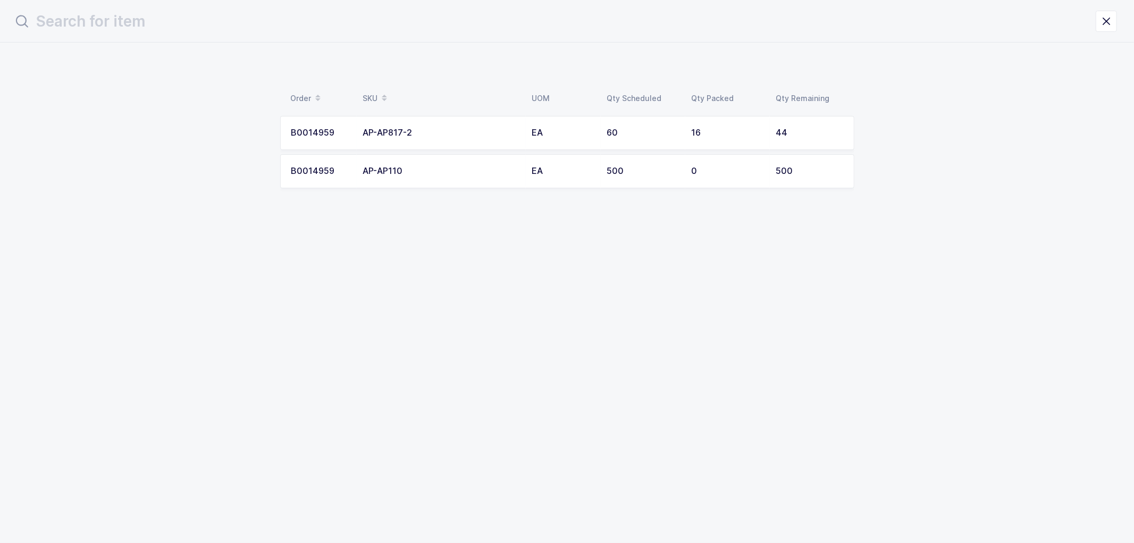
click at [713, 130] on div "16" at bounding box center [728, 133] width 72 height 10
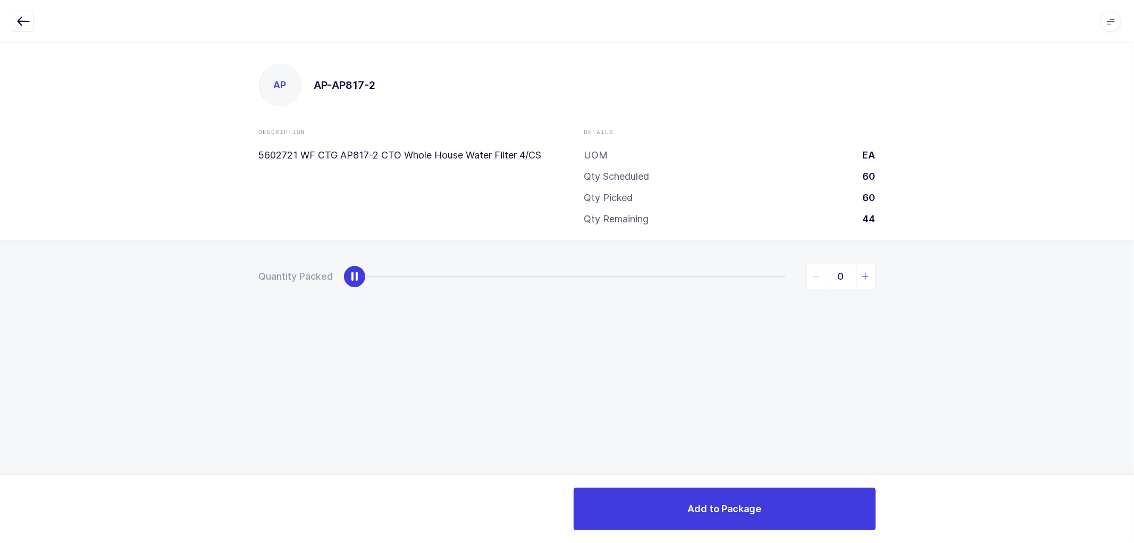
click at [867, 279] on icon "slider between 0 and 44" at bounding box center [865, 276] width 7 height 7
click at [865, 277] on icon "slider between 0 and 44" at bounding box center [865, 276] width 7 height 7
click at [865, 275] on icon "slider between 0 and 44" at bounding box center [865, 276] width 7 height 7
type input "4"
click at [867, 274] on icon "slider between 0 and 44" at bounding box center [865, 276] width 7 height 7
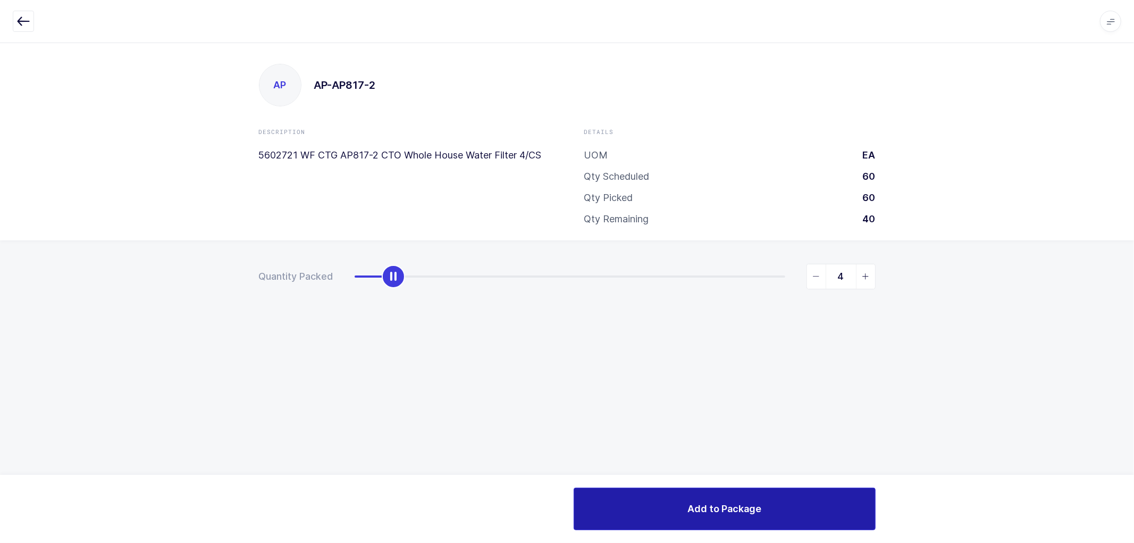
click at [744, 508] on span "Add to Package" at bounding box center [725, 508] width 74 height 13
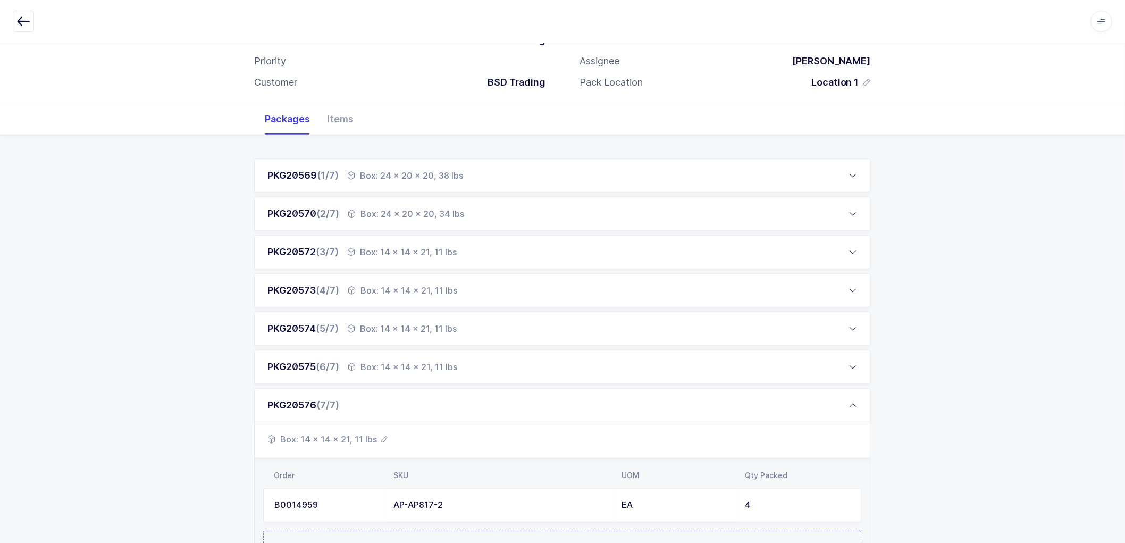
scroll to position [183, 0]
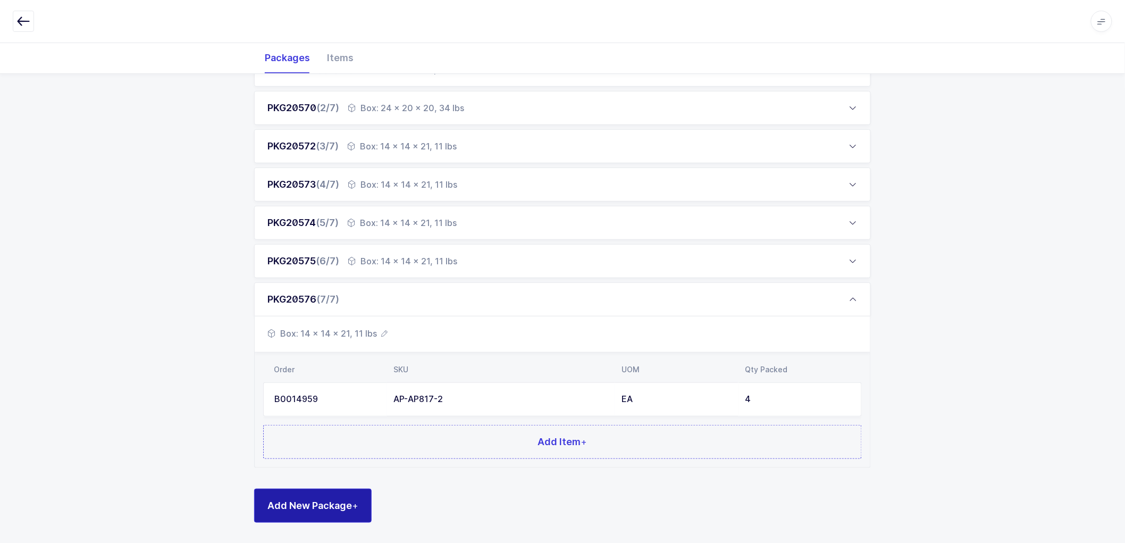
drag, startPoint x: 317, startPoint y: 510, endPoint x: 326, endPoint y: 414, distance: 97.2
click at [317, 509] on span "Add New Package +" at bounding box center [312, 505] width 91 height 13
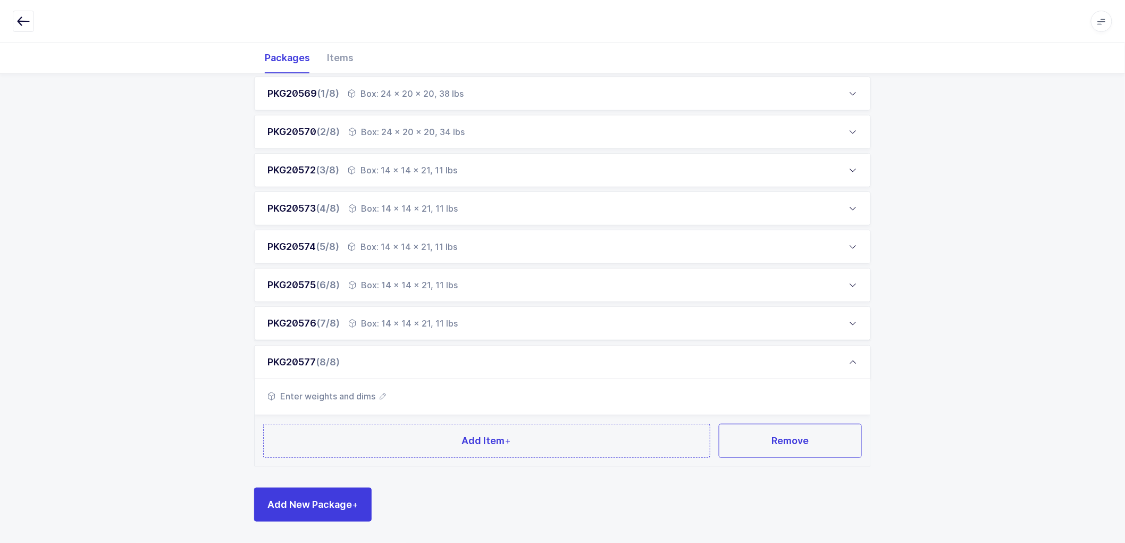
scroll to position [158, 0]
click at [378, 391] on span "Enter weights and dims" at bounding box center [326, 396] width 119 height 13
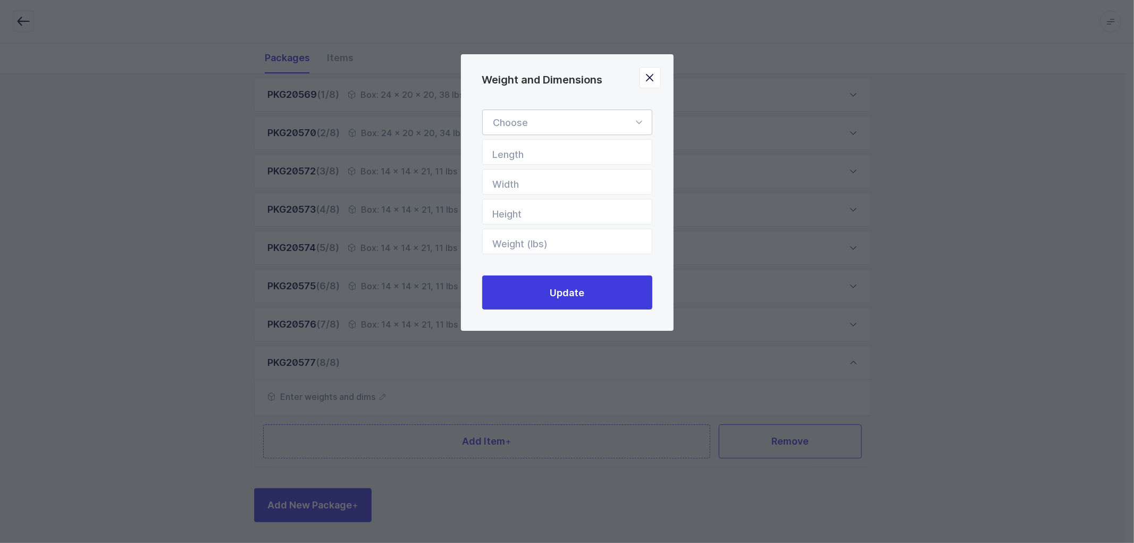
click at [549, 122] on div "Weight and Dimensions" at bounding box center [567, 123] width 170 height 26
click at [521, 187] on li "Box" at bounding box center [572, 193] width 170 height 20
type input "Box"
drag, startPoint x: 528, startPoint y: 174, endPoint x: 535, endPoint y: 156, distance: 18.9
click at [529, 173] on input "Width" at bounding box center [567, 182] width 170 height 26
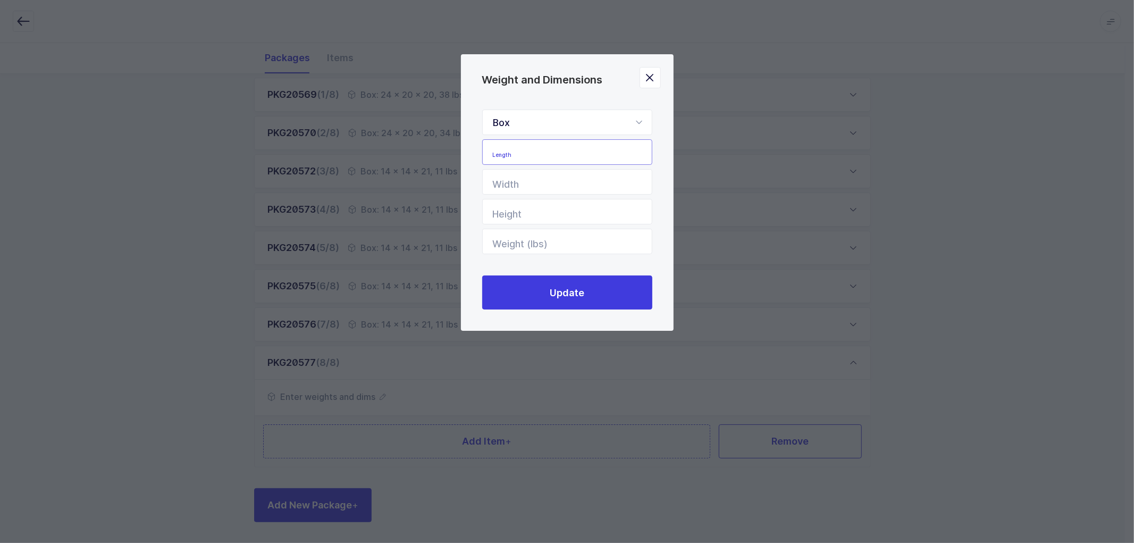
click at [535, 155] on input "Length" at bounding box center [567, 152] width 170 height 26
type input "14"
type input "1"
type input "21"
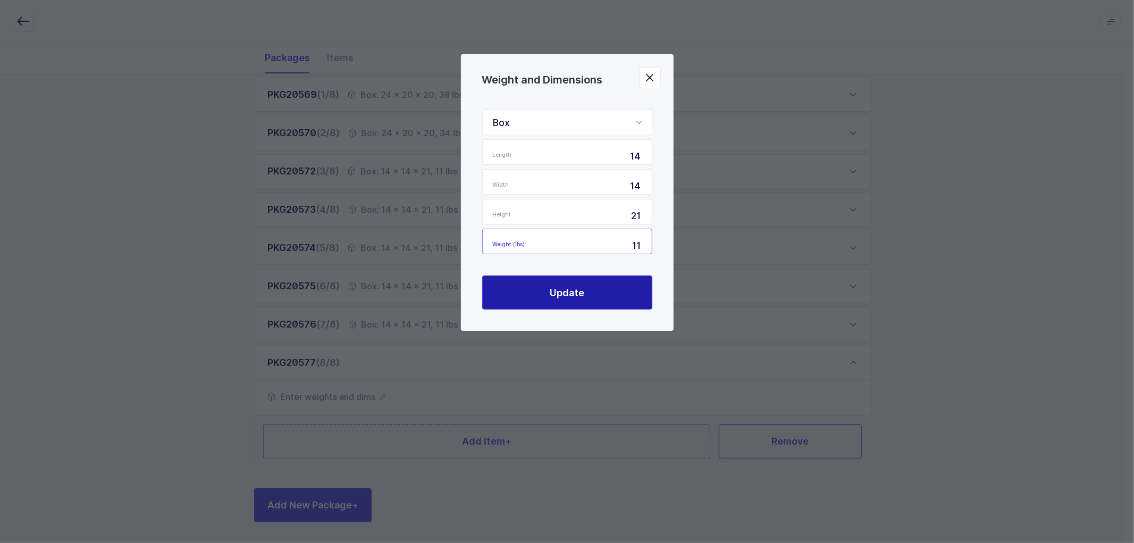
type input "11"
click at [562, 283] on button "Update" at bounding box center [567, 292] width 170 height 34
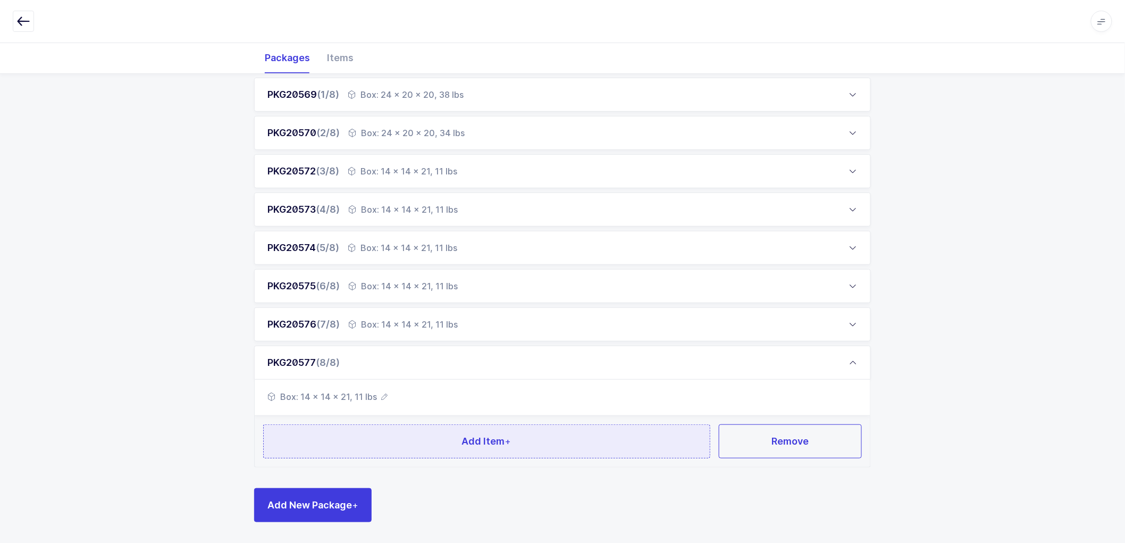
click at [504, 432] on button "Add Item +" at bounding box center [486, 441] width 447 height 34
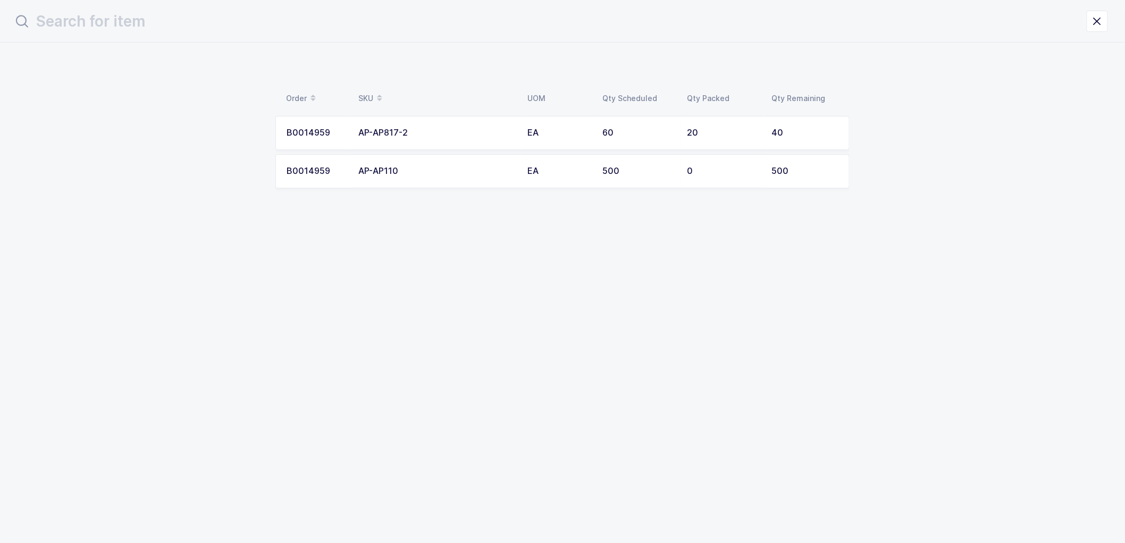
scroll to position [0, 0]
click at [495, 130] on div "AP-AP817-2" at bounding box center [441, 133] width 156 height 10
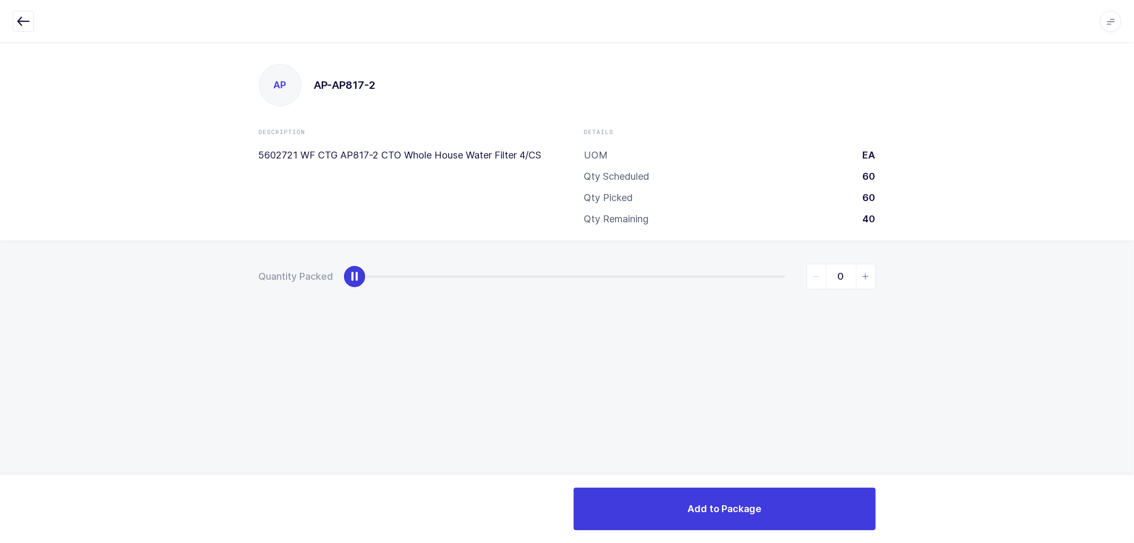
click at [870, 275] on span "slider between 0 and 40" at bounding box center [865, 276] width 19 height 24
click at [869, 275] on span "slider between 0 and 40" at bounding box center [865, 276] width 19 height 24
click at [870, 274] on span "slider between 0 and 40" at bounding box center [865, 276] width 19 height 24
type input "4"
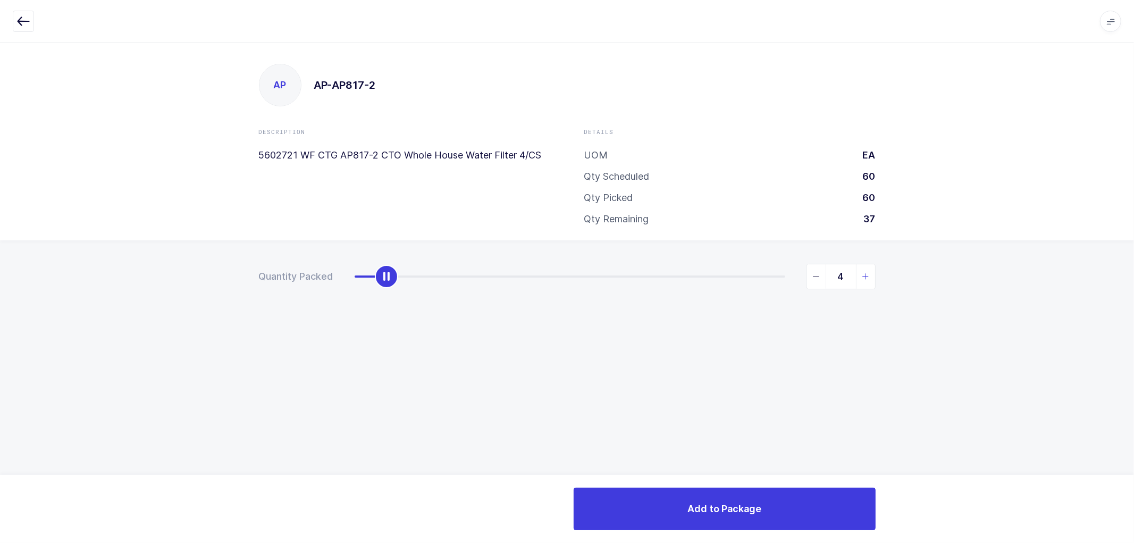
click at [870, 275] on span "slider between 0 and 40" at bounding box center [865, 276] width 19 height 24
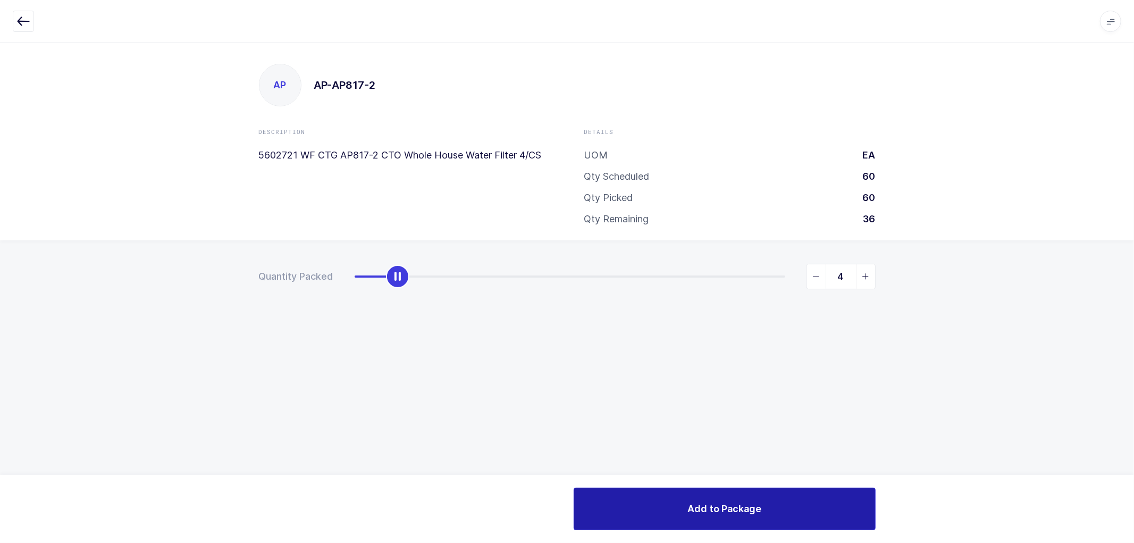
click at [722, 501] on button "Add to Package" at bounding box center [725, 509] width 302 height 43
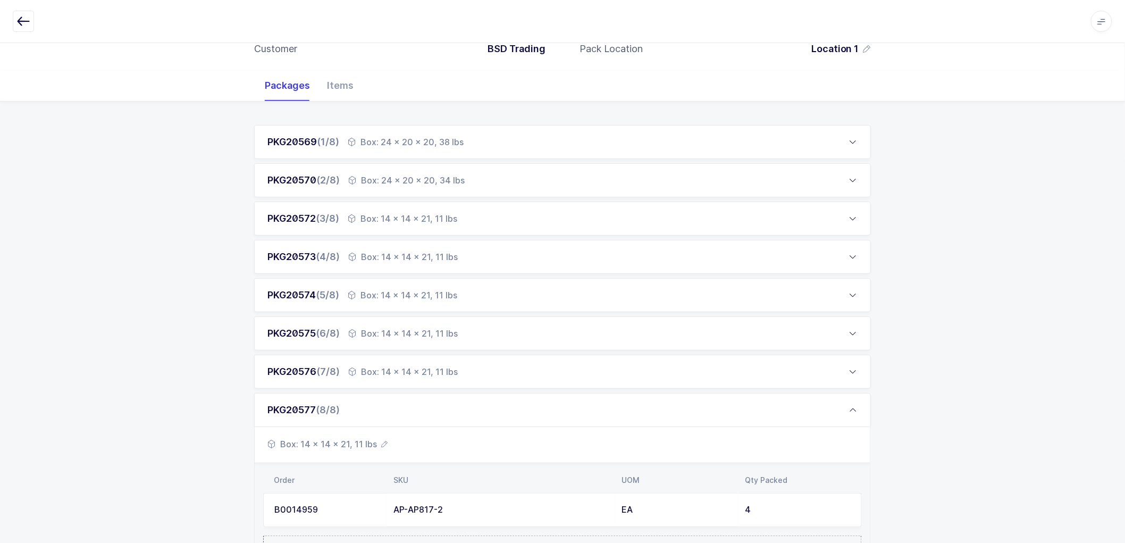
scroll to position [221, 0]
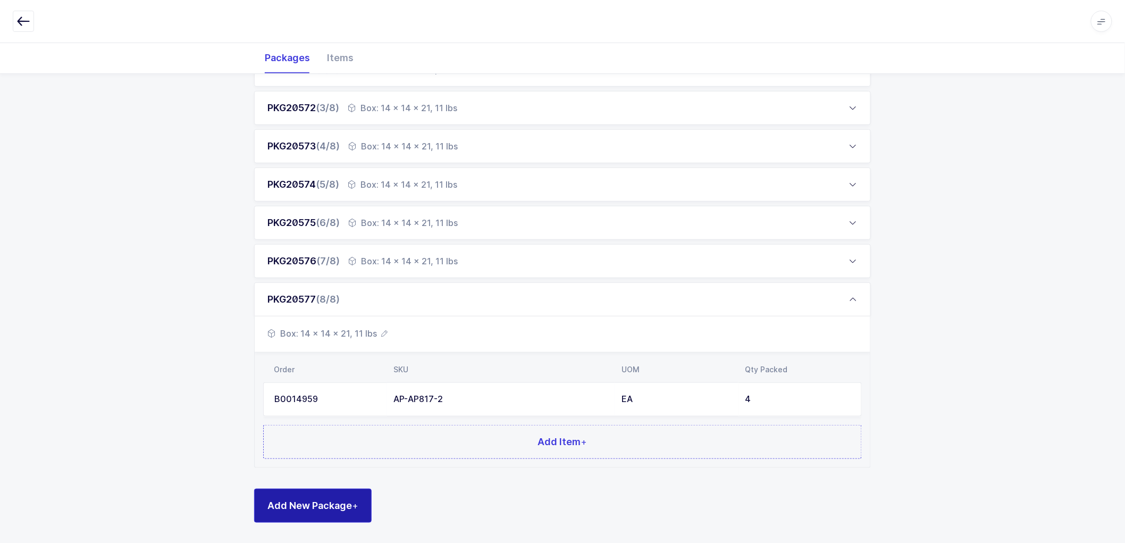
click at [323, 495] on button "Add New Package +" at bounding box center [313, 506] width 118 height 34
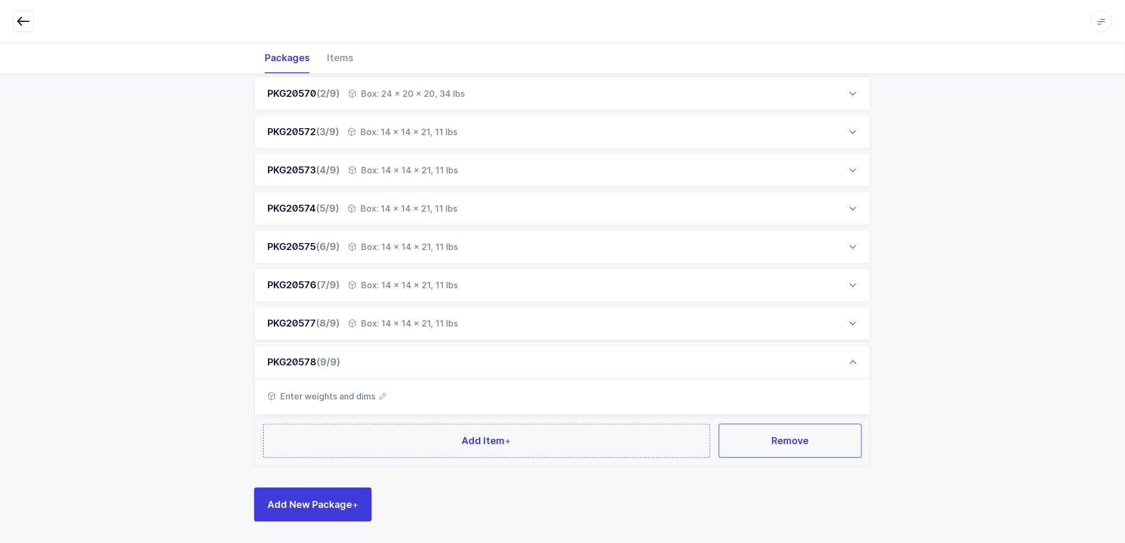
scroll to position [197, 0]
click at [384, 401] on span "Enter weights and dims" at bounding box center [326, 396] width 119 height 13
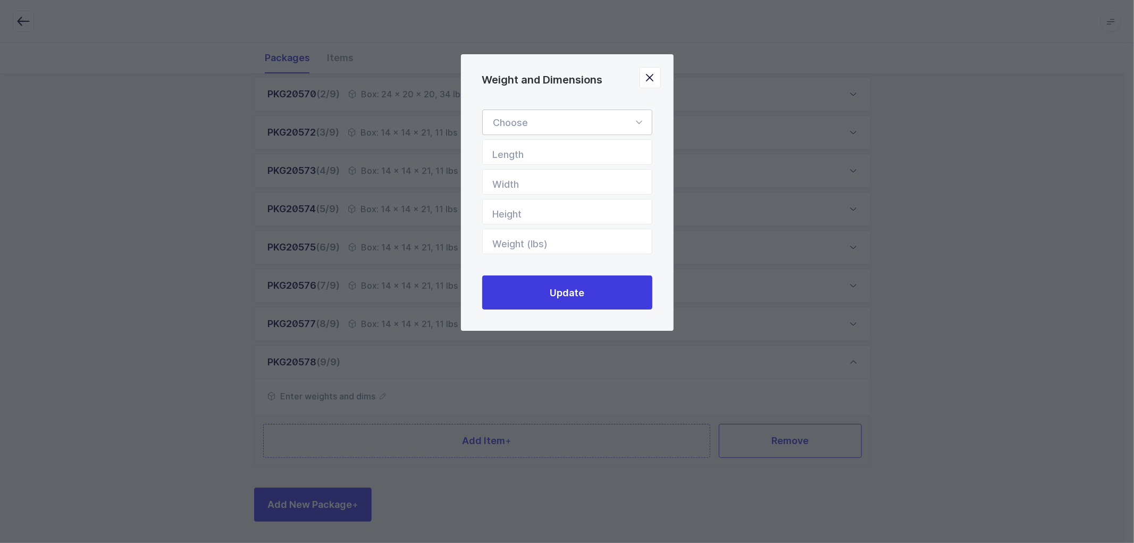
click at [516, 128] on div "Weight and Dimensions" at bounding box center [567, 123] width 170 height 26
click at [502, 186] on li "Box" at bounding box center [572, 193] width 170 height 20
type input "Box"
click at [524, 146] on input "Length" at bounding box center [567, 152] width 170 height 26
type input "14"
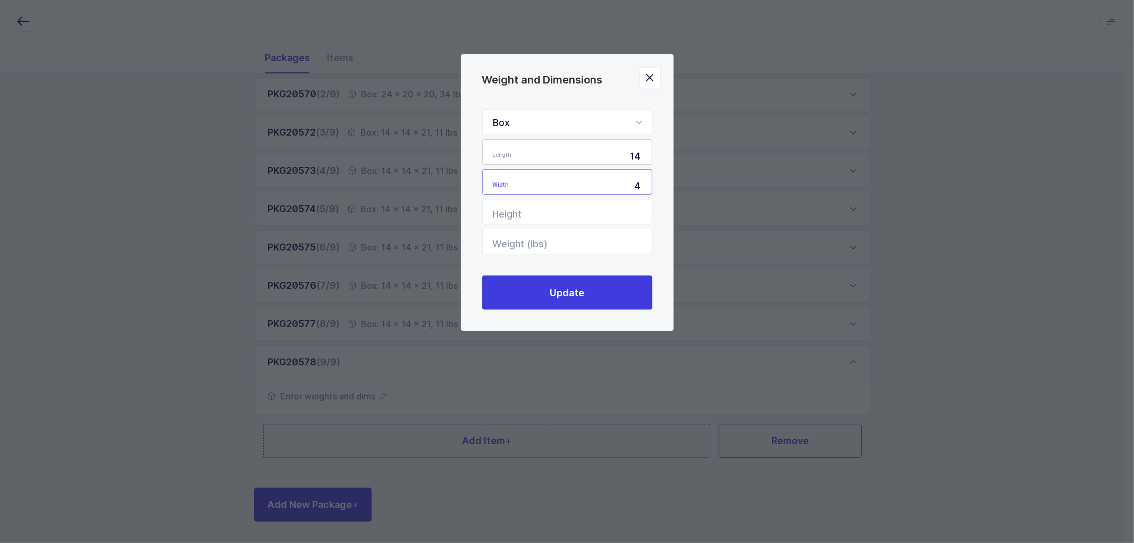
type input "4"
type input "21"
type input "11"
click at [633, 183] on input "4" at bounding box center [567, 182] width 170 height 26
click at [641, 185] on input "41" at bounding box center [567, 182] width 170 height 26
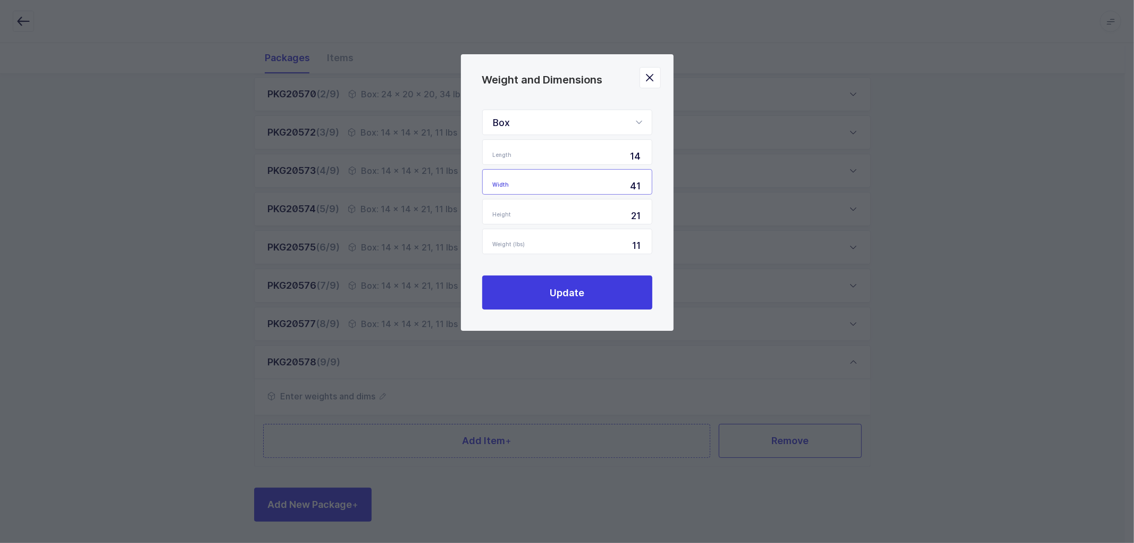
type input "4"
type input "14"
click at [563, 284] on button "Update" at bounding box center [567, 292] width 170 height 34
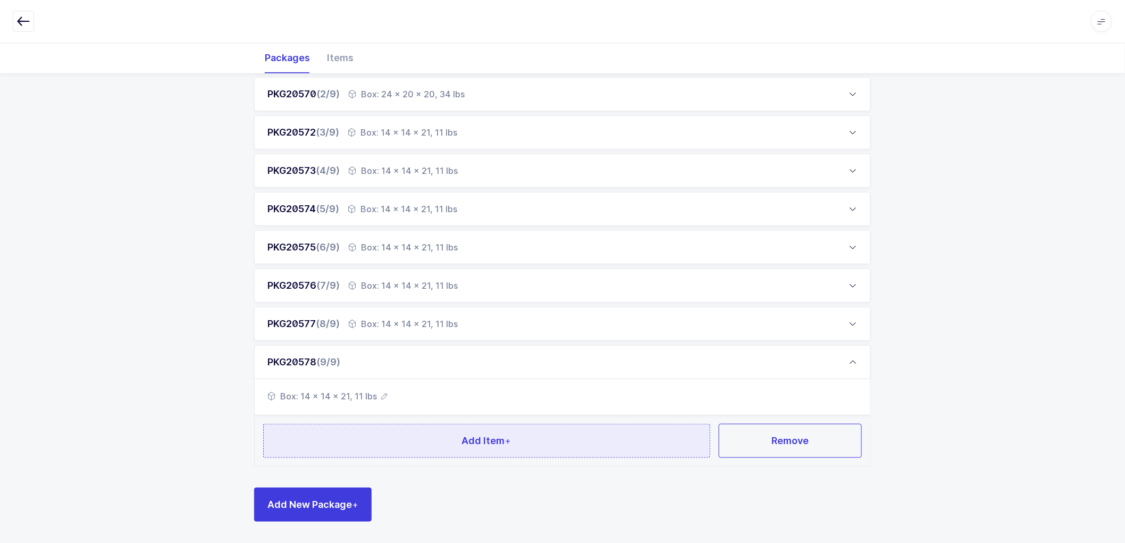
click at [481, 434] on span "Add Item +" at bounding box center [486, 440] width 49 height 13
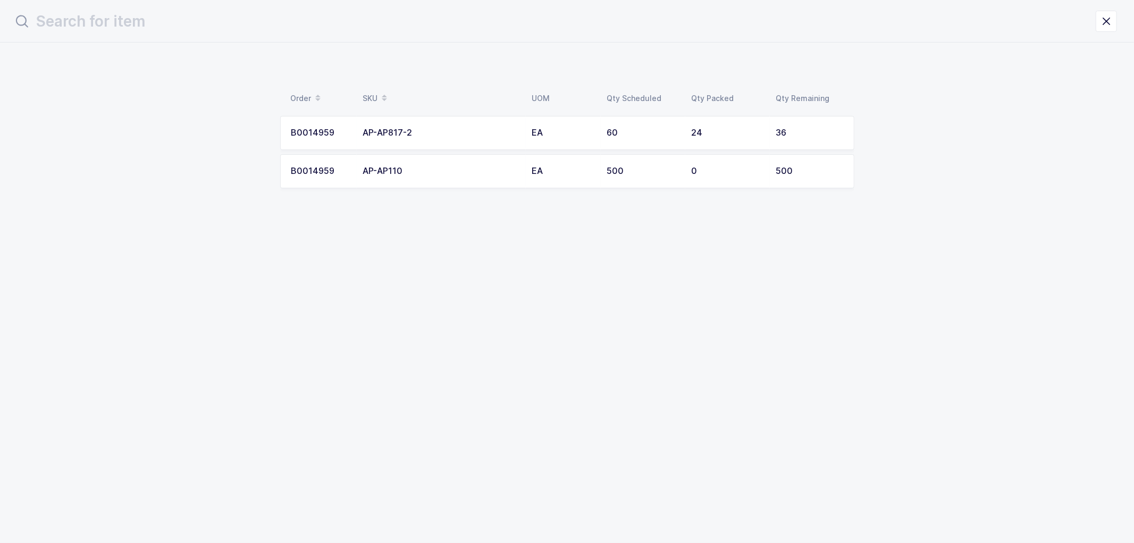
click at [776, 128] on div "36" at bounding box center [809, 133] width 67 height 10
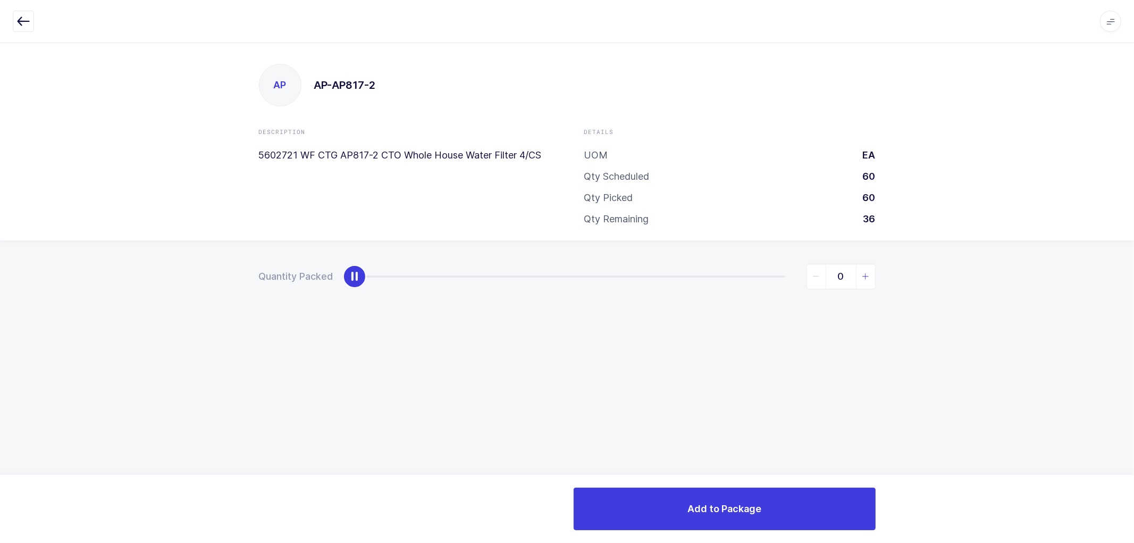
click at [863, 281] on span "slider between 0 and 36" at bounding box center [865, 276] width 19 height 24
click at [864, 278] on icon "slider between 0 and 36" at bounding box center [865, 276] width 7 height 7
type input "4"
click at [864, 278] on icon "slider between 0 and 36" at bounding box center [865, 276] width 7 height 7
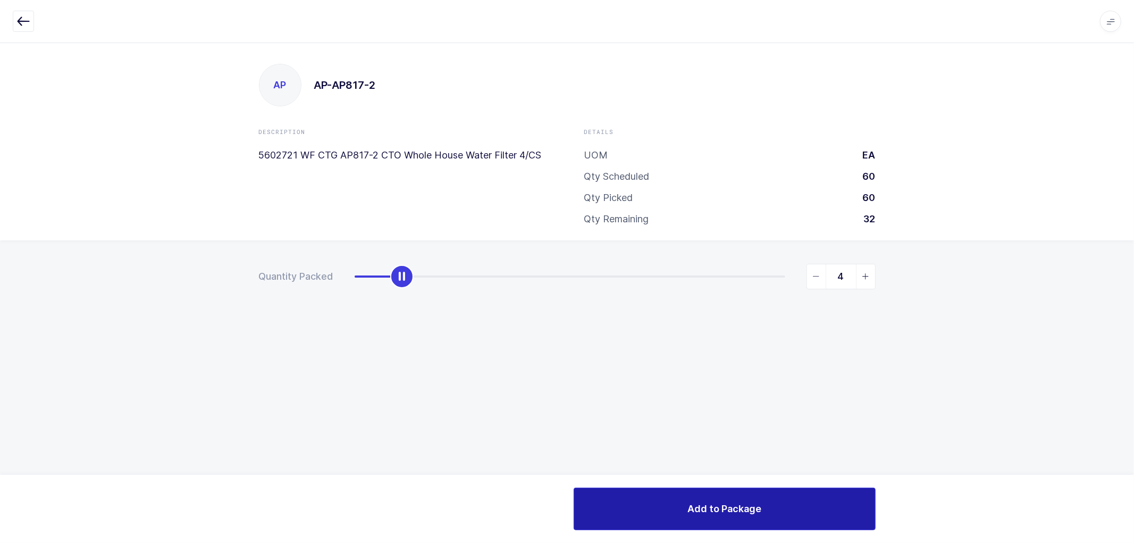
click at [765, 493] on button "Add to Package" at bounding box center [725, 509] width 302 height 43
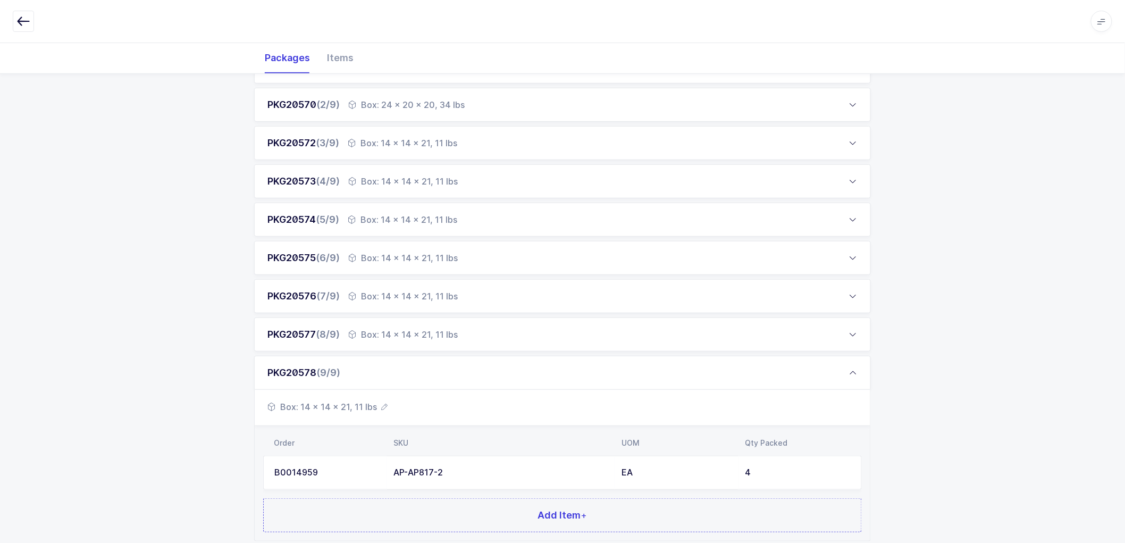
scroll to position [259, 0]
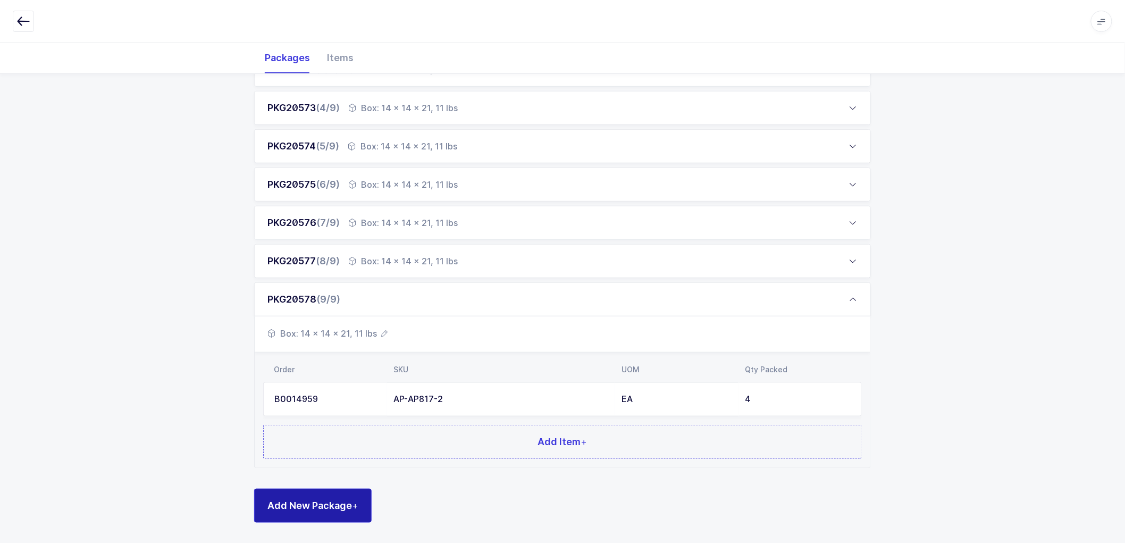
click at [317, 499] on span "Add New Package +" at bounding box center [312, 505] width 91 height 13
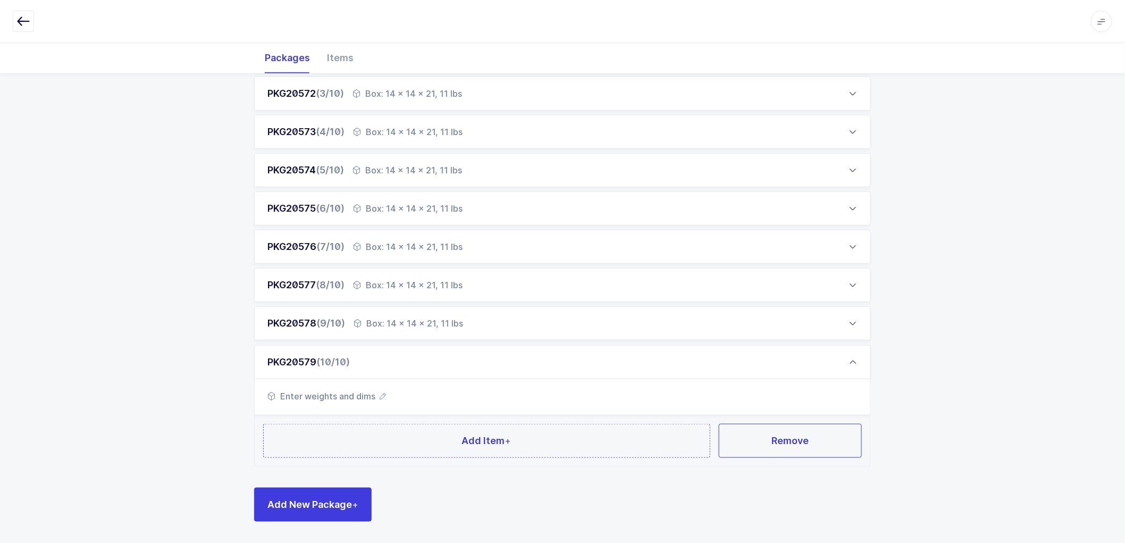
scroll to position [235, 0]
click at [384, 393] on icon "button" at bounding box center [383, 396] width 6 height 6
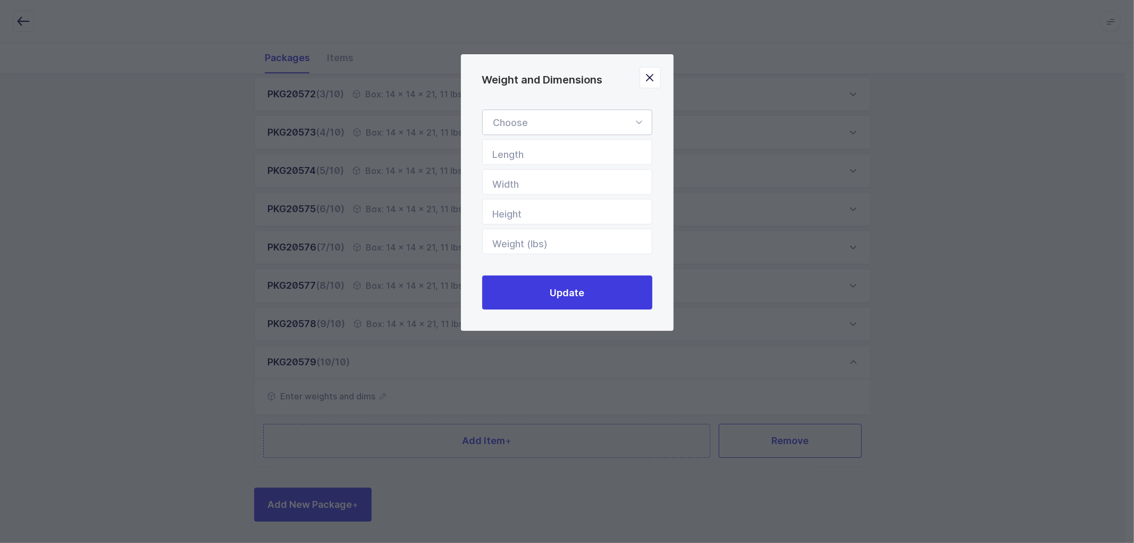
click at [533, 118] on div "Weight and Dimensions" at bounding box center [567, 123] width 170 height 26
click at [518, 193] on li "Box" at bounding box center [572, 193] width 170 height 20
type input "Box"
click at [532, 153] on input "Length" at bounding box center [567, 152] width 170 height 26
type input "14"
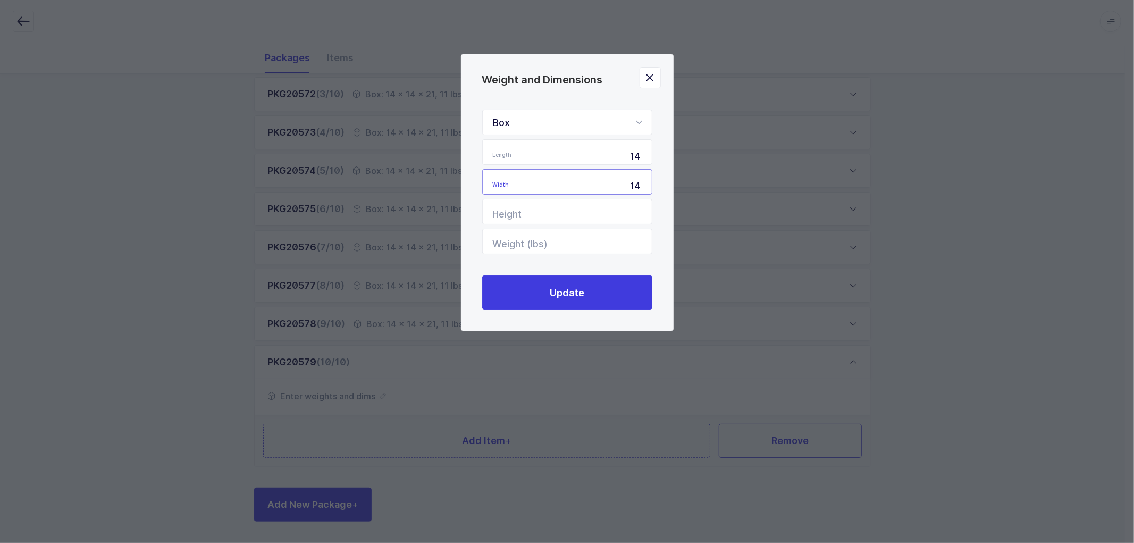
type input "14"
type input "21"
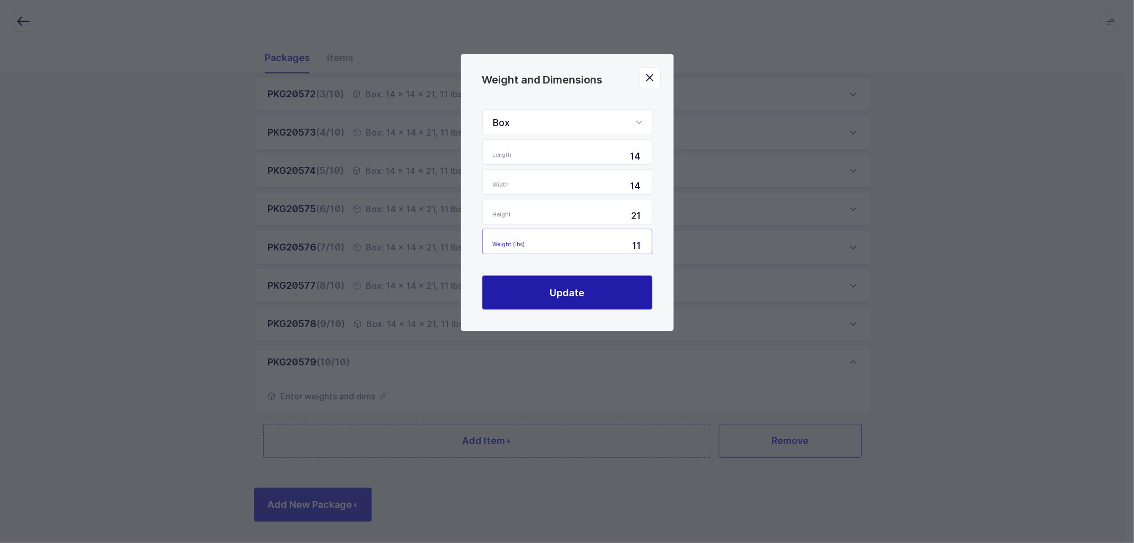
type input "11"
click at [559, 289] on span "Update" at bounding box center [567, 292] width 35 height 13
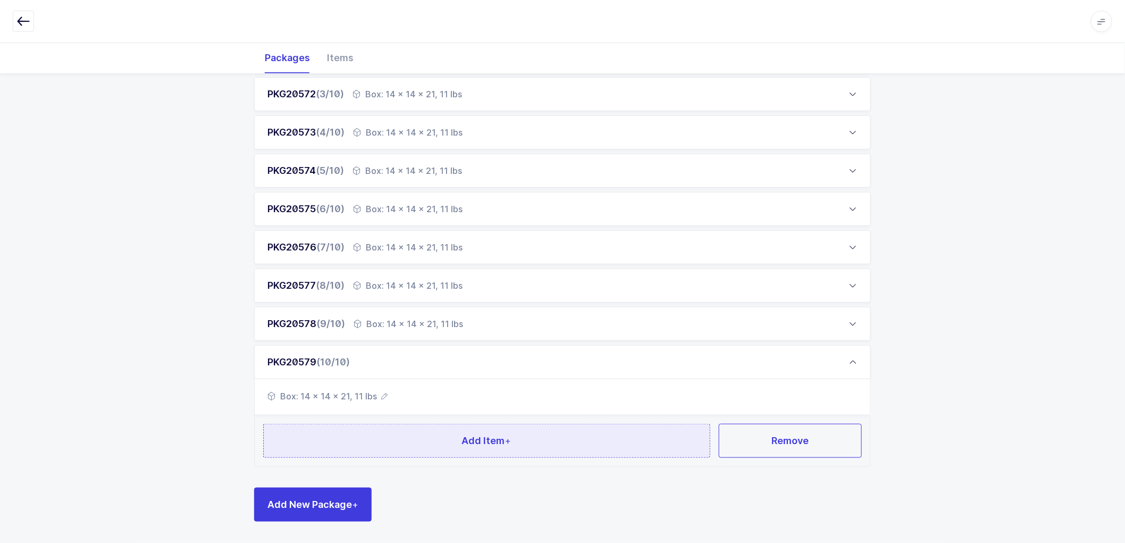
drag, startPoint x: 466, startPoint y: 447, endPoint x: 471, endPoint y: 443, distance: 5.8
click at [471, 443] on span "Add Item +" at bounding box center [486, 440] width 49 height 13
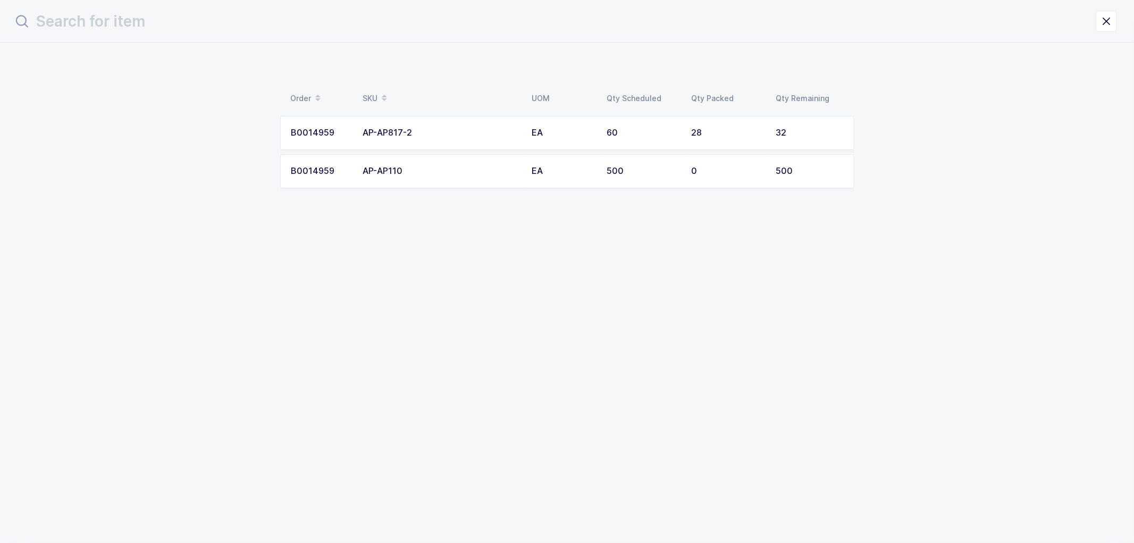
click at [583, 121] on td "EA" at bounding box center [563, 133] width 75 height 34
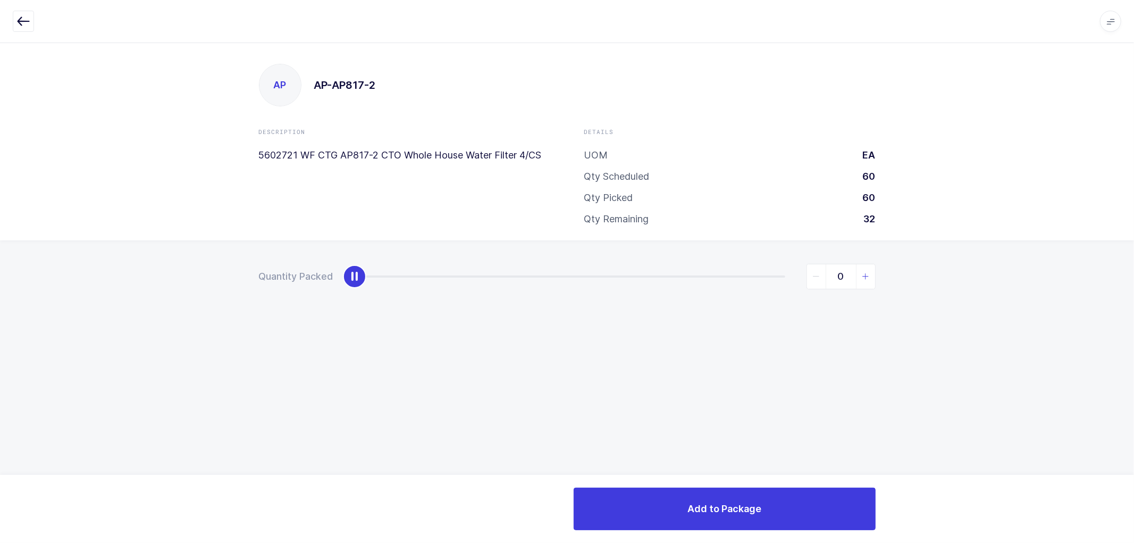
click at [870, 278] on span "slider between 0 and 32" at bounding box center [865, 276] width 19 height 24
type input "4"
click at [871, 277] on span "slider between 0 and 32" at bounding box center [865, 276] width 19 height 24
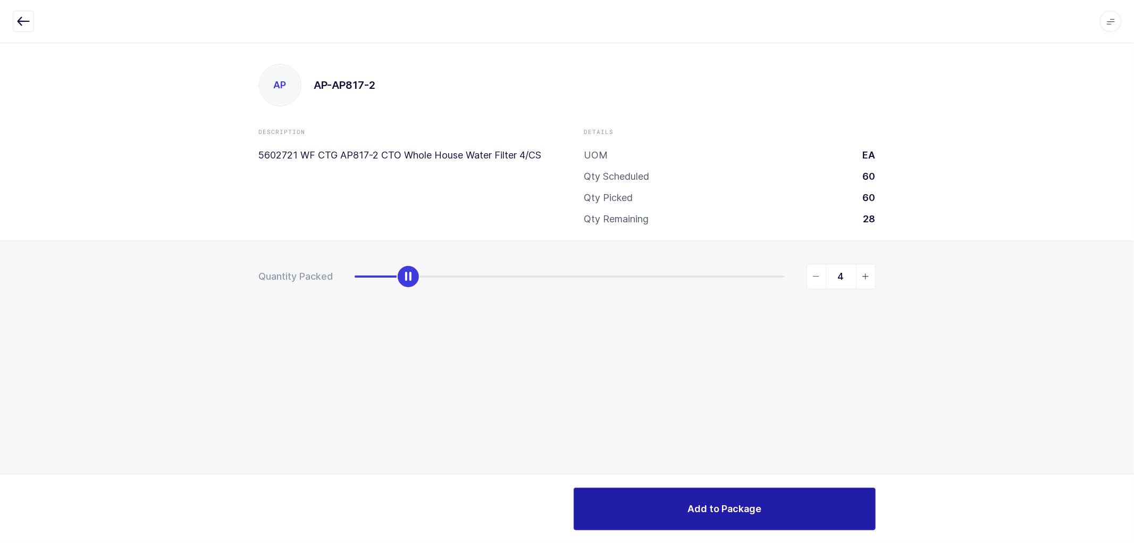
click at [732, 499] on button "Add to Package" at bounding box center [725, 509] width 302 height 43
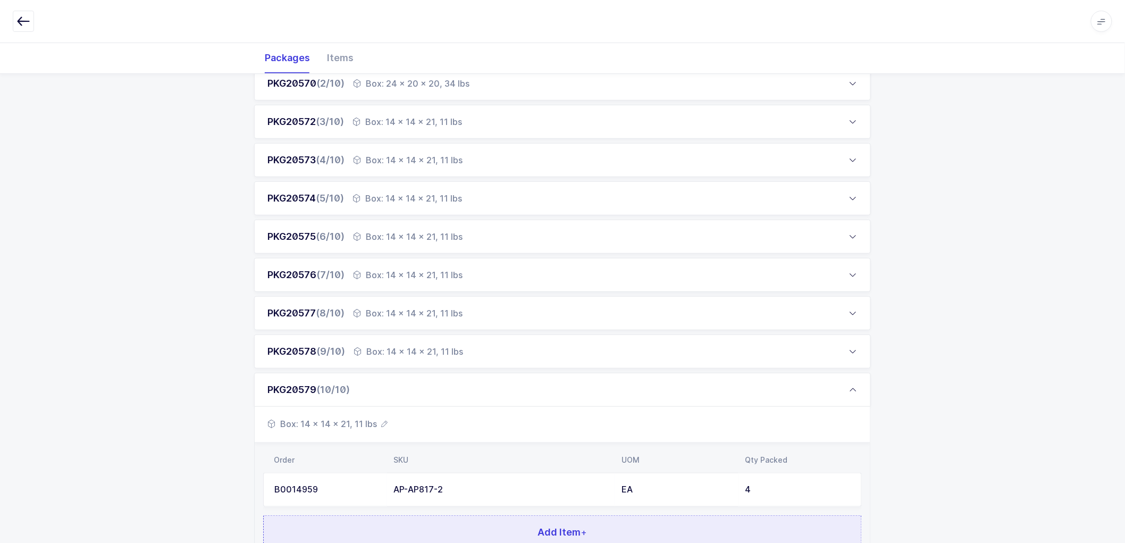
scroll to position [298, 0]
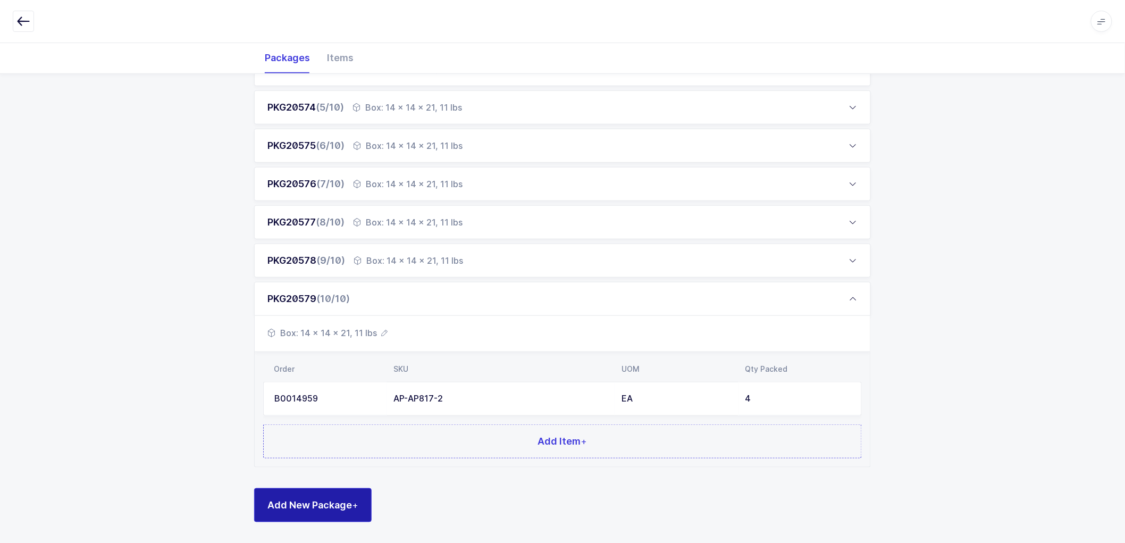
click at [326, 501] on span "Add New Package +" at bounding box center [312, 504] width 91 height 13
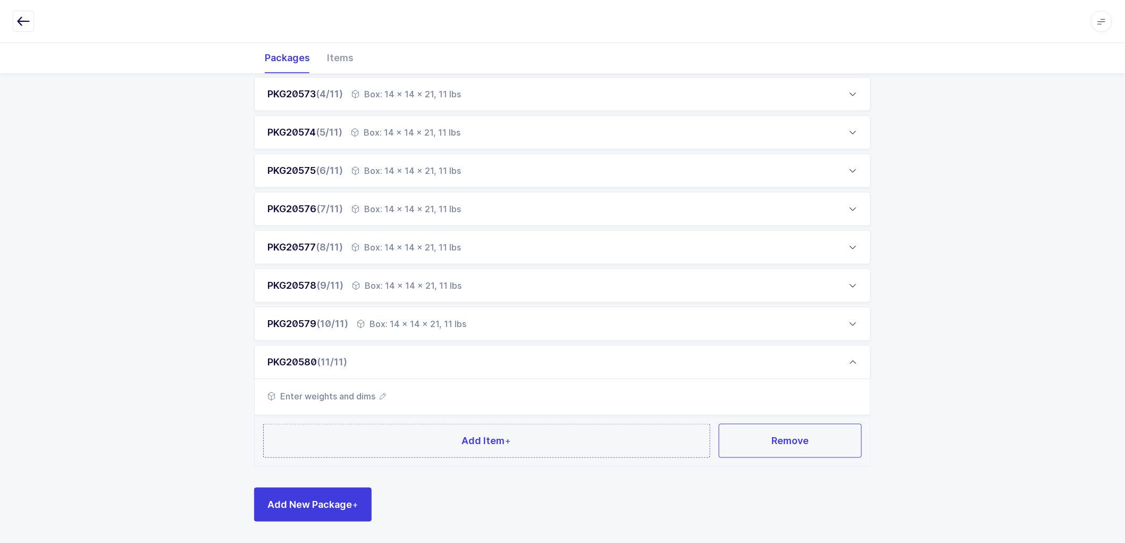
scroll to position [273, 0]
click at [379, 396] on span "Enter weights and dims" at bounding box center [326, 396] width 119 height 13
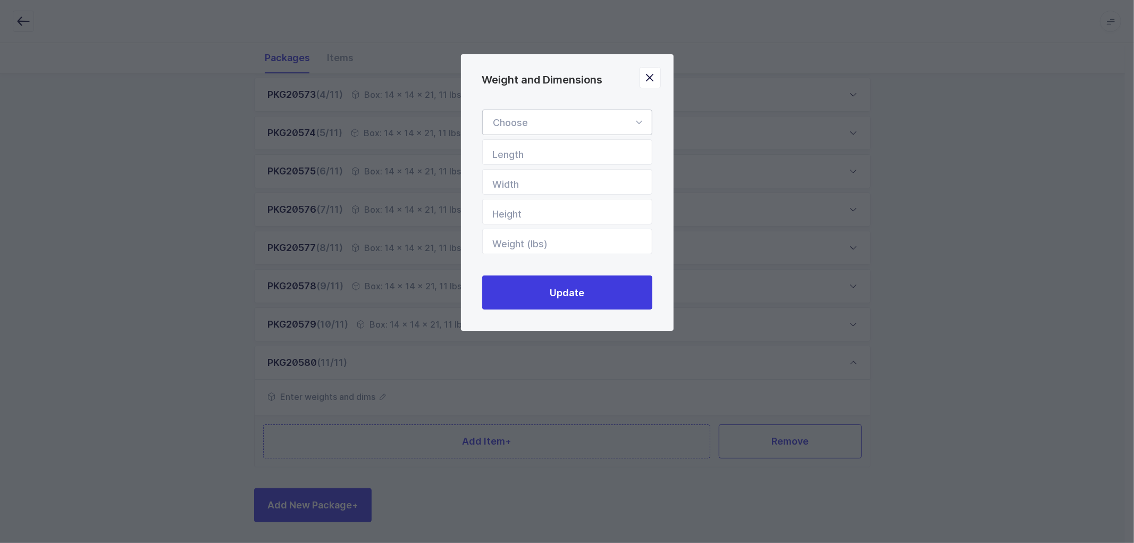
click at [562, 110] on div "Weight and Dimensions" at bounding box center [567, 123] width 170 height 26
drag, startPoint x: 506, startPoint y: 194, endPoint x: 516, endPoint y: 178, distance: 19.3
click at [506, 194] on span "Box" at bounding box center [501, 193] width 17 height 11
type input "Box"
click at [527, 154] on input "Length" at bounding box center [567, 152] width 170 height 26
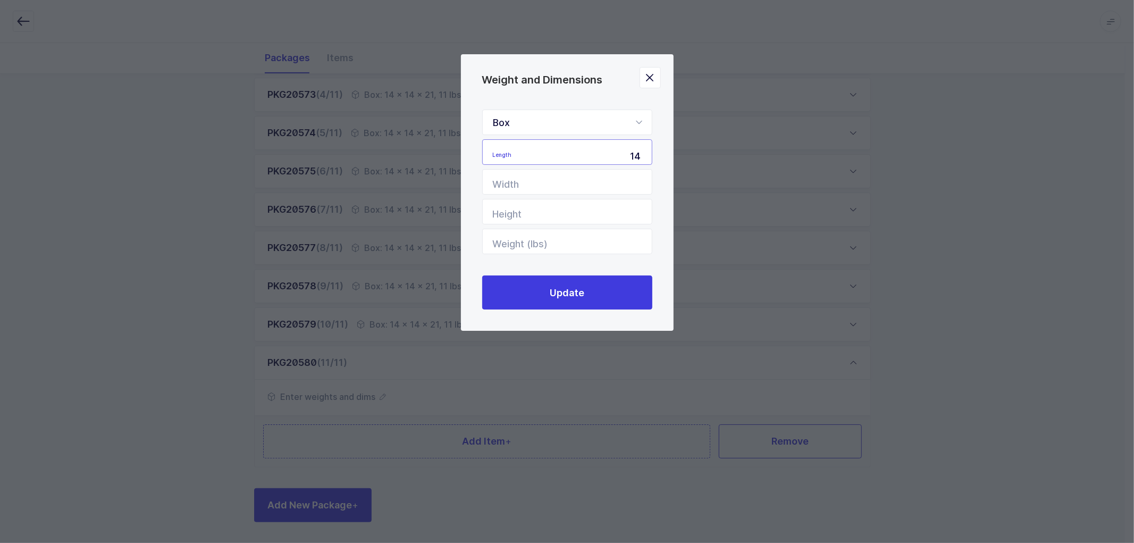
type input "14"
type input "1"
type input "21"
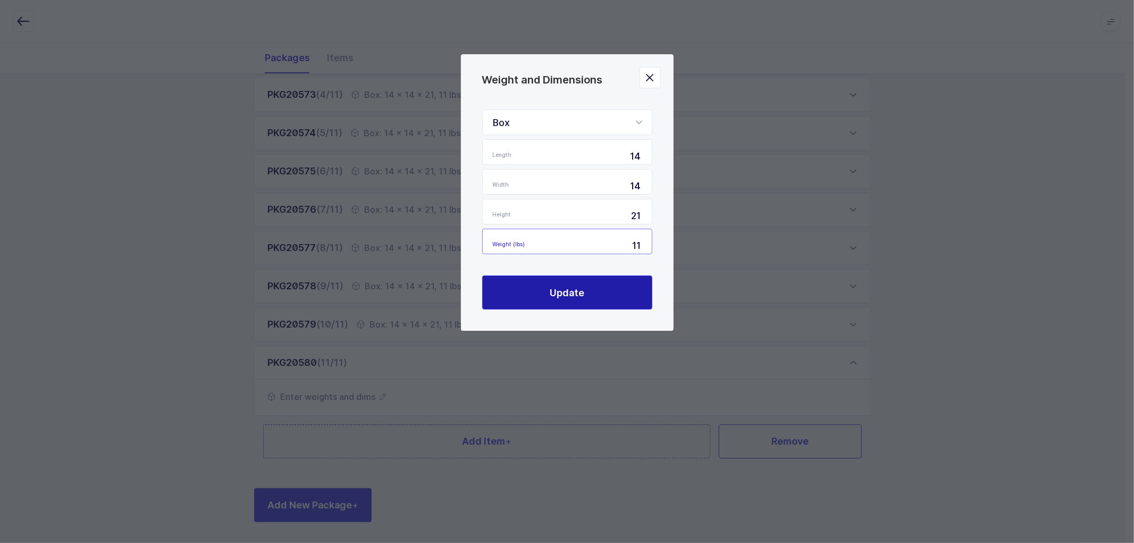
type input "11"
click at [566, 301] on button "Update" at bounding box center [567, 292] width 170 height 34
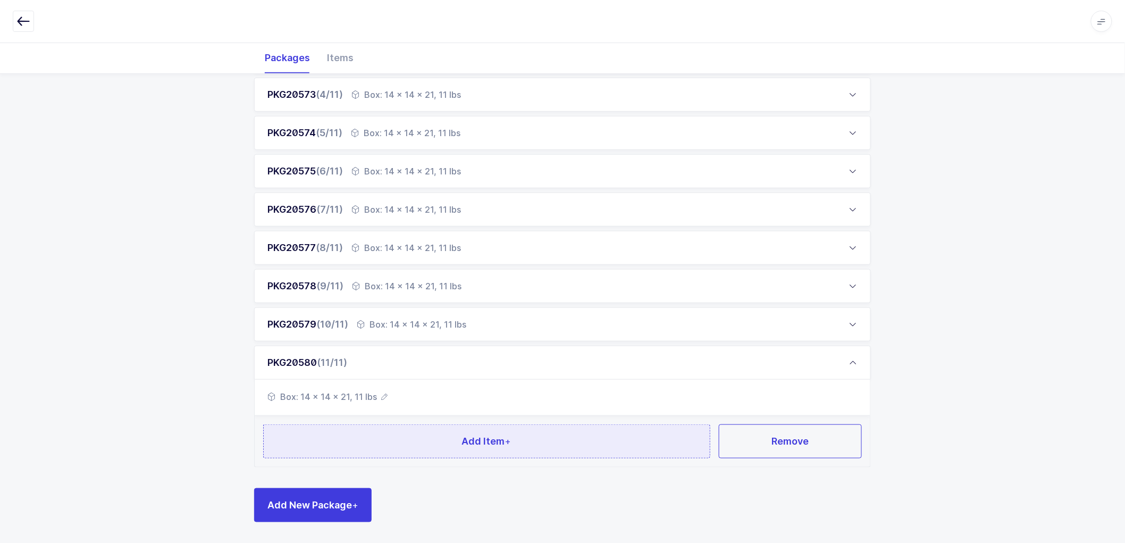
click at [487, 439] on span "Add Item +" at bounding box center [486, 440] width 49 height 13
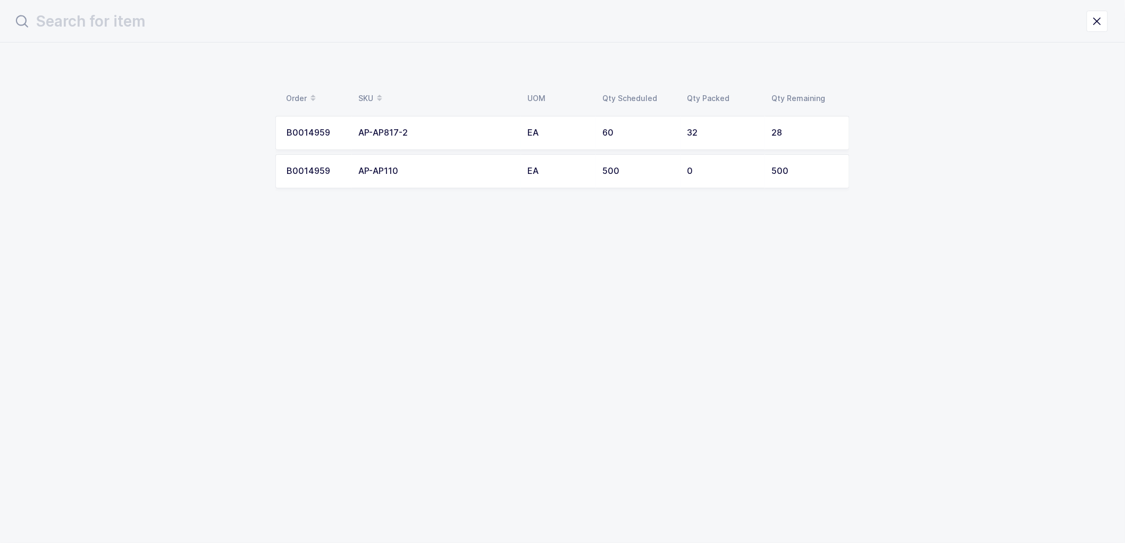
scroll to position [0, 0]
click at [505, 123] on td "AP-AP817-2" at bounding box center [441, 133] width 169 height 34
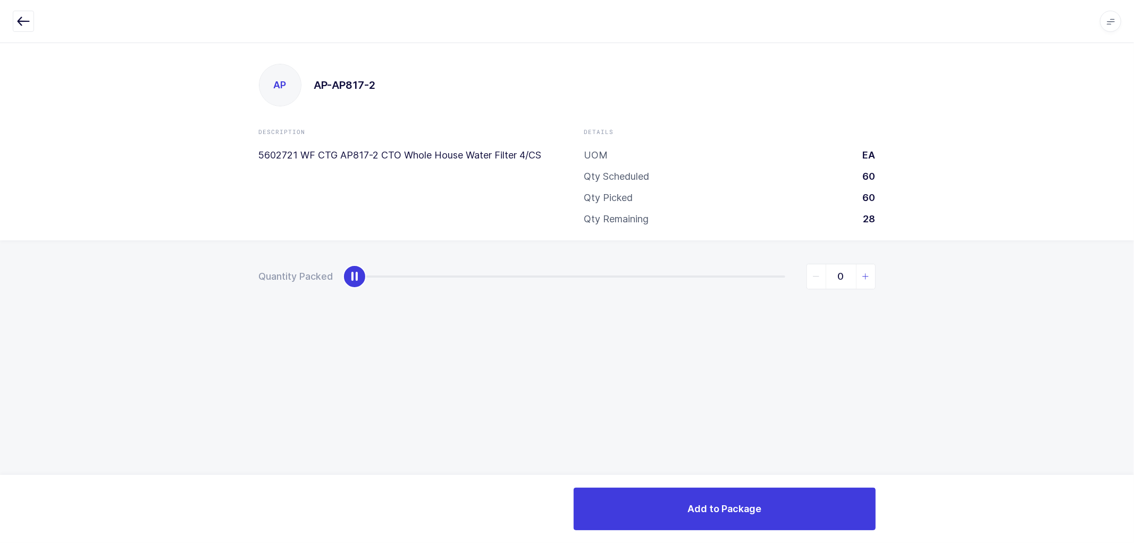
click at [865, 278] on icon "slider between 0 and 28" at bounding box center [865, 276] width 7 height 7
click at [865, 277] on icon "slider between 0 and 28" at bounding box center [865, 276] width 7 height 7
type input "4"
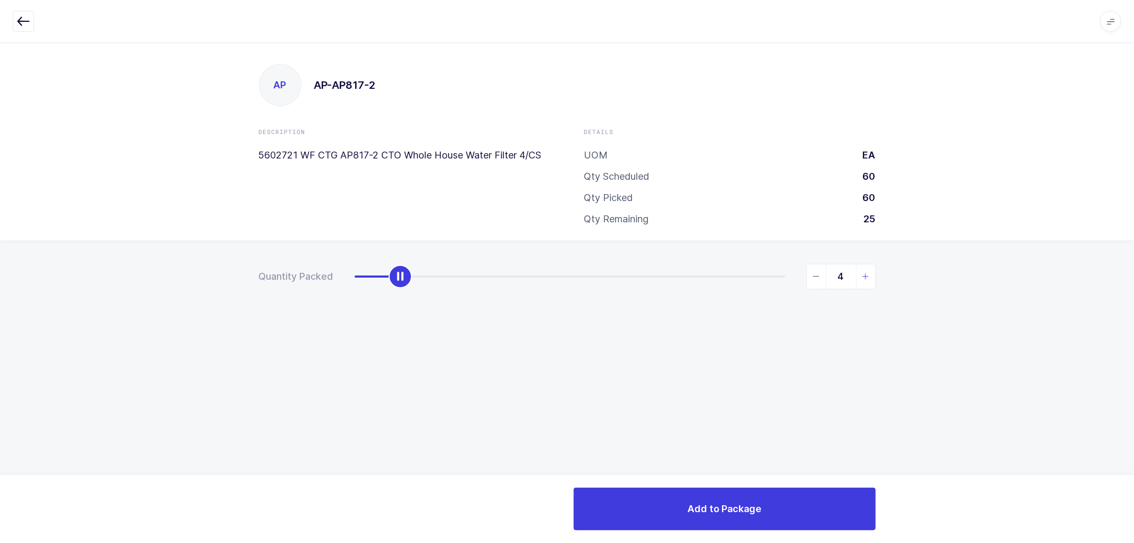
click at [865, 277] on icon "slider between 0 and 28" at bounding box center [865, 276] width 7 height 7
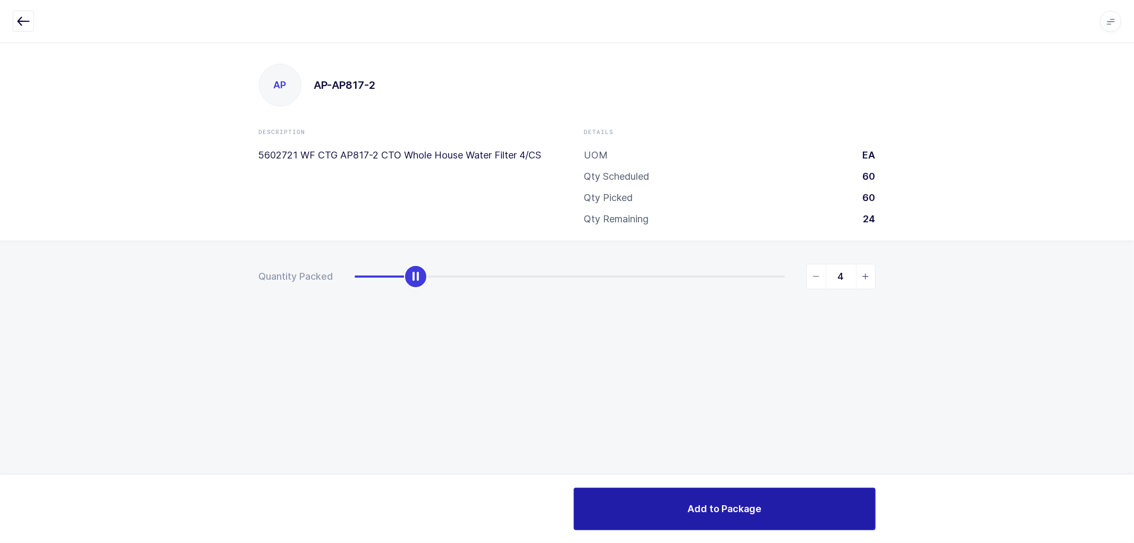
drag, startPoint x: 753, startPoint y: 513, endPoint x: 736, endPoint y: 465, distance: 50.3
click at [753, 512] on span "Add to Package" at bounding box center [725, 508] width 74 height 13
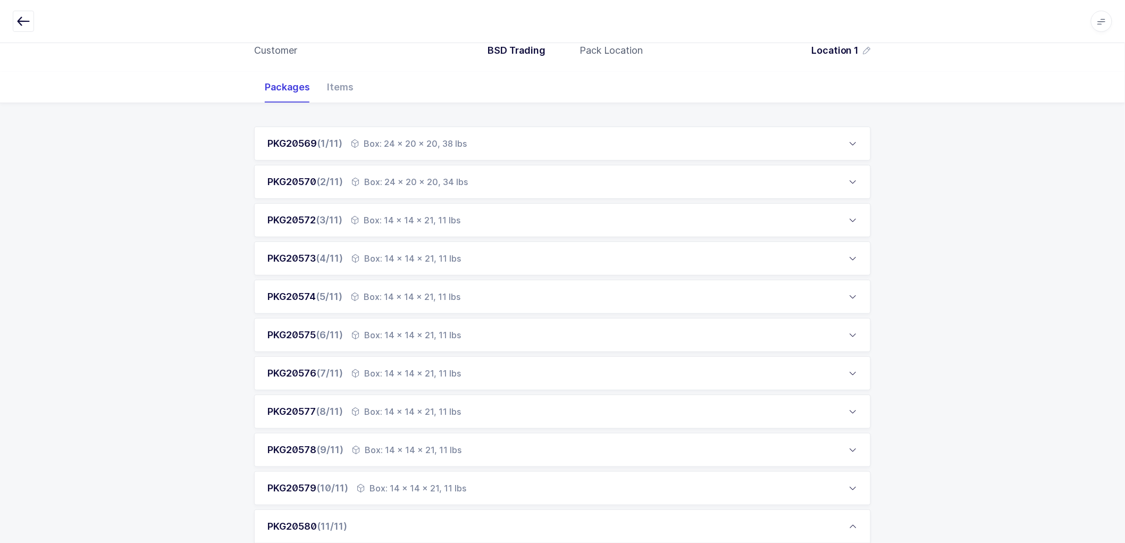
scroll to position [337, 0]
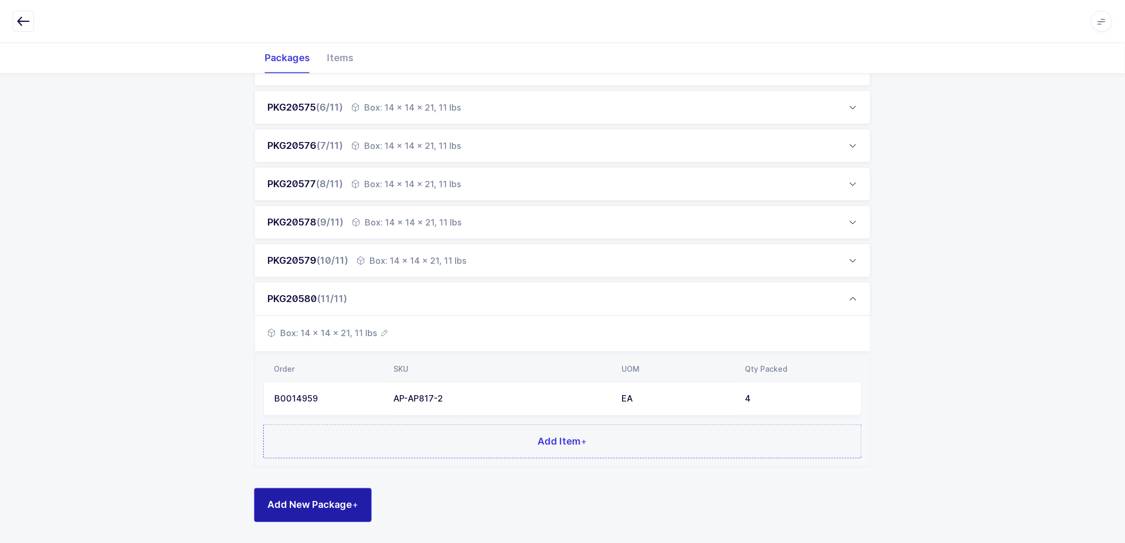
click at [335, 502] on span "Add New Package +" at bounding box center [312, 504] width 91 height 13
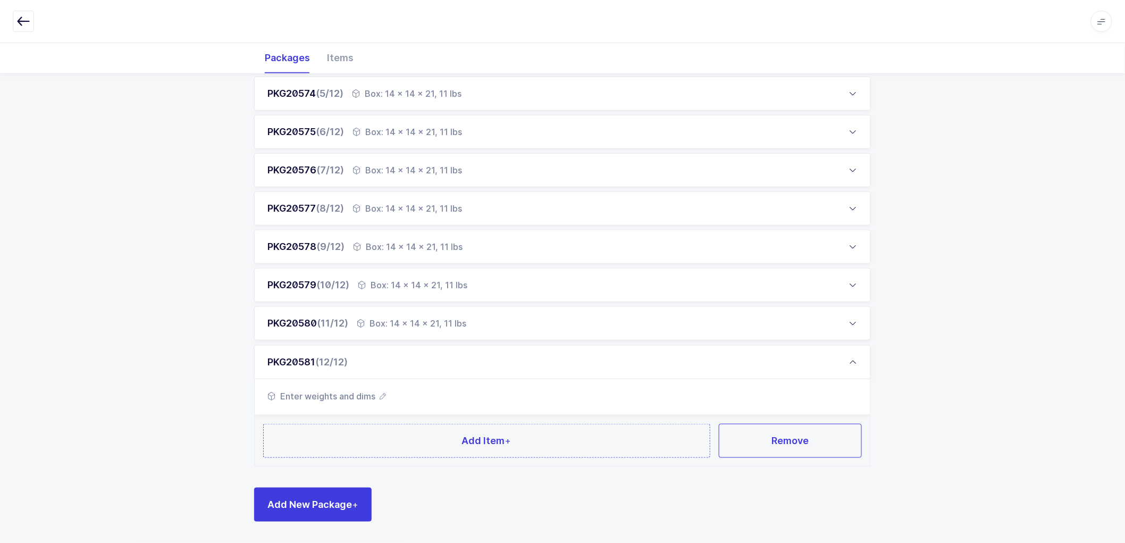
scroll to position [311, 0]
click at [383, 394] on icon "button" at bounding box center [383, 396] width 6 height 6
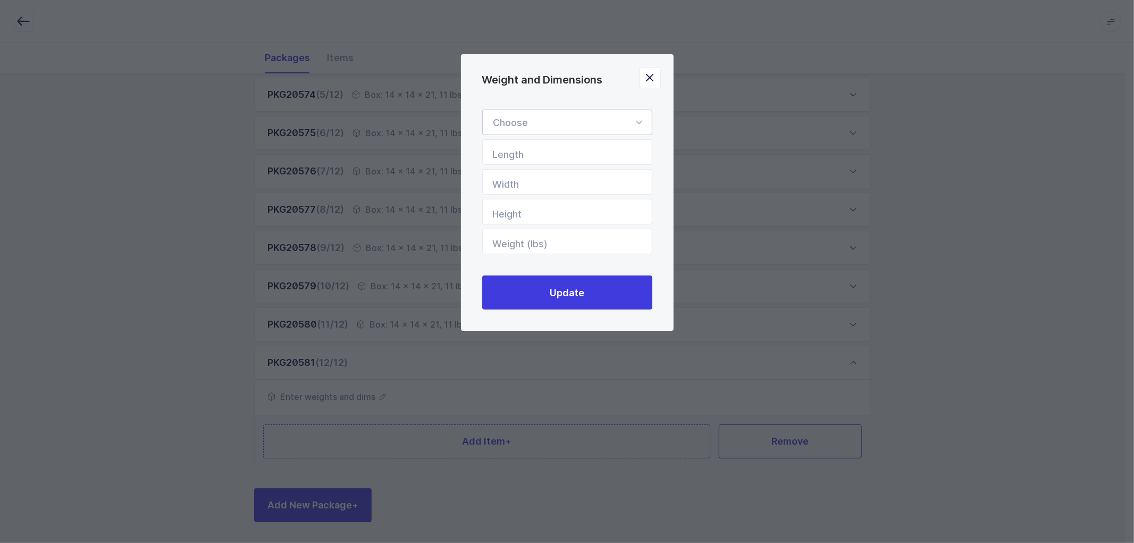
click at [512, 115] on div "Weight and Dimensions" at bounding box center [567, 123] width 170 height 26
click at [514, 200] on li "Box" at bounding box center [572, 193] width 170 height 20
type input "Box"
click at [536, 153] on input "Length" at bounding box center [567, 152] width 170 height 26
type input "14"
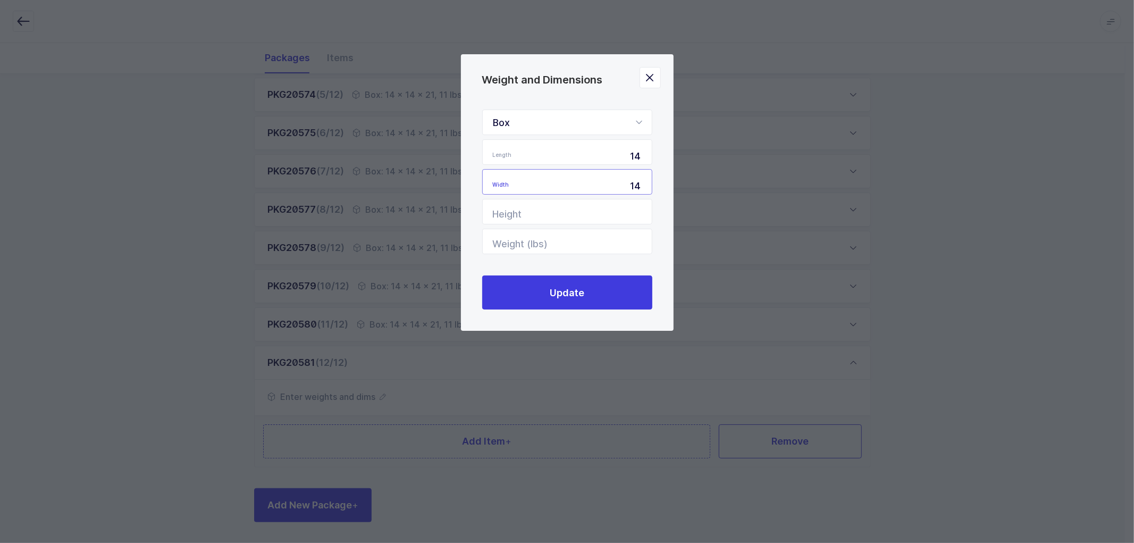
type input "14"
type input "21"
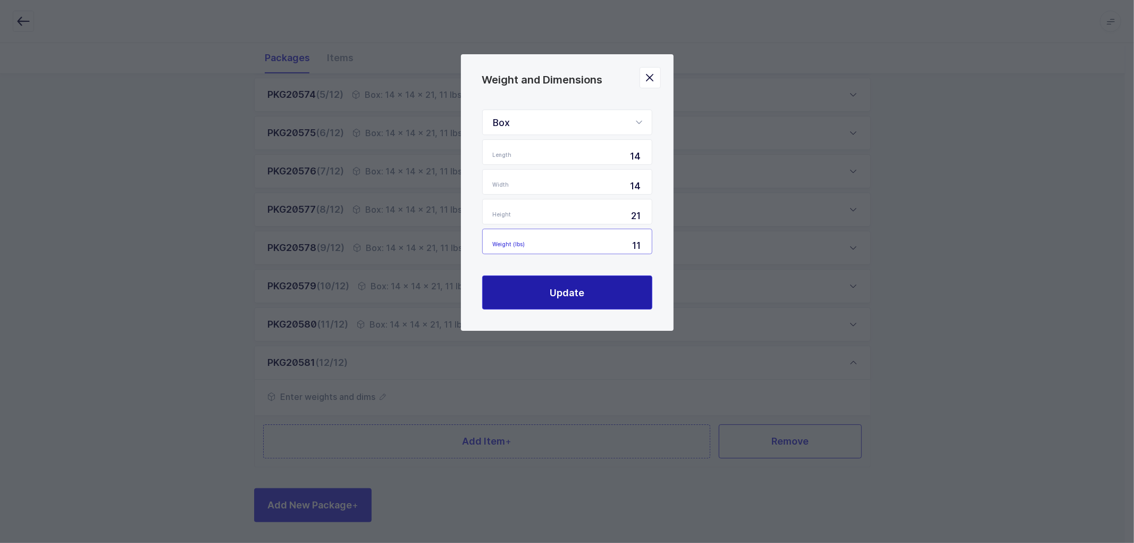
type input "11"
click at [550, 290] on span "Update" at bounding box center [567, 292] width 35 height 13
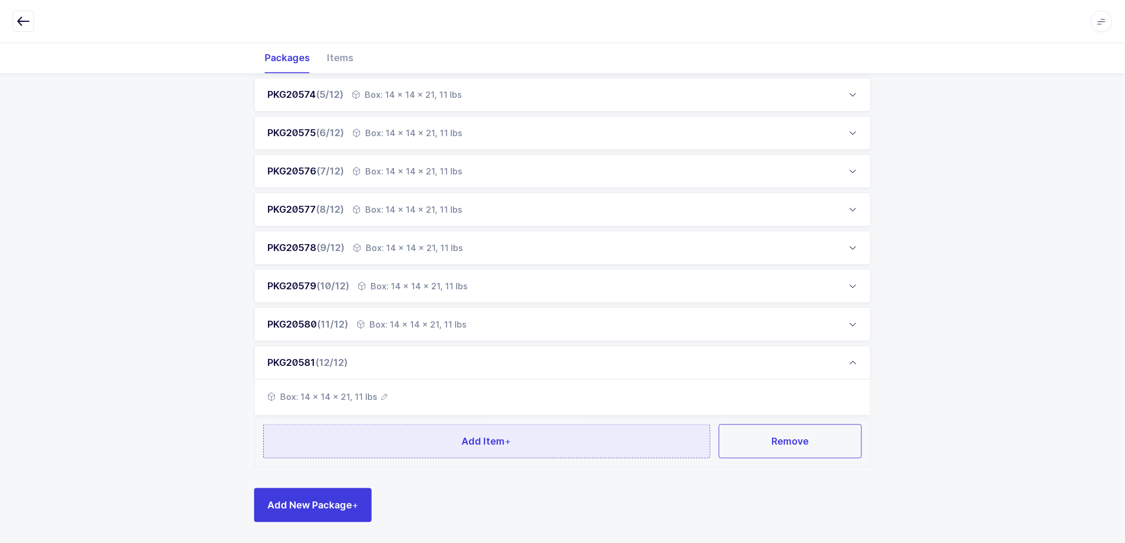
click at [495, 431] on button "Add Item +" at bounding box center [486, 441] width 447 height 34
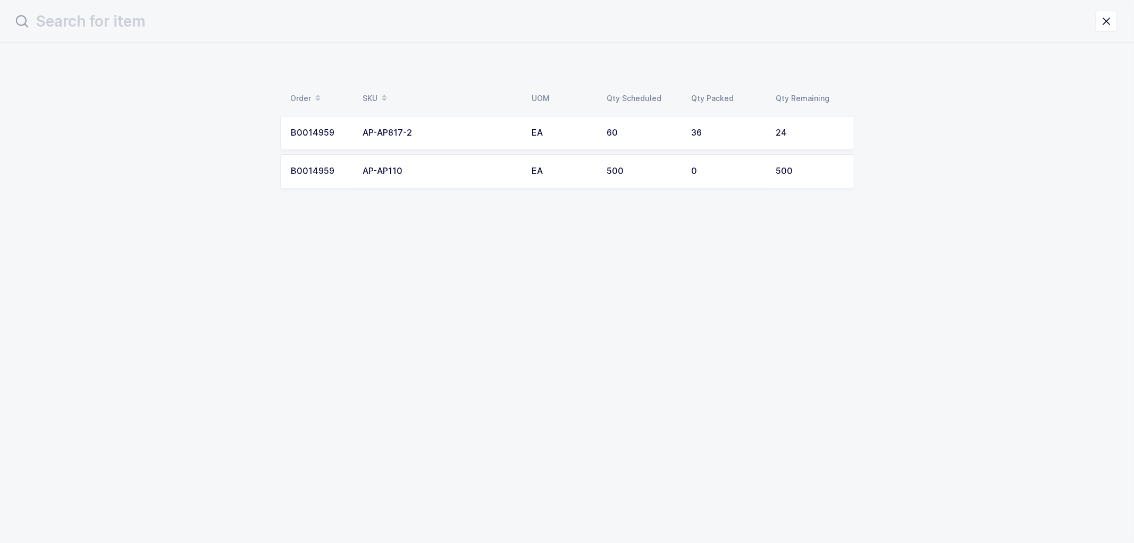
click at [709, 128] on div "36" at bounding box center [728, 133] width 72 height 10
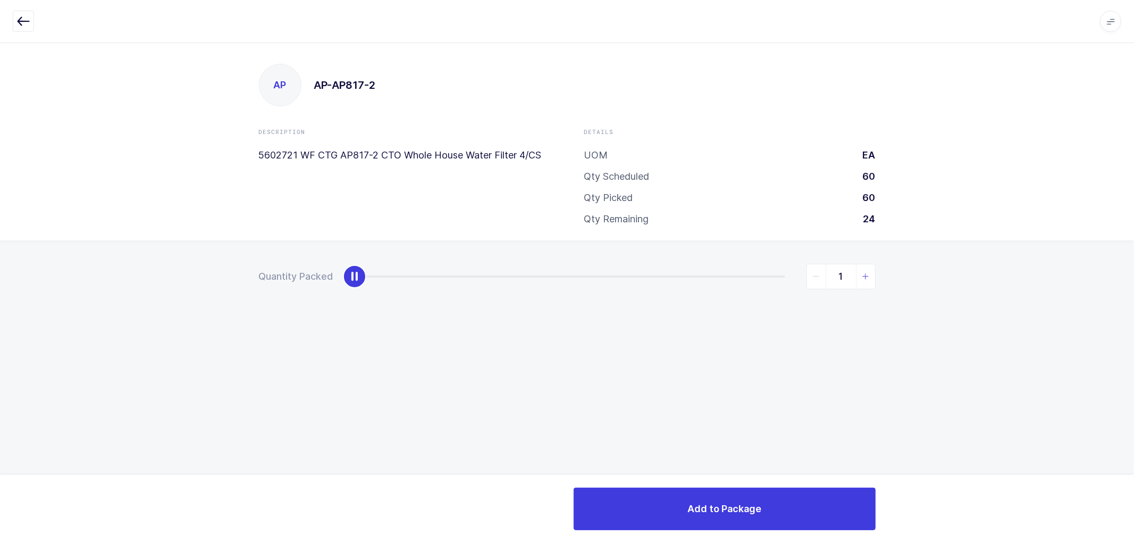
click at [867, 277] on icon "slider between 0 and 24" at bounding box center [865, 276] width 7 height 7
type input "4"
click at [867, 277] on icon "slider between 0 and 24" at bounding box center [865, 276] width 7 height 7
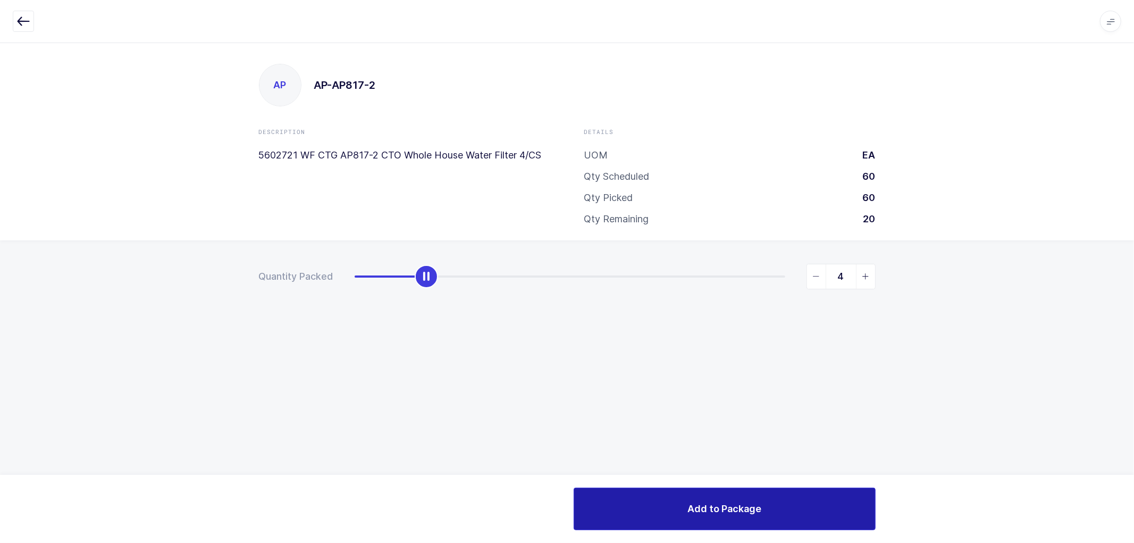
click at [720, 498] on button "Add to Package" at bounding box center [725, 509] width 302 height 43
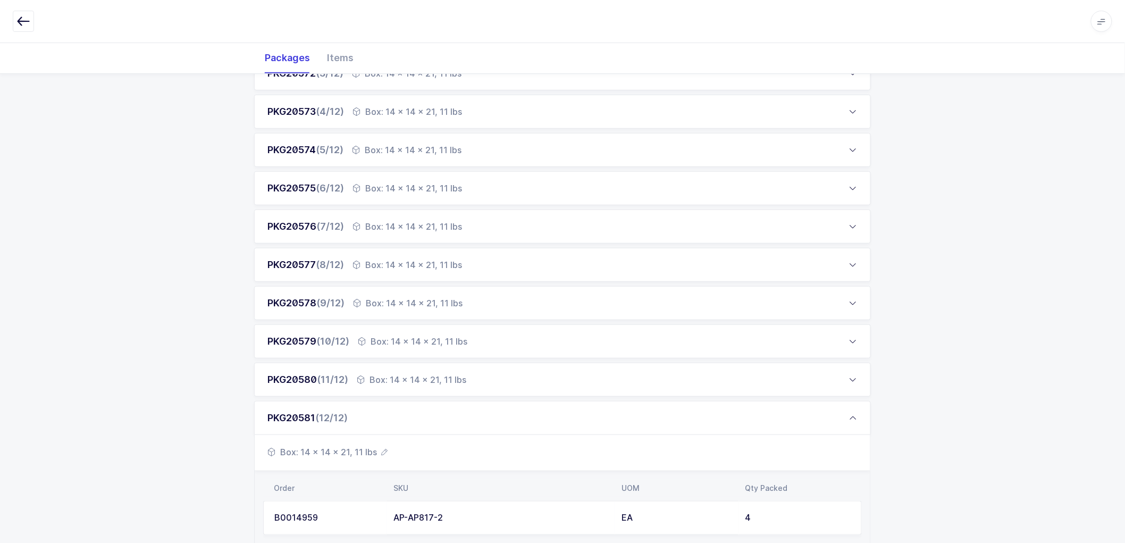
scroll to position [374, 0]
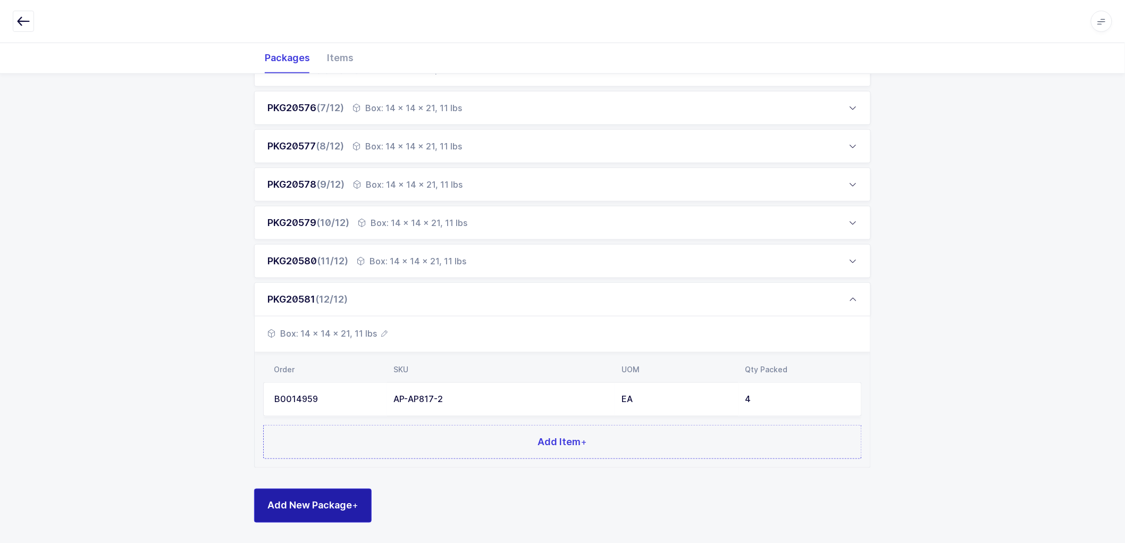
click at [307, 501] on span "Add New Package +" at bounding box center [312, 505] width 91 height 13
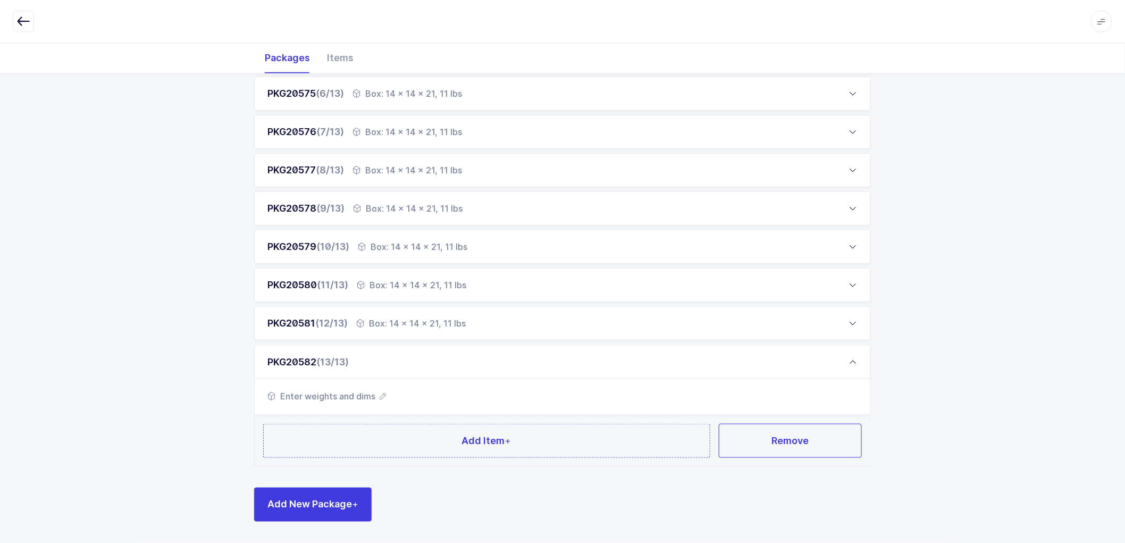
scroll to position [349, 0]
click at [383, 395] on icon "button" at bounding box center [383, 396] width 6 height 6
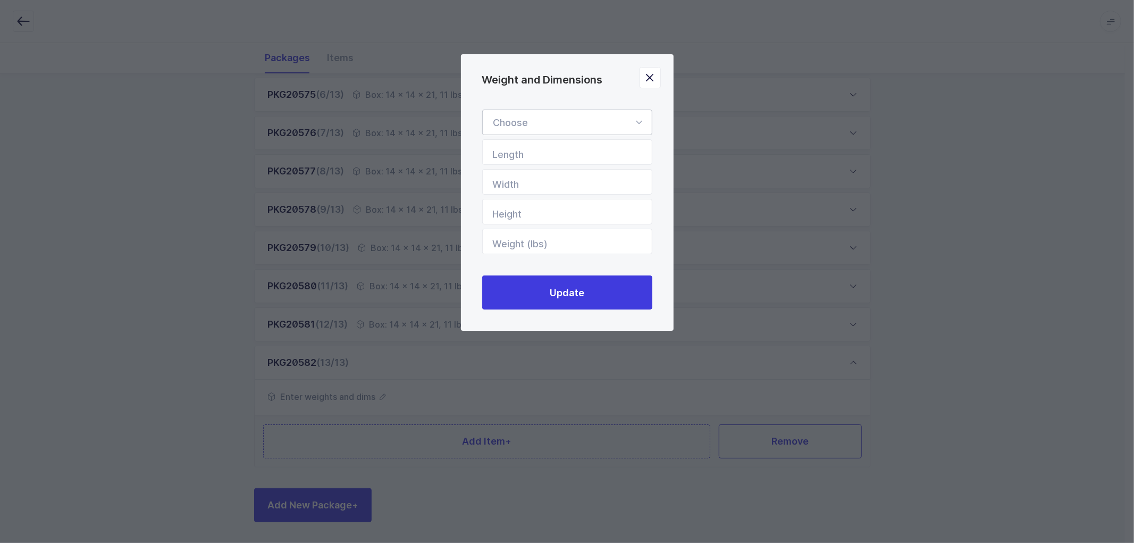
click at [554, 119] on div "Weight and Dimensions" at bounding box center [567, 123] width 170 height 26
click at [530, 194] on li "Box" at bounding box center [572, 193] width 170 height 20
type input "Box"
click at [546, 148] on input "Length" at bounding box center [567, 152] width 170 height 26
type input "14"
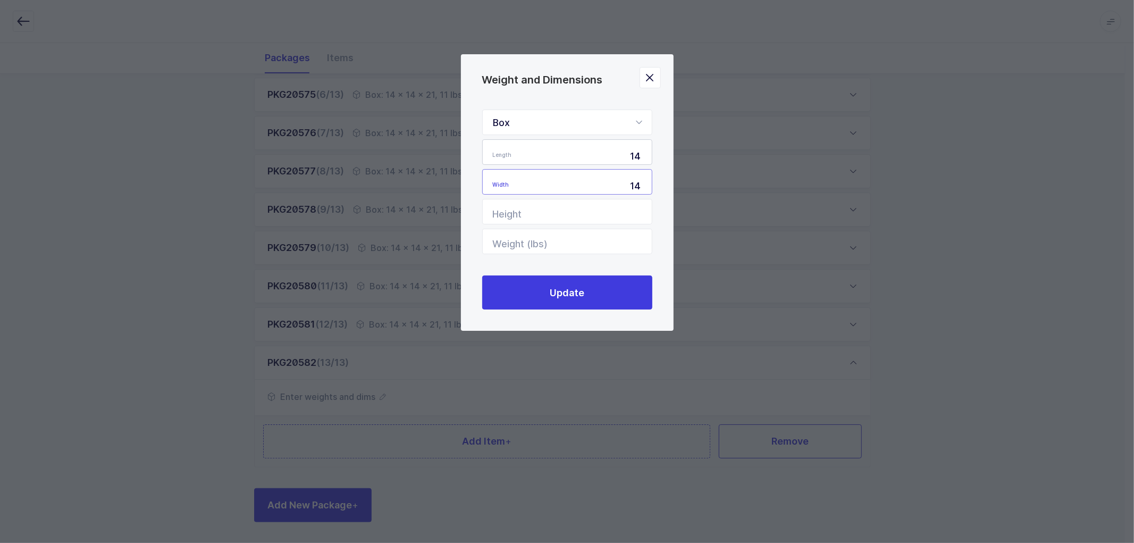
type input "14"
type input "21"
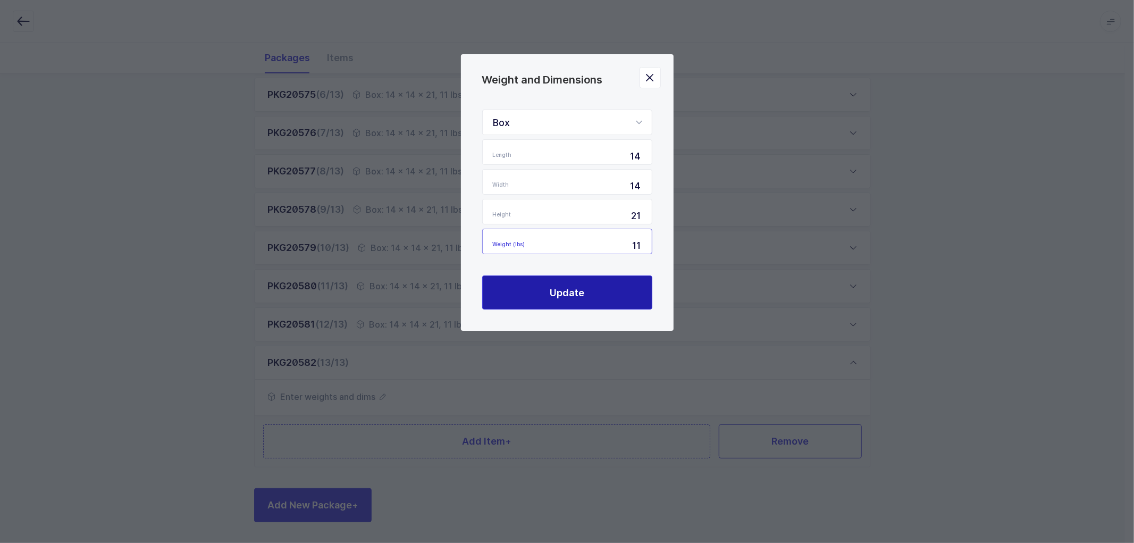
type input "11"
click at [549, 279] on button "Update" at bounding box center [567, 292] width 170 height 34
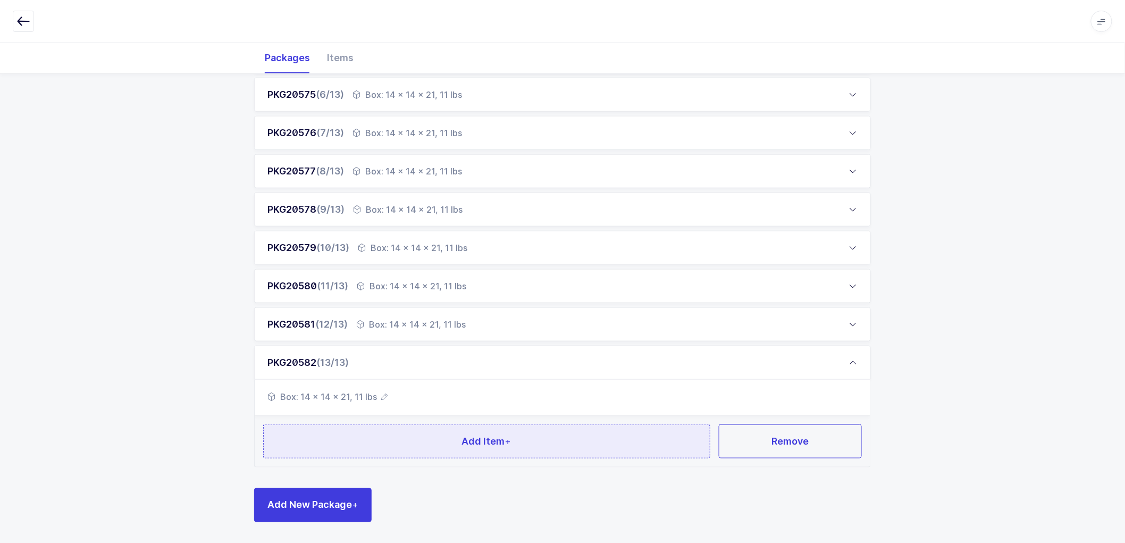
click at [471, 432] on button "Add Item +" at bounding box center [486, 441] width 447 height 34
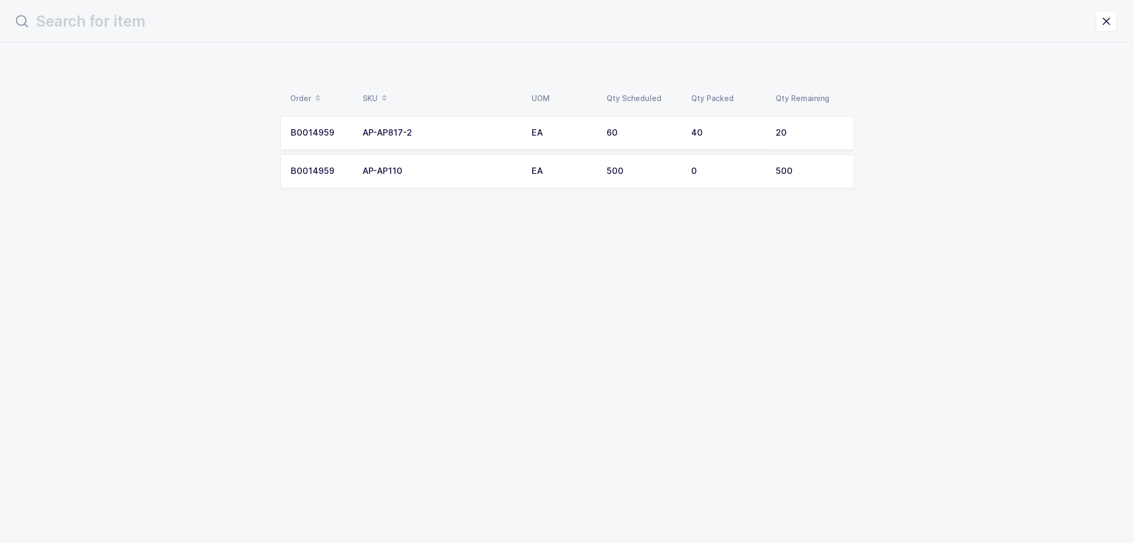
drag, startPoint x: 768, startPoint y: 117, endPoint x: 773, endPoint y: 123, distance: 7.6
click at [768, 118] on table "B0014959 AP-AP817-2 EA 60 40 20 B0014959 AP-AP110 EA 500 0 500" at bounding box center [567, 152] width 574 height 81
click at [778, 132] on div "20" at bounding box center [809, 133] width 67 height 10
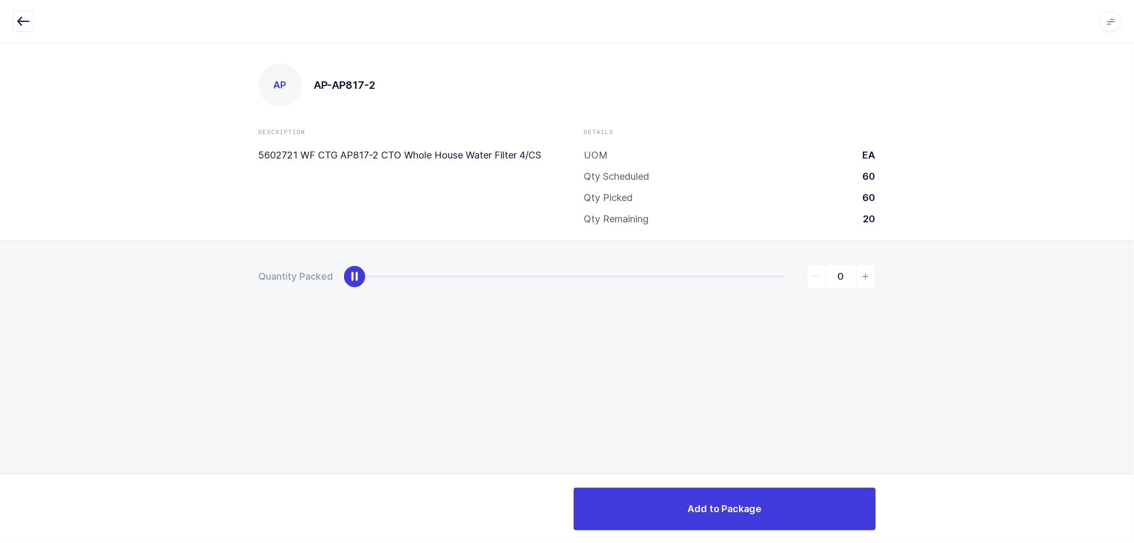
click at [868, 274] on icon "slider between 0 and 20" at bounding box center [865, 276] width 7 height 7
click at [868, 275] on icon "slider between 0 and 20" at bounding box center [865, 276] width 7 height 7
type input "4"
click at [868, 275] on icon "slider between 0 and 20" at bounding box center [865, 276] width 7 height 7
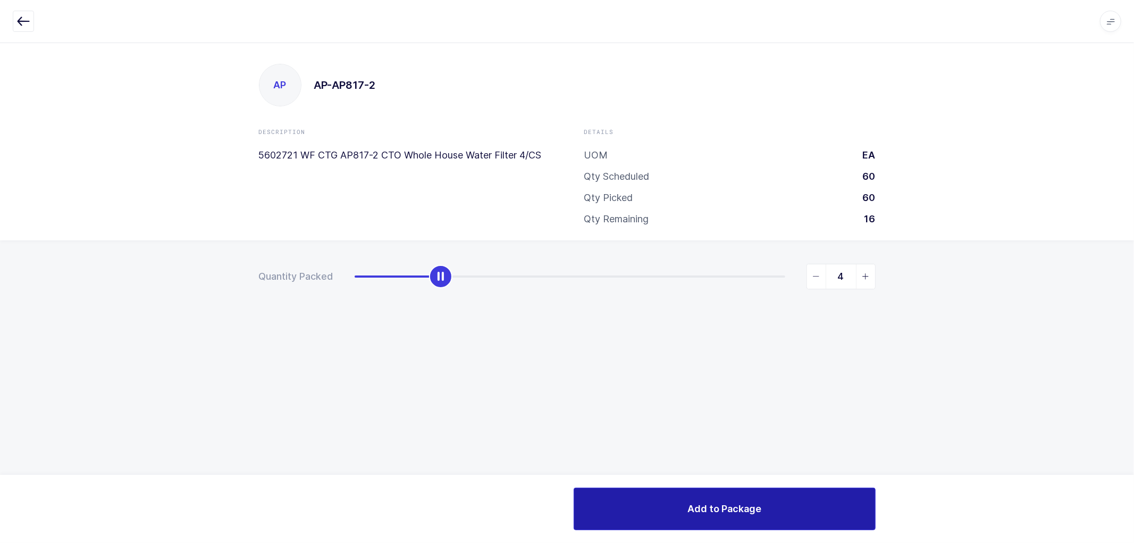
drag, startPoint x: 791, startPoint y: 522, endPoint x: 783, endPoint y: 508, distance: 16.7
click at [789, 514] on button "Add to Package" at bounding box center [725, 509] width 302 height 43
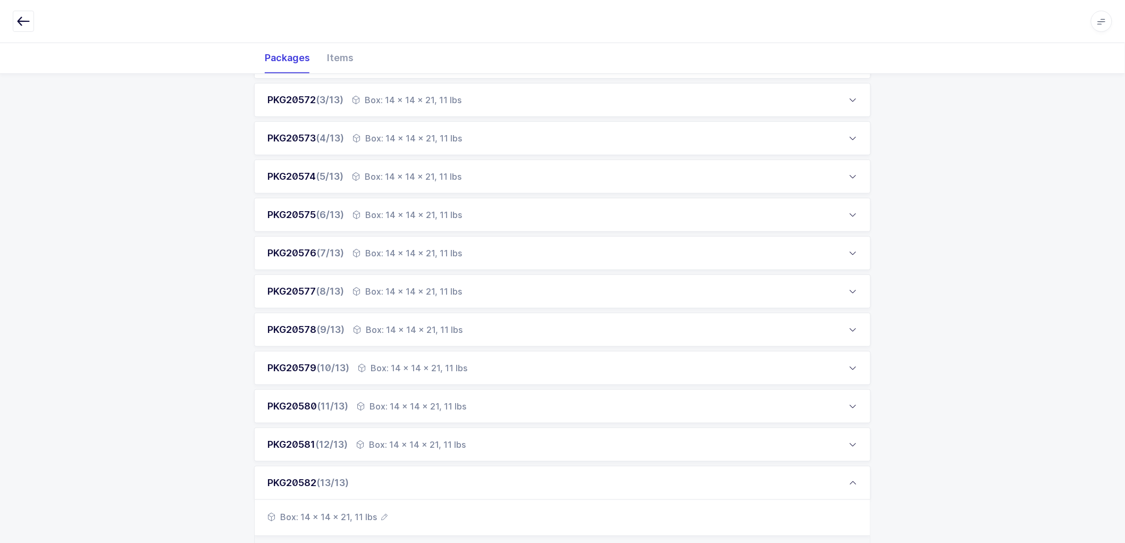
scroll to position [413, 0]
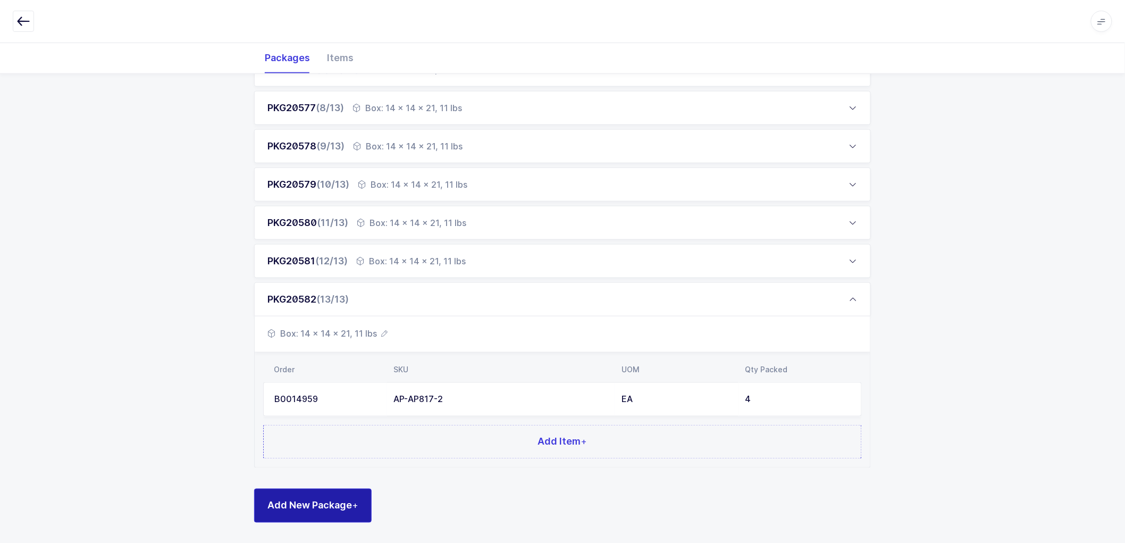
drag, startPoint x: 325, startPoint y: 508, endPoint x: 344, endPoint y: 440, distance: 71.1
click at [326, 504] on span "Add New Package +" at bounding box center [312, 505] width 91 height 13
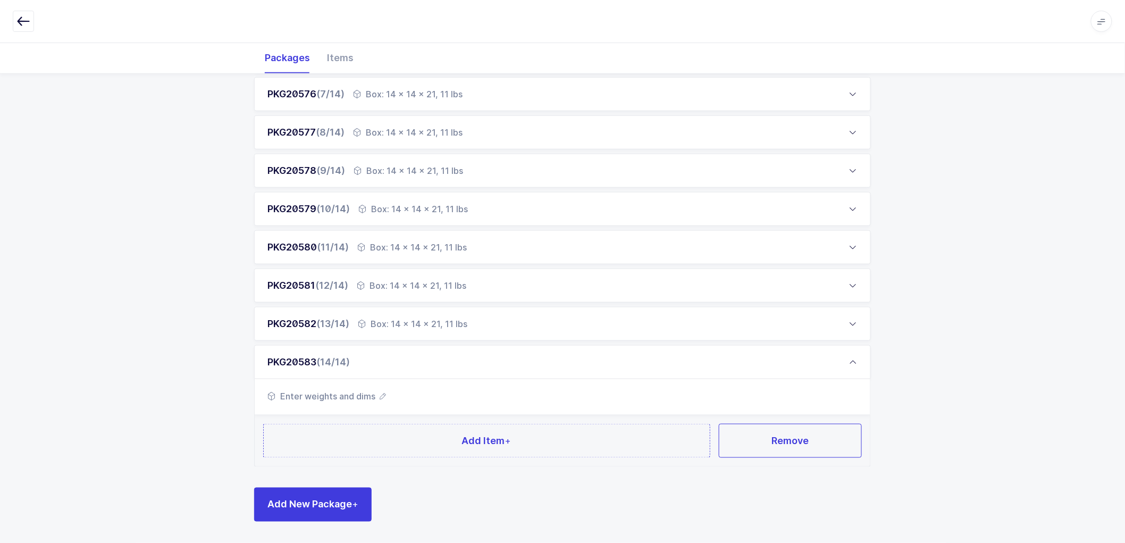
scroll to position [388, 0]
click at [380, 393] on icon "button" at bounding box center [383, 396] width 6 height 6
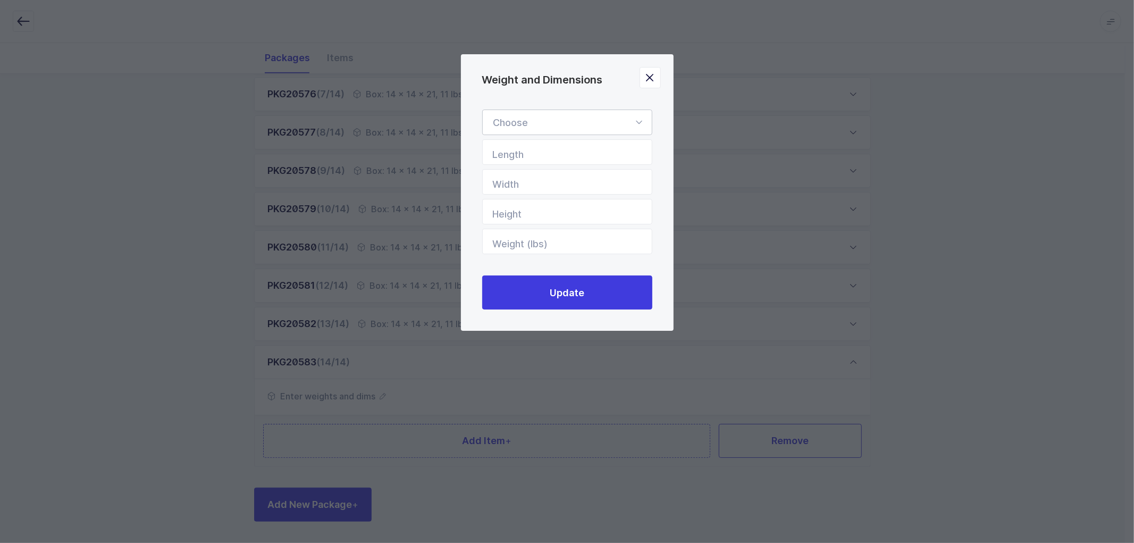
click at [532, 113] on div "Weight and Dimensions" at bounding box center [567, 123] width 170 height 26
click at [511, 198] on li "Box" at bounding box center [572, 193] width 170 height 20
type input "Box"
click at [518, 154] on input "Length" at bounding box center [567, 152] width 170 height 26
type input "14"
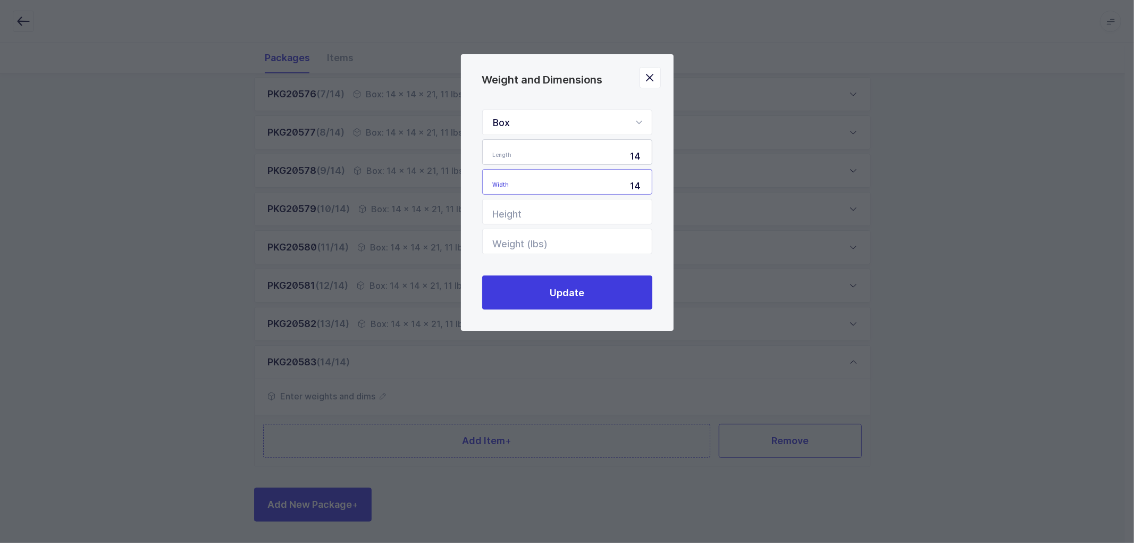
type input "14"
type input "21"
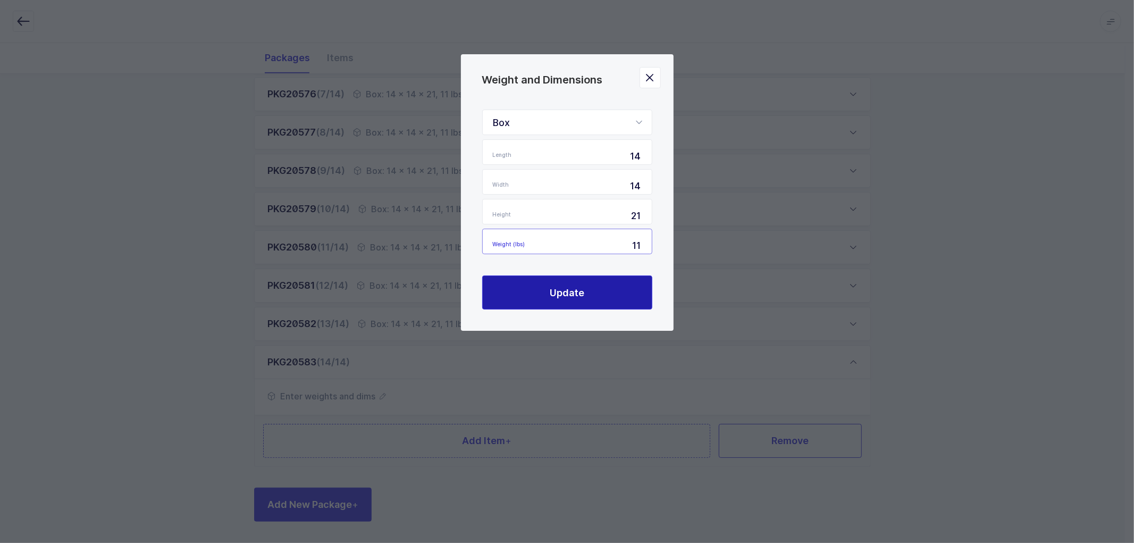
type input "11"
click at [559, 290] on span "Update" at bounding box center [567, 292] width 35 height 13
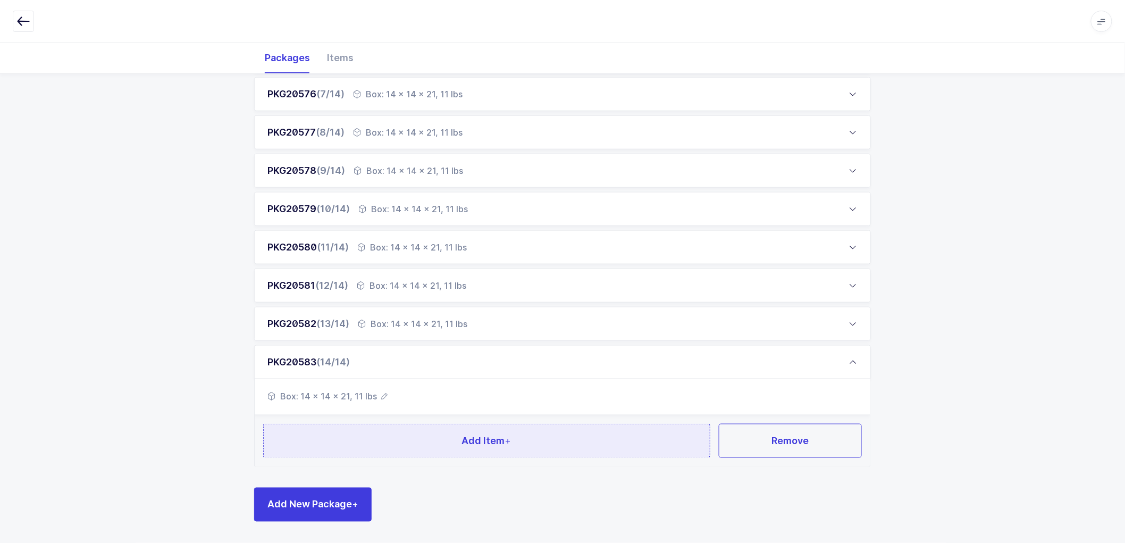
click at [460, 437] on button "Add Item +" at bounding box center [486, 441] width 447 height 34
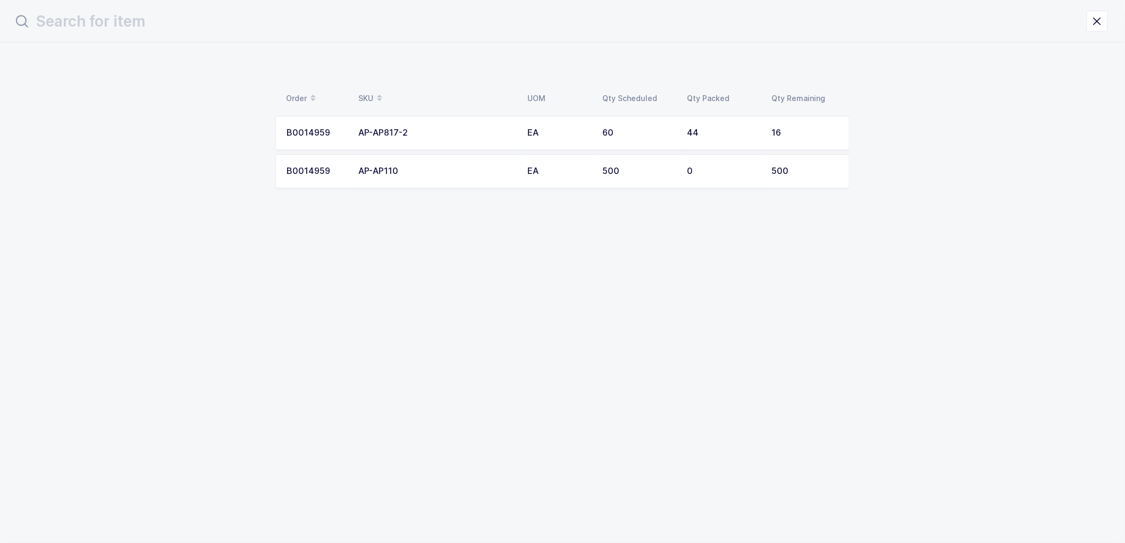
scroll to position [0, 0]
click at [551, 128] on div "EA" at bounding box center [563, 133] width 62 height 10
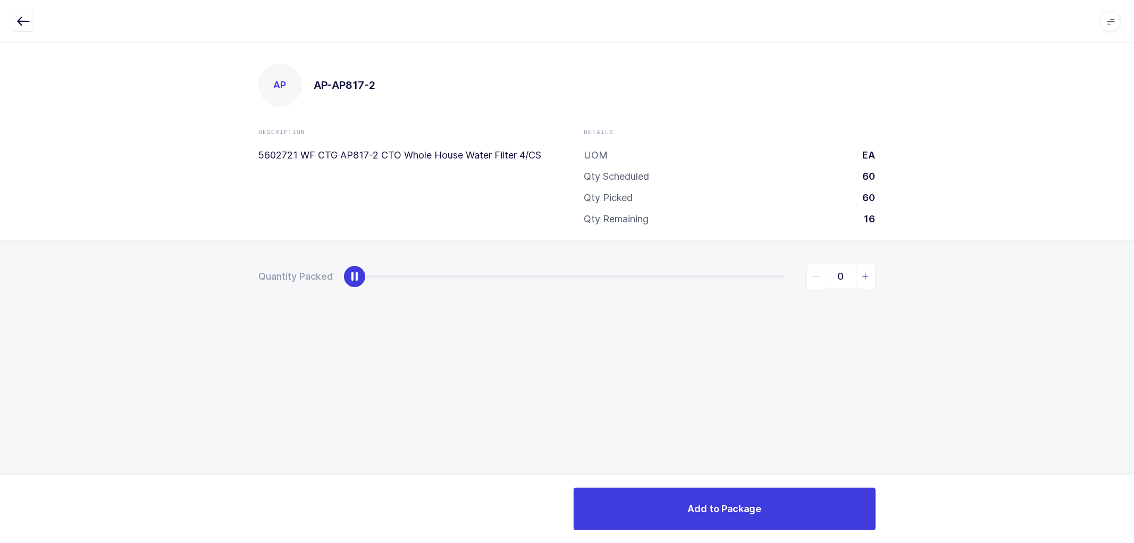
click at [864, 275] on icon "slider between 0 and 16" at bounding box center [865, 276] width 7 height 7
click at [865, 274] on icon "slider between 0 and 16" at bounding box center [865, 276] width 7 height 7
click at [867, 274] on icon "slider between 0 and 16" at bounding box center [865, 276] width 7 height 7
type input "4"
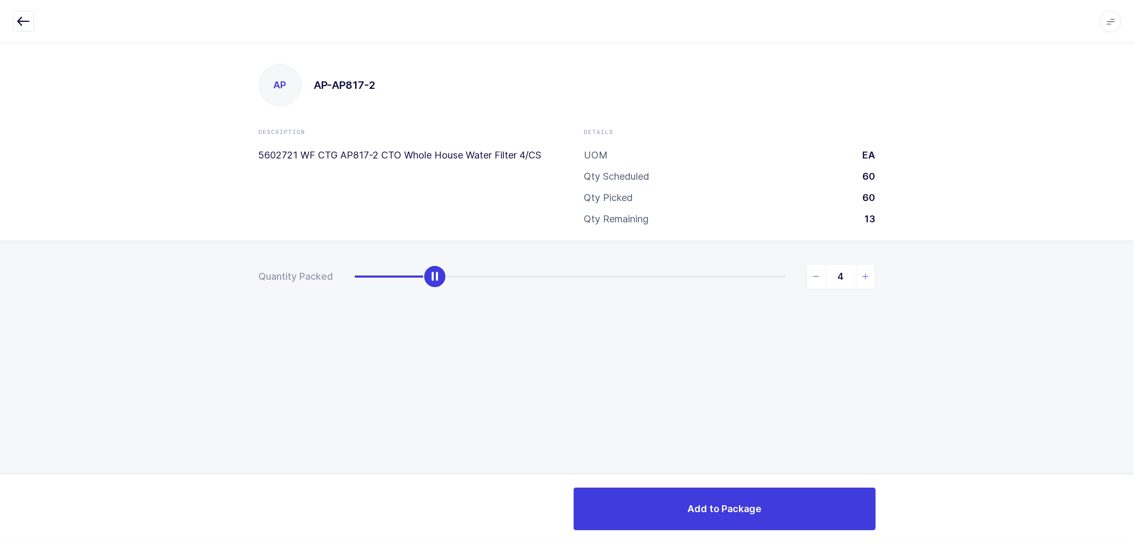
click at [867, 274] on icon "slider between 0 and 16" at bounding box center [865, 276] width 7 height 7
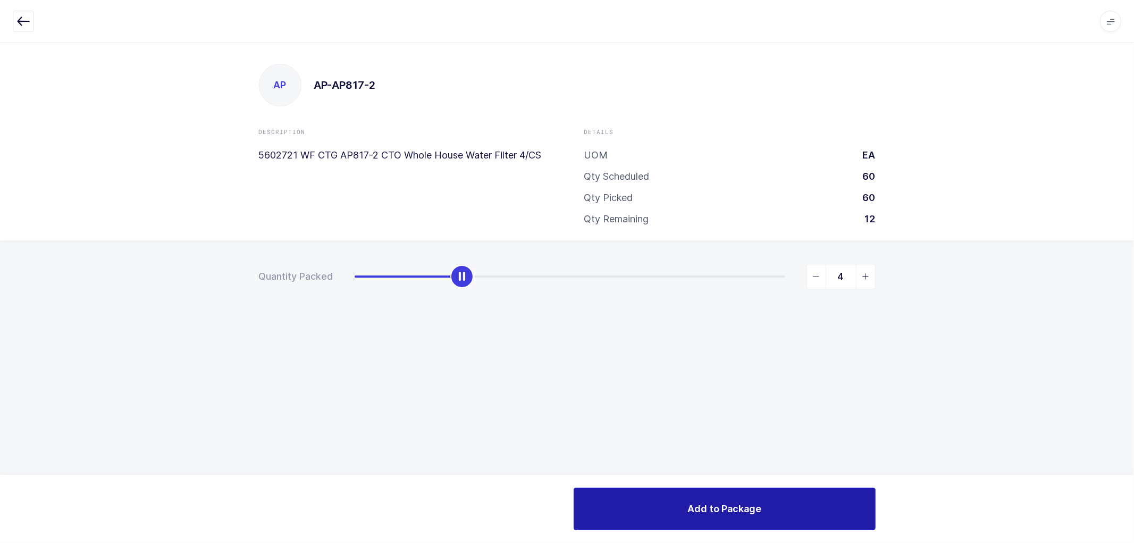
click at [748, 502] on span "Add to Package" at bounding box center [725, 508] width 74 height 13
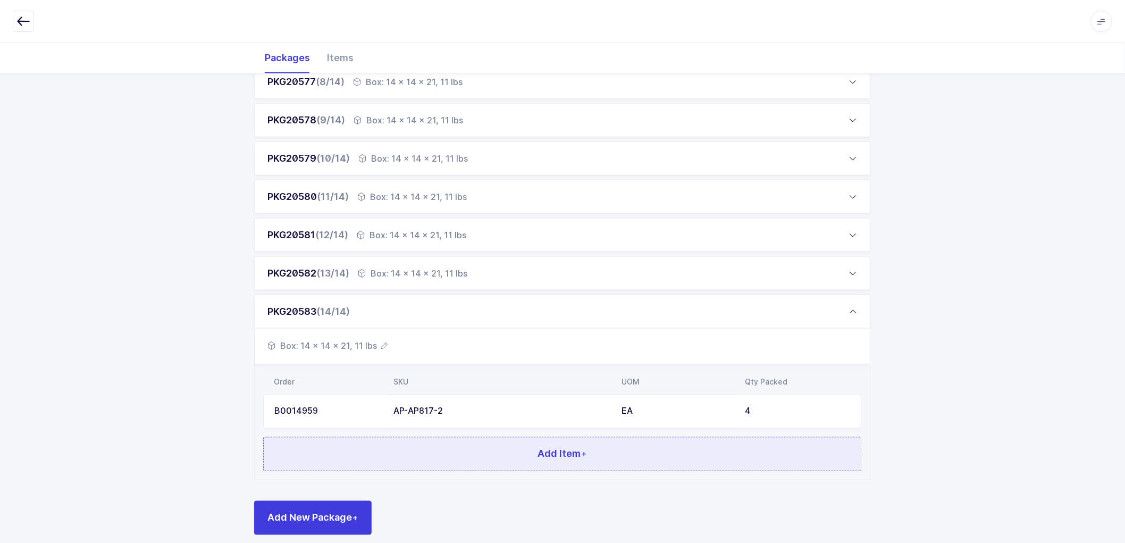
scroll to position [451, 0]
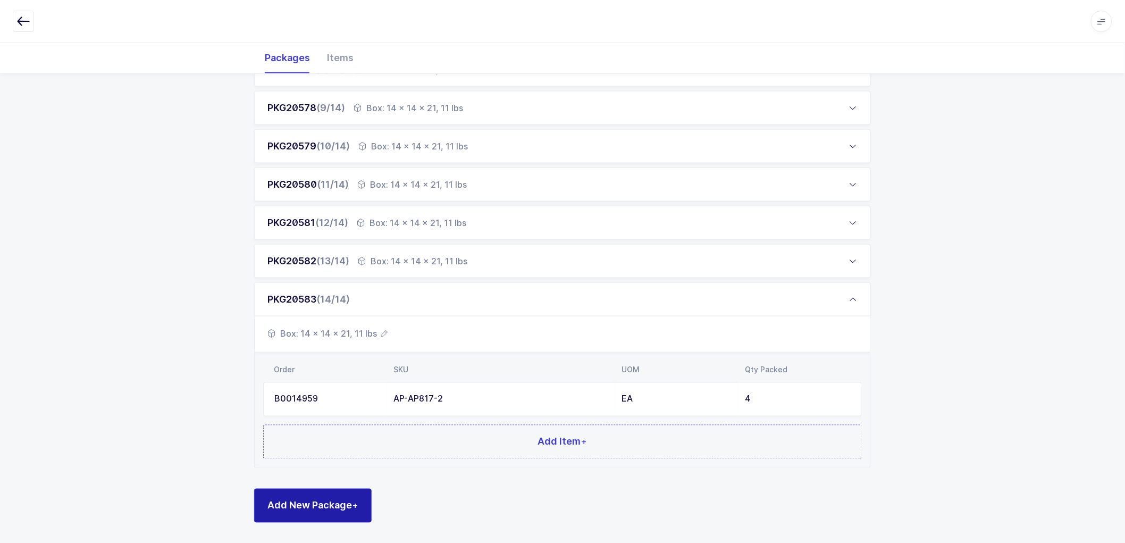
click at [320, 506] on span "Add New Package +" at bounding box center [312, 505] width 91 height 13
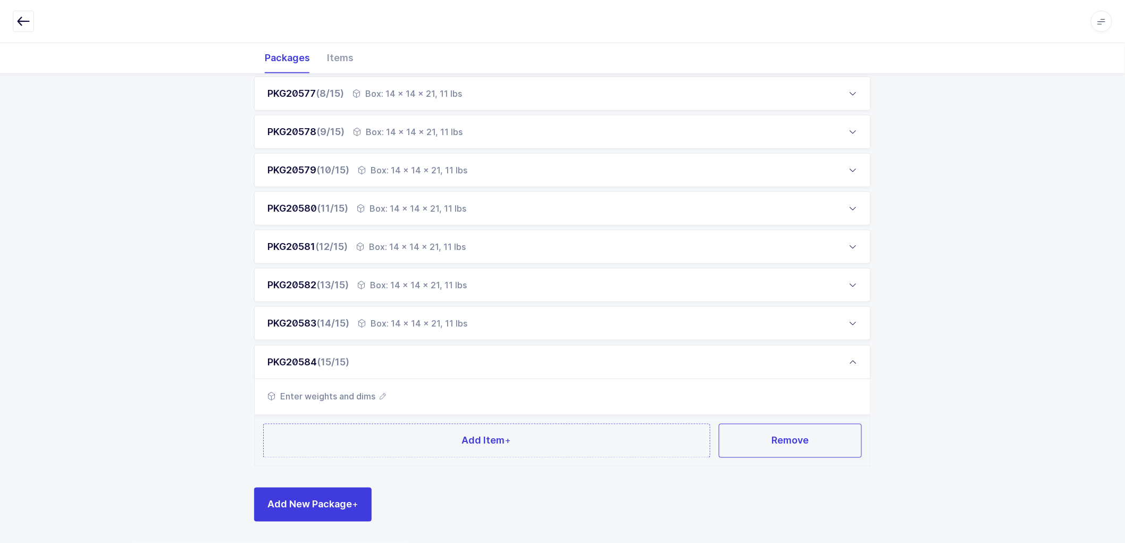
scroll to position [426, 0]
click at [384, 397] on icon "button" at bounding box center [383, 396] width 6 height 6
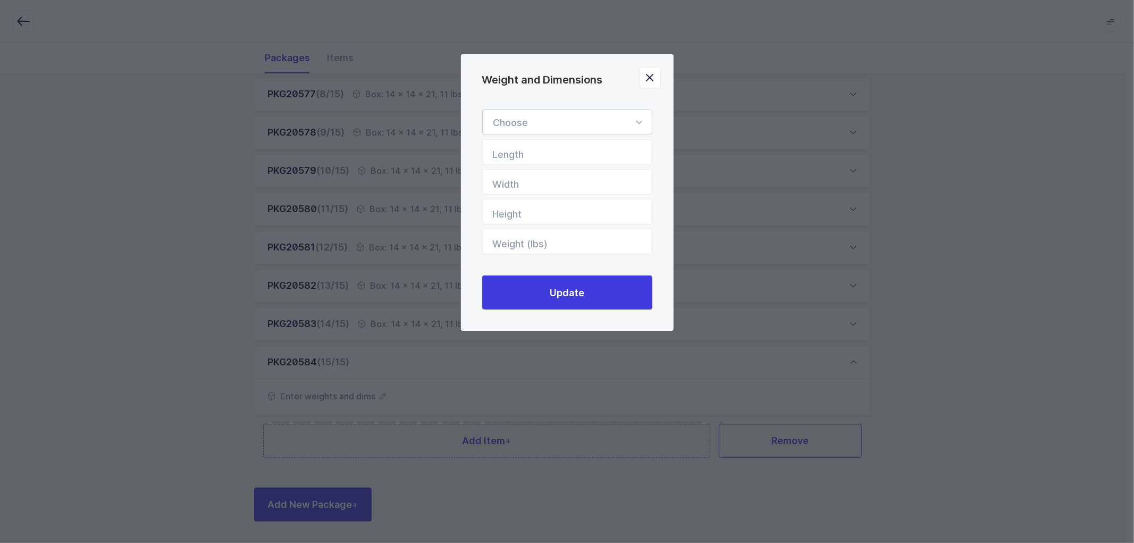
click at [552, 120] on div "Weight and Dimensions" at bounding box center [567, 123] width 170 height 26
click at [508, 196] on span "Box" at bounding box center [501, 193] width 17 height 11
type input "Box"
click at [538, 149] on input "Length" at bounding box center [567, 152] width 170 height 26
type input "14"
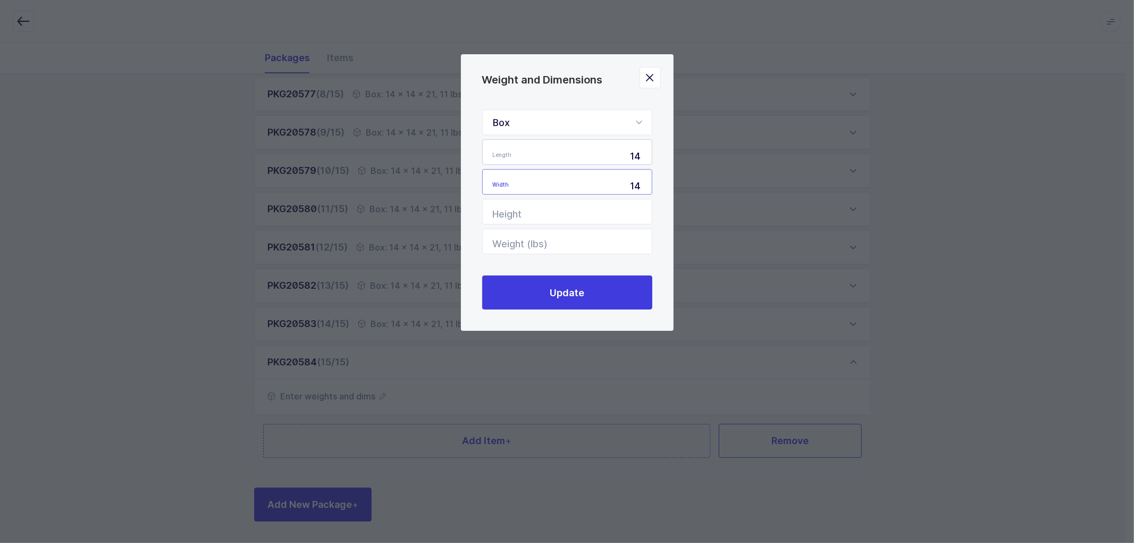
type input "14"
type input "1"
type input "21"
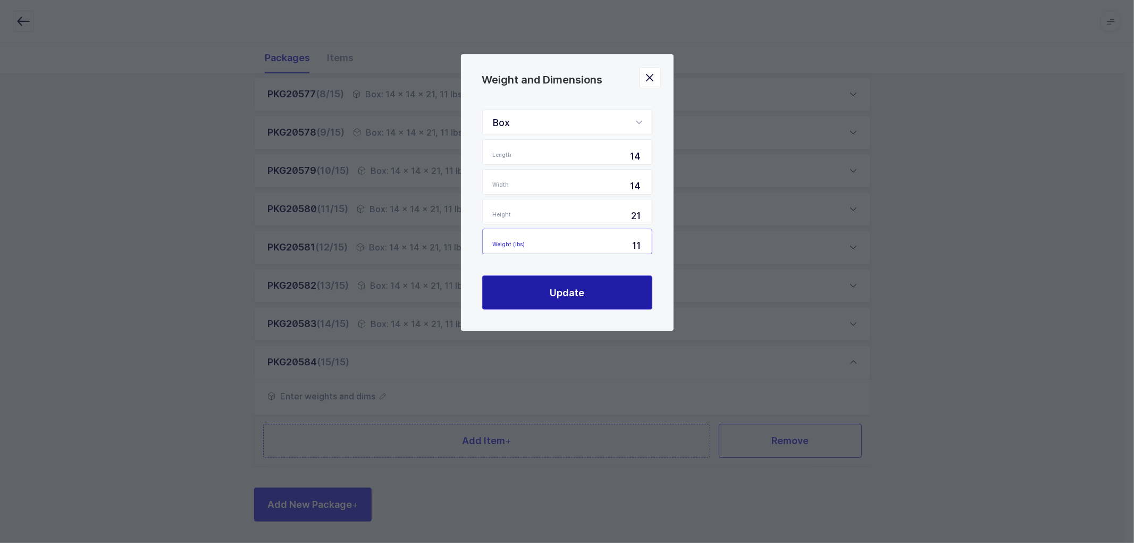
type input "11"
click at [561, 283] on button "Update" at bounding box center [567, 292] width 170 height 34
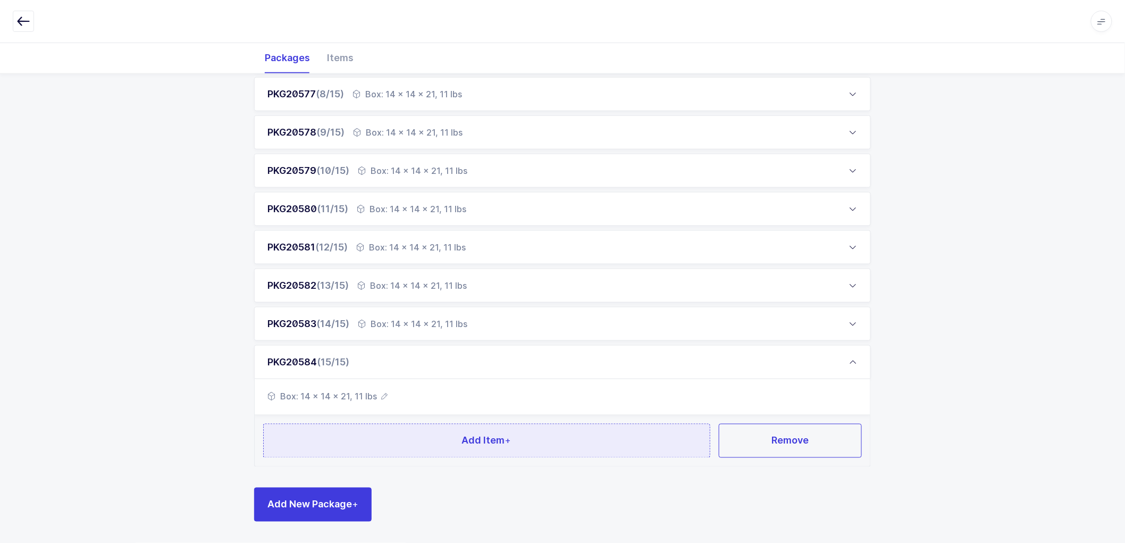
click at [474, 440] on span "Add Item +" at bounding box center [486, 440] width 49 height 13
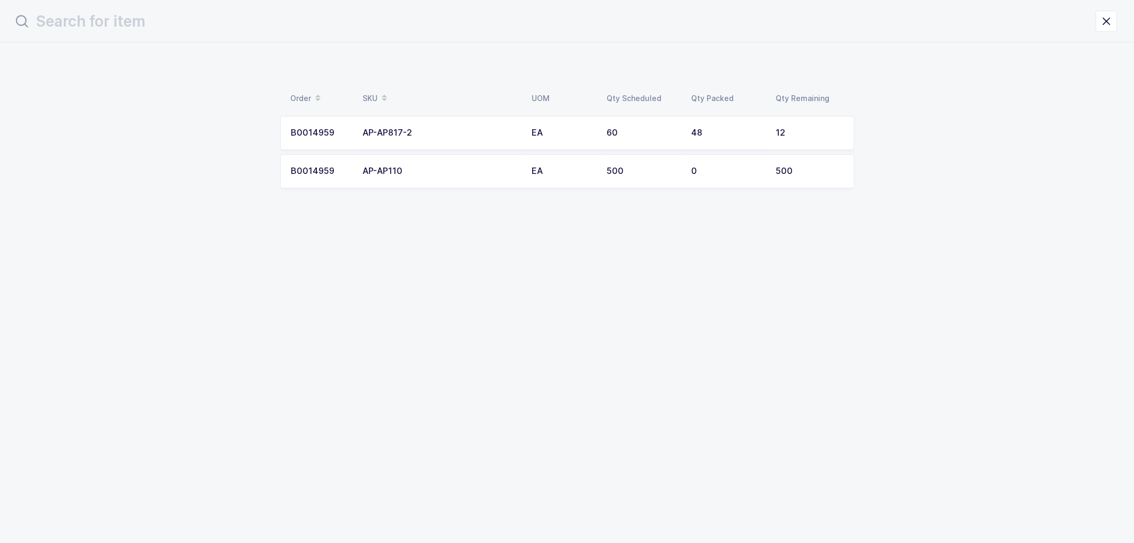
click at [527, 129] on td "EA" at bounding box center [563, 133] width 75 height 34
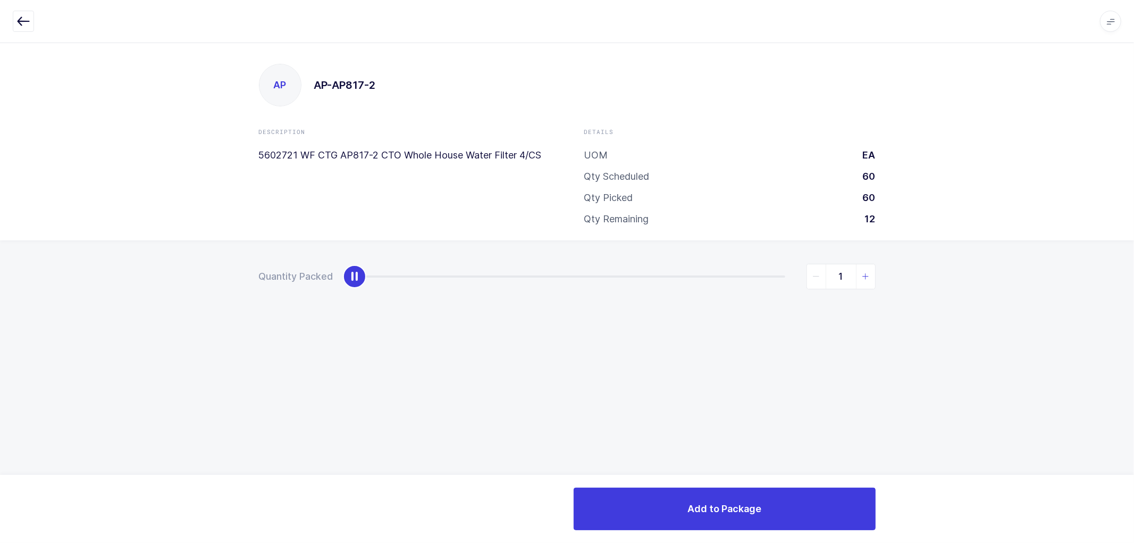
click at [867, 275] on icon "slider between 0 and 12" at bounding box center [865, 276] width 7 height 7
click at [866, 274] on icon "slider between 0 and 12" at bounding box center [865, 276] width 7 height 7
click at [866, 275] on icon "slider between 0 and 12" at bounding box center [865, 276] width 7 height 7
type input "4"
click at [866, 274] on icon "slider between 0 and 12" at bounding box center [865, 276] width 7 height 7
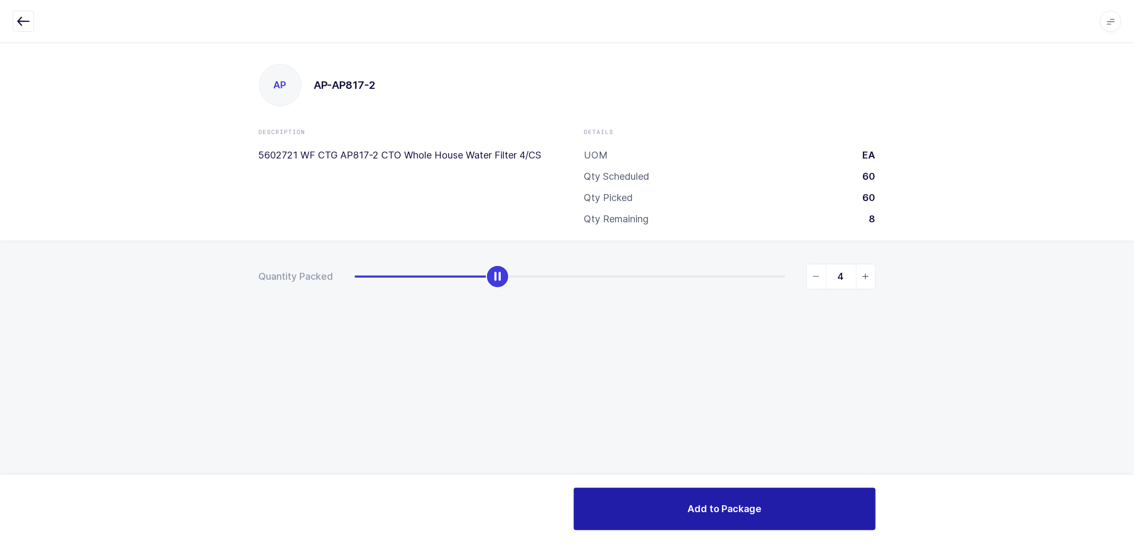
click at [748, 513] on span "Add to Package" at bounding box center [725, 508] width 74 height 13
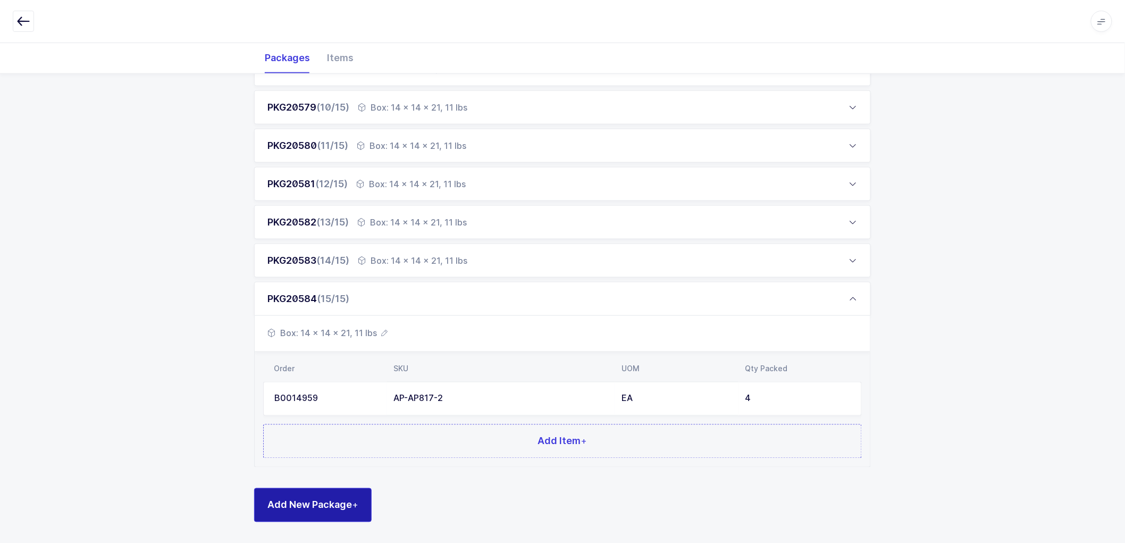
click at [311, 500] on span "Add New Package +" at bounding box center [312, 504] width 91 height 13
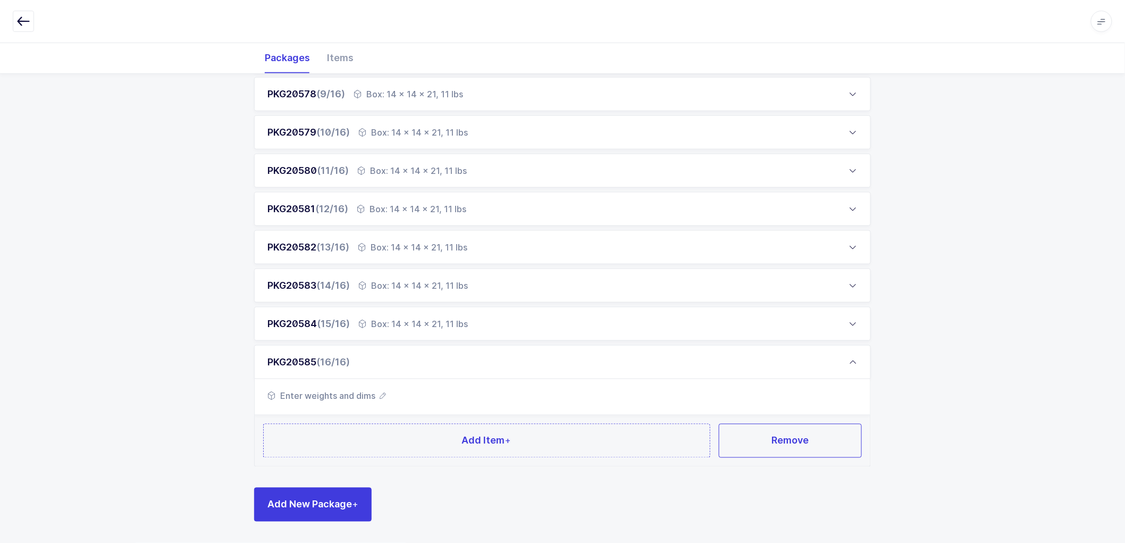
scroll to position [464, 0]
click at [384, 394] on icon "button" at bounding box center [383, 396] width 6 height 6
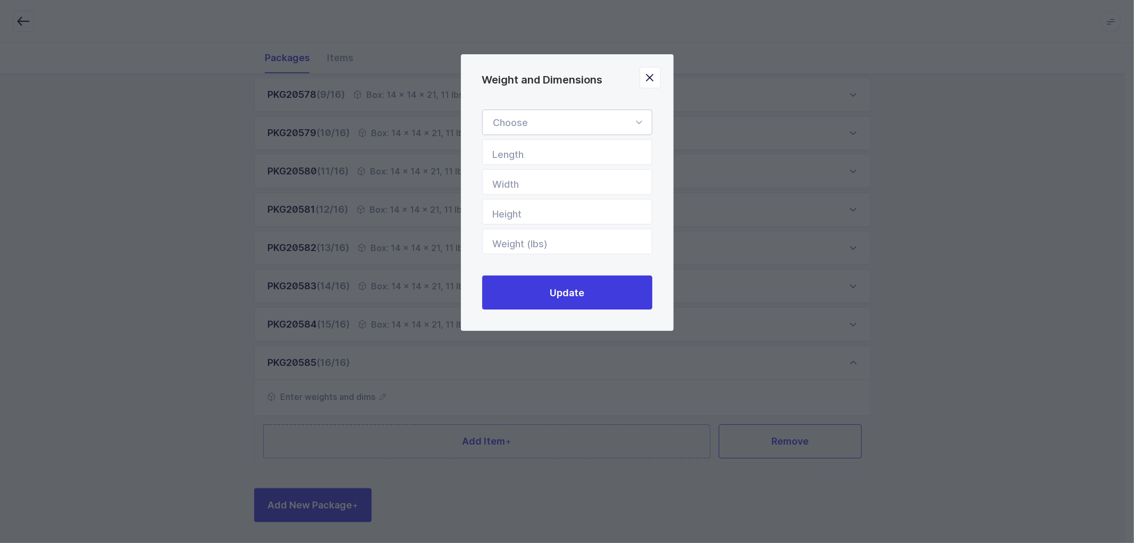
click at [533, 121] on div "Weight and Dimensions" at bounding box center [567, 123] width 170 height 26
click at [512, 190] on li "Box" at bounding box center [572, 193] width 170 height 20
type input "Box"
click at [533, 155] on input "Length" at bounding box center [567, 152] width 170 height 26
type input "14"
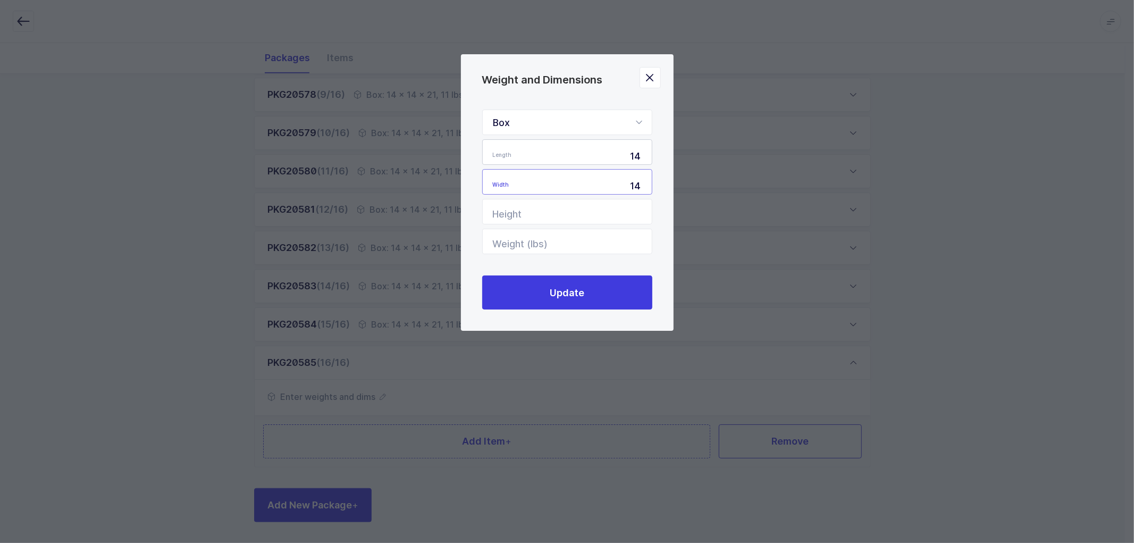
type input "14"
type input "21"
type input "11"
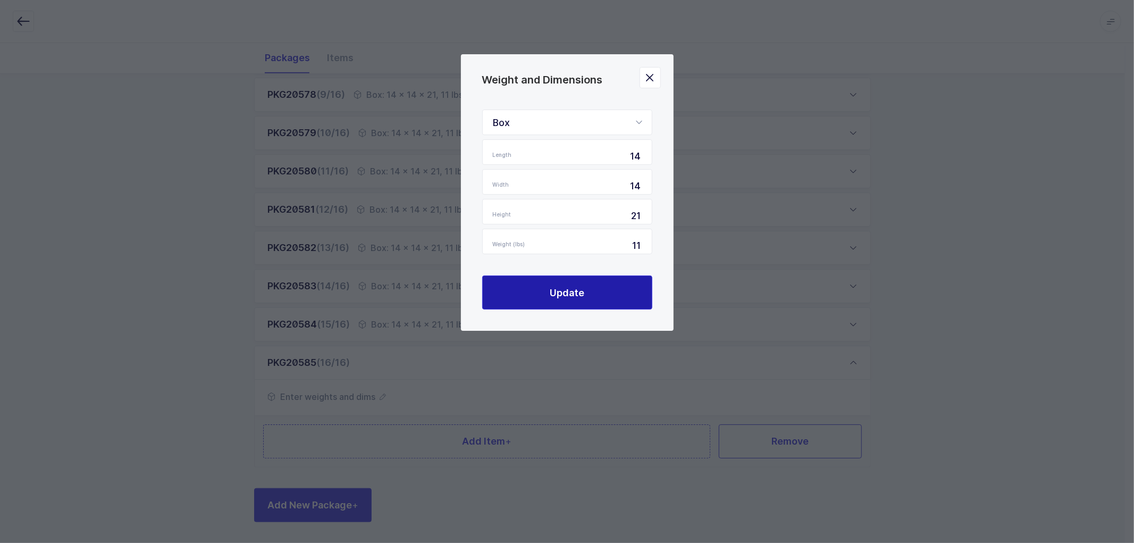
click at [555, 284] on button "Update" at bounding box center [567, 292] width 170 height 34
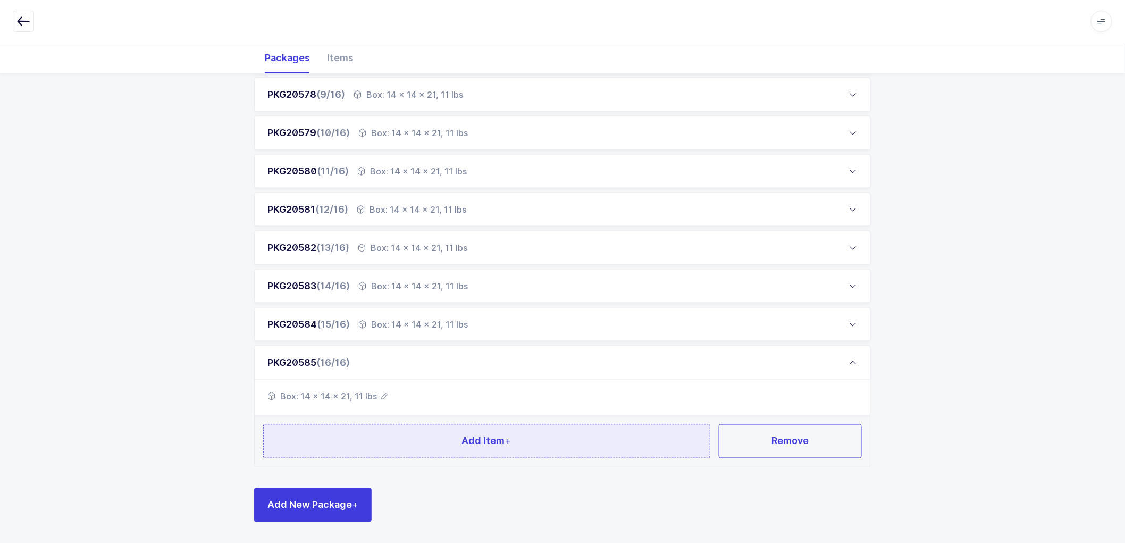
click at [470, 433] on button "Add Item +" at bounding box center [486, 441] width 447 height 34
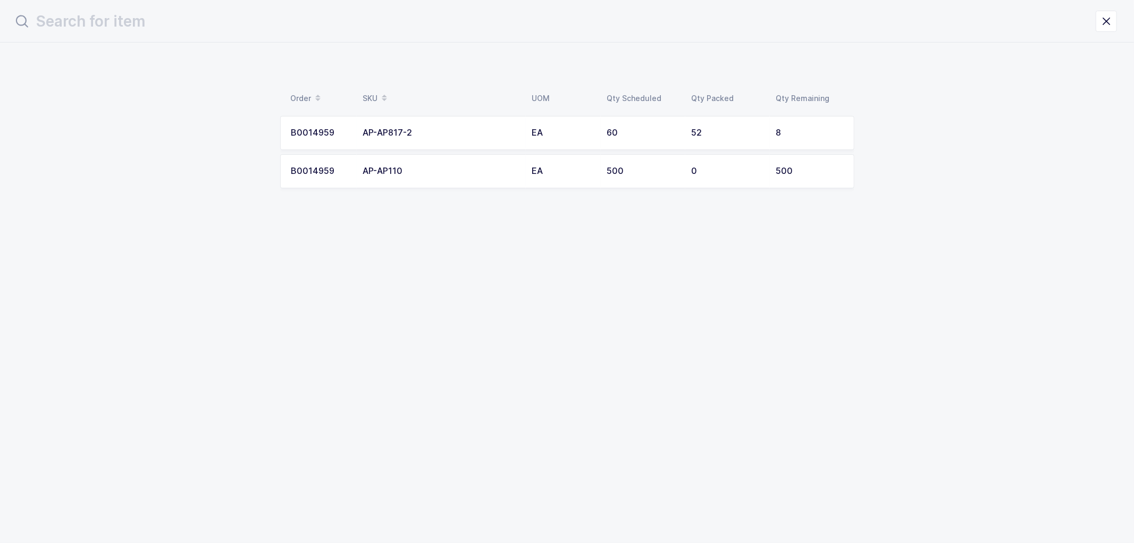
click at [766, 136] on td "52" at bounding box center [727, 133] width 85 height 34
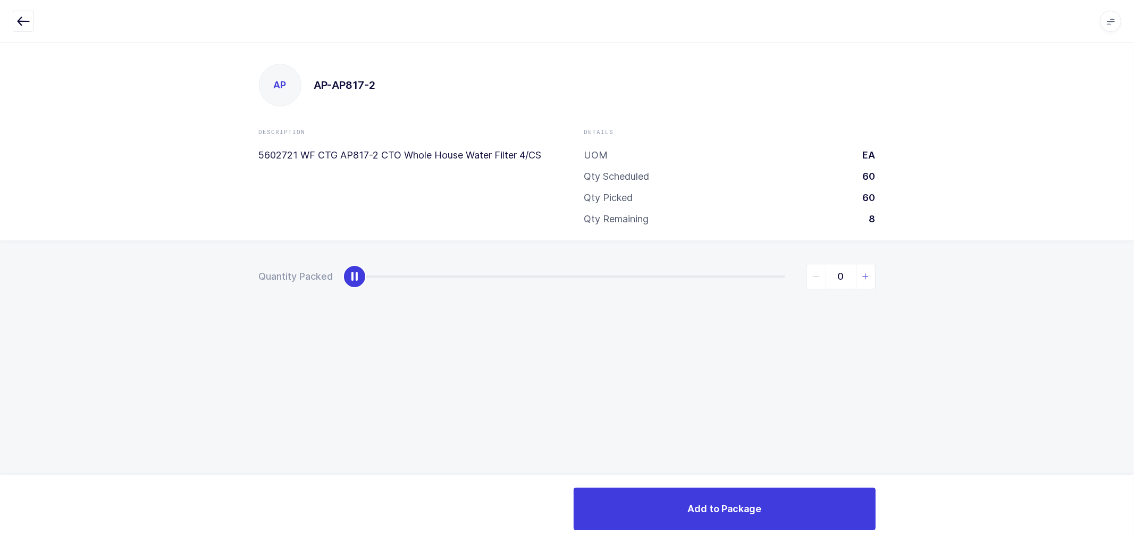
click at [864, 275] on icon "slider between 0 and 8" at bounding box center [865, 276] width 7 height 7
click at [864, 276] on icon "slider between 0 and 8" at bounding box center [865, 276] width 7 height 7
type input "4"
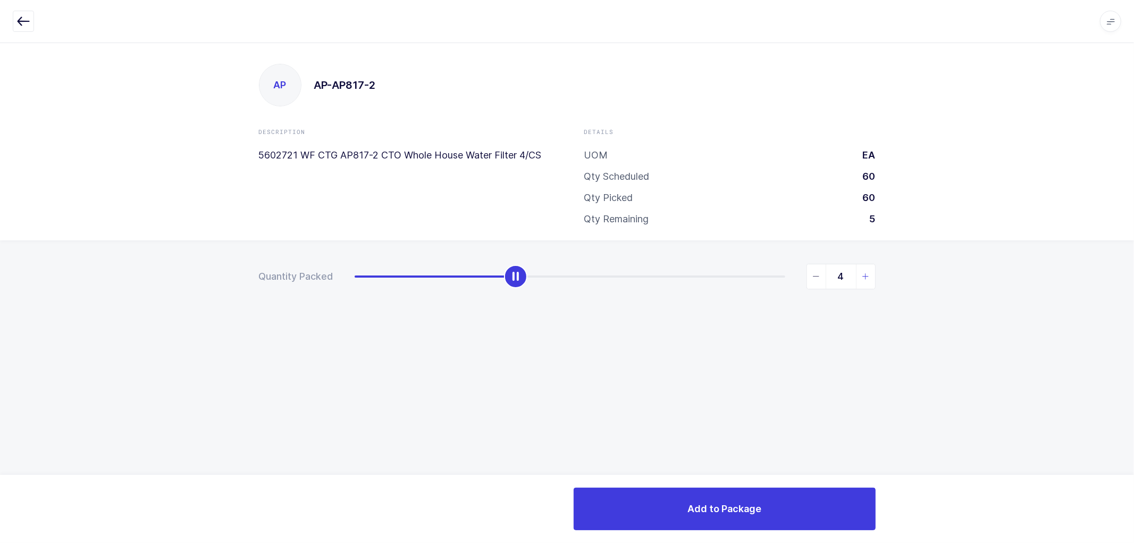
click at [864, 275] on icon "slider between 0 and 8" at bounding box center [865, 276] width 7 height 7
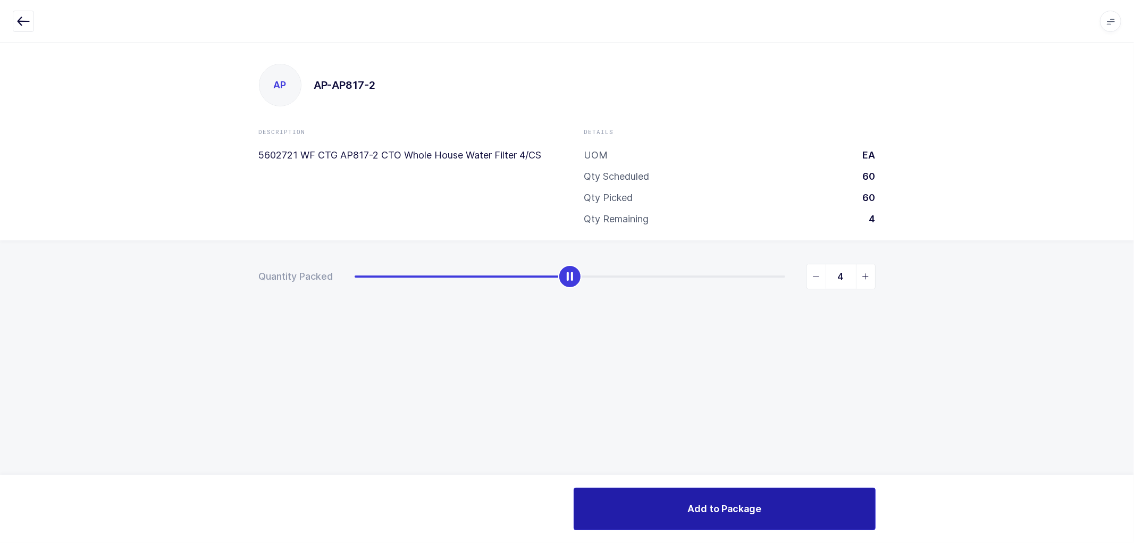
click at [746, 509] on span "Add to Package" at bounding box center [725, 508] width 74 height 13
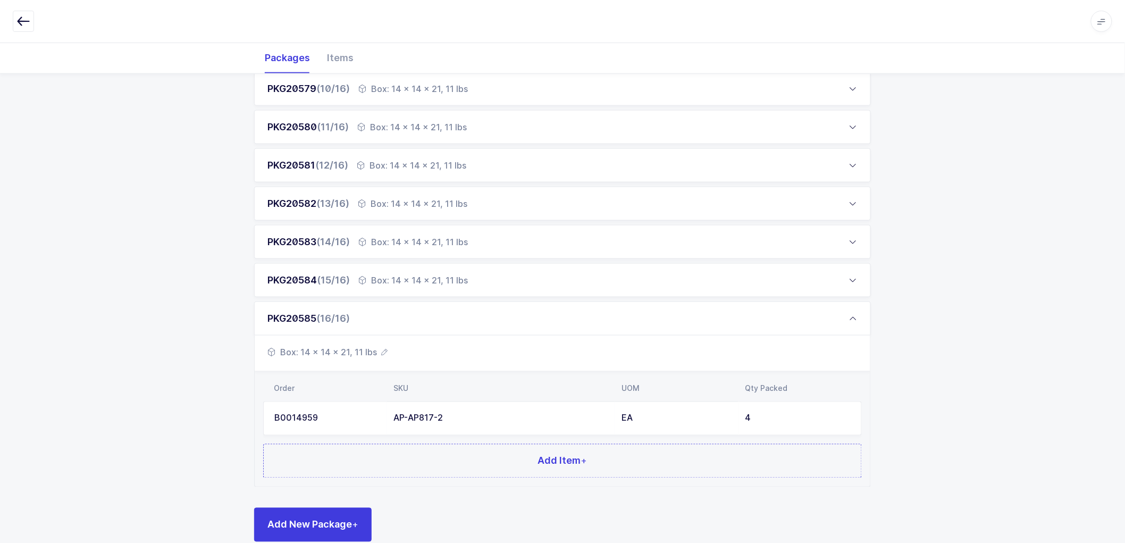
scroll to position [528, 0]
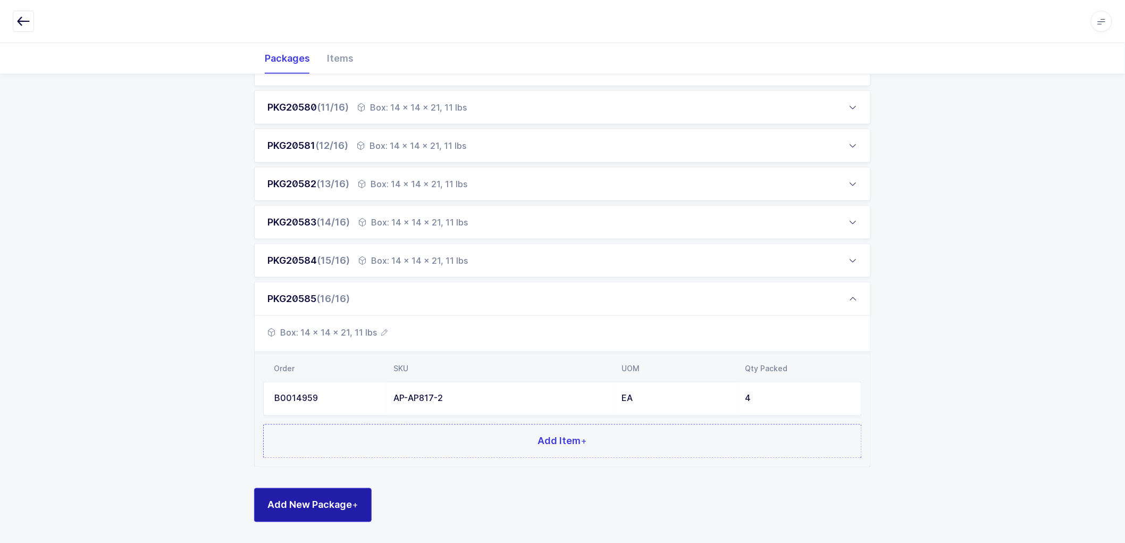
click at [349, 488] on button "Add New Package +" at bounding box center [313, 505] width 118 height 34
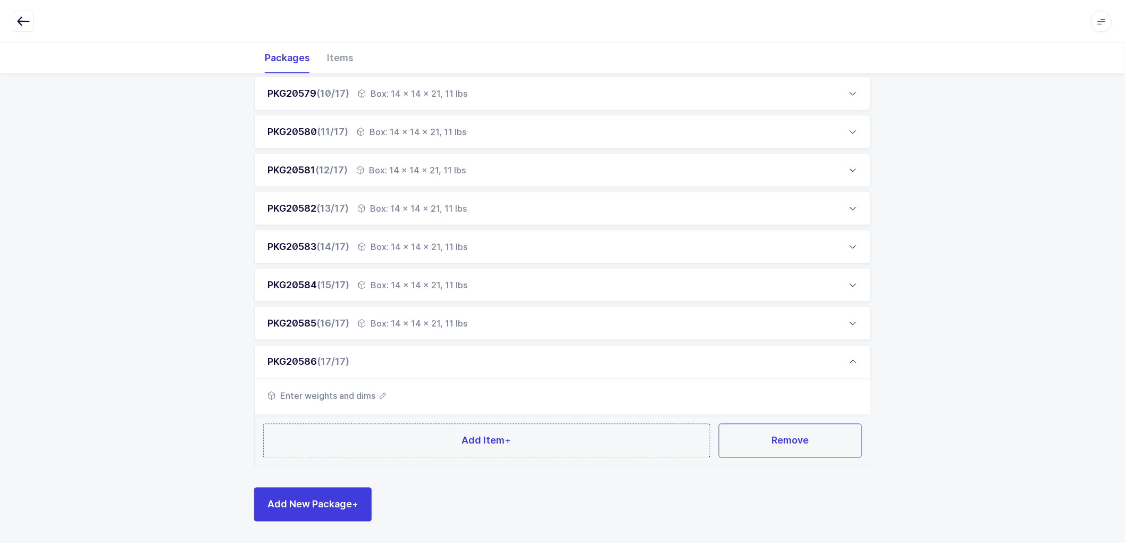
scroll to position [502, 0]
click at [386, 395] on icon "button" at bounding box center [383, 396] width 6 height 6
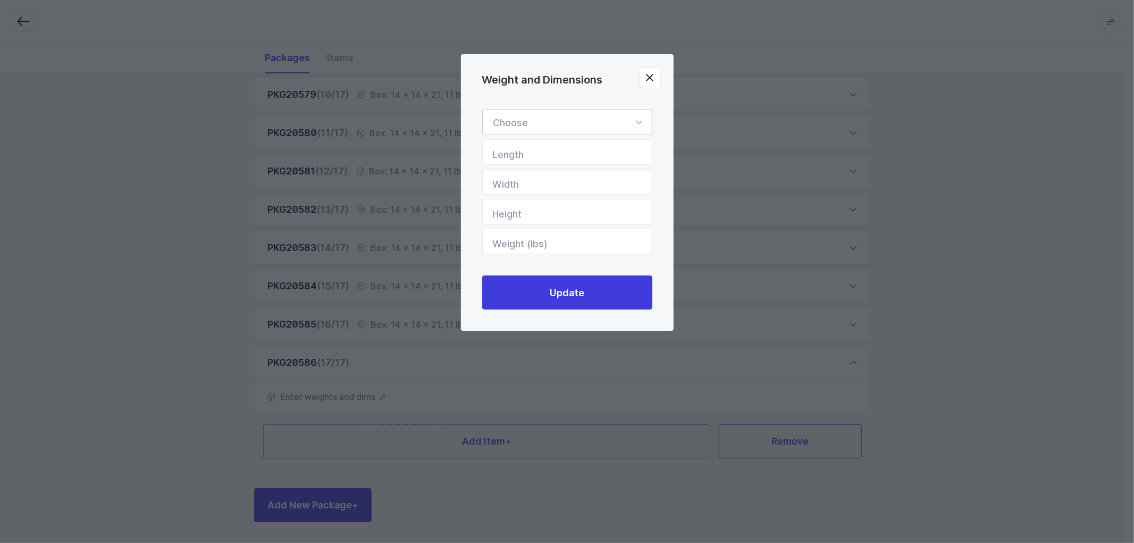
click at [541, 118] on div "Weight and Dimensions" at bounding box center [567, 123] width 170 height 26
click at [500, 192] on span "Box" at bounding box center [501, 193] width 17 height 11
type input "Box"
click at [540, 156] on input "Length" at bounding box center [567, 152] width 170 height 26
type input "14"
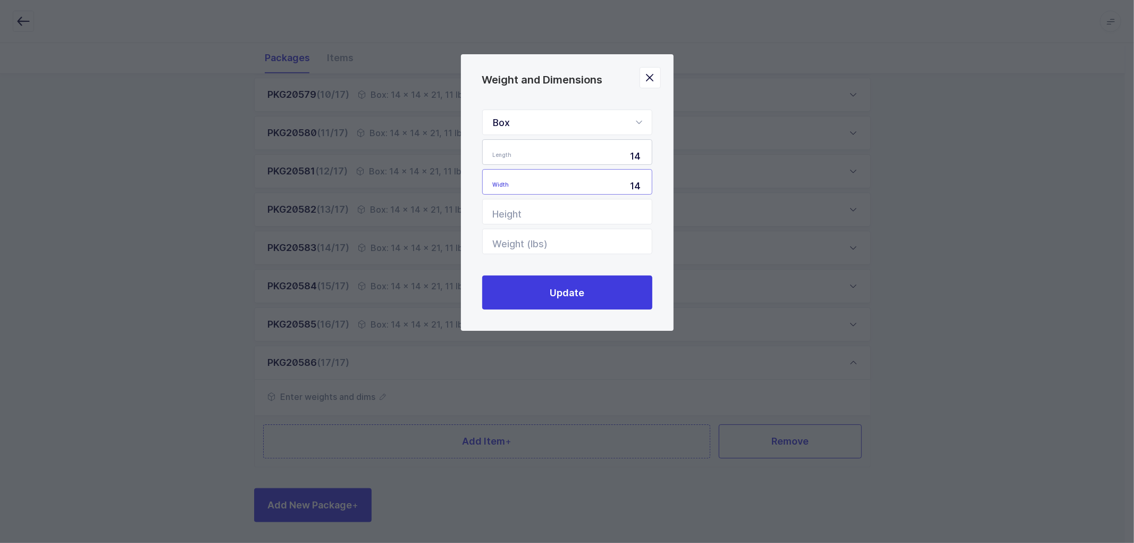
type input "14"
type input "21"
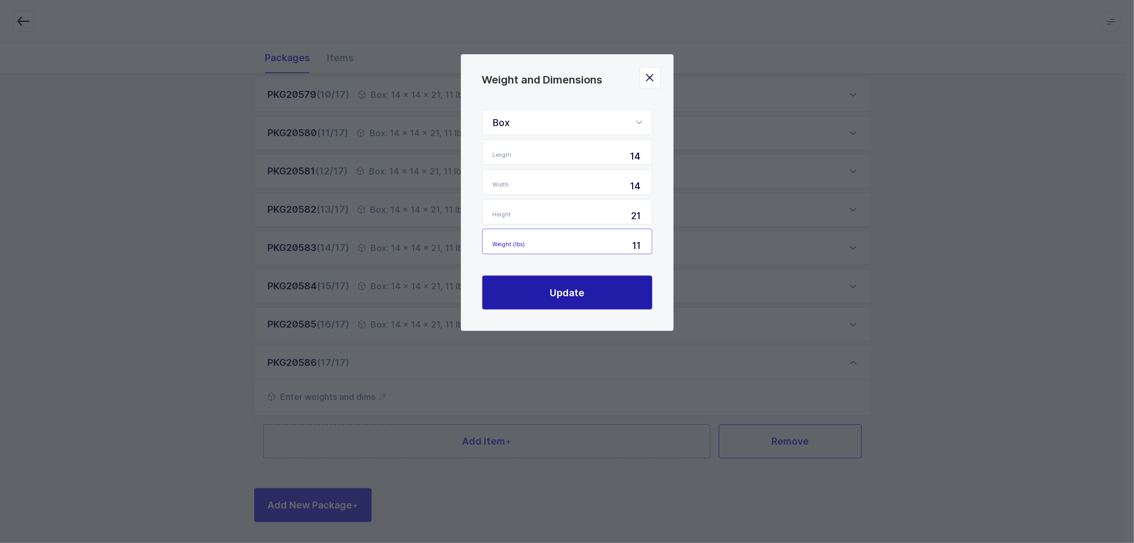
type input "11"
click at [562, 291] on span "Update" at bounding box center [567, 292] width 35 height 13
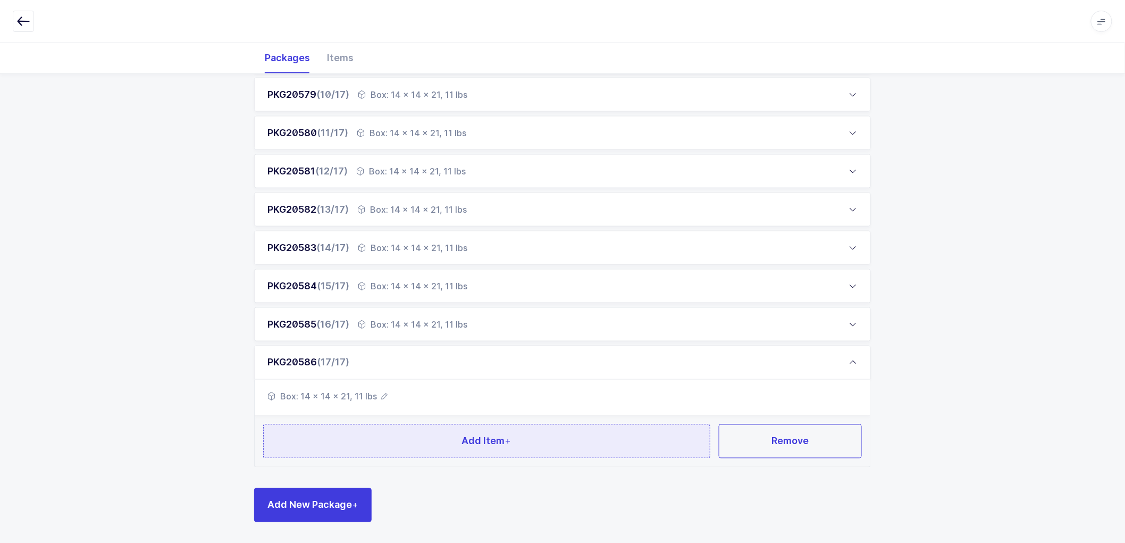
click at [515, 436] on button "Add Item +" at bounding box center [486, 441] width 447 height 34
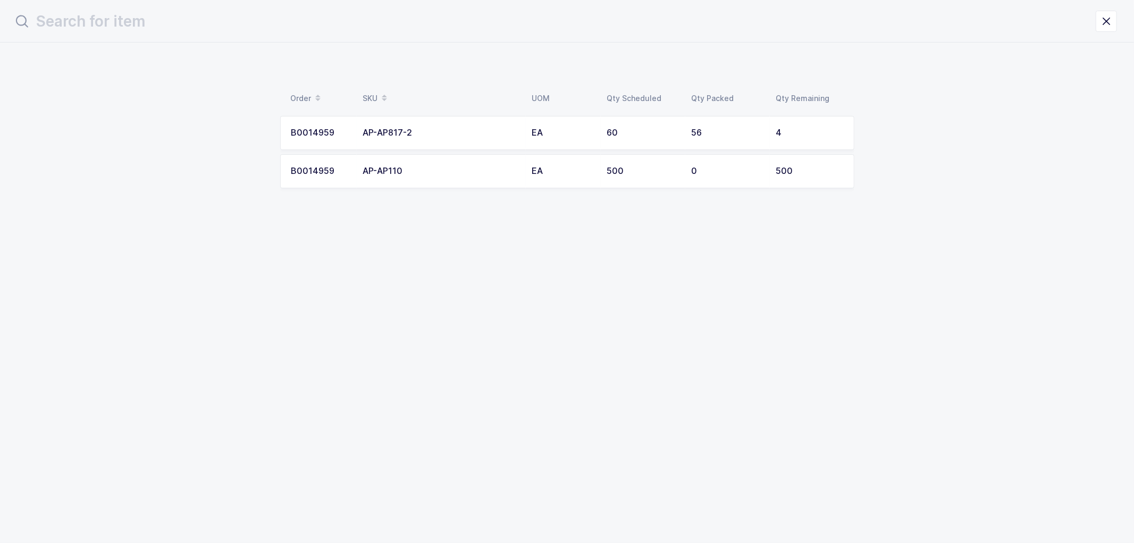
click at [590, 129] on div "EA" at bounding box center [563, 133] width 62 height 10
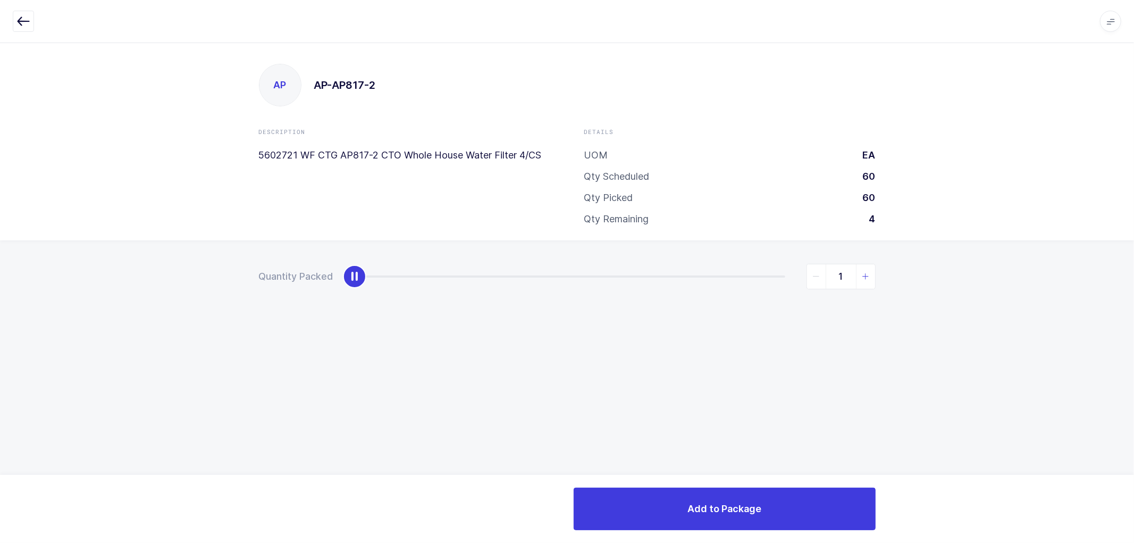
click at [868, 276] on icon "slider between 0 and 4" at bounding box center [865, 276] width 7 height 7
type input "4"
click at [868, 276] on icon "slider between 0 and 4" at bounding box center [865, 276] width 7 height 7
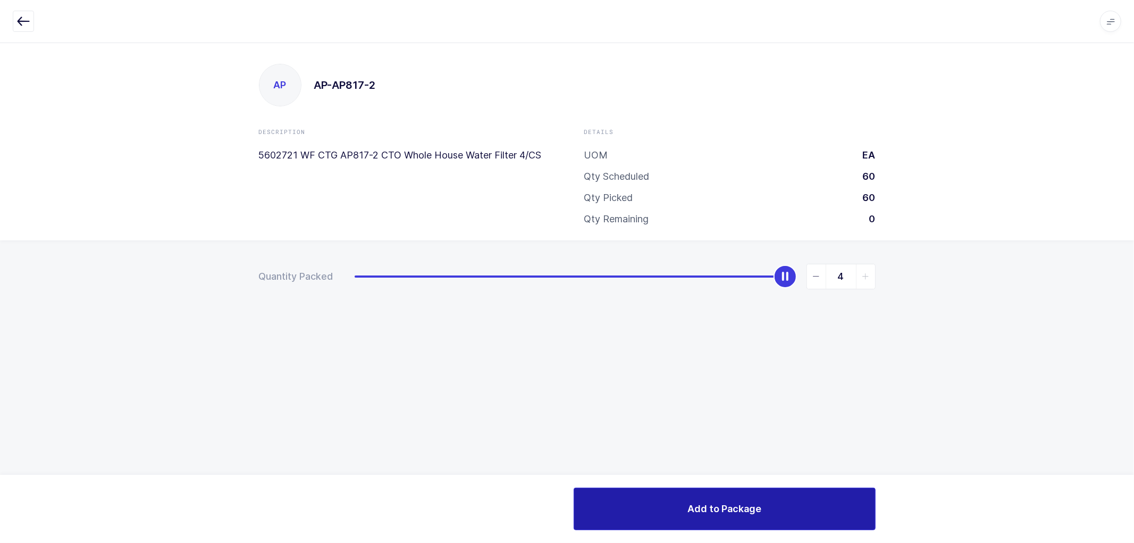
click at [747, 519] on button "Add to Package" at bounding box center [725, 509] width 302 height 43
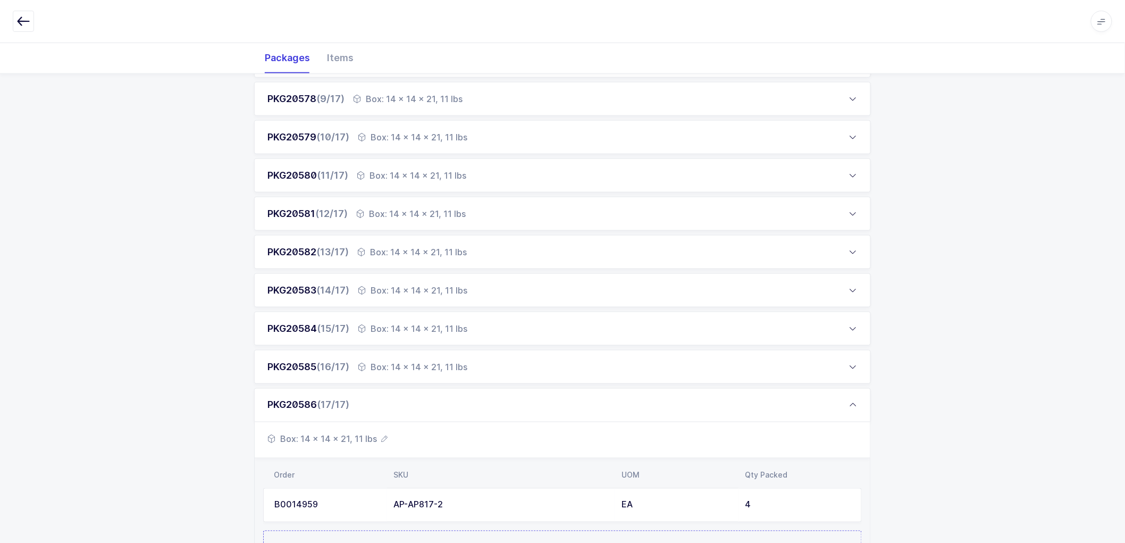
scroll to position [566, 0]
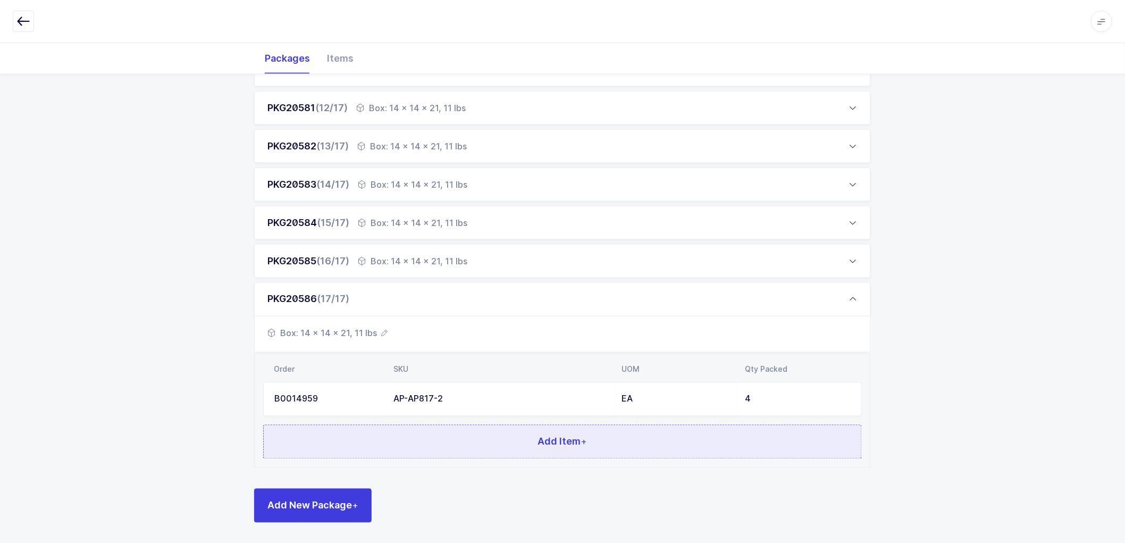
click at [484, 432] on button "Add Item +" at bounding box center [562, 442] width 599 height 34
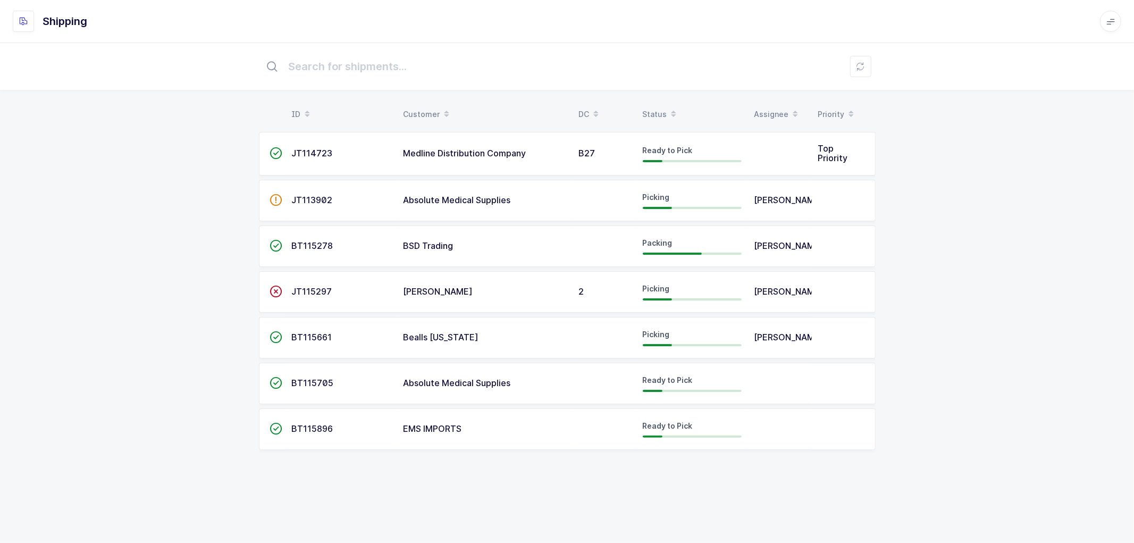
click at [314, 242] on span "BT115278" at bounding box center [312, 245] width 41 height 11
click at [307, 242] on span "BT115278" at bounding box center [312, 245] width 41 height 11
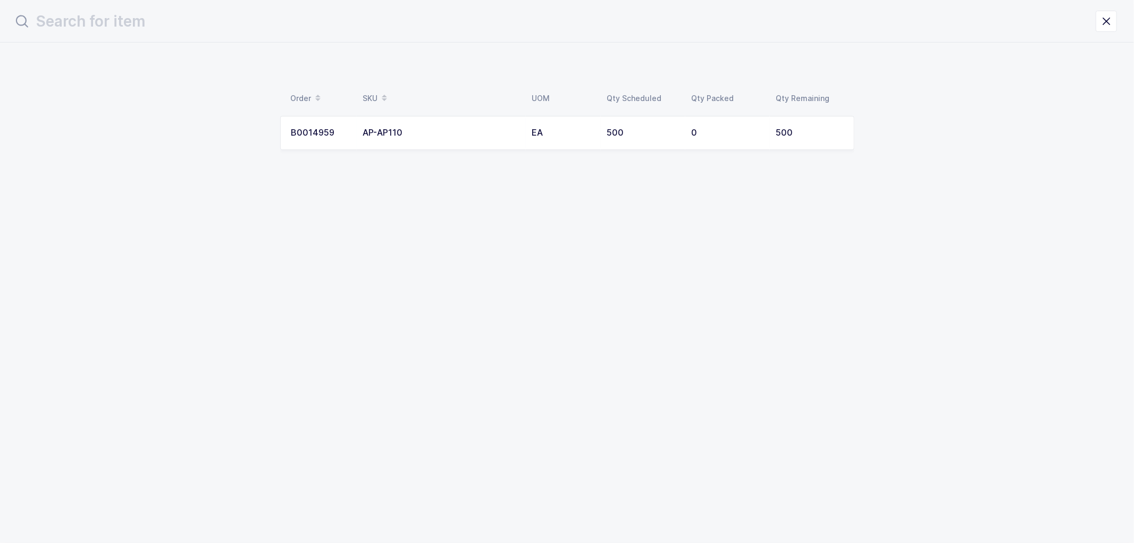
click at [381, 128] on div "AP-AP110" at bounding box center [441, 133] width 156 height 10
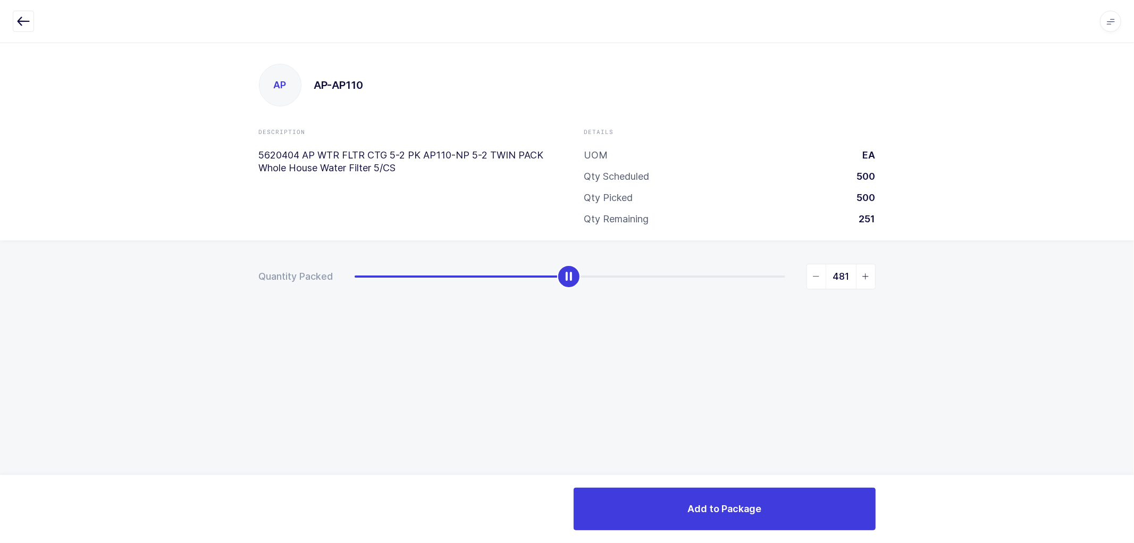
type input "500"
drag, startPoint x: 359, startPoint y: 279, endPoint x: 841, endPoint y: 275, distance: 481.8
click at [841, 275] on div "500" at bounding box center [615, 277] width 521 height 26
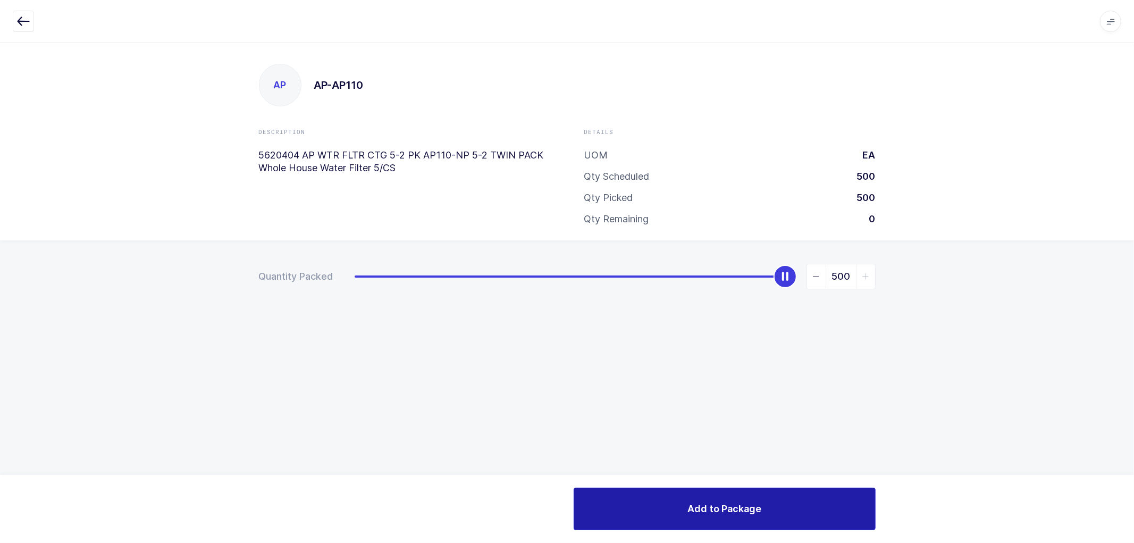
click at [723, 497] on button "Add to Package" at bounding box center [725, 509] width 302 height 43
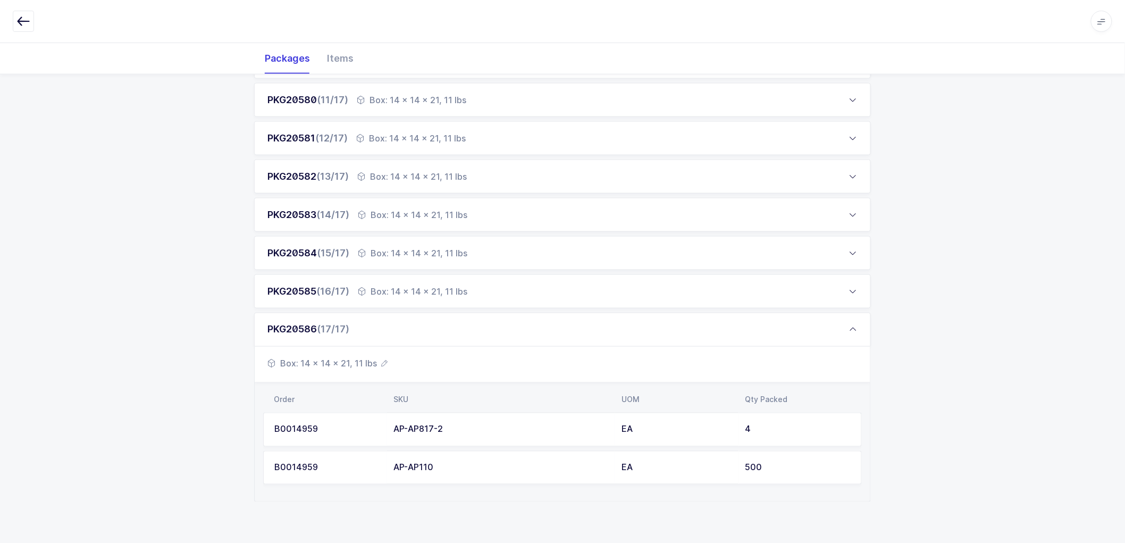
scroll to position [536, 0]
click at [457, 456] on td "AP-AP110" at bounding box center [501, 467] width 228 height 34
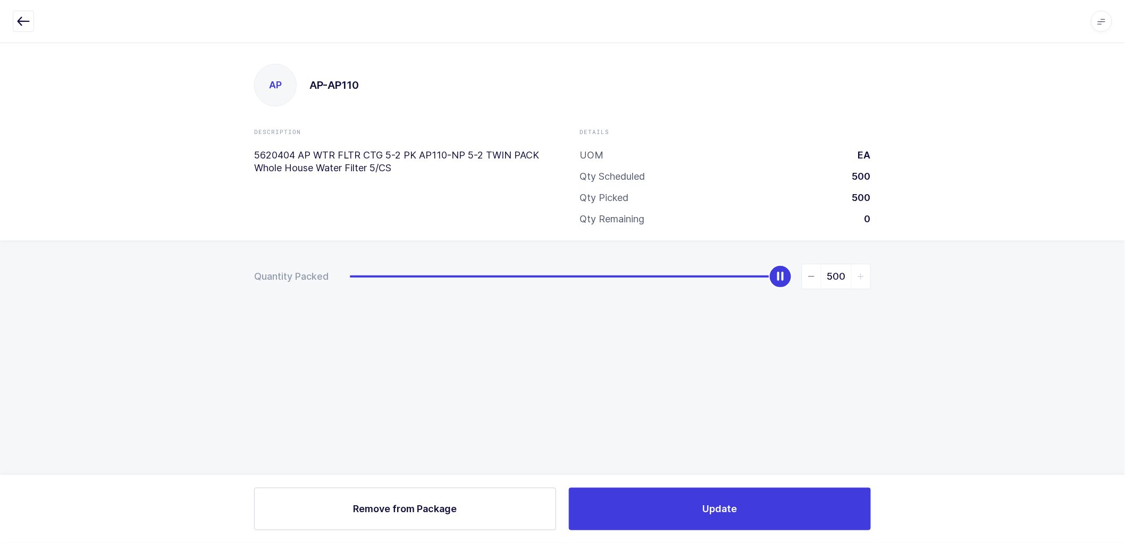
scroll to position [0, 0]
type input "0"
drag, startPoint x: 786, startPoint y: 276, endPoint x: 269, endPoint y: 311, distance: 518.5
click at [269, 311] on div "Quantity Packed 0" at bounding box center [567, 313] width 1134 height 147
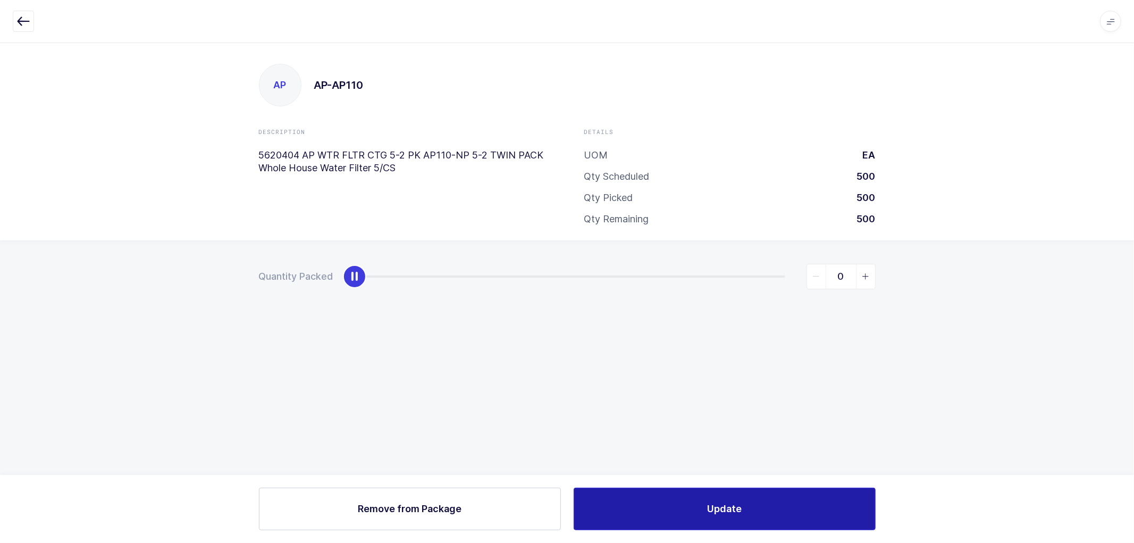
click at [691, 509] on button "Update" at bounding box center [725, 509] width 302 height 43
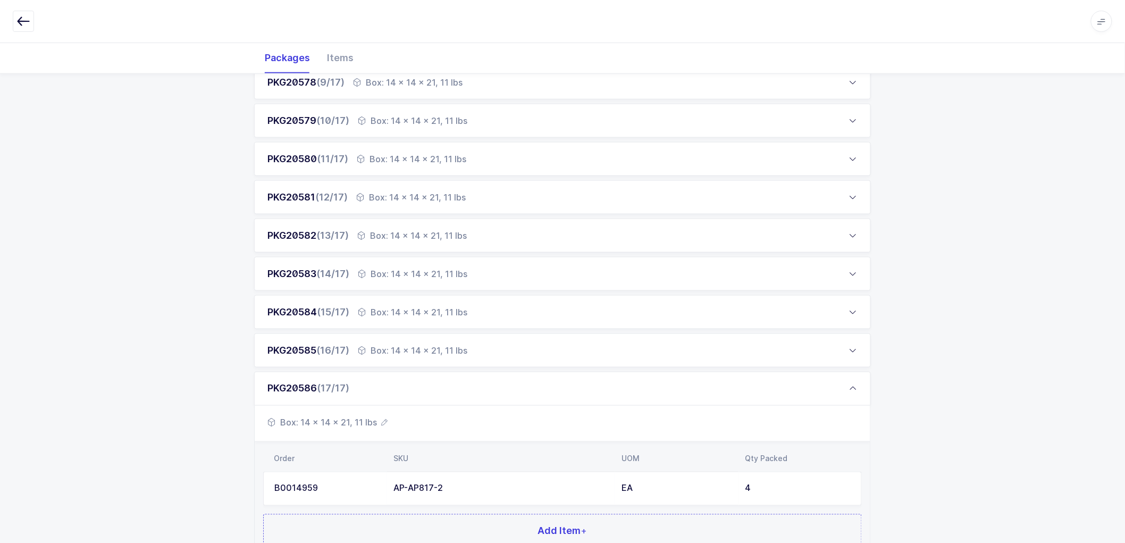
scroll to position [566, 0]
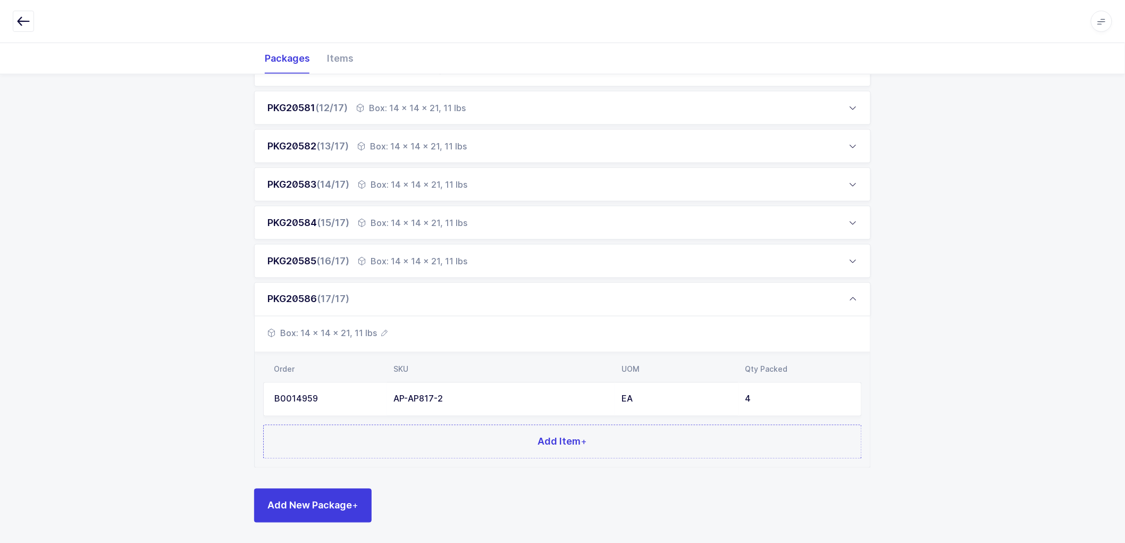
click at [196, 380] on div "PKG20569 (1/17) Box: 24 x 20 x 20, 38 lbs Box: 24 x 20 x 20, 38 lbs Order SKU U…" at bounding box center [562, 95] width 1125 height 898
click at [307, 258] on div "PKG20585 (16/17)" at bounding box center [308, 261] width 82 height 13
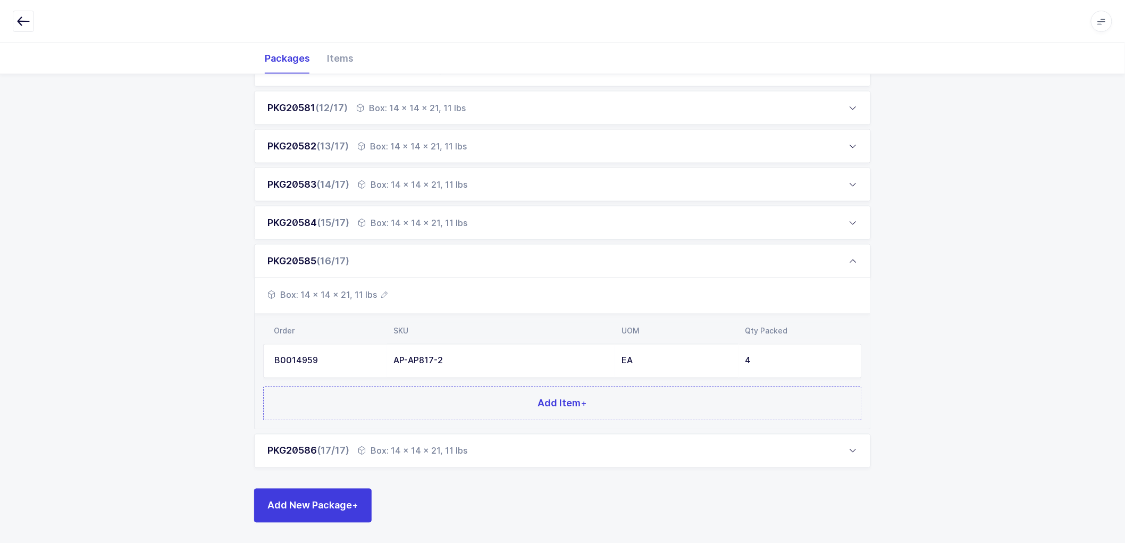
click at [856, 449] on icon at bounding box center [853, 451] width 9 height 9
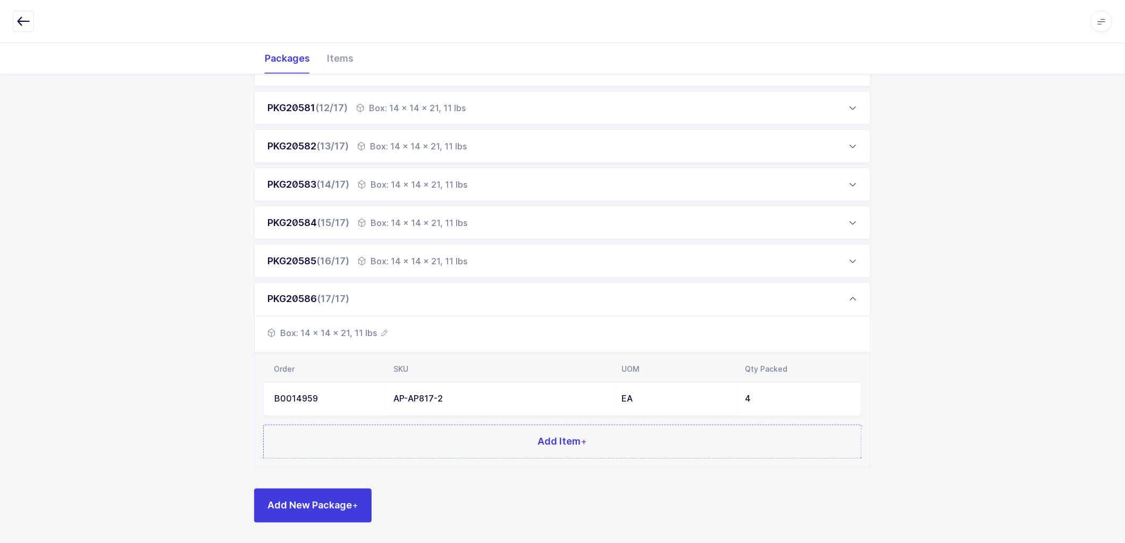
click at [954, 361] on div "PKG20569 (1/17) Box: 24 x 20 x 20, 38 lbs Box: 24 x 20 x 20, 38 lbs Order SKU U…" at bounding box center [562, 95] width 1125 height 898
click at [851, 298] on icon at bounding box center [853, 299] width 9 height 9
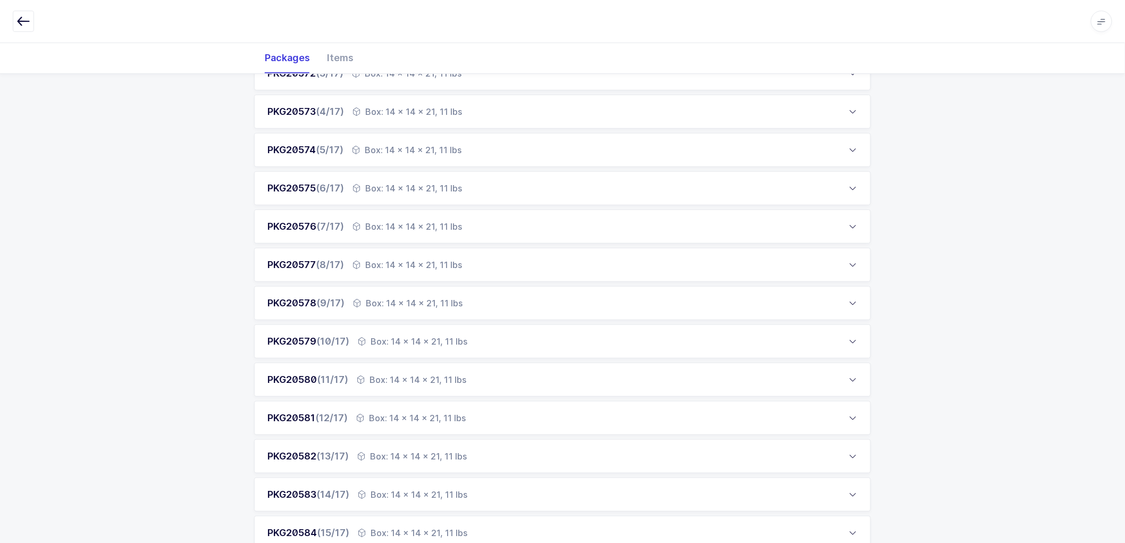
scroll to position [0, 0]
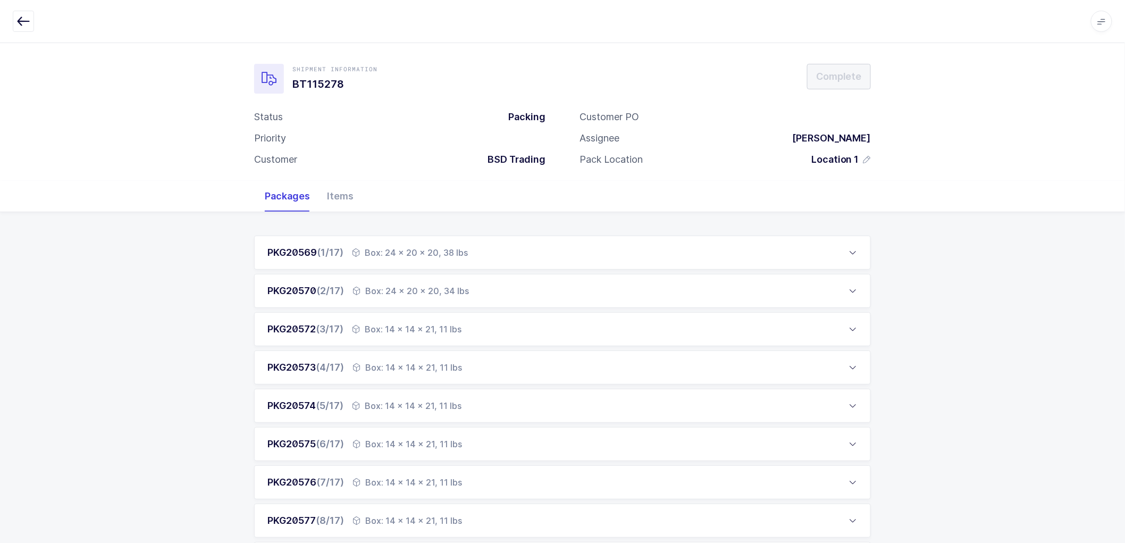
drag, startPoint x: 853, startPoint y: 247, endPoint x: 870, endPoint y: 272, distance: 29.8
click at [853, 248] on div "PKG20569 (1/17) Box: 24 x 20 x 20, 38 lbs" at bounding box center [562, 253] width 617 height 34
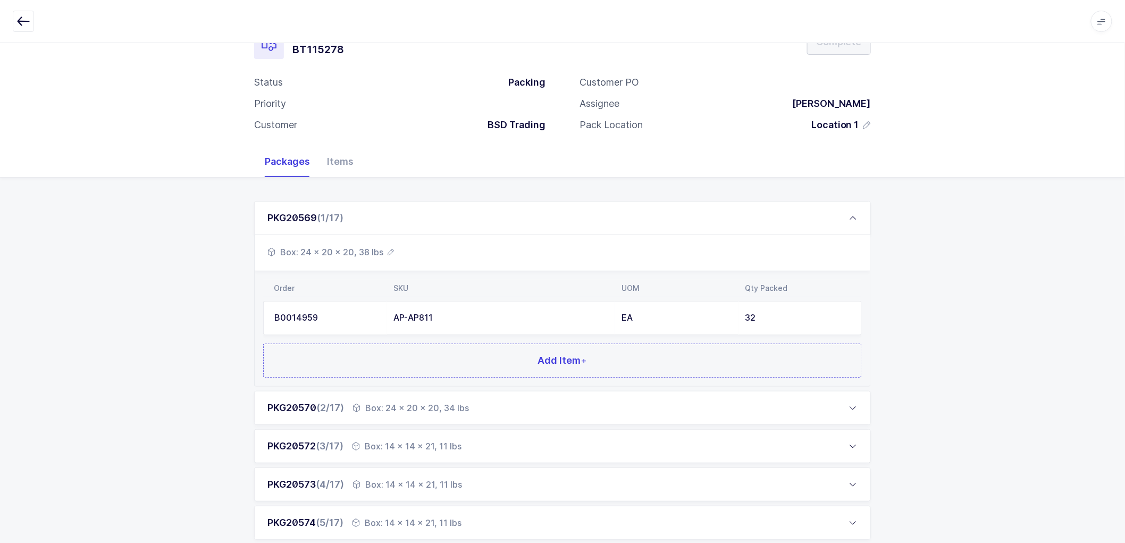
scroll to position [177, 0]
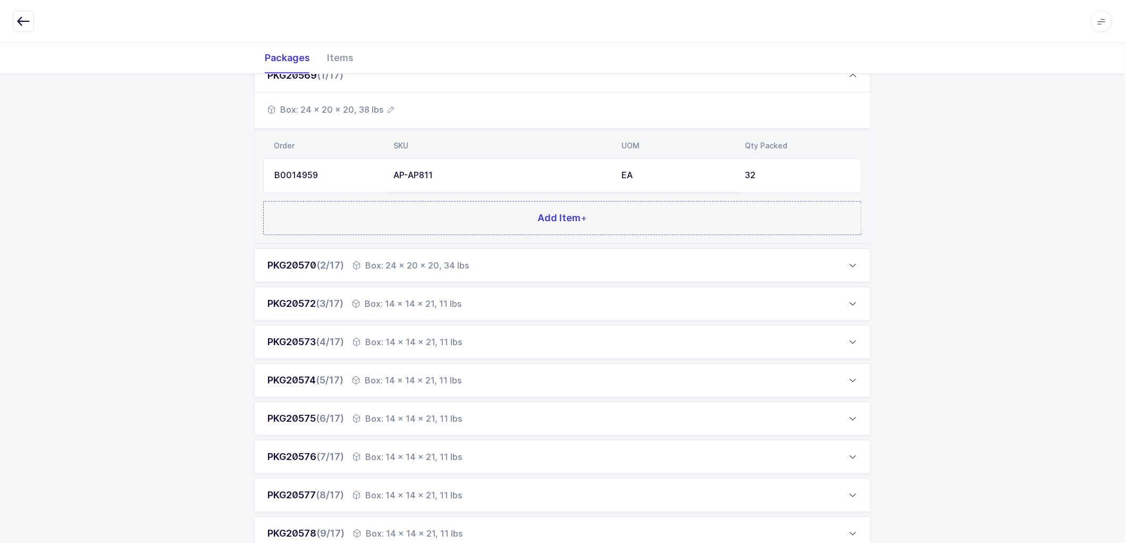
drag, startPoint x: 147, startPoint y: 202, endPoint x: 178, endPoint y: 185, distance: 35.2
click at [149, 200] on div "PKG20569 (1/17) Box: 24 x 20 x 20, 38 lbs Order SKU UOM Qty Packed B0014959 AP-…" at bounding box center [562, 484] width 1125 height 898
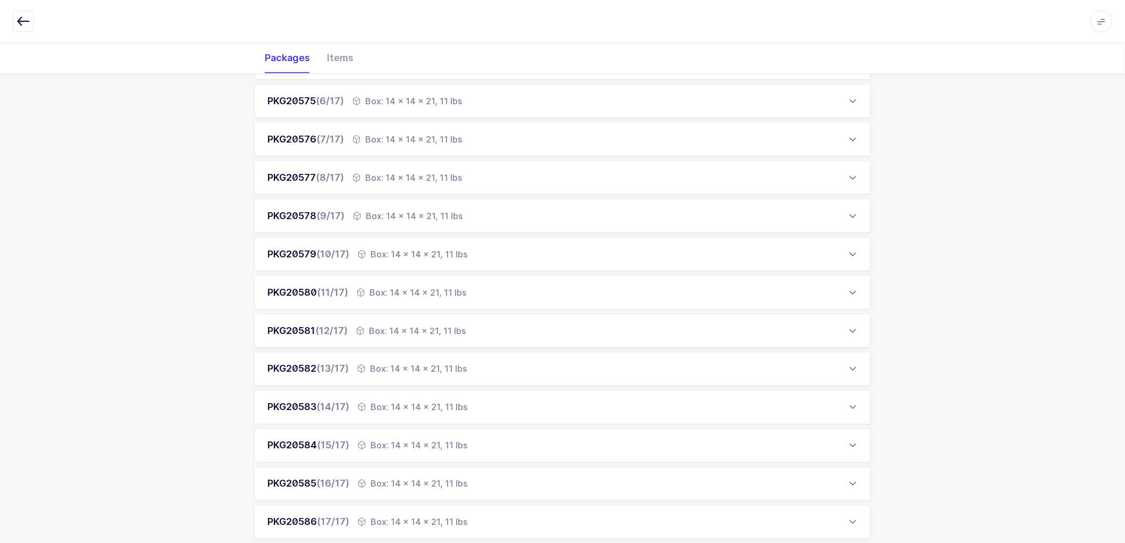
scroll to position [566, 0]
